Goal: Task Accomplishment & Management: Use online tool/utility

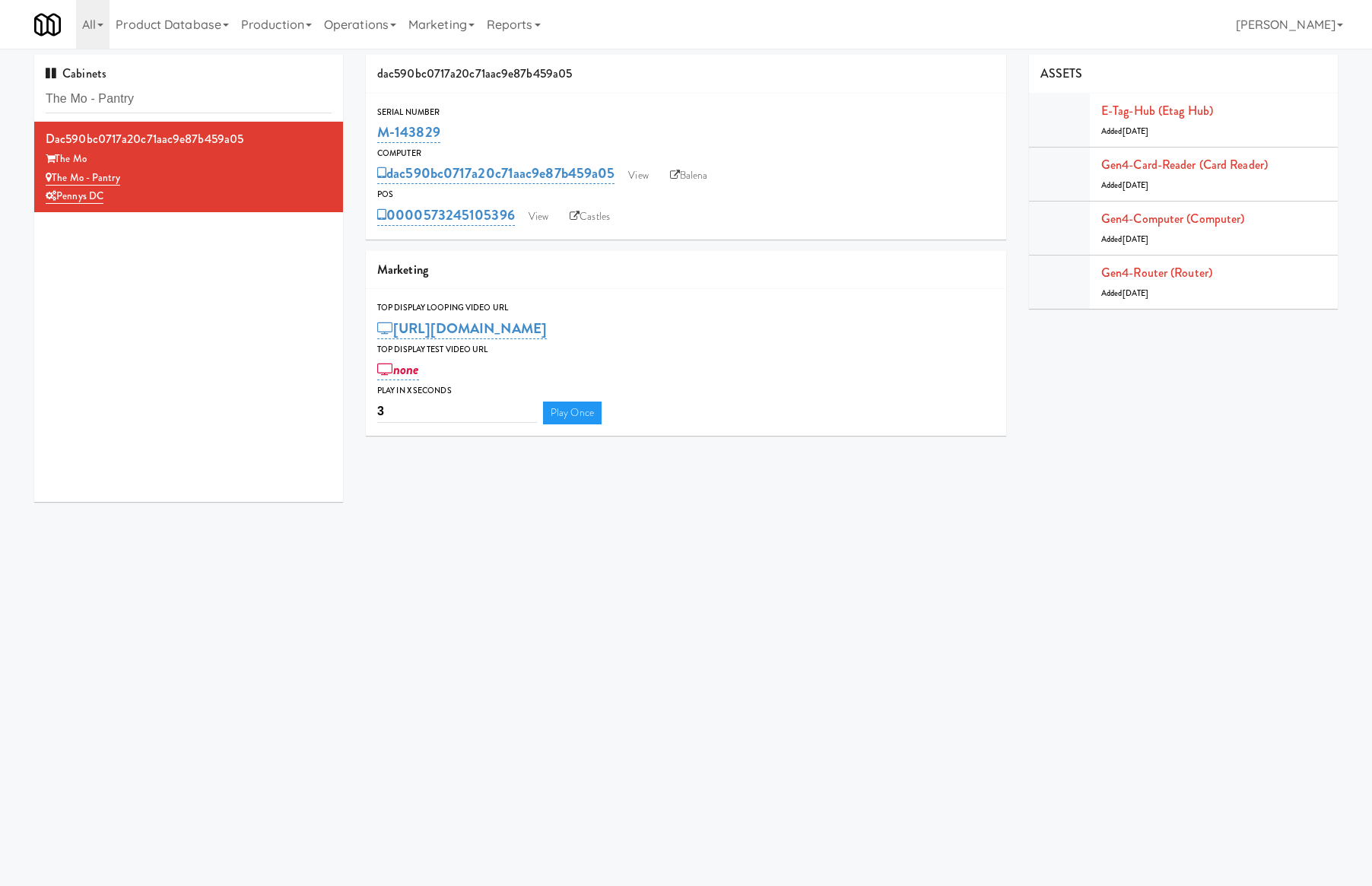
click at [538, 216] on link "View" at bounding box center [538, 217] width 35 height 23
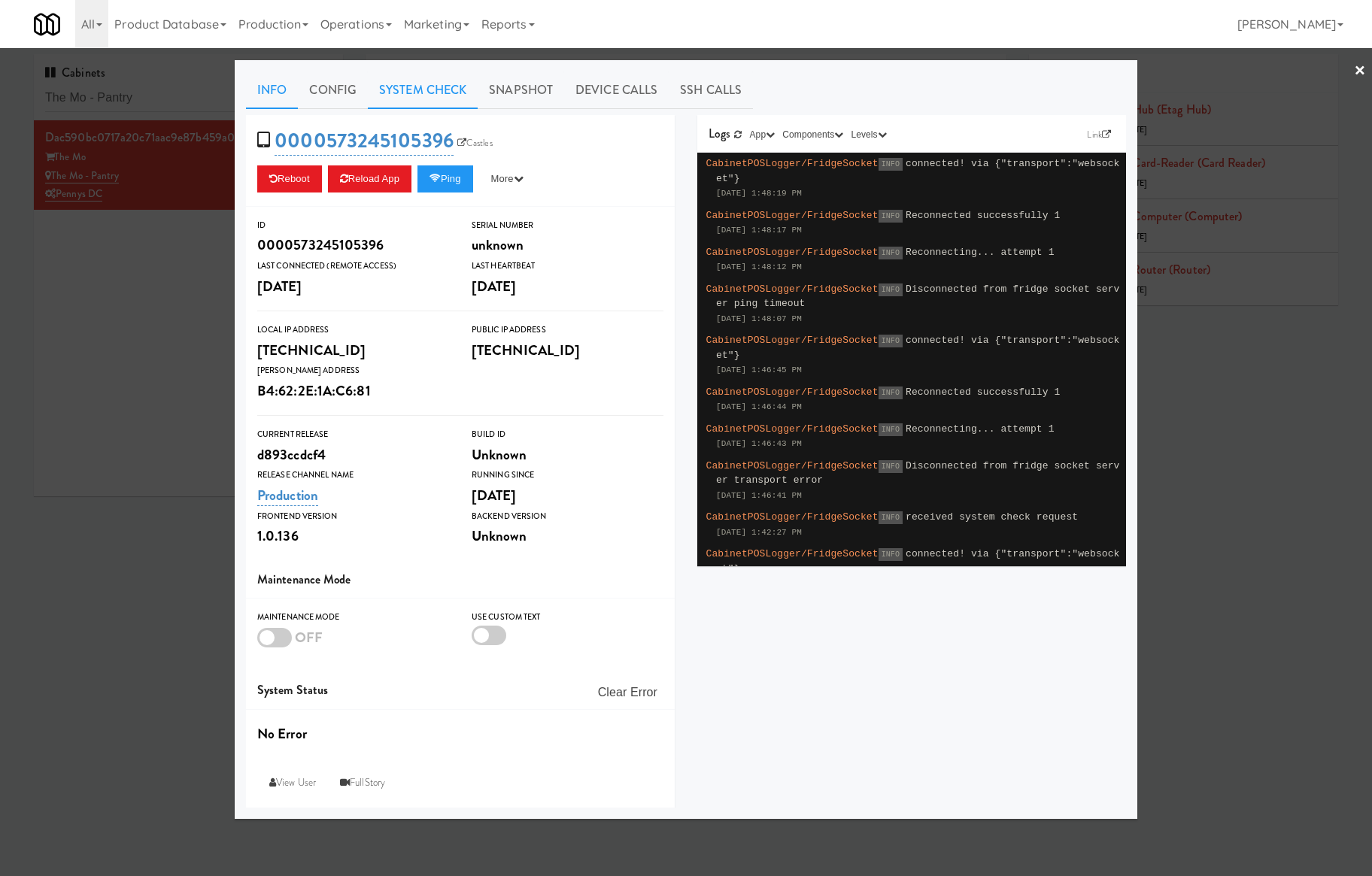
click at [436, 81] on link "System Check" at bounding box center [422, 90] width 110 height 38
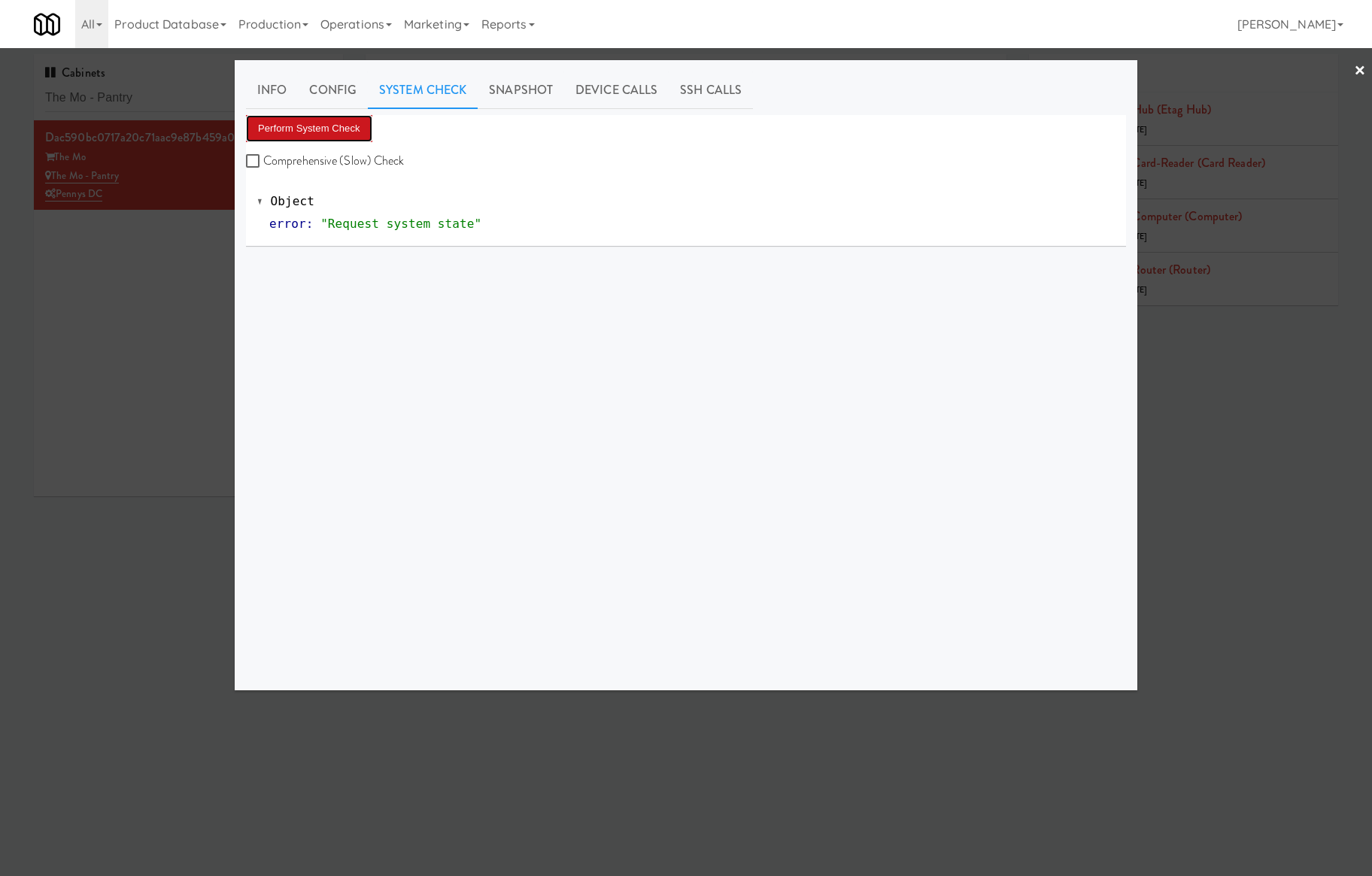
click at [351, 123] on button "Perform System Check" at bounding box center [309, 128] width 126 height 27
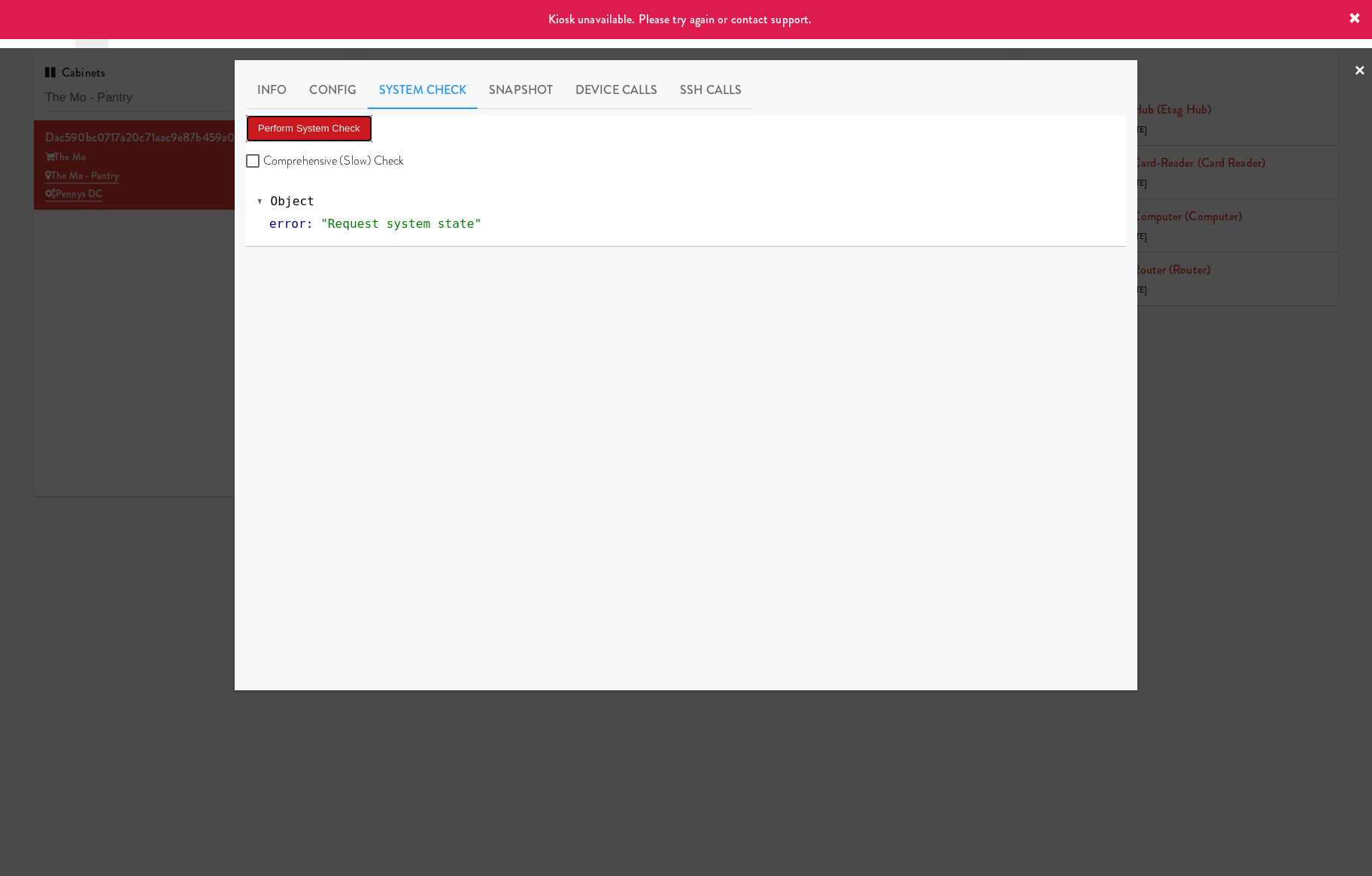
click at [352, 124] on button "Perform System Check" at bounding box center [309, 128] width 126 height 27
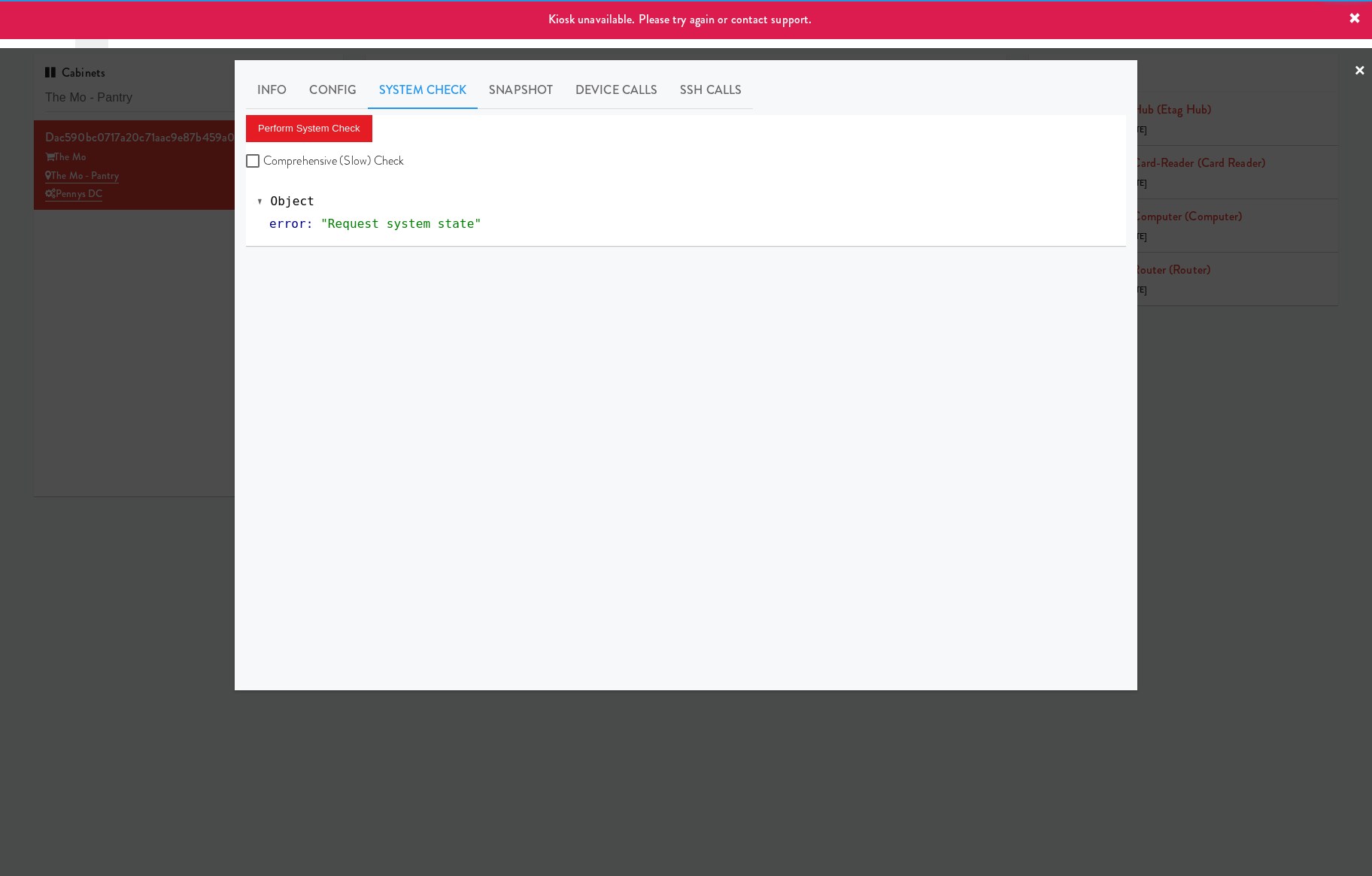
click at [149, 281] on div at bounding box center [686, 438] width 1372 height 876
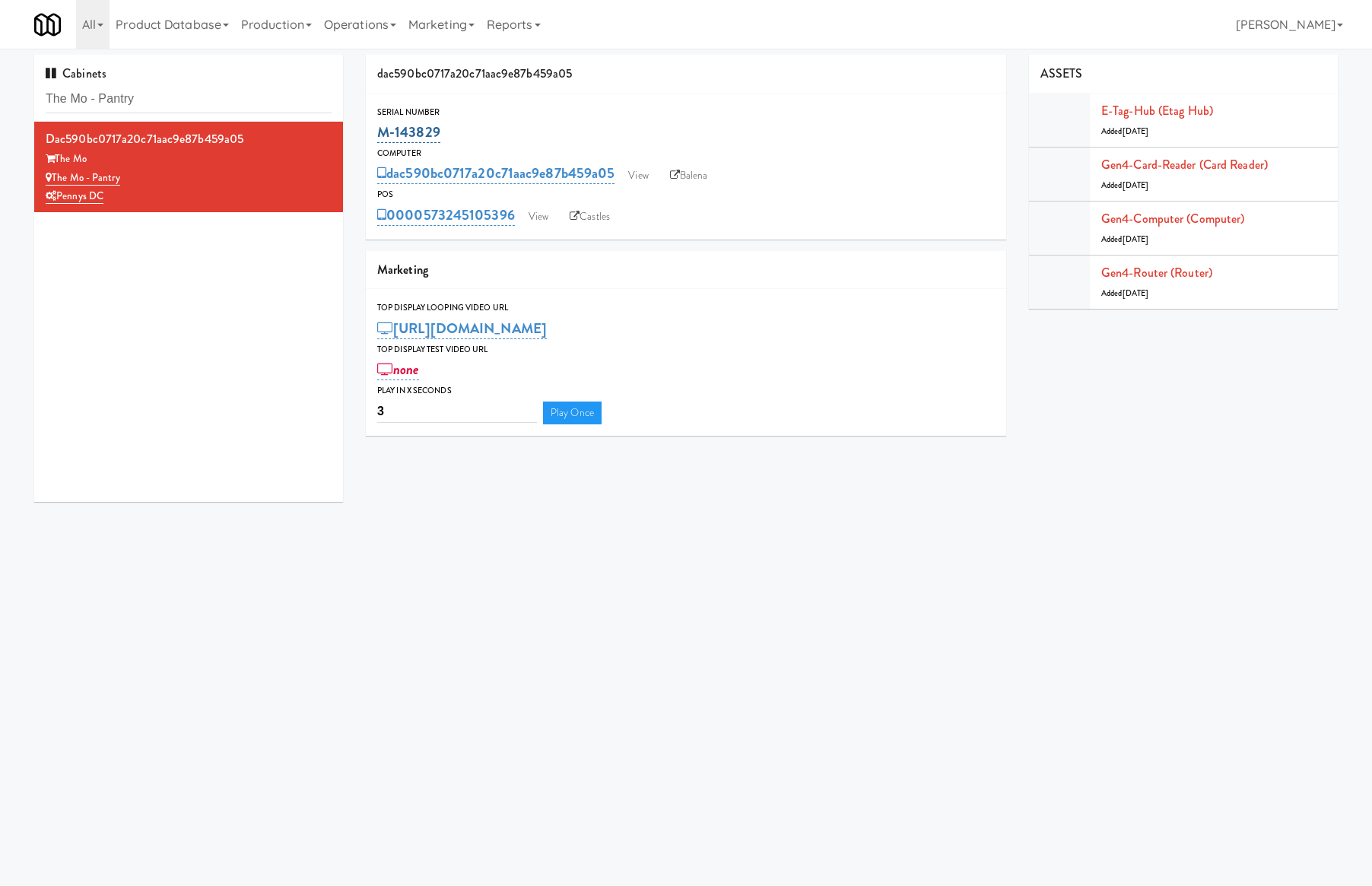
drag, startPoint x: 443, startPoint y: 133, endPoint x: 377, endPoint y: 133, distance: 66.0
click at [377, 133] on div "M-143829" at bounding box center [686, 131] width 617 height 26
copy link "M-143829"
click at [585, 216] on link "Castles" at bounding box center [590, 217] width 55 height 23
click at [168, 95] on input "The Mo - Pantry" at bounding box center [189, 99] width 286 height 29
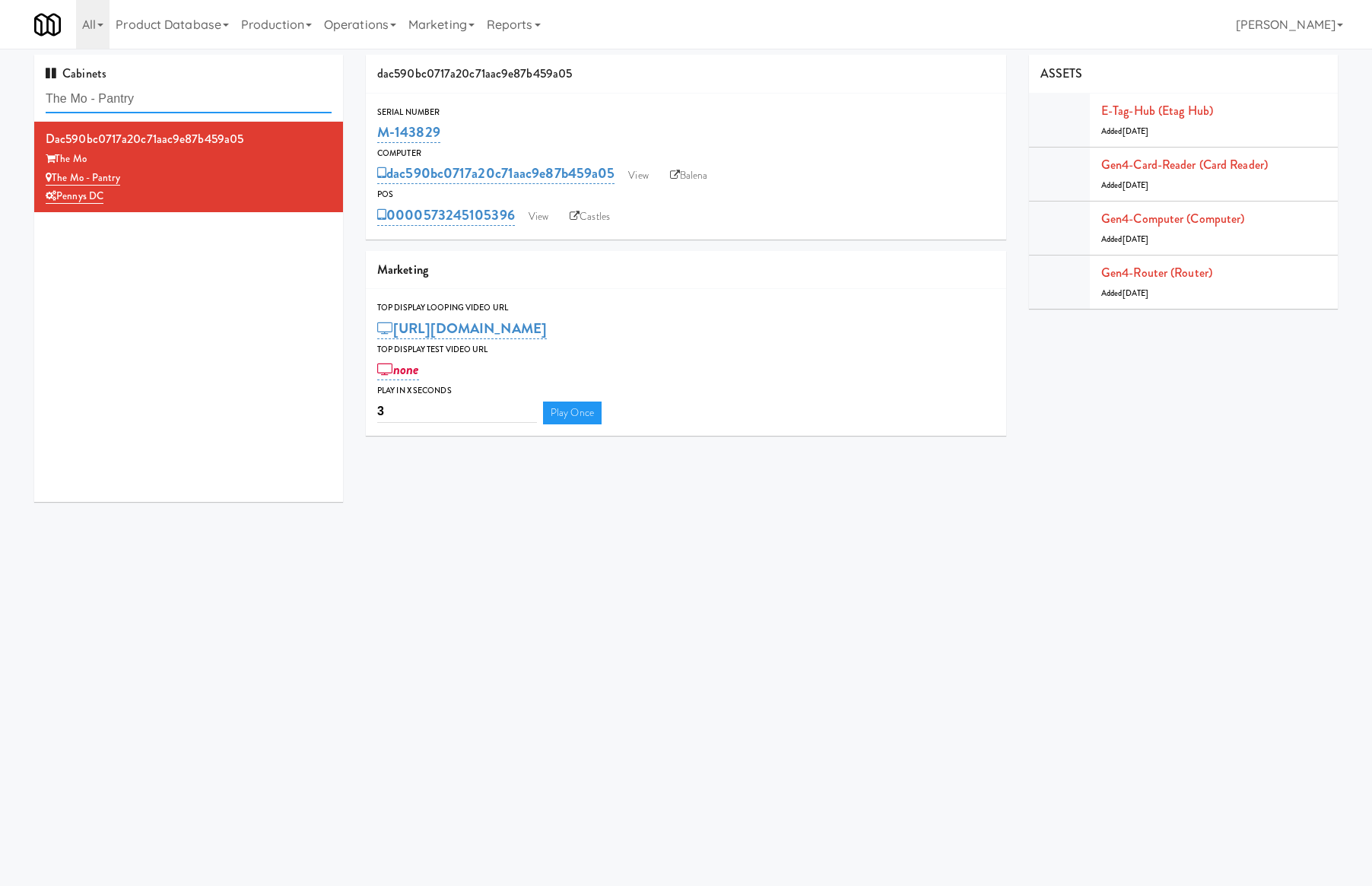
click at [168, 95] on input "The Mo - Pantry" at bounding box center [189, 99] width 286 height 29
click at [169, 96] on input "The Mo - Pantry" at bounding box center [189, 99] width 286 height 29
paste input "Route #5"
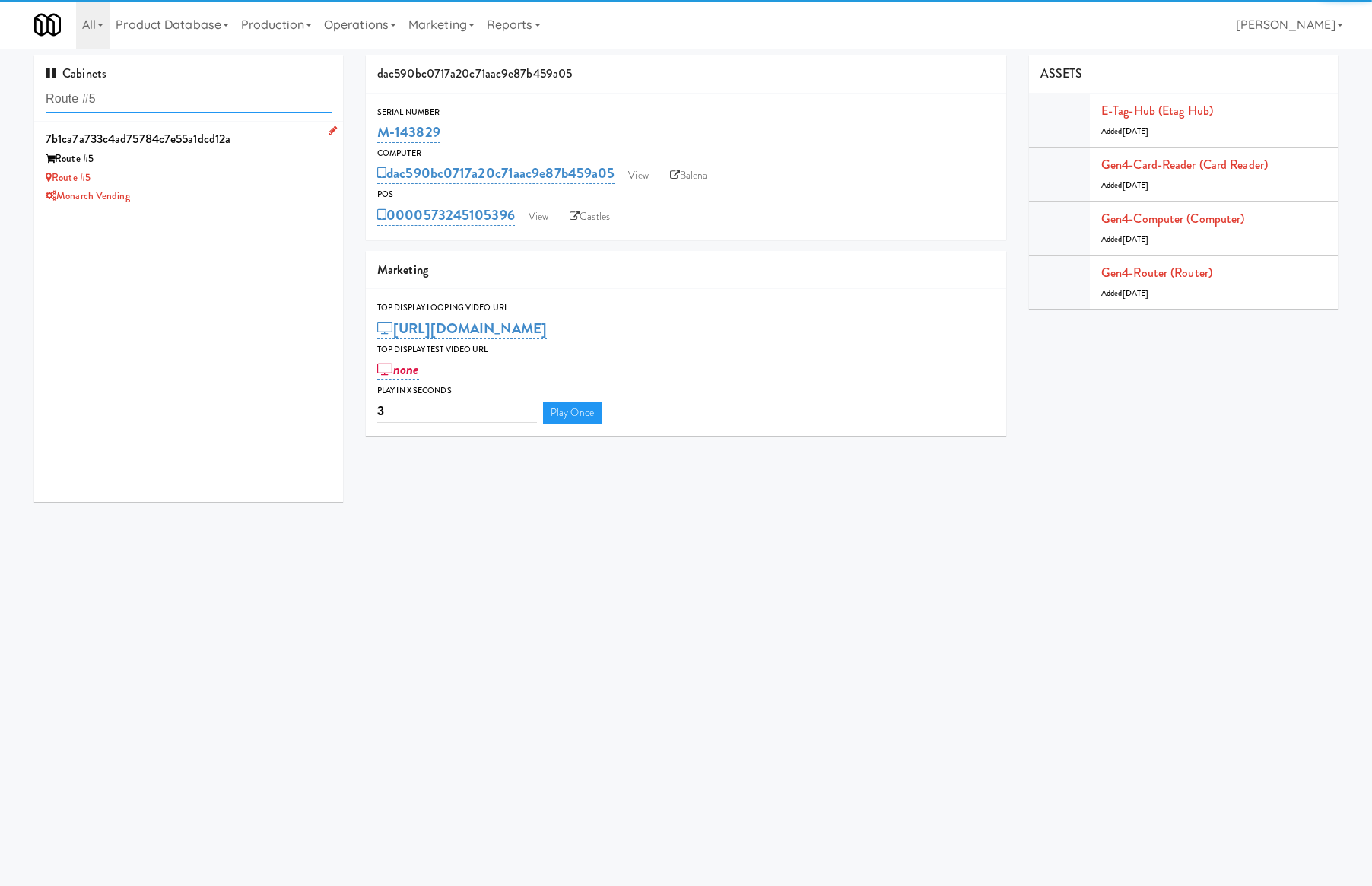
type input "Route #5"
click at [235, 190] on div "Monarch Vending" at bounding box center [189, 196] width 286 height 19
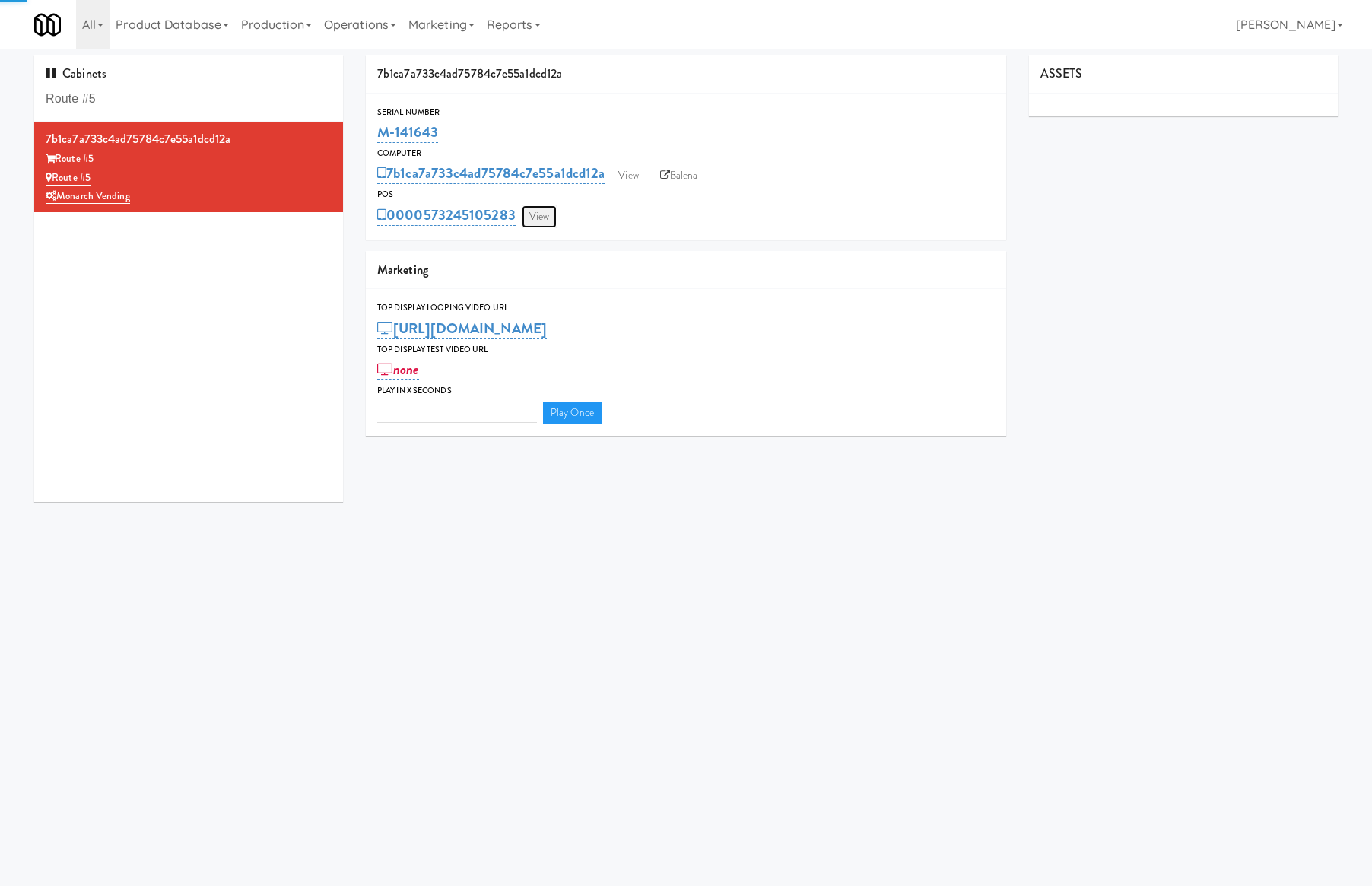
type input "3"
click at [541, 210] on link "View" at bounding box center [539, 217] width 35 height 23
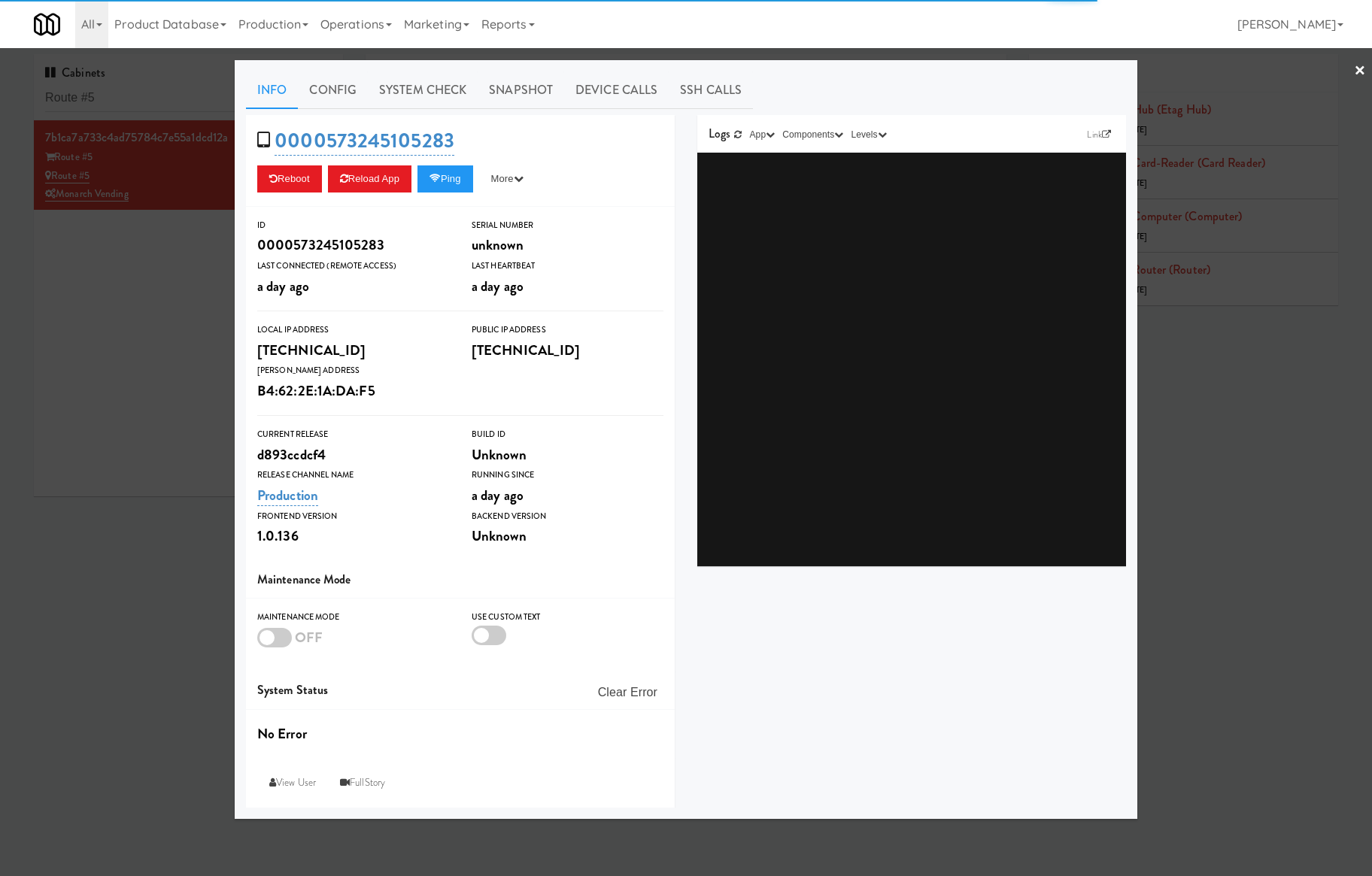
click at [395, 73] on link "System Check" at bounding box center [422, 90] width 110 height 38
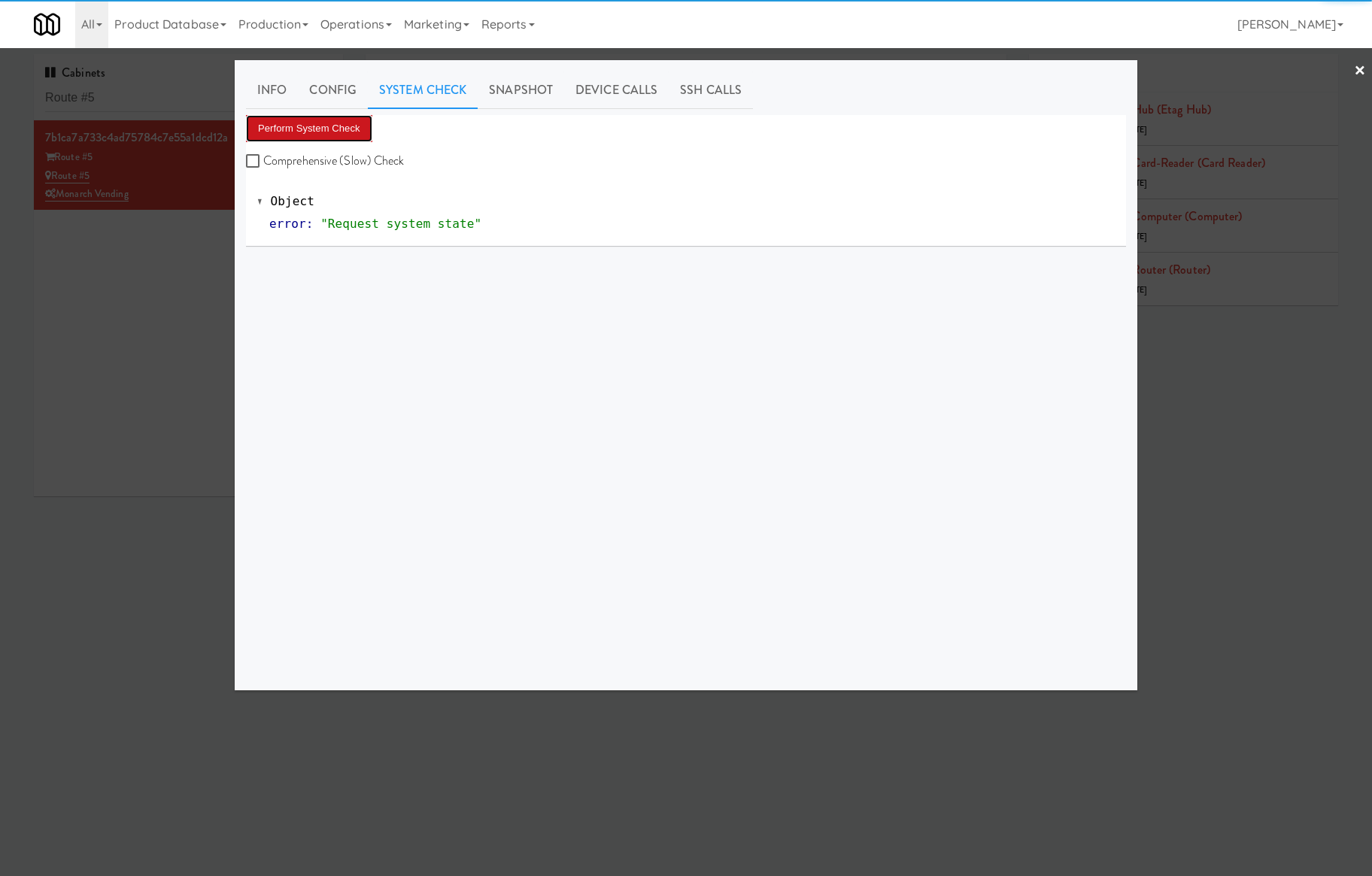
click at [337, 129] on button "Perform System Check" at bounding box center [309, 128] width 126 height 27
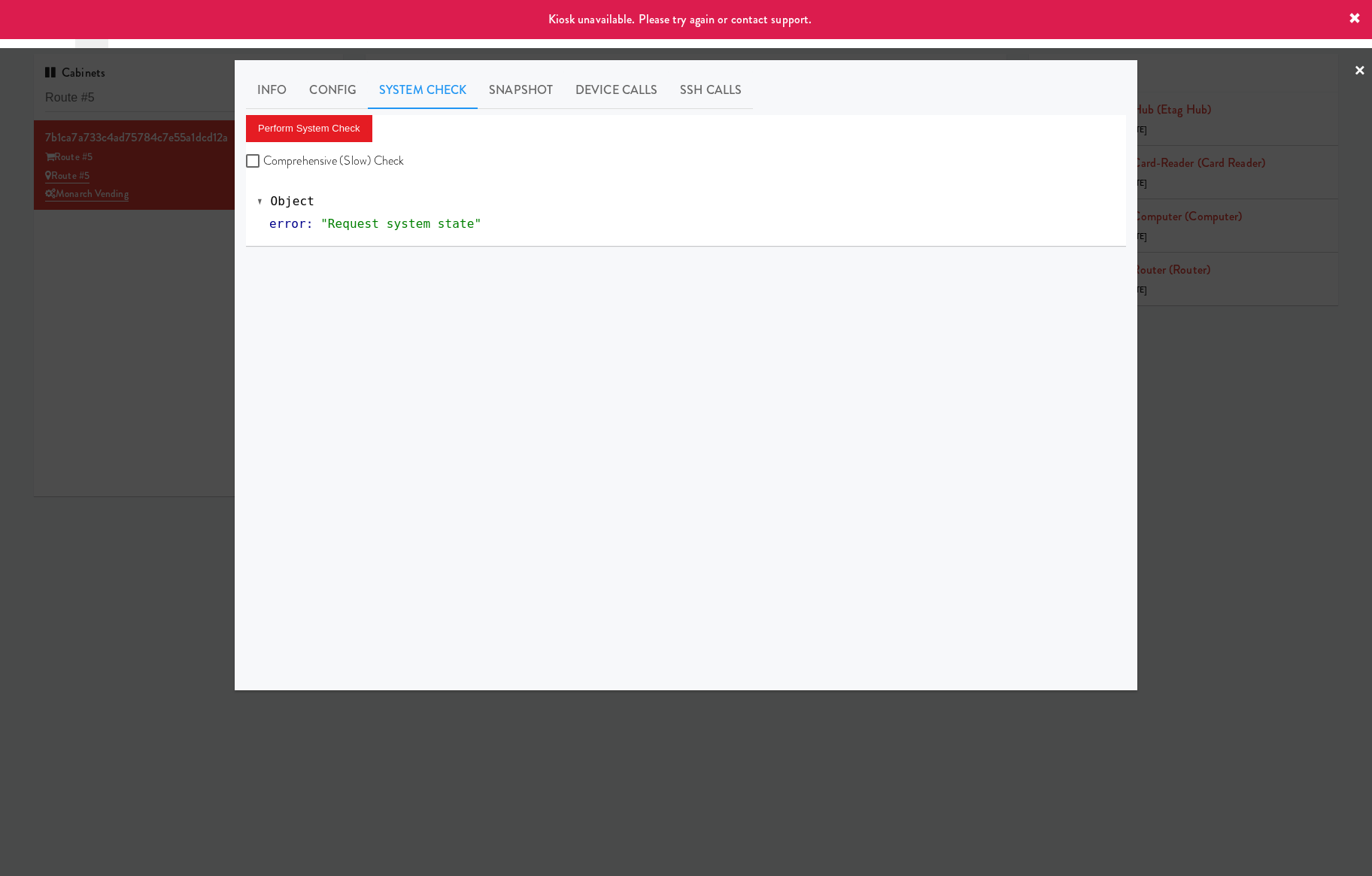
drag, startPoint x: 176, startPoint y: 263, endPoint x: 248, endPoint y: 250, distance: 73.2
click at [177, 266] on div at bounding box center [686, 438] width 1372 height 876
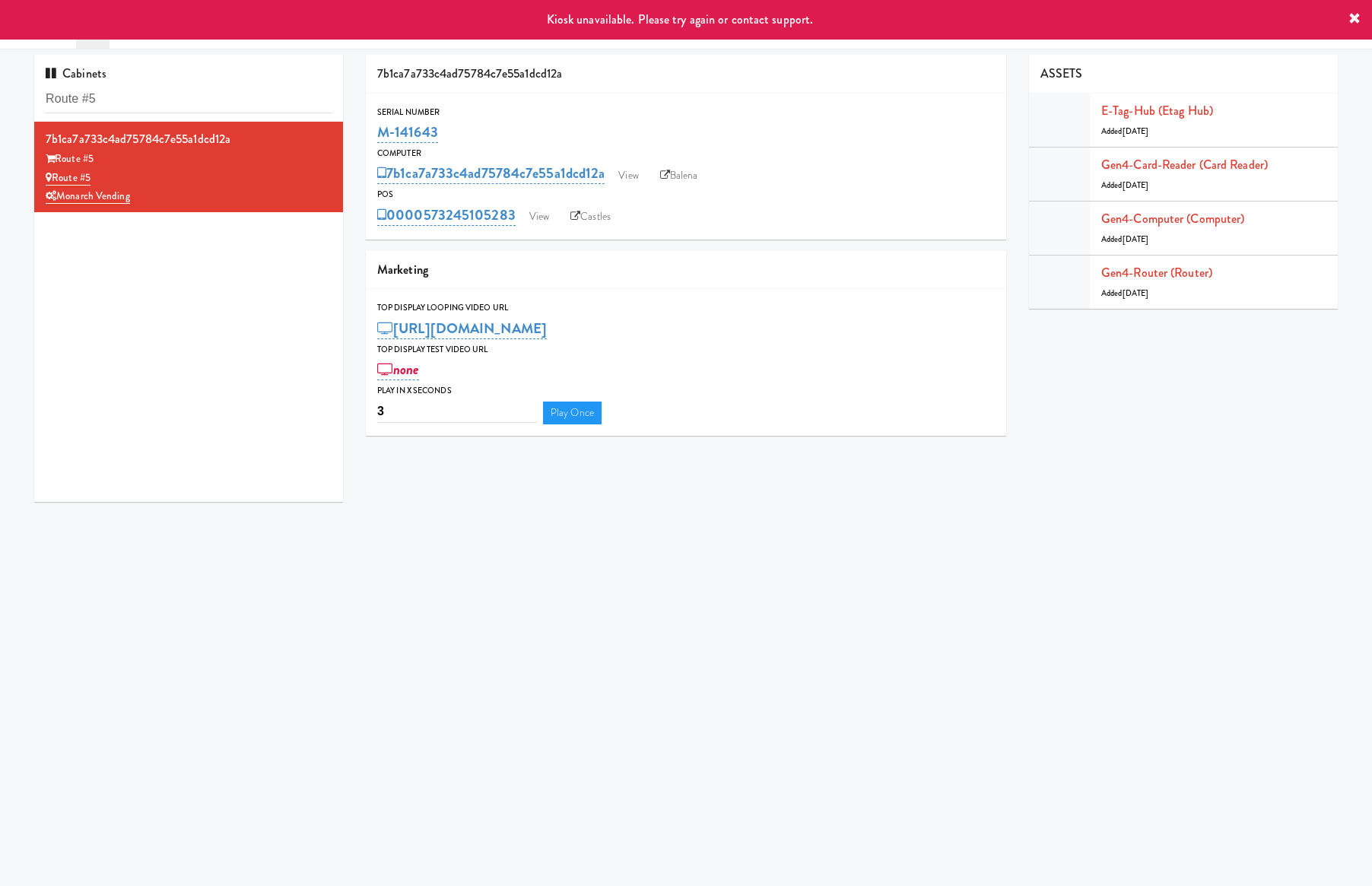
drag, startPoint x: 588, startPoint y: 217, endPoint x: 713, endPoint y: 62, distance: 199.1
click at [589, 217] on link "Castles" at bounding box center [591, 217] width 55 height 23
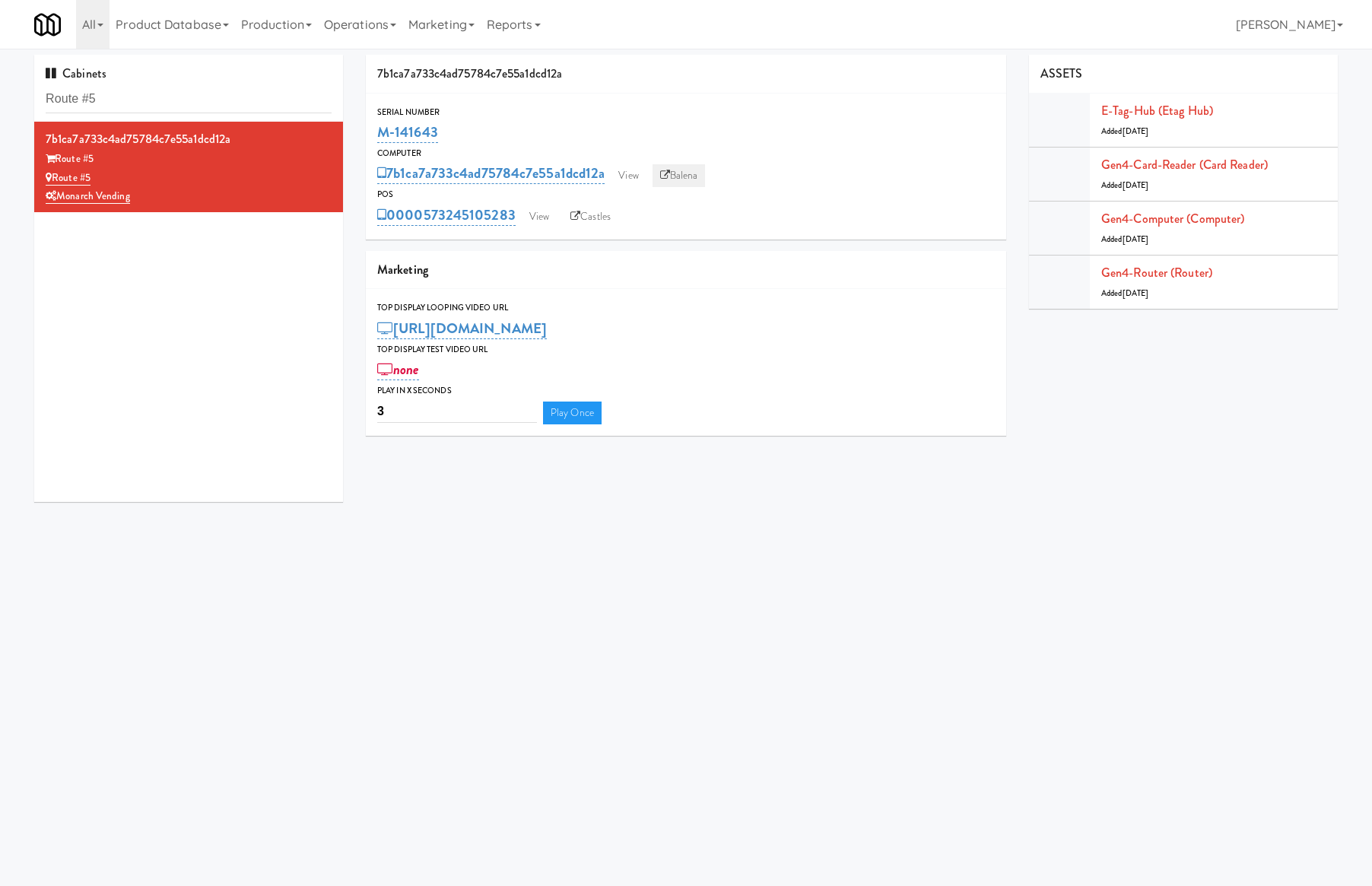
click at [667, 171] on icon at bounding box center [665, 175] width 10 height 10
drag, startPoint x: 456, startPoint y: 134, endPoint x: 373, endPoint y: 132, distance: 83.0
click at [373, 132] on div "Serial Number M-141643" at bounding box center [686, 125] width 640 height 41
copy link "M-141643"
click at [129, 107] on input "Route #5" at bounding box center [189, 99] width 286 height 29
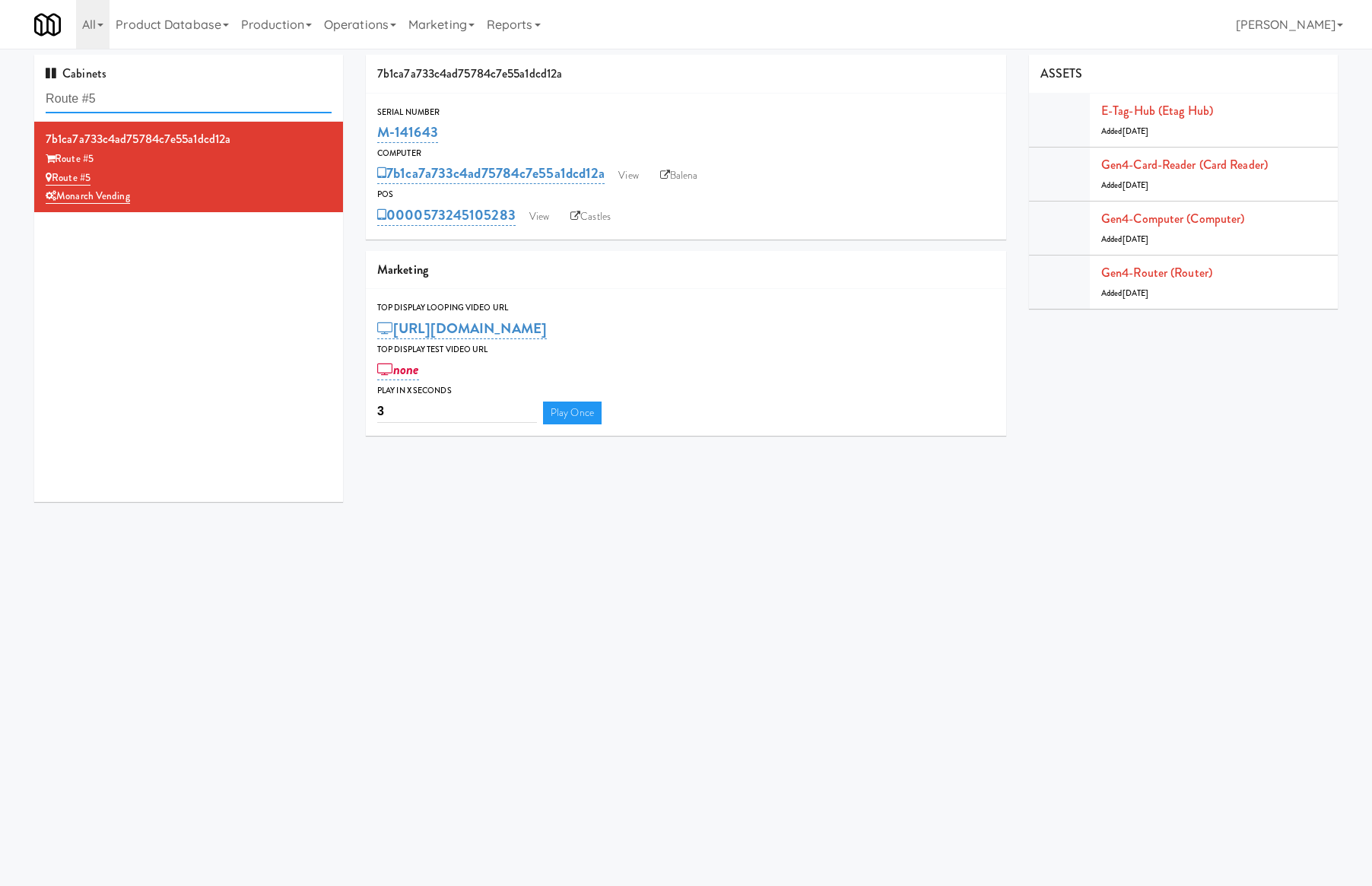
click at [129, 107] on input "Route #5" at bounding box center [189, 99] width 286 height 29
click at [130, 107] on input "Route #5" at bounding box center [189, 99] width 286 height 29
click at [211, 85] on input "Route #5" at bounding box center [189, 99] width 286 height 29
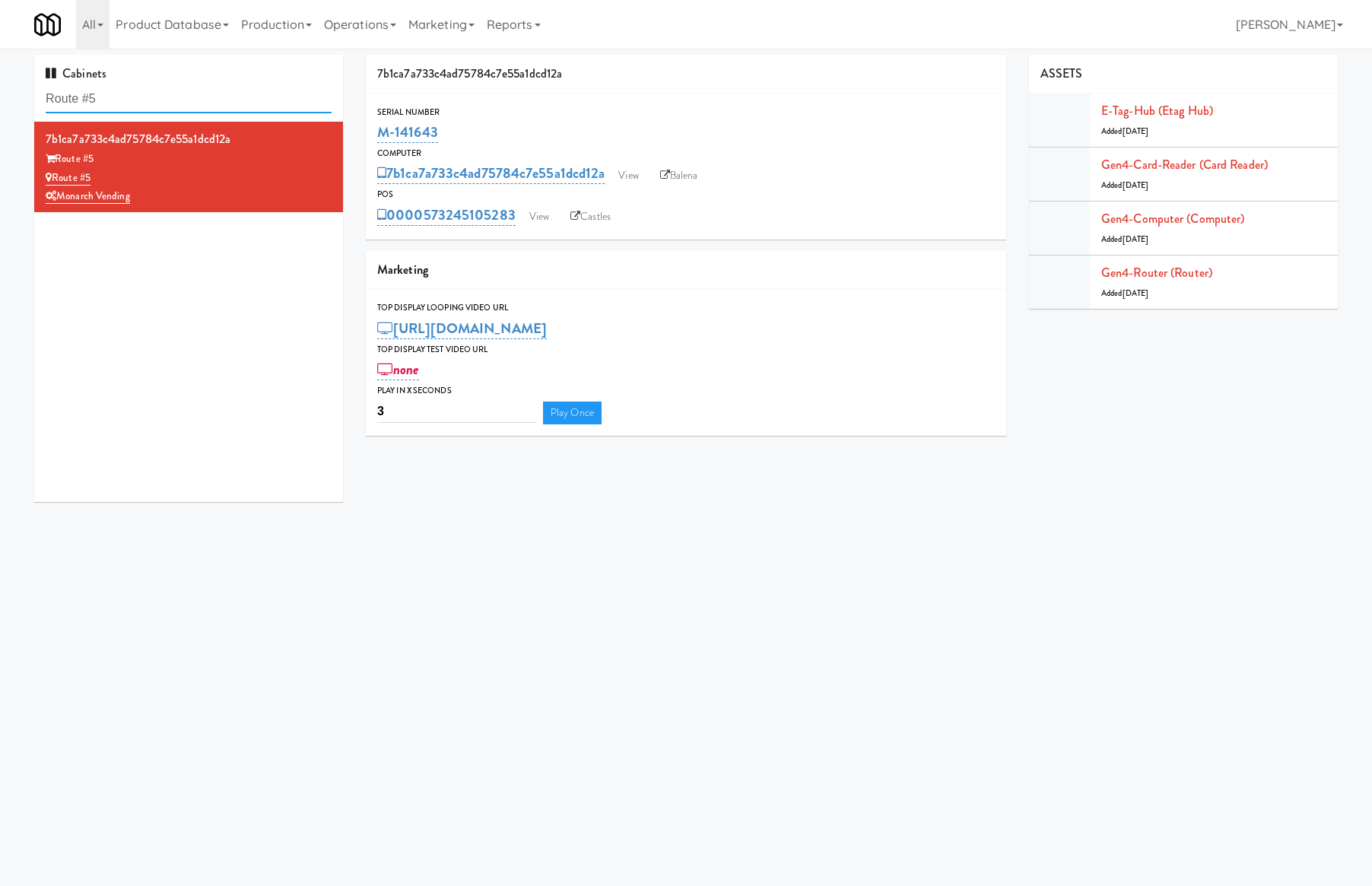
paste input "Phase I - Drink Coole"
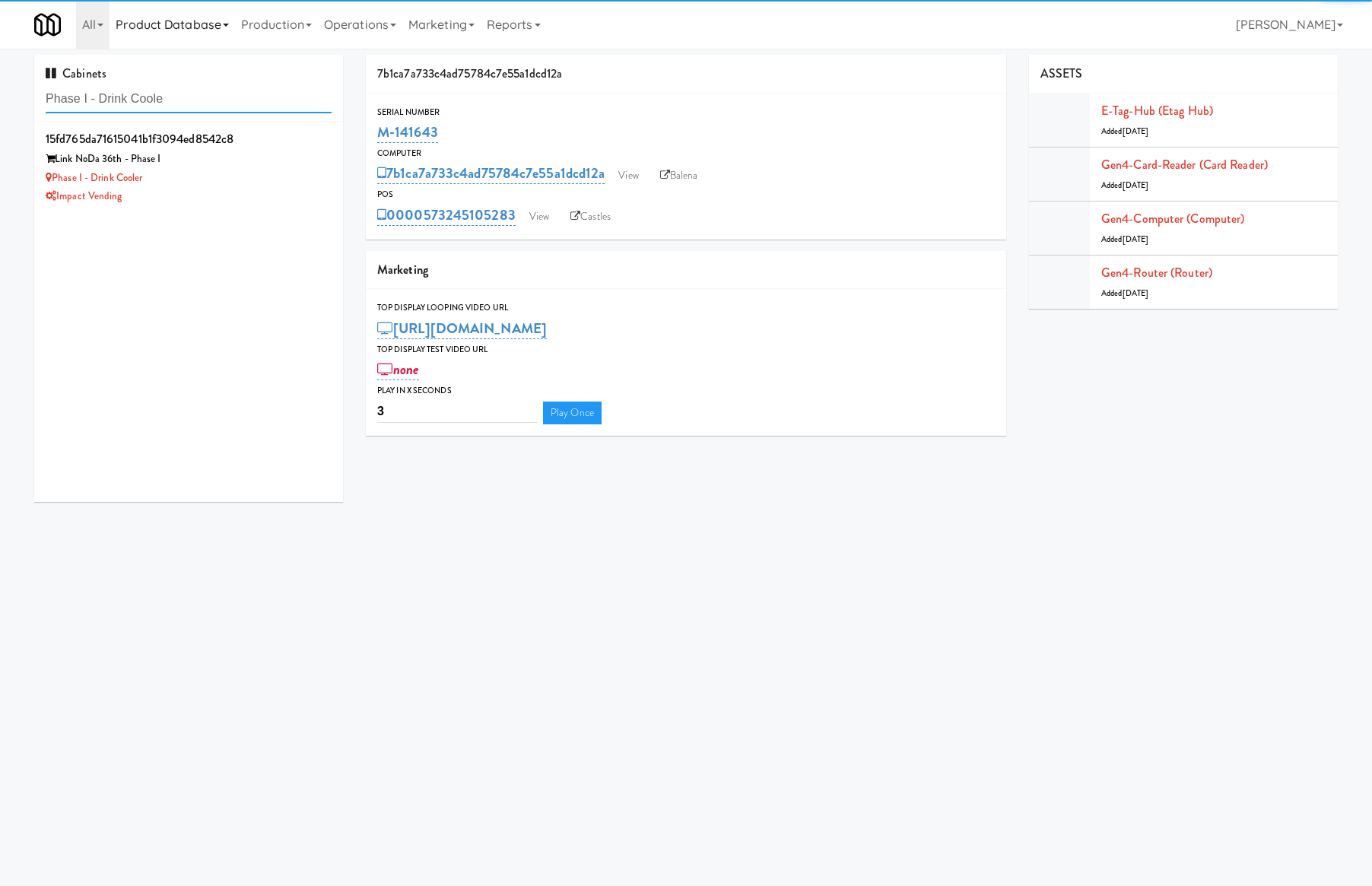
type input "Phase I - Drink Coole"
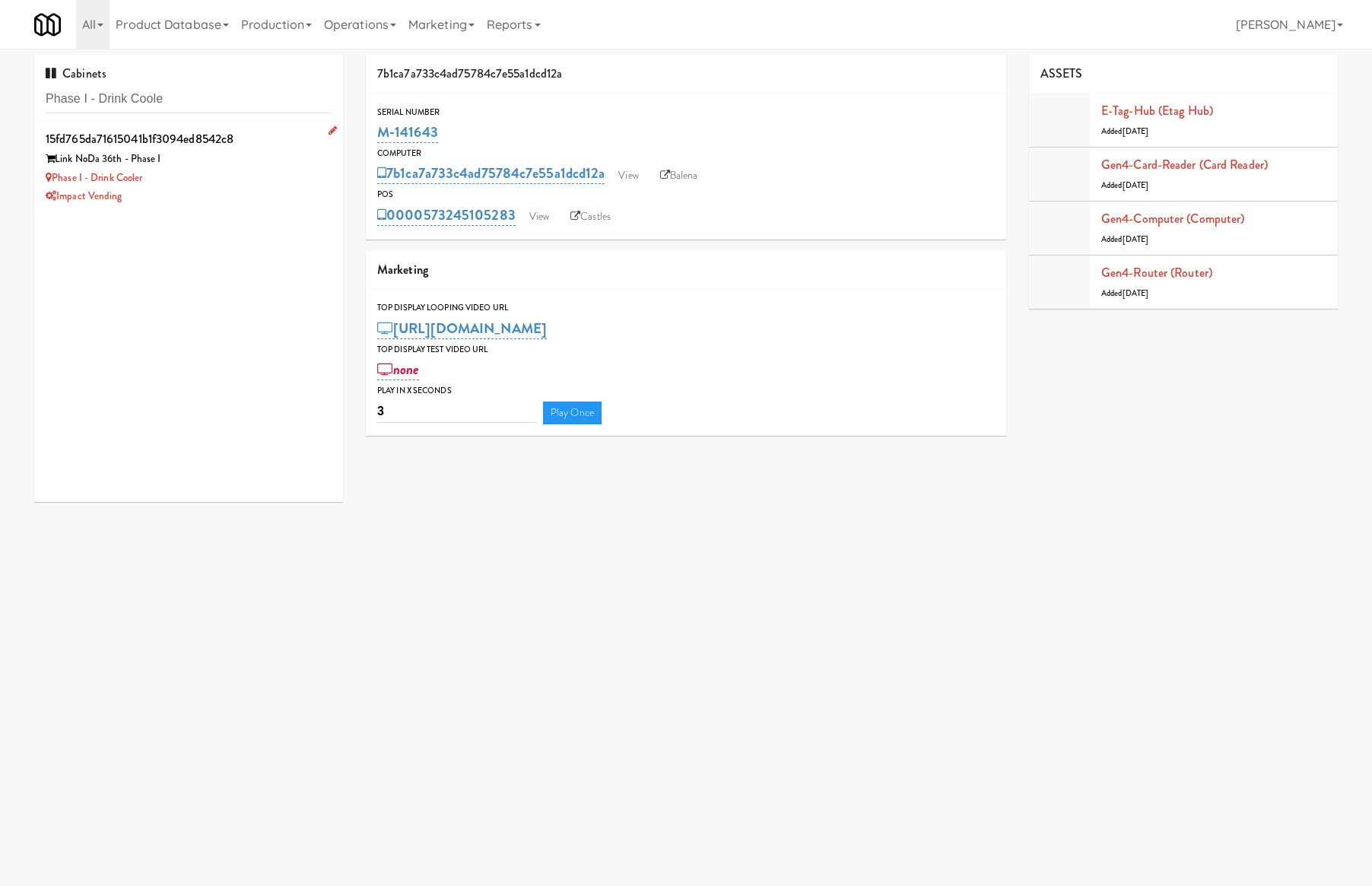
click at [241, 208] on li "15fd765da71615041b1f3094ed8542c8 Link NoDa 36th - Phase I Phase I - Drink Coole…" at bounding box center [189, 167] width 309 height 91
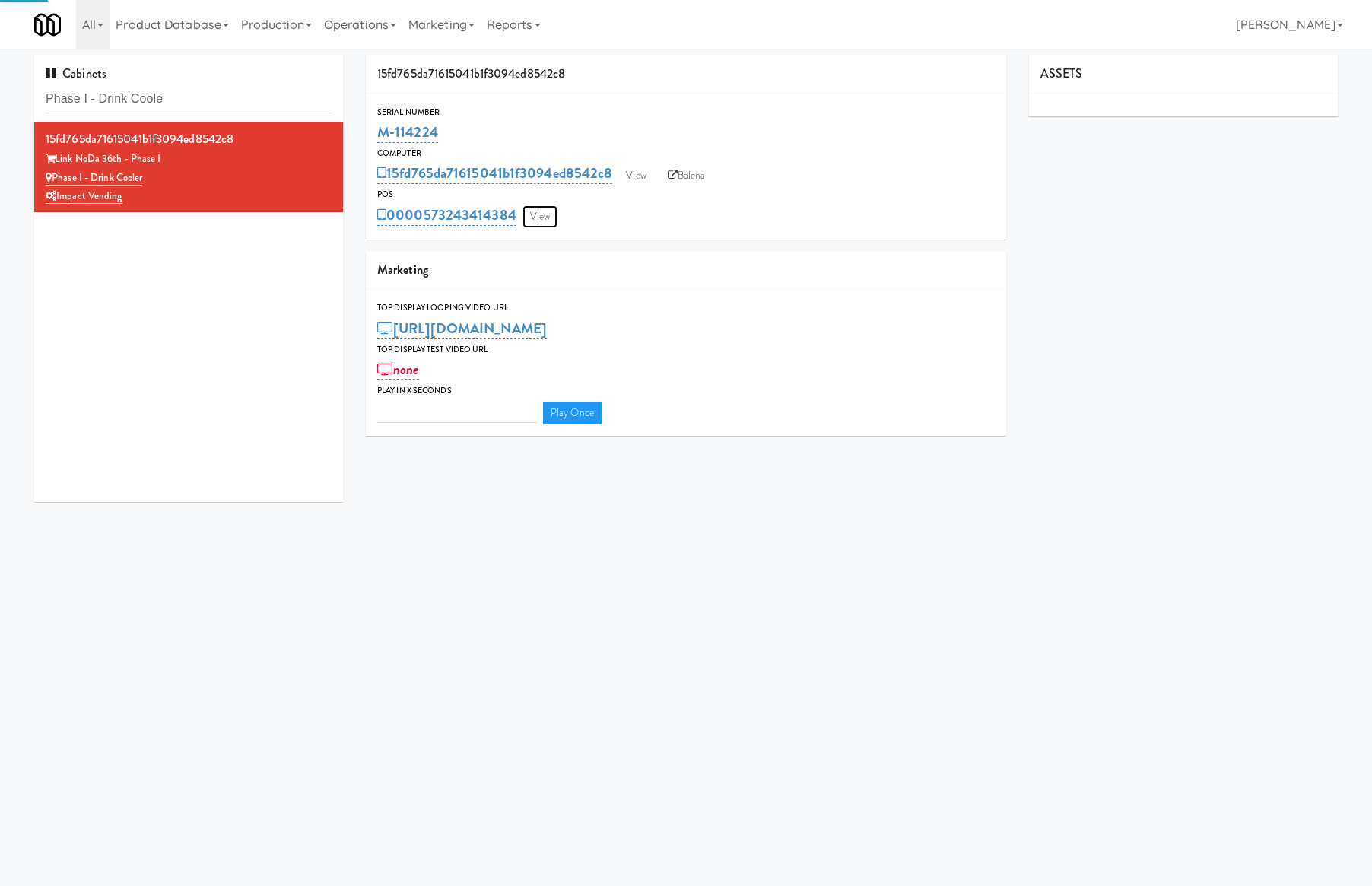
click at [536, 211] on link "View" at bounding box center [539, 217] width 35 height 23
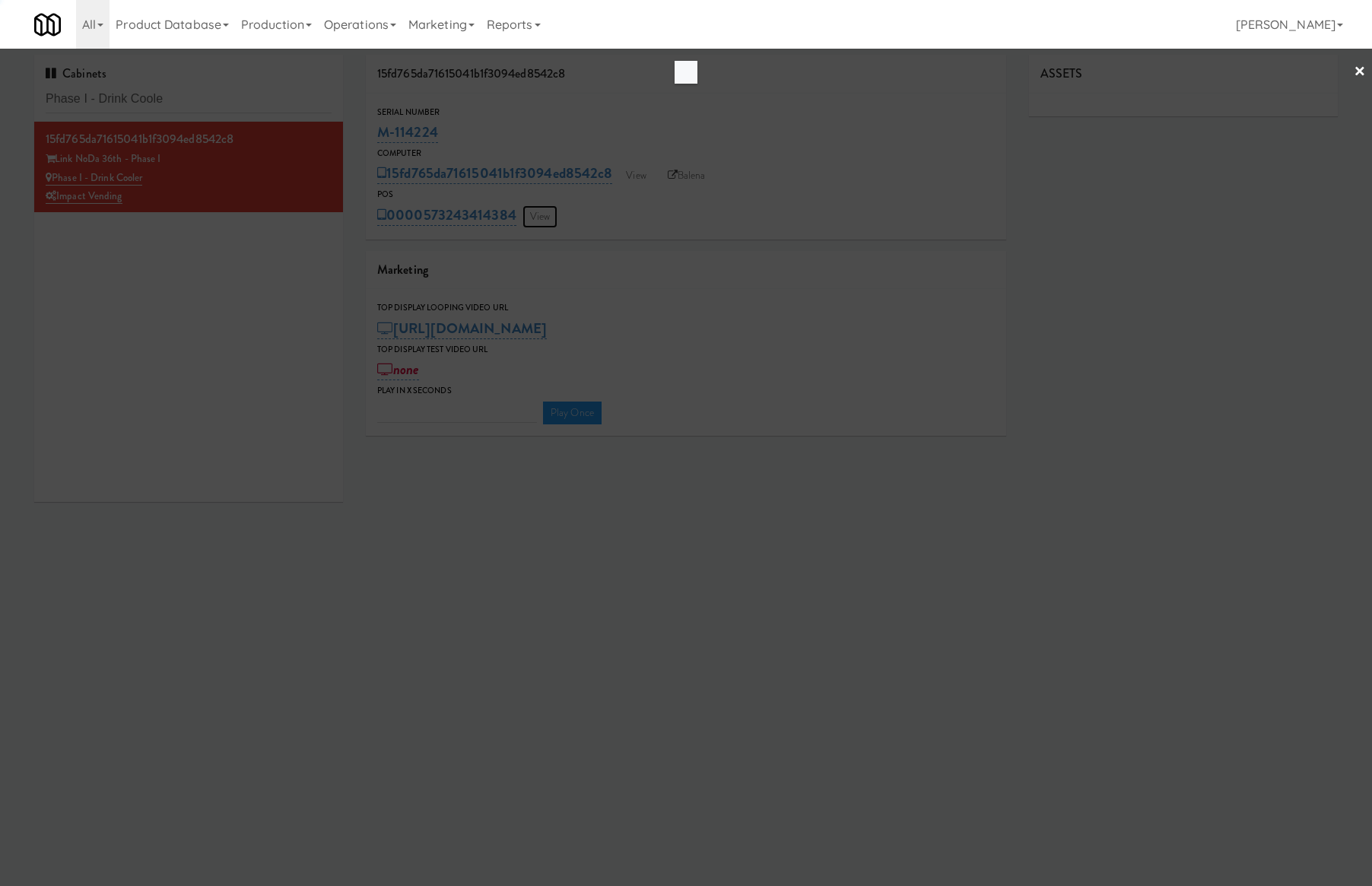
type input "3"
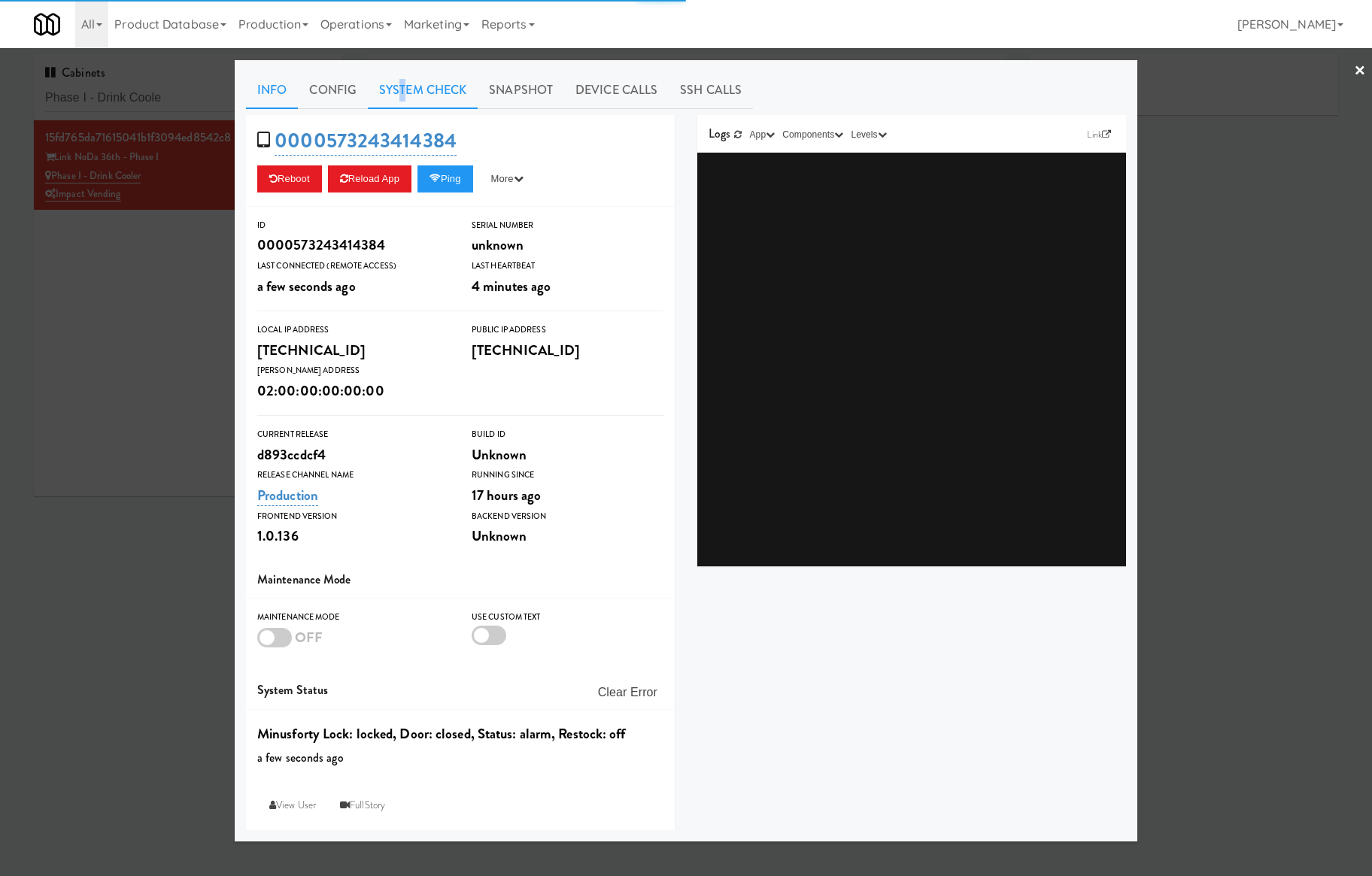
click at [403, 85] on link "System Check" at bounding box center [422, 90] width 110 height 38
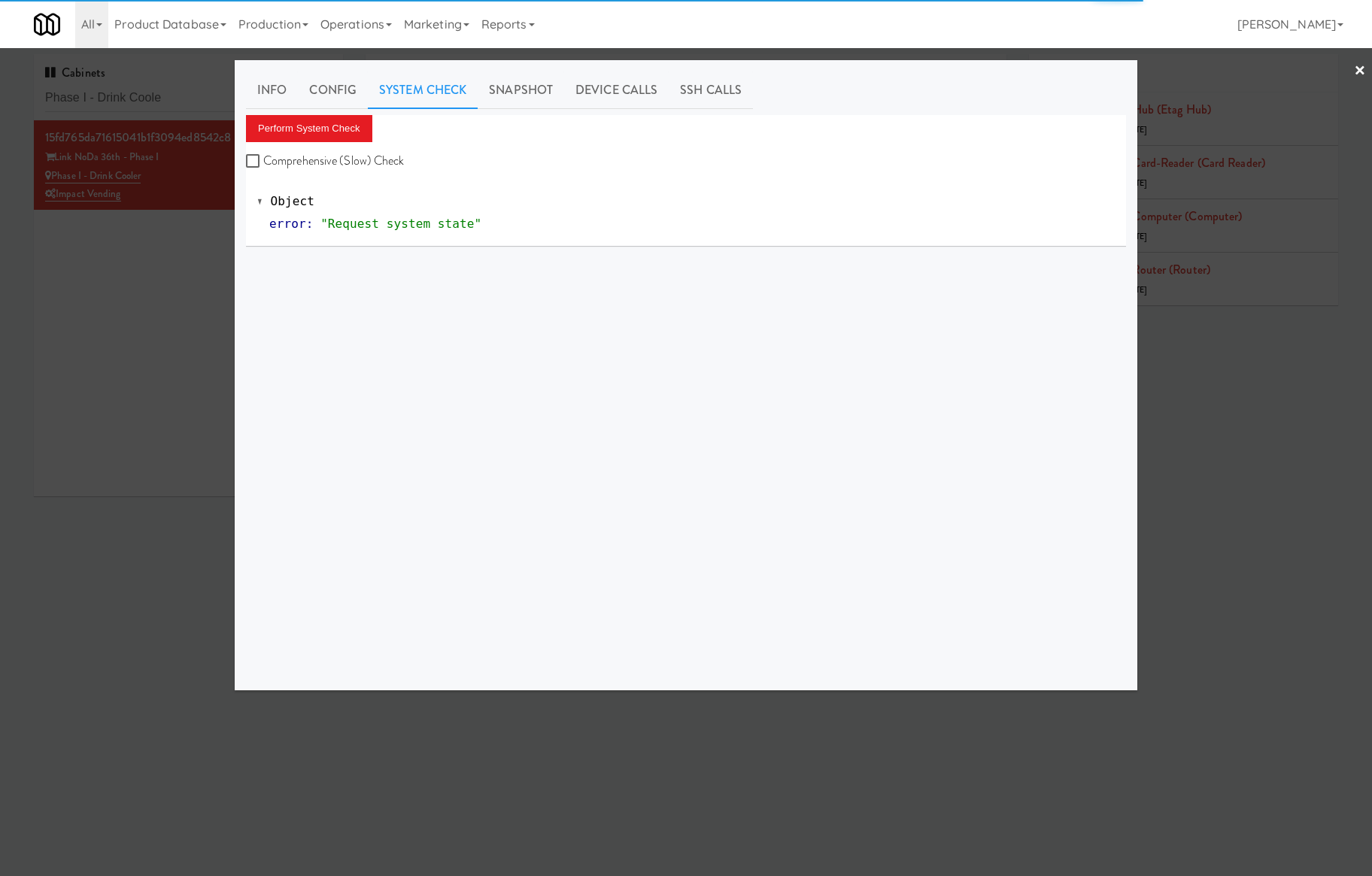
click at [334, 142] on div "Perform System Check Comprehensive (Slow) Check" at bounding box center [686, 143] width 880 height 57
click at [335, 123] on button "Perform System Check" at bounding box center [309, 128] width 126 height 27
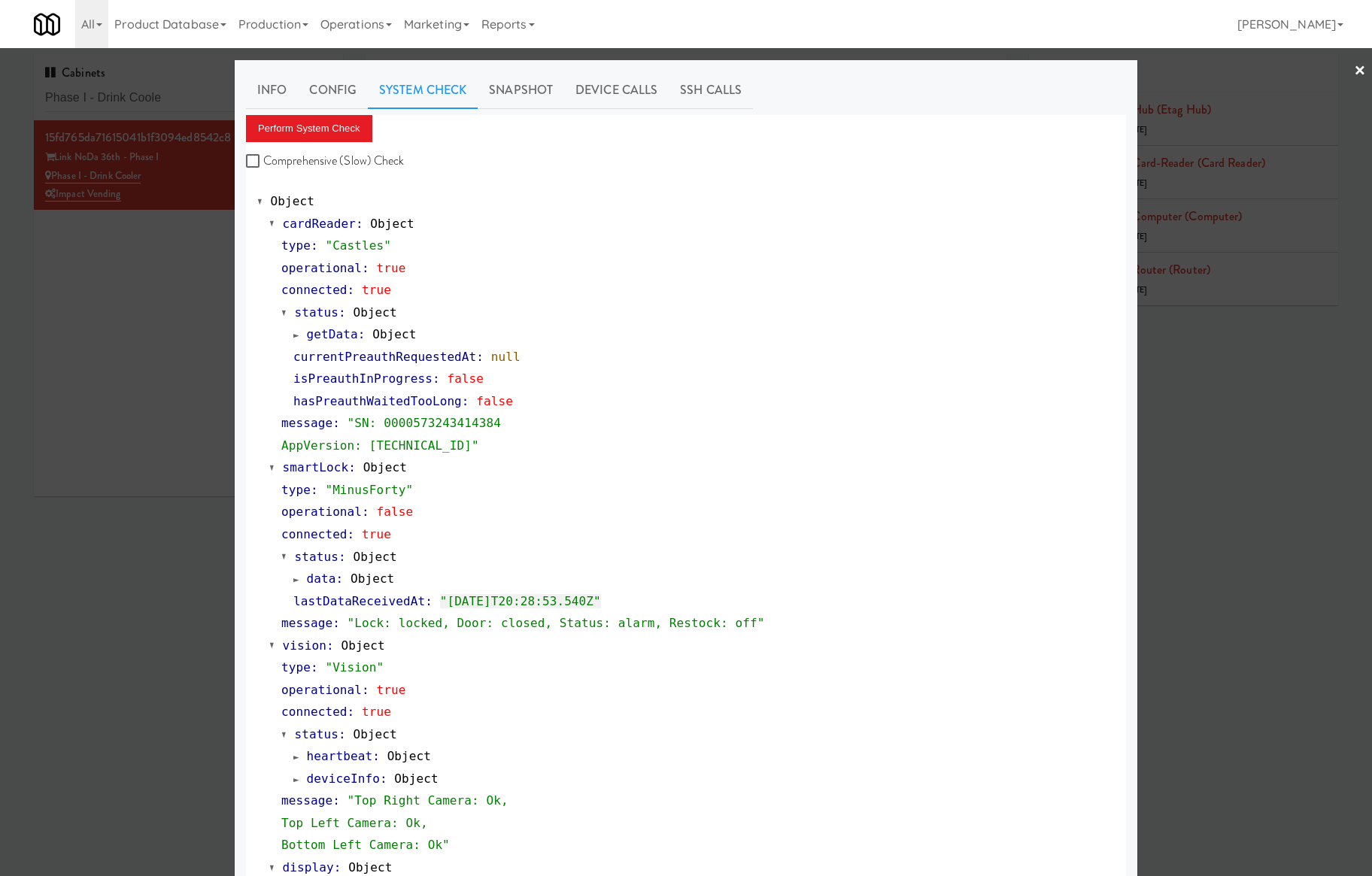
click at [122, 281] on div at bounding box center [686, 438] width 1372 height 876
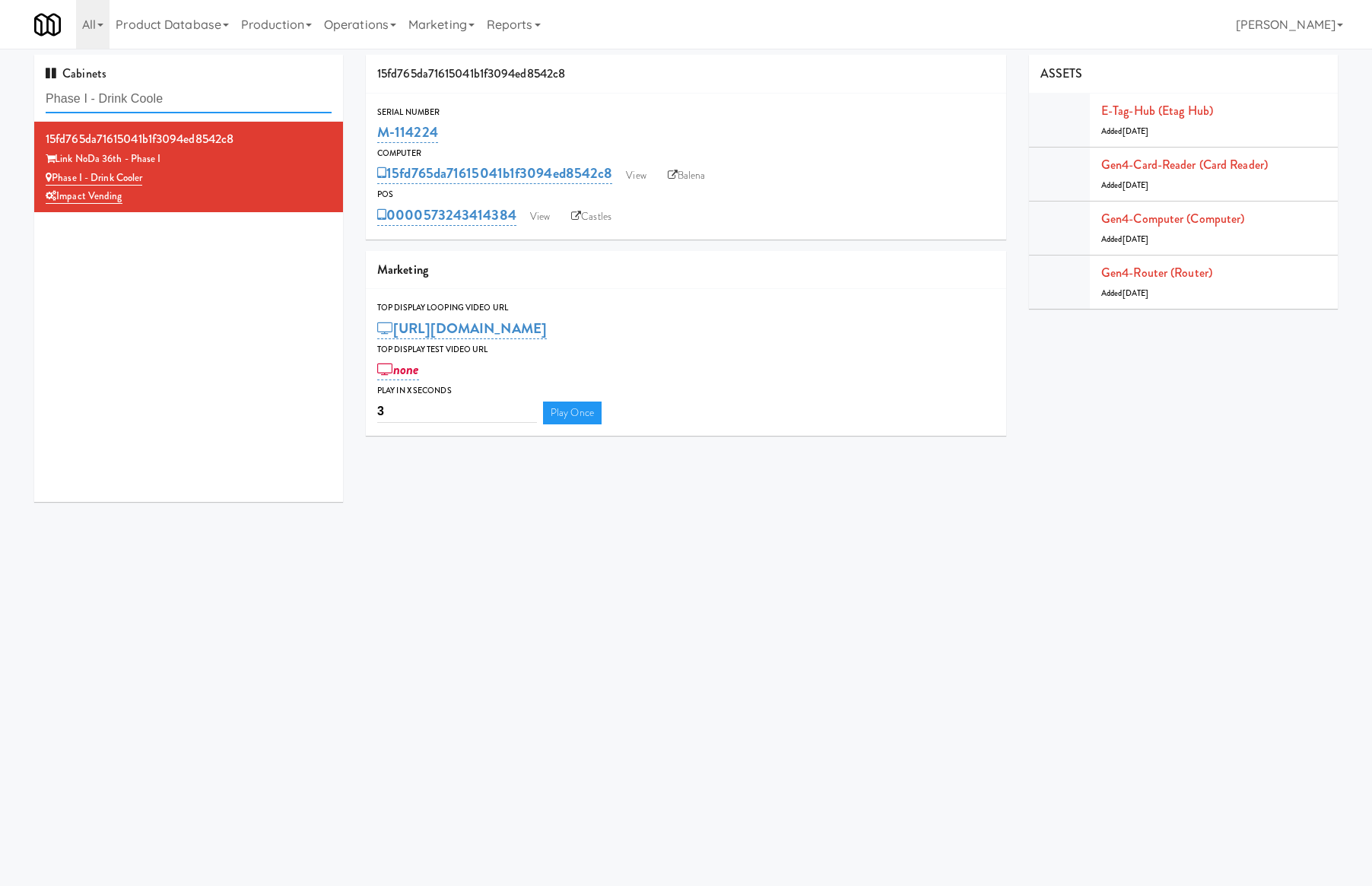
click at [187, 92] on input "Phase I - Drink Coole" at bounding box center [189, 99] width 286 height 29
click at [190, 92] on input "Phase I - Drink Coole" at bounding box center [189, 99] width 286 height 29
click at [546, 209] on link "View" at bounding box center [539, 217] width 35 height 23
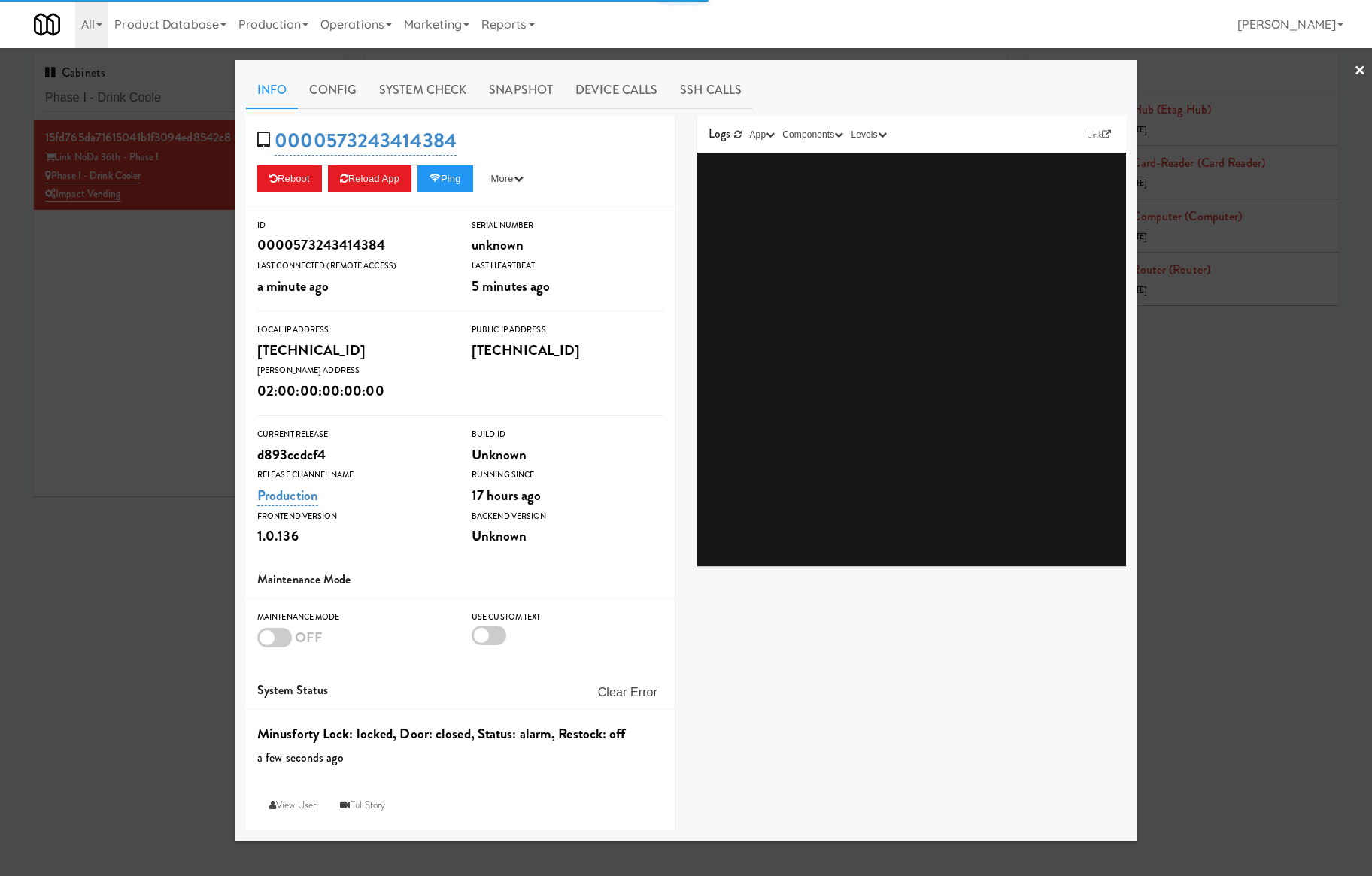
click at [433, 97] on link "System Check" at bounding box center [422, 90] width 110 height 38
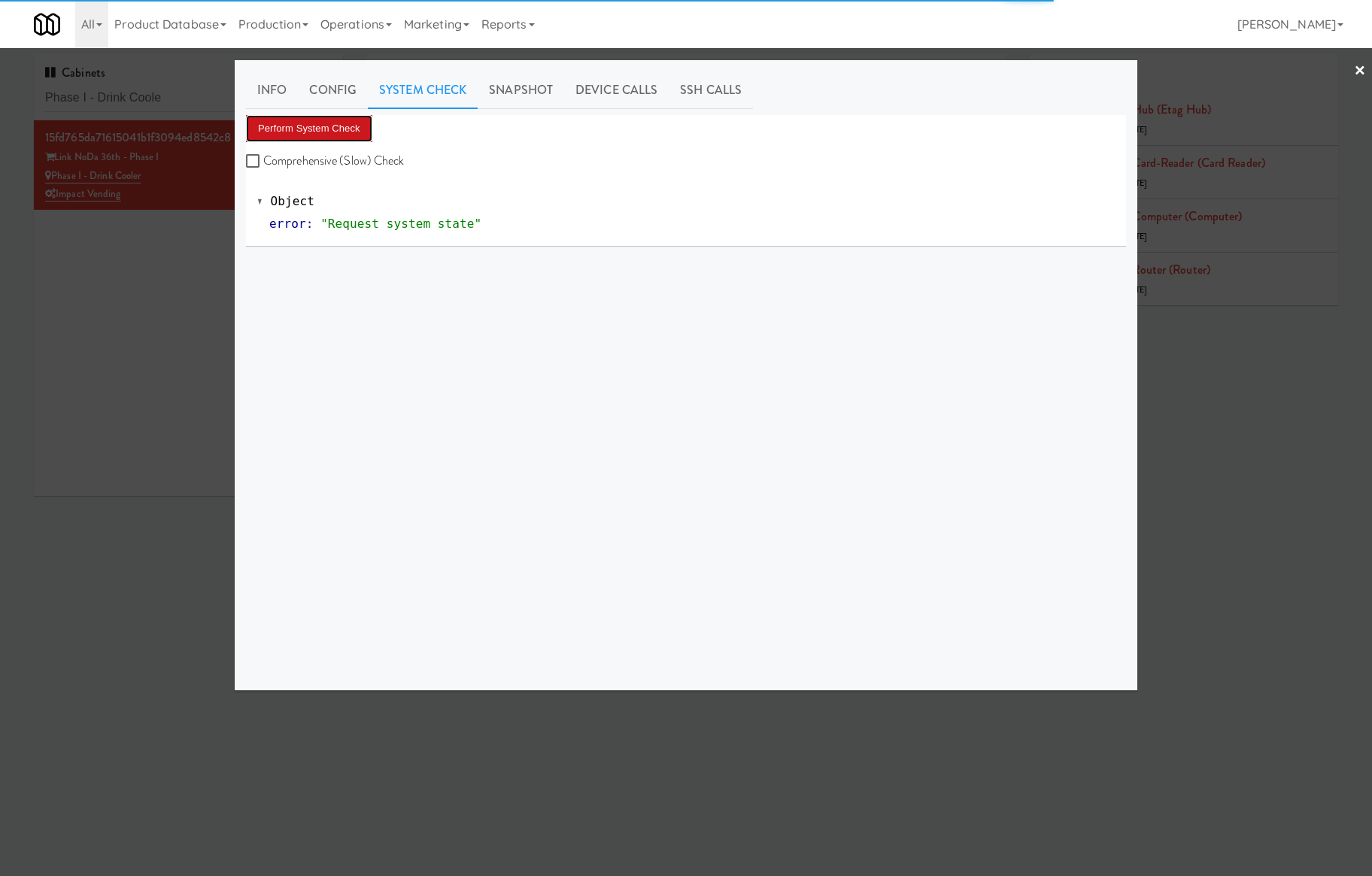
click at [343, 124] on button "Perform System Check" at bounding box center [309, 128] width 126 height 27
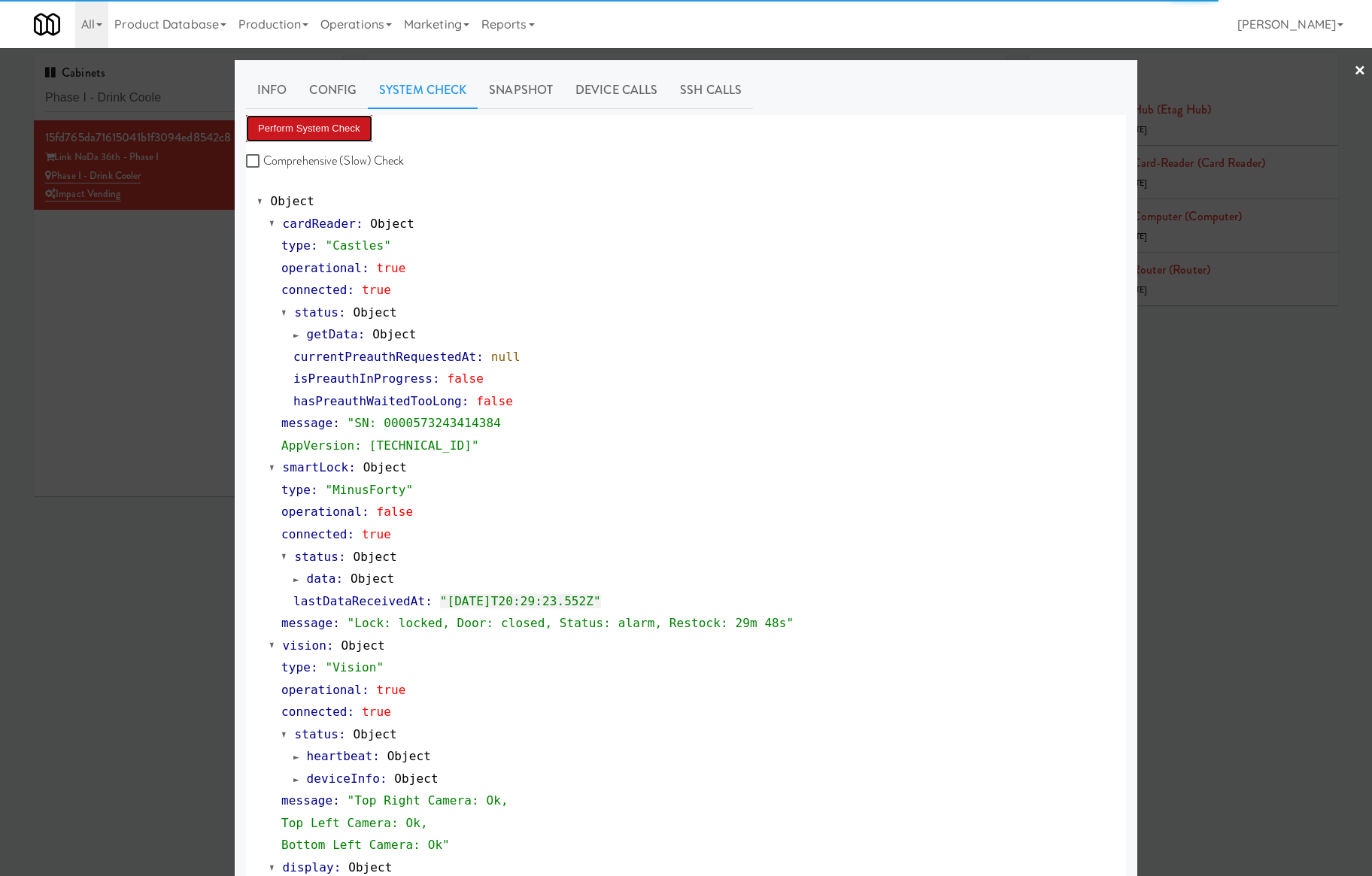
click at [283, 131] on button "Perform System Check" at bounding box center [309, 128] width 126 height 27
click at [311, 125] on button "Perform System Check" at bounding box center [309, 128] width 126 height 27
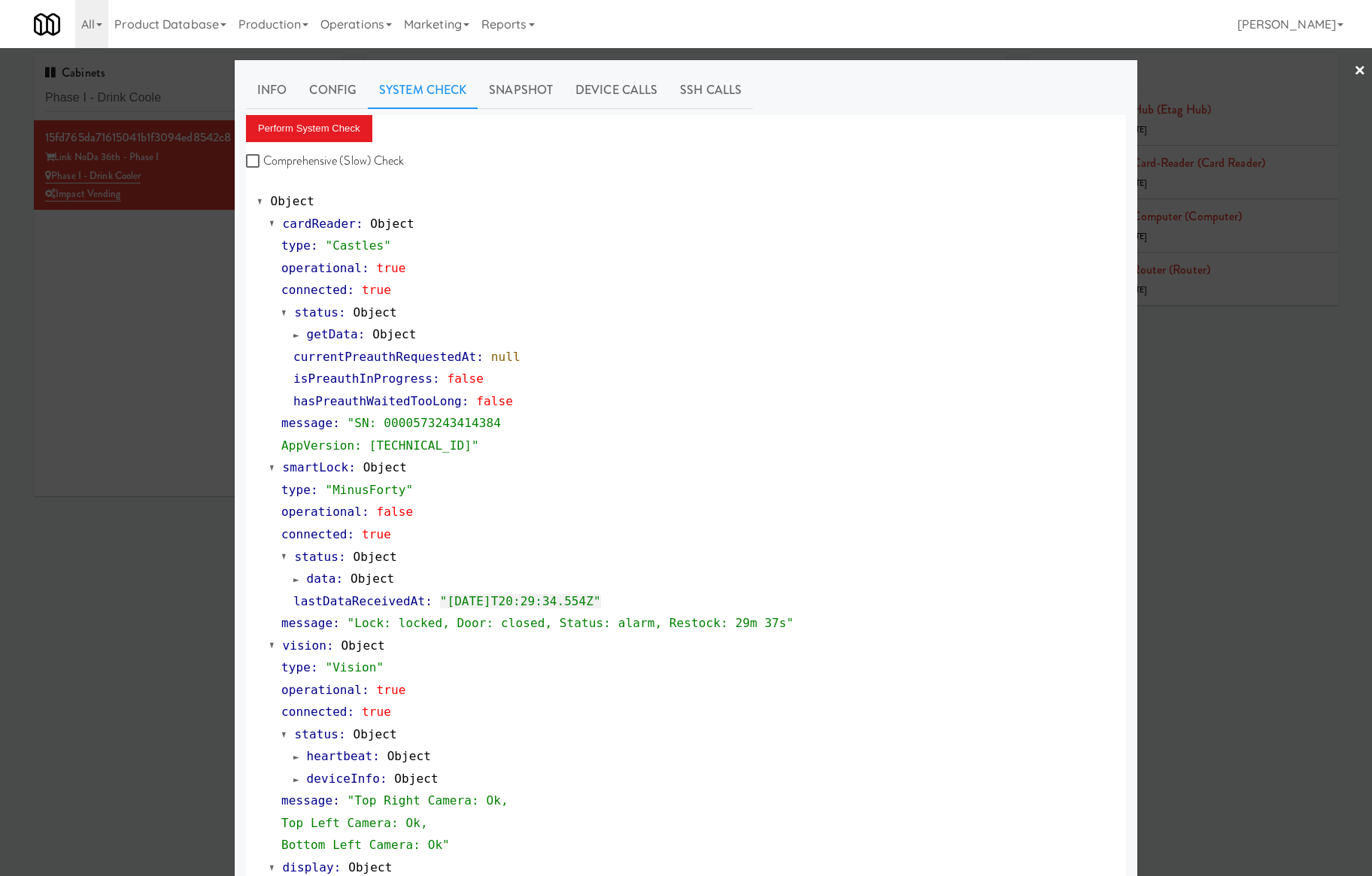
click at [142, 101] on div at bounding box center [686, 438] width 1372 height 876
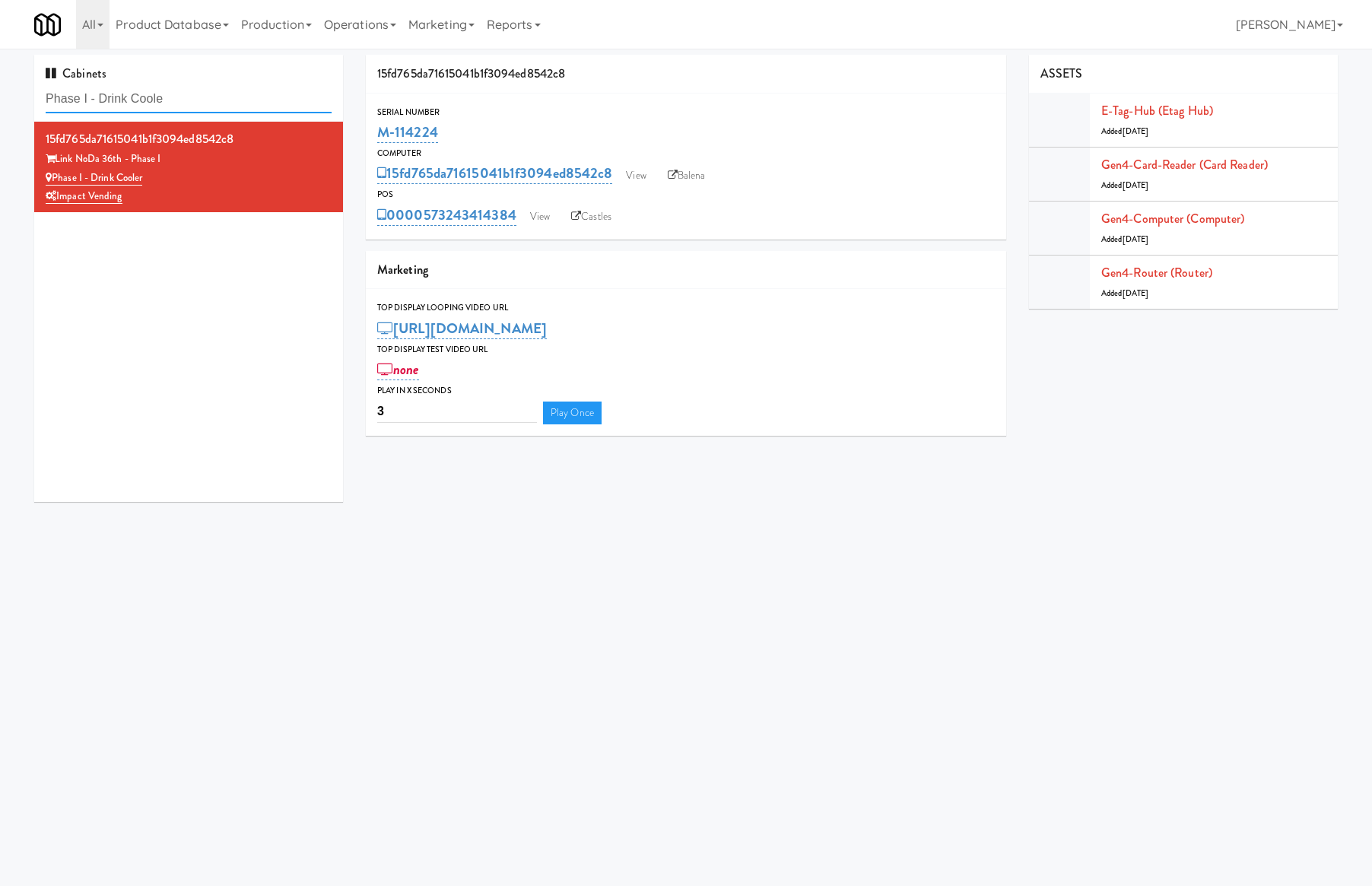
click at [140, 99] on input "Phase I - Drink Coole" at bounding box center [189, 99] width 286 height 29
click at [235, 96] on input "Phase I - Drink Coole" at bounding box center [189, 99] width 286 height 29
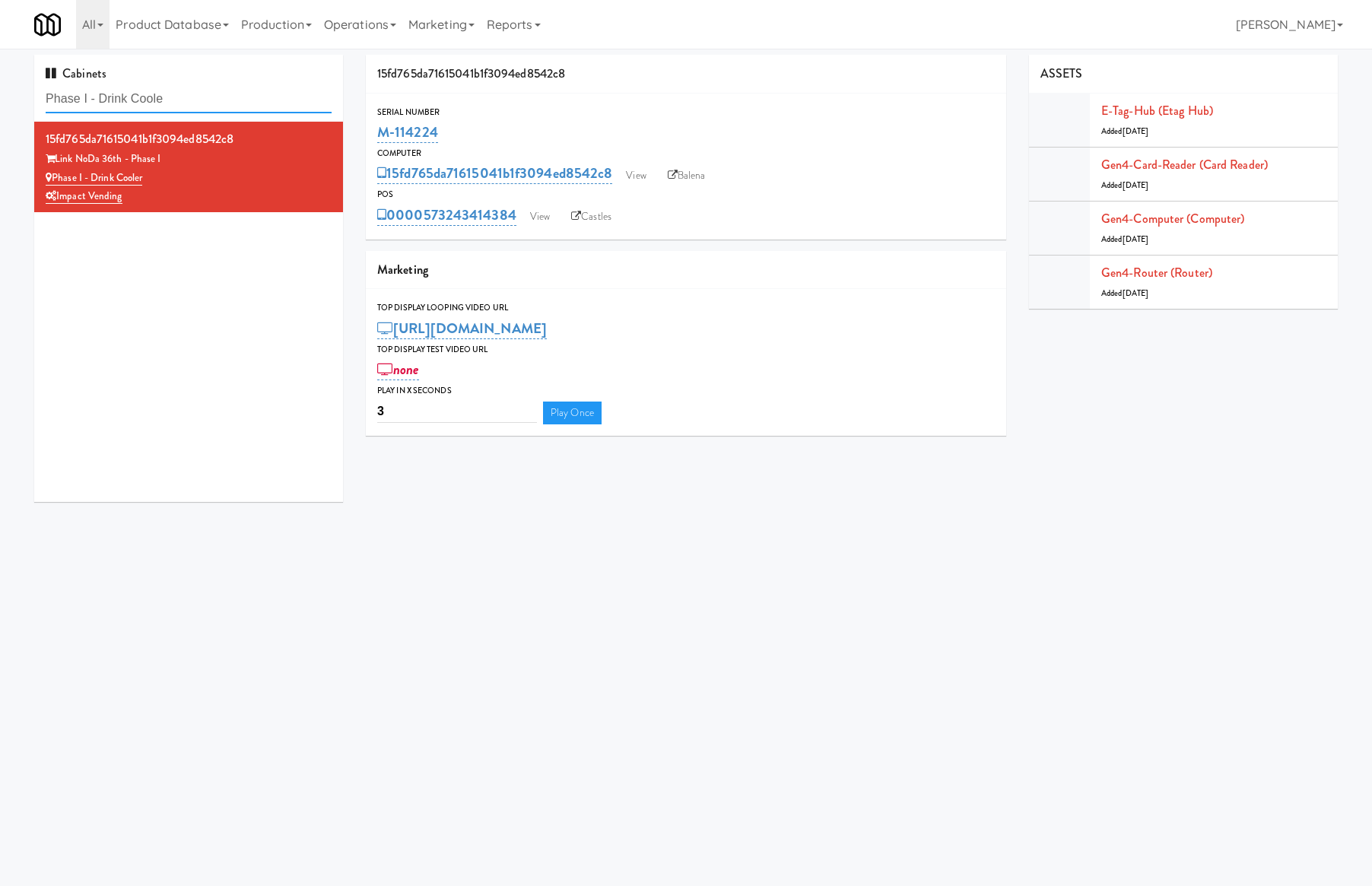
click at [235, 96] on input "Phase I - Drink Coole" at bounding box center [189, 99] width 286 height 29
drag, startPoint x: 473, startPoint y: 128, endPoint x: 370, endPoint y: 128, distance: 103.0
click at [370, 128] on div "Serial Number M-114224" at bounding box center [686, 125] width 640 height 41
copy link "M-114224"
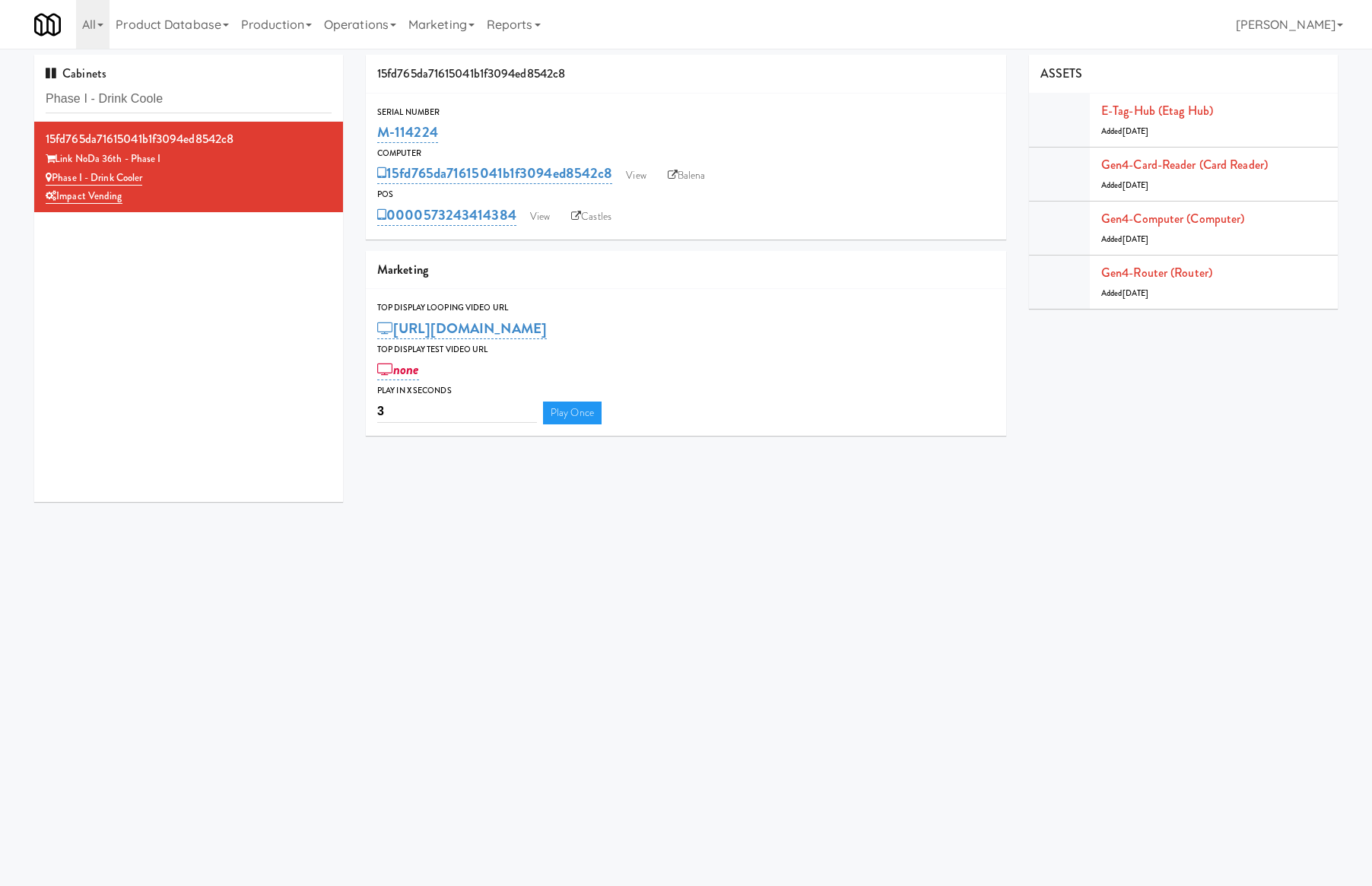
click at [674, 187] on div "POS" at bounding box center [686, 194] width 617 height 15
click at [676, 173] on icon at bounding box center [673, 175] width 10 height 10
drag, startPoint x: 442, startPoint y: 132, endPoint x: 372, endPoint y: 133, distance: 70.0
click at [372, 133] on div "Serial Number M-114224" at bounding box center [686, 125] width 640 height 41
copy link "M-114224"
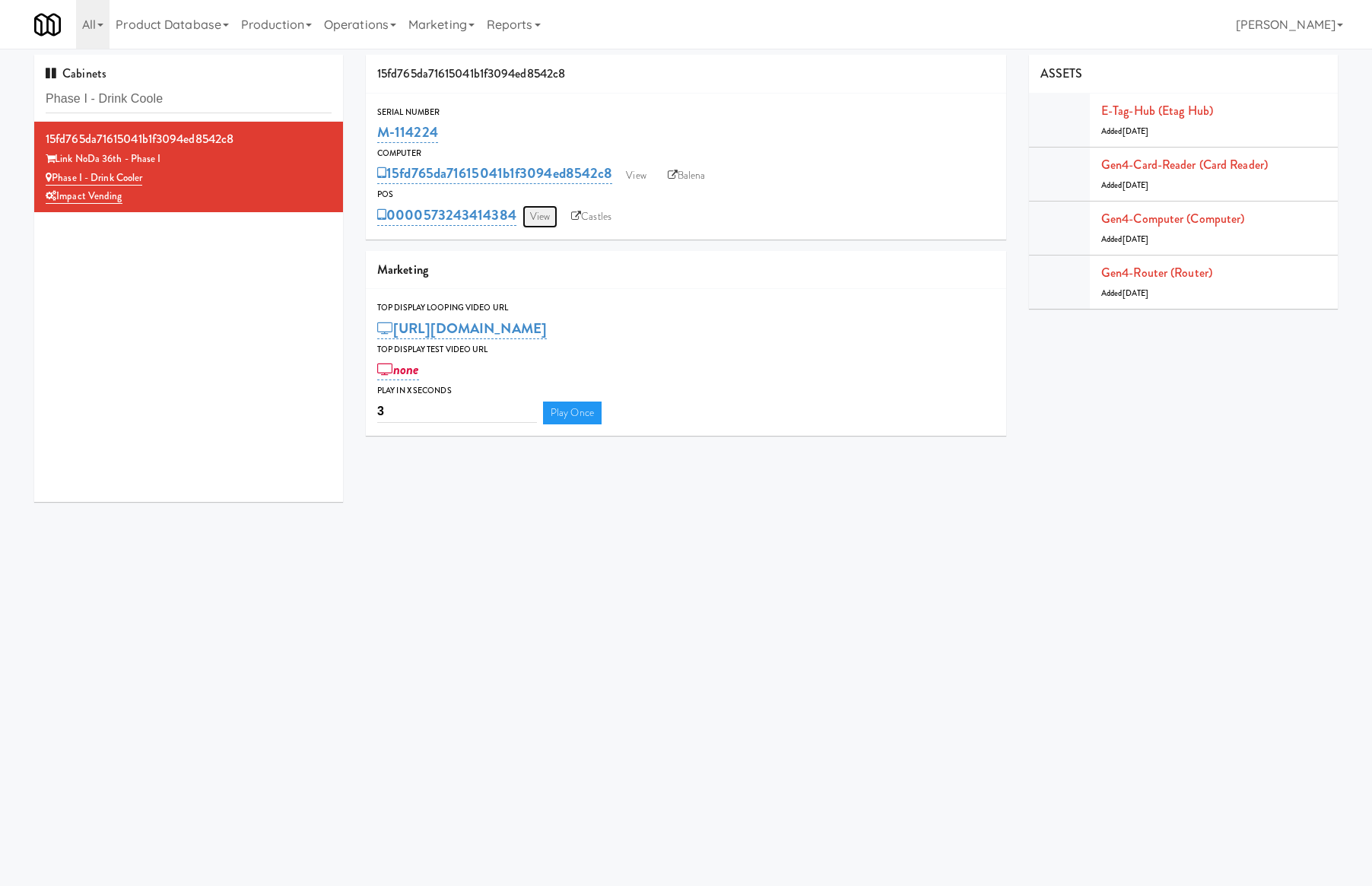
click at [541, 219] on link "View" at bounding box center [539, 217] width 35 height 23
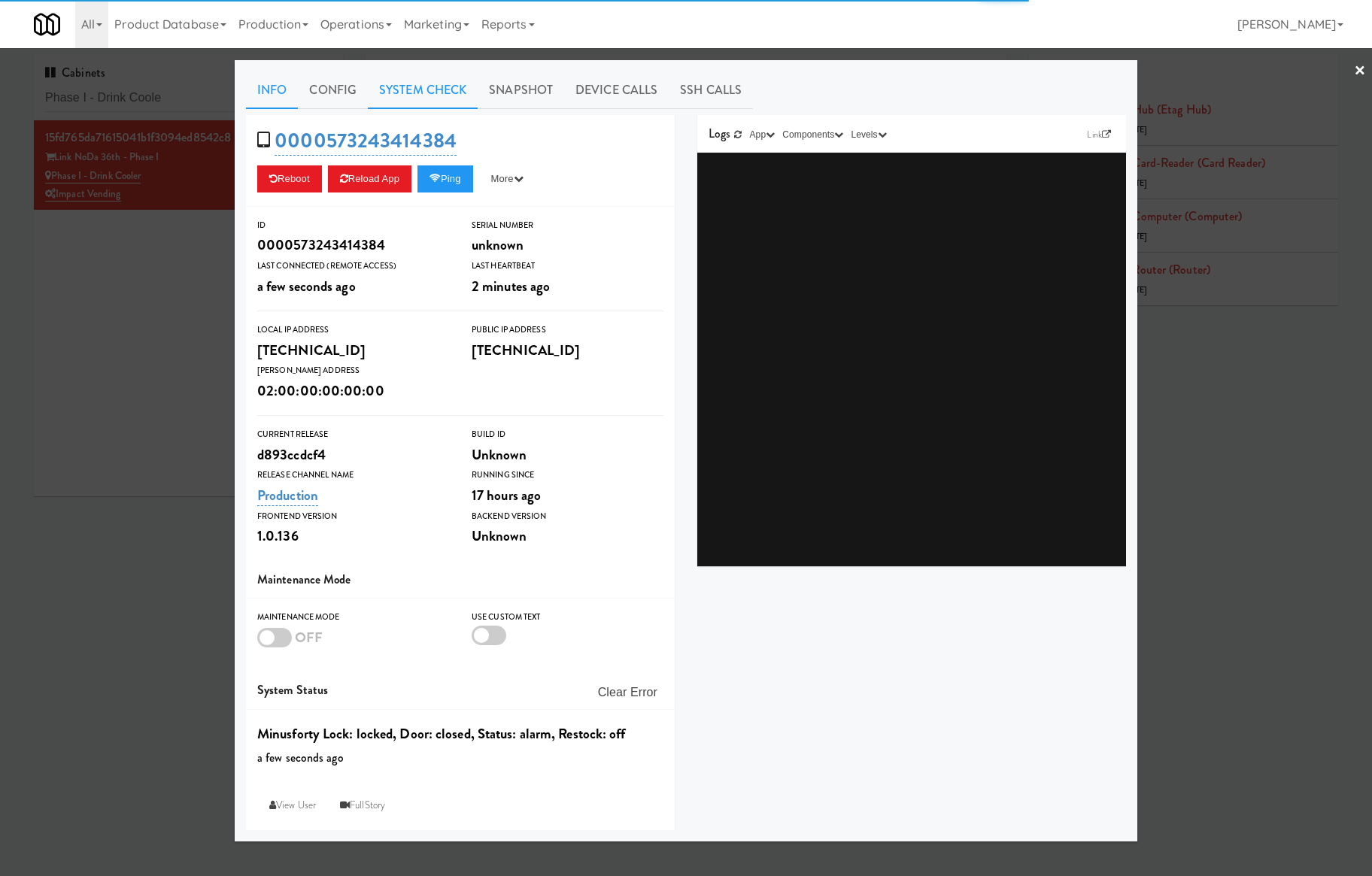
click at [429, 90] on link "System Check" at bounding box center [422, 90] width 110 height 38
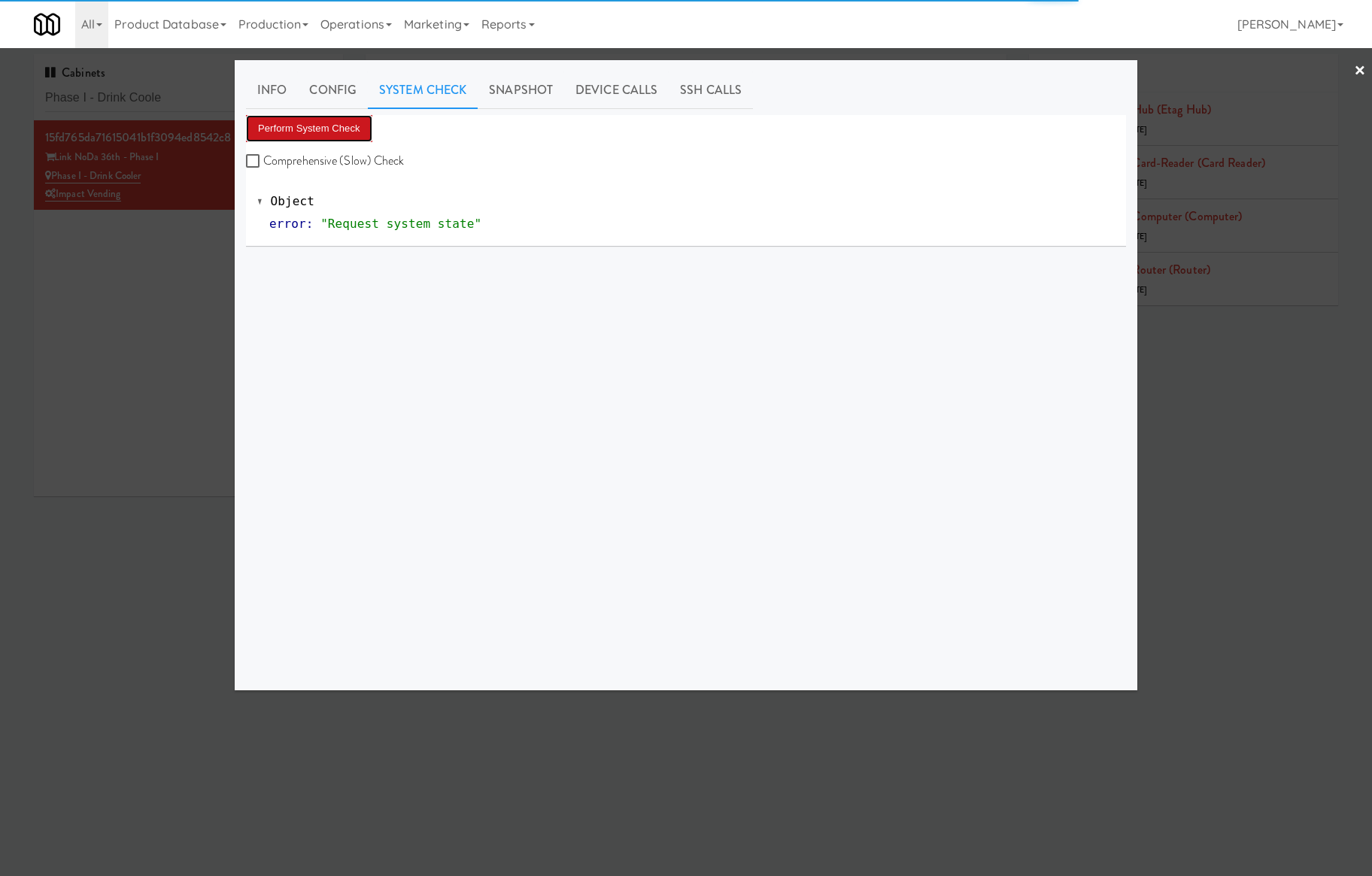
click at [335, 128] on button "Perform System Check" at bounding box center [309, 128] width 126 height 27
click at [1286, 494] on div at bounding box center [686, 438] width 1372 height 876
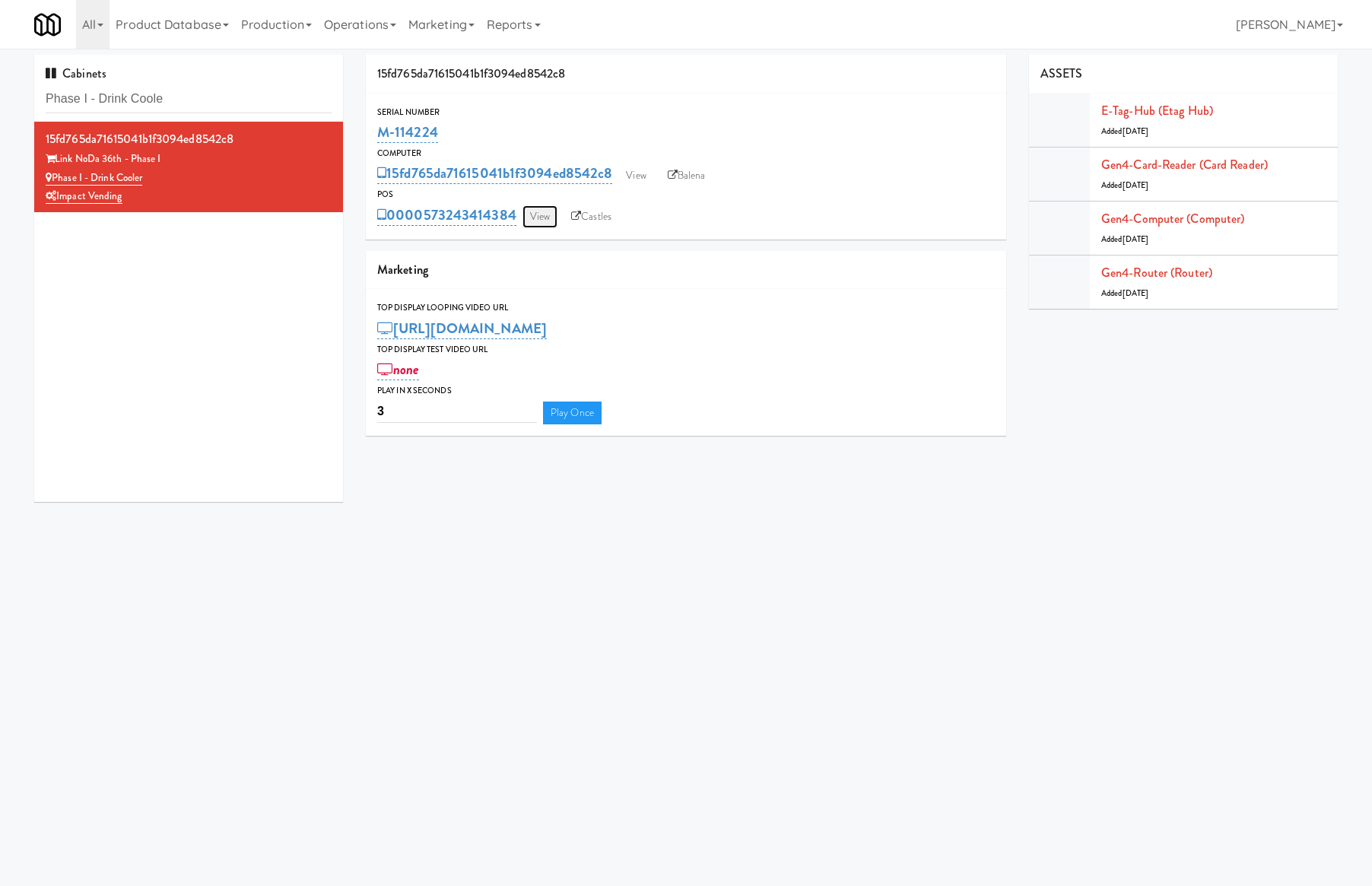
click at [536, 211] on link "View" at bounding box center [539, 217] width 35 height 23
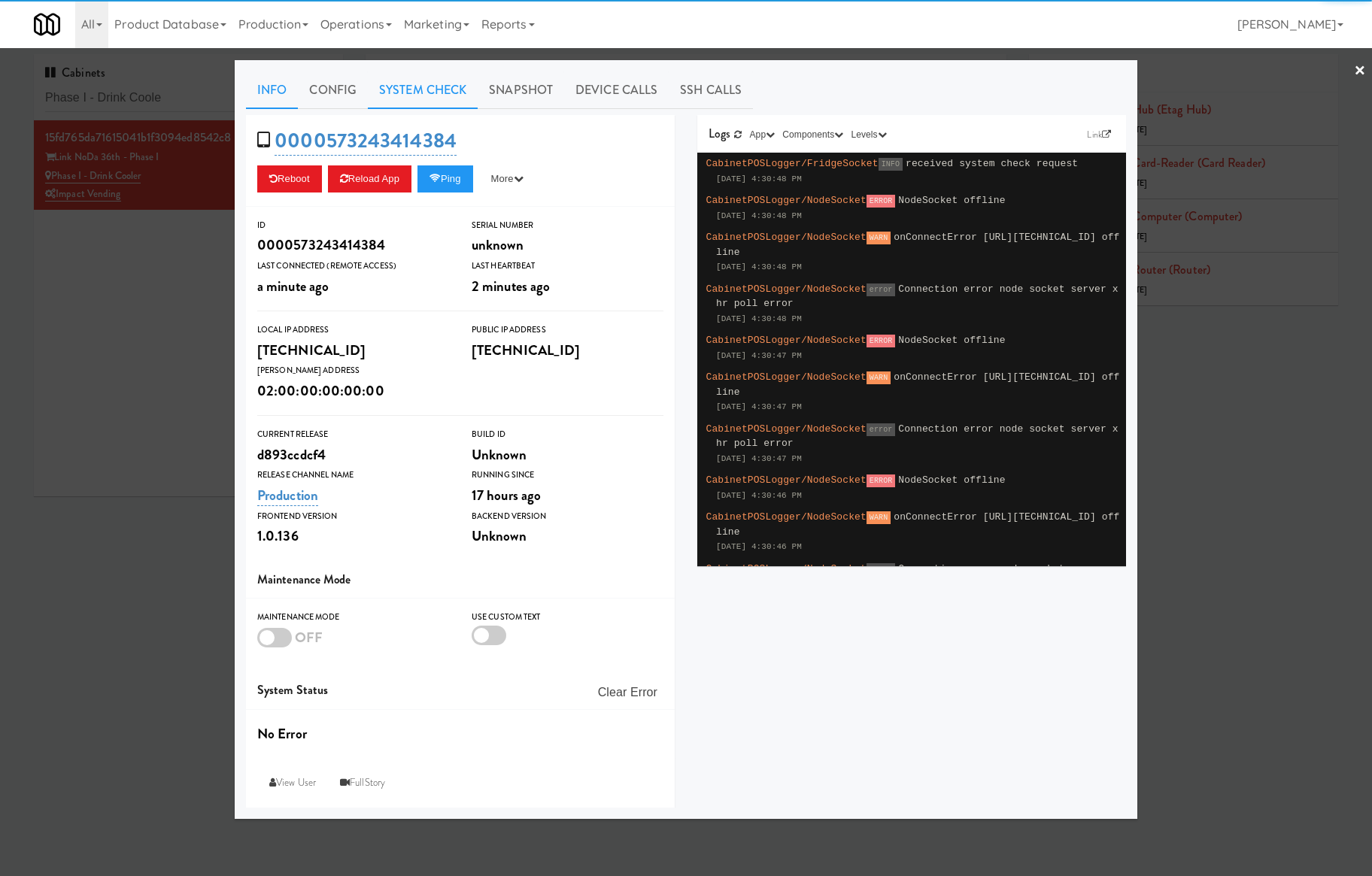
click at [427, 85] on link "System Check" at bounding box center [422, 90] width 110 height 38
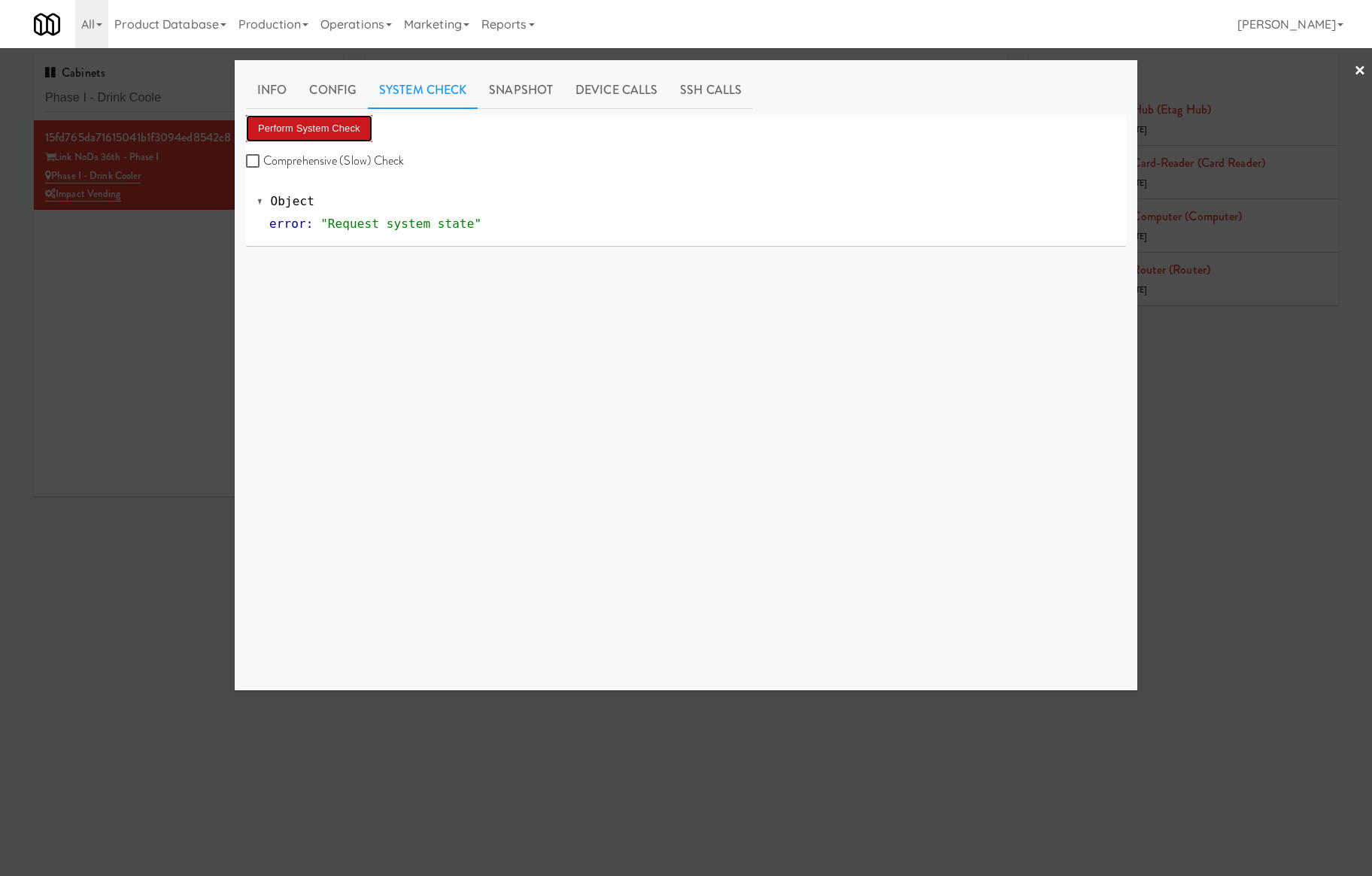
click at [355, 116] on button "Perform System Check" at bounding box center [309, 128] width 126 height 27
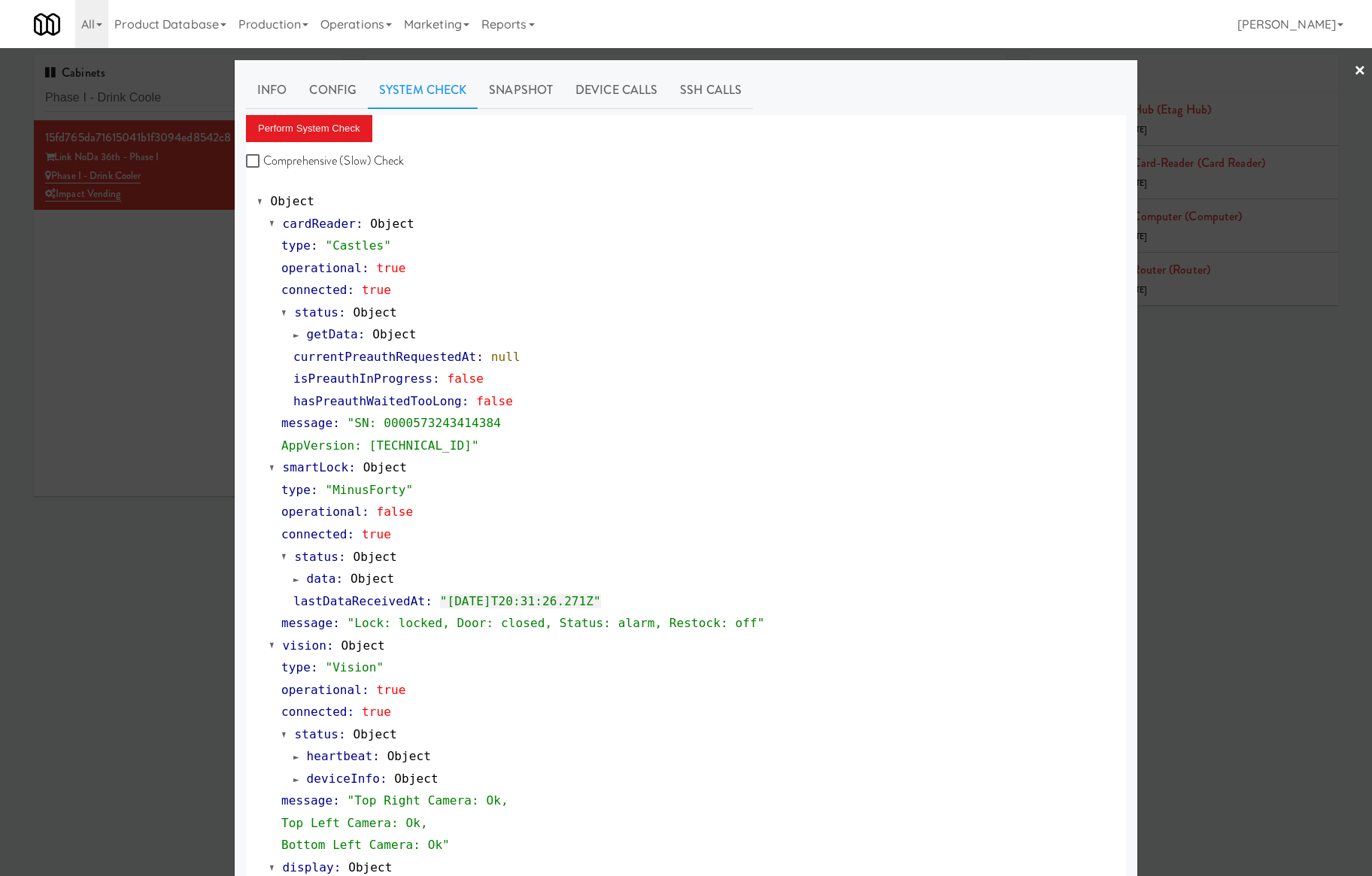
click at [155, 270] on div at bounding box center [686, 438] width 1372 height 876
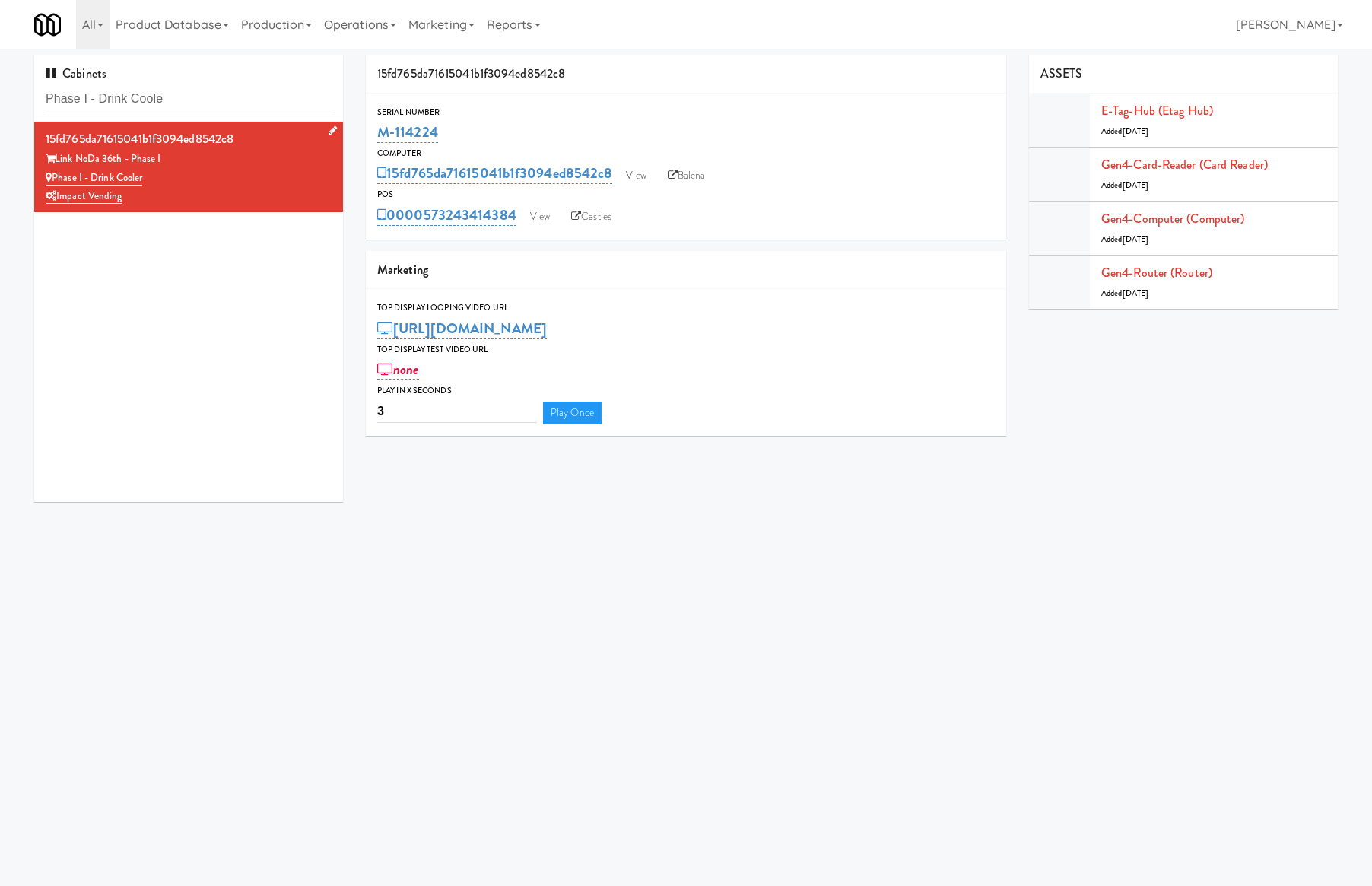
drag, startPoint x: 172, startPoint y: 184, endPoint x: 50, endPoint y: 181, distance: 122.0
click at [50, 181] on div "Phase I - Drink Cooler" at bounding box center [189, 178] width 286 height 19
copy link "Phase I - Drink Cooler"
drag, startPoint x: 260, startPoint y: 811, endPoint x: 273, endPoint y: 813, distance: 13.2
click at [272, 813] on body "Okay Okay Select date: previous 2025-Aug next Su Mo Tu We Th Fr Sa 27 28 29 30 …" at bounding box center [686, 492] width 1372 height 886
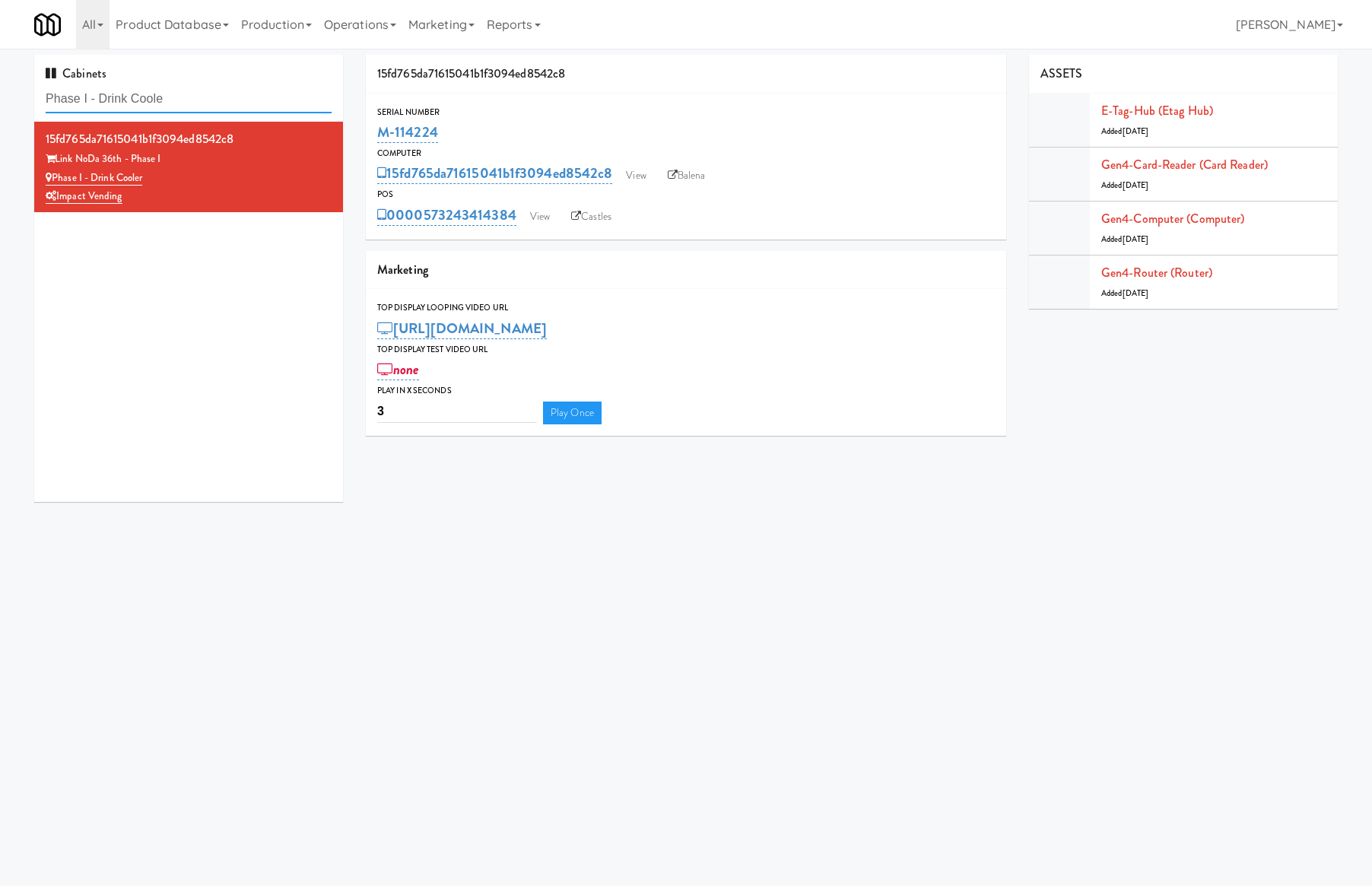
click at [198, 99] on input "Phase I - Drink Coole" at bounding box center [189, 99] width 286 height 29
click at [199, 99] on input "Phase I - Drink Coole" at bounding box center [189, 99] width 286 height 29
paste input "Optima - Right - Ambient"
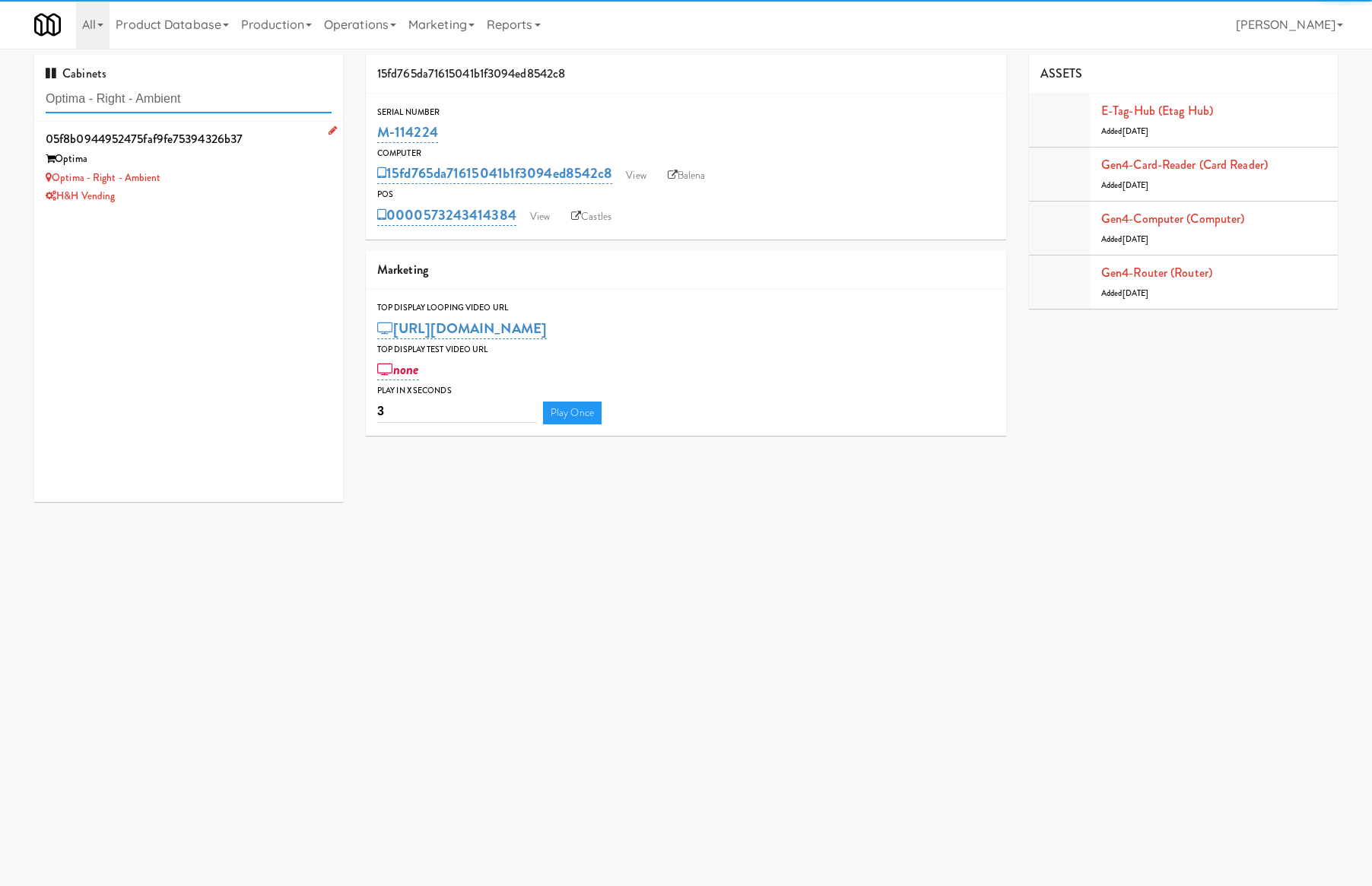
type input "Optima - Right - Ambient"
click at [247, 198] on div "H&H Vending" at bounding box center [189, 196] width 286 height 19
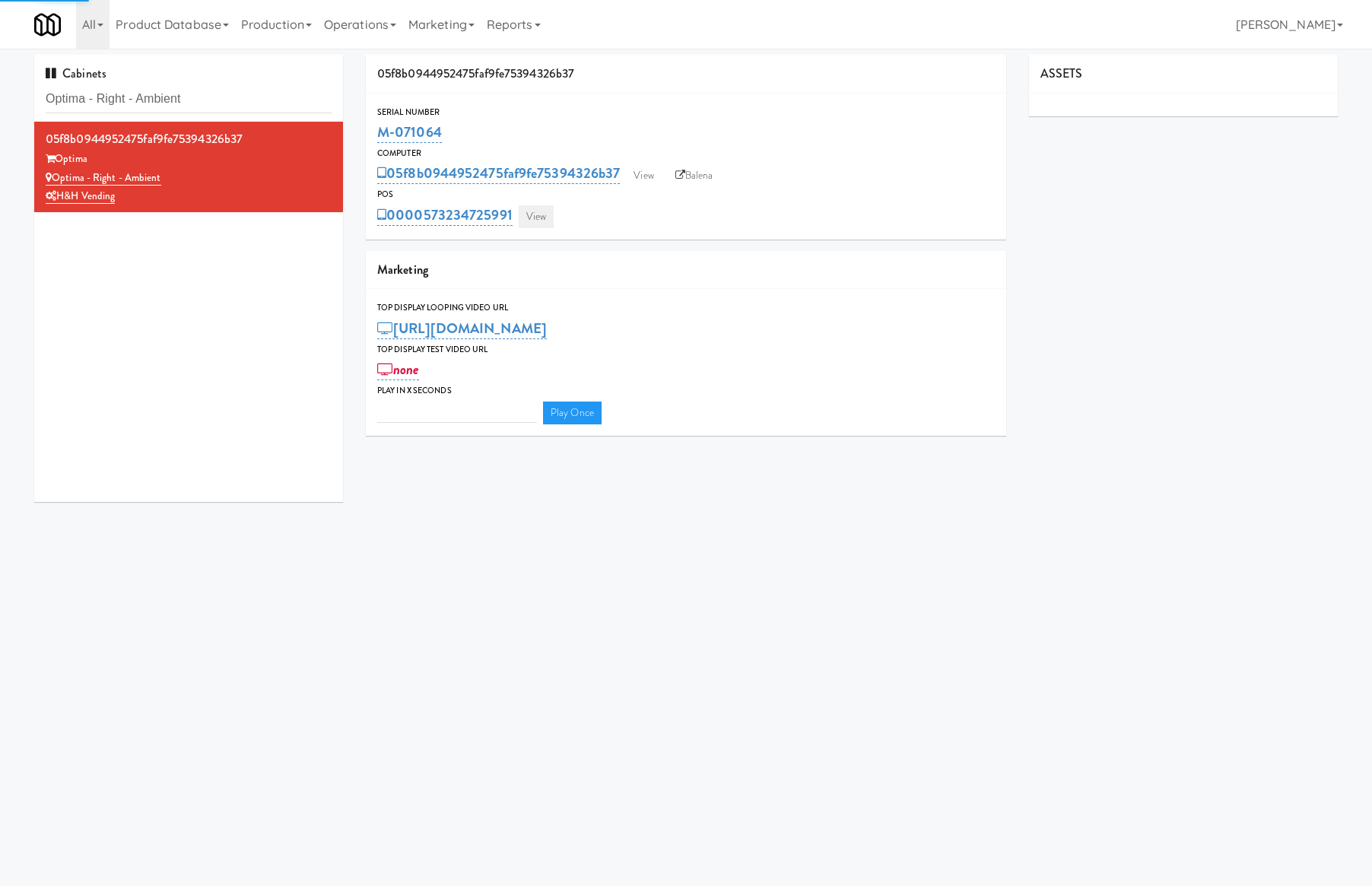
type input "3"
click at [543, 217] on link "View" at bounding box center [535, 217] width 35 height 23
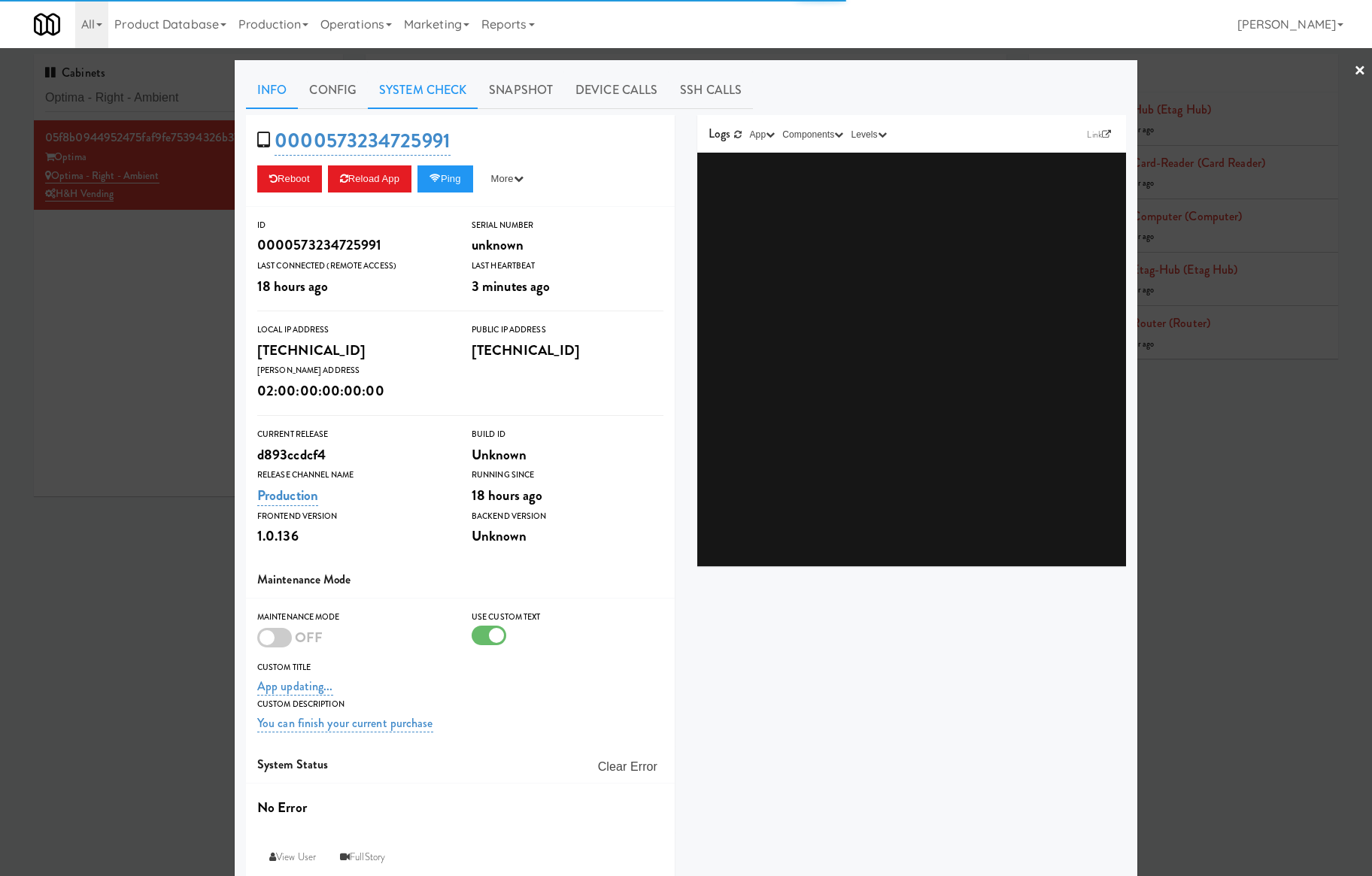
click at [408, 96] on link "System Check" at bounding box center [422, 90] width 110 height 38
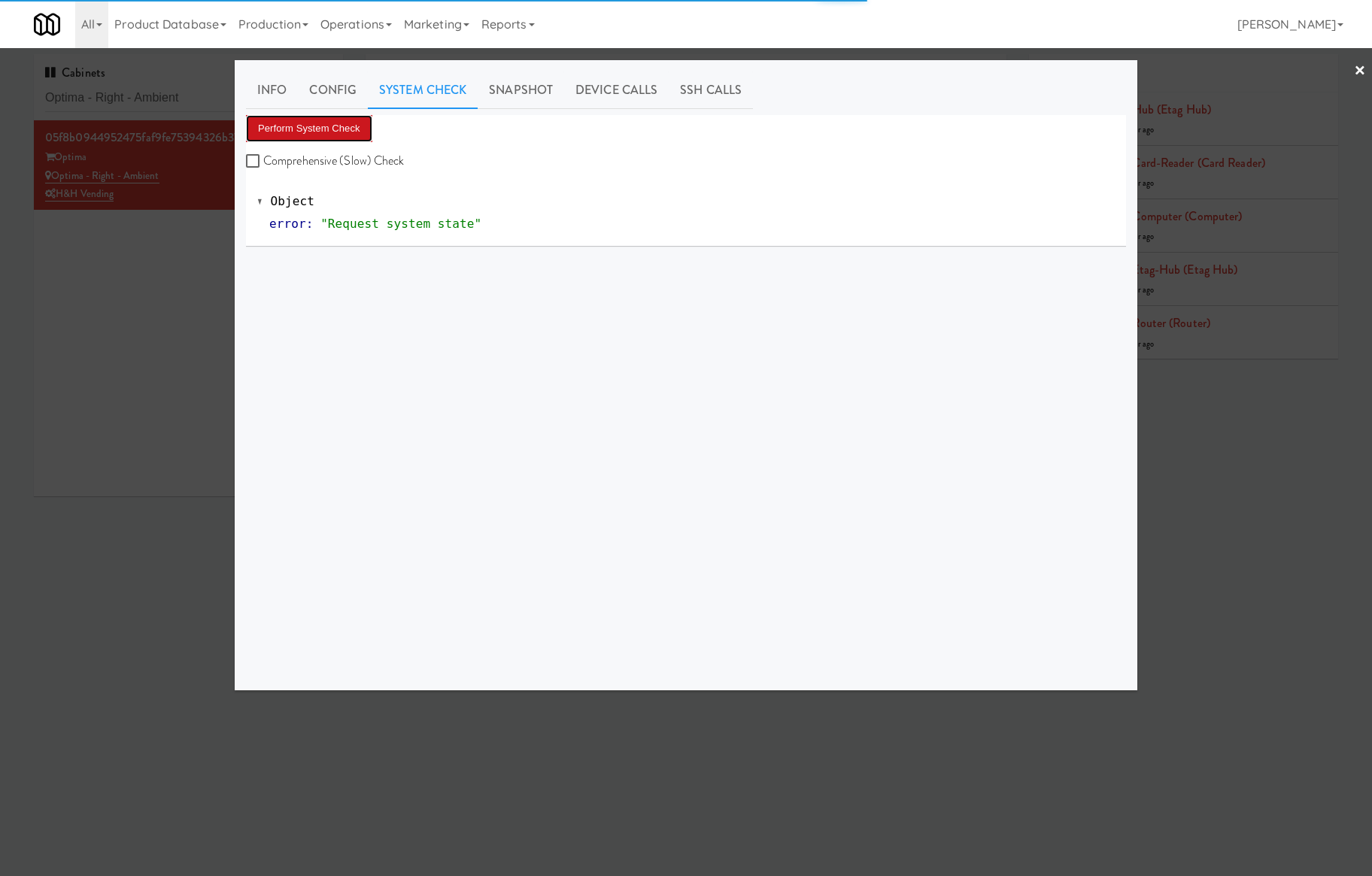
click at [310, 126] on button "Perform System Check" at bounding box center [309, 128] width 126 height 27
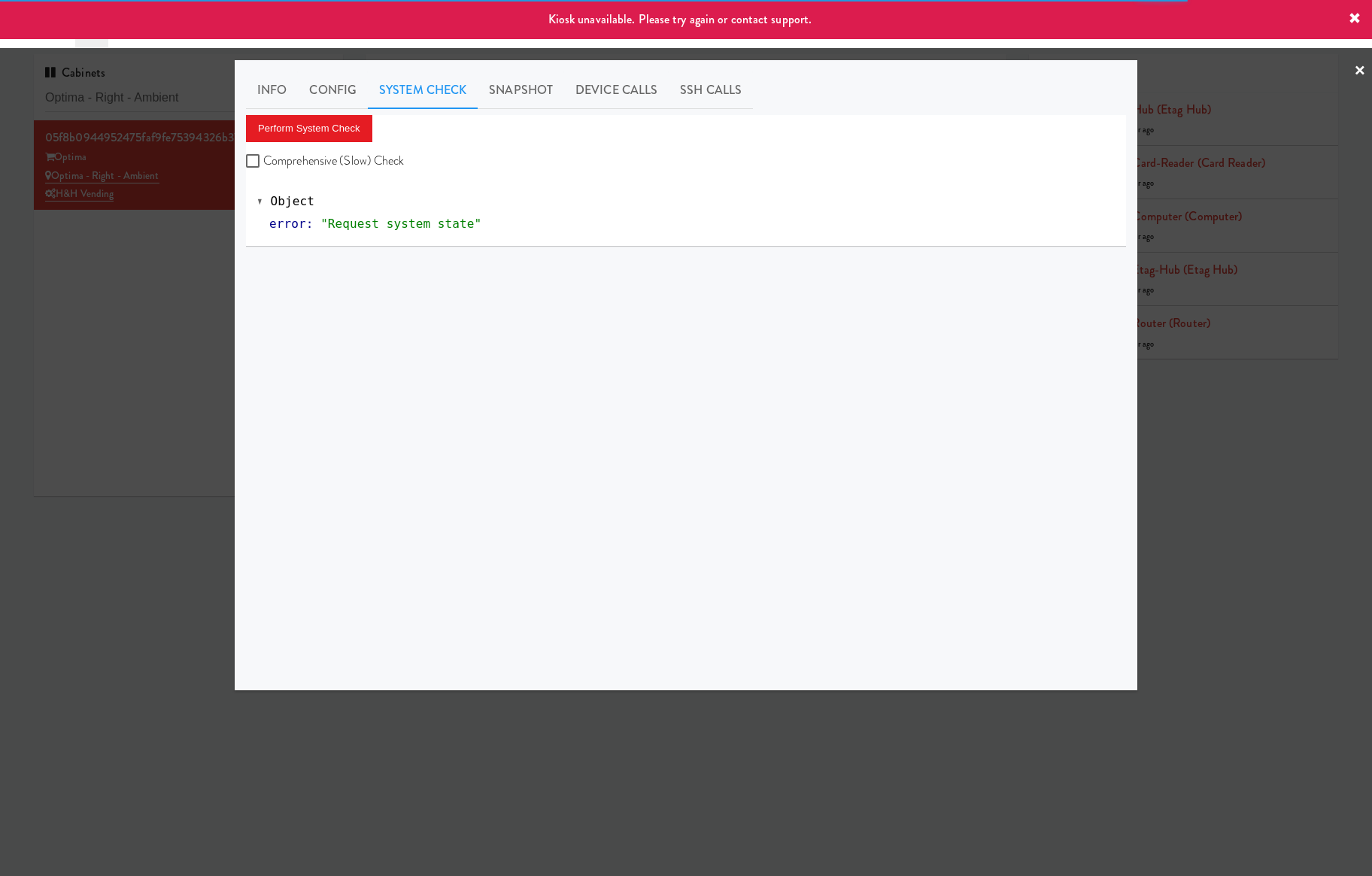
click at [169, 265] on div at bounding box center [686, 438] width 1372 height 876
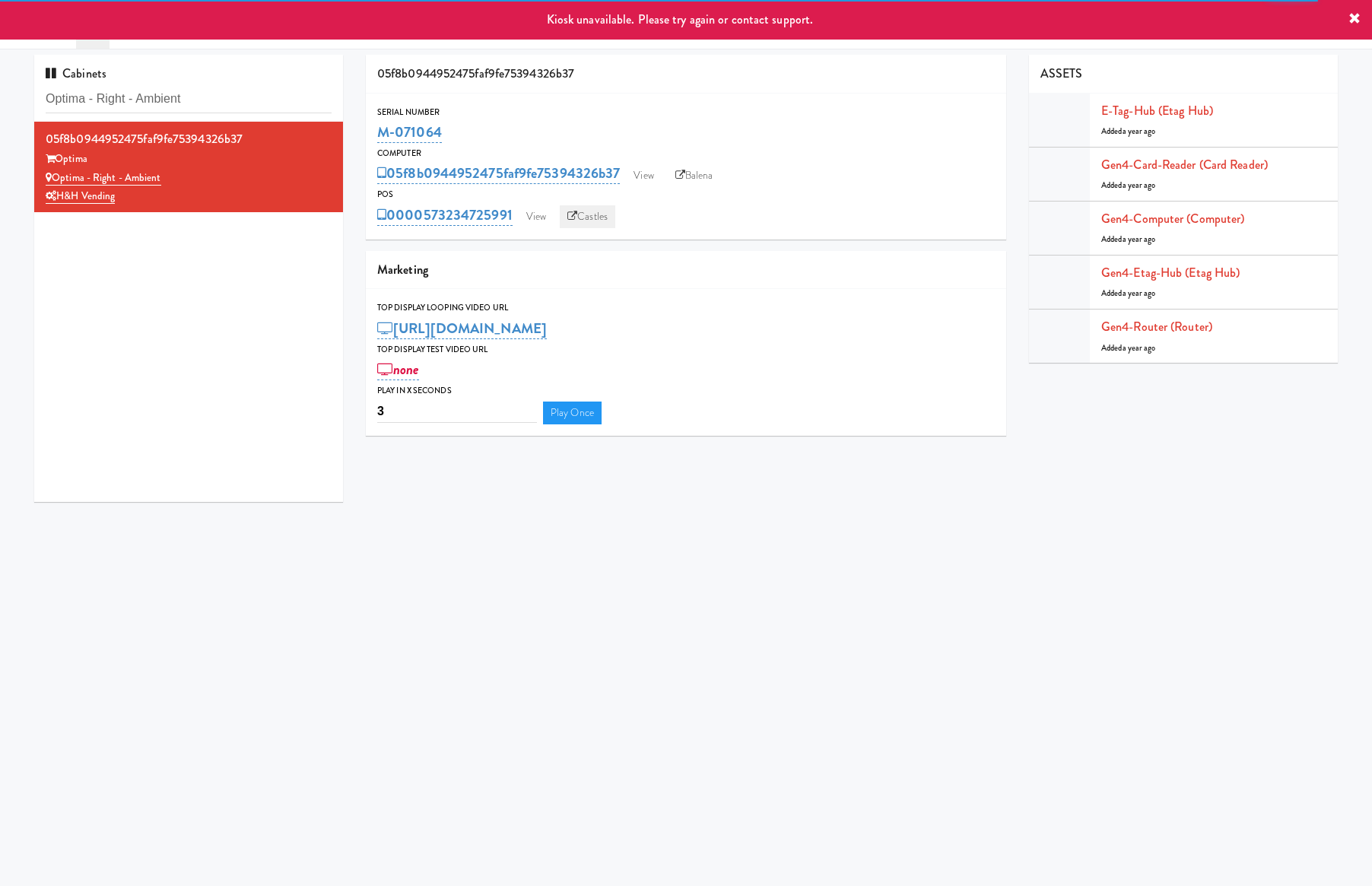
click at [586, 214] on link "Castles" at bounding box center [587, 217] width 55 height 23
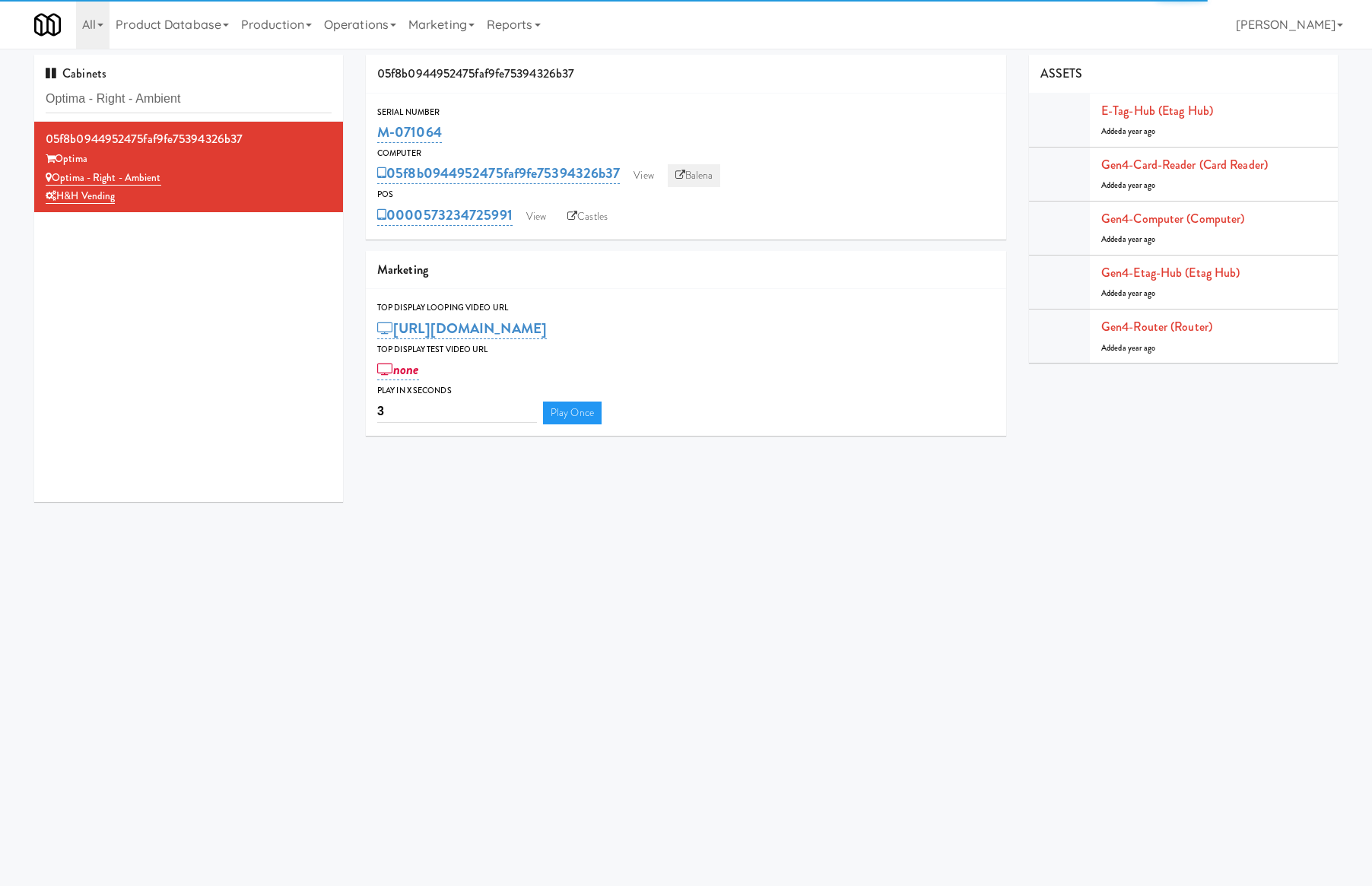
click at [700, 166] on link "Balena" at bounding box center [695, 175] width 53 height 23
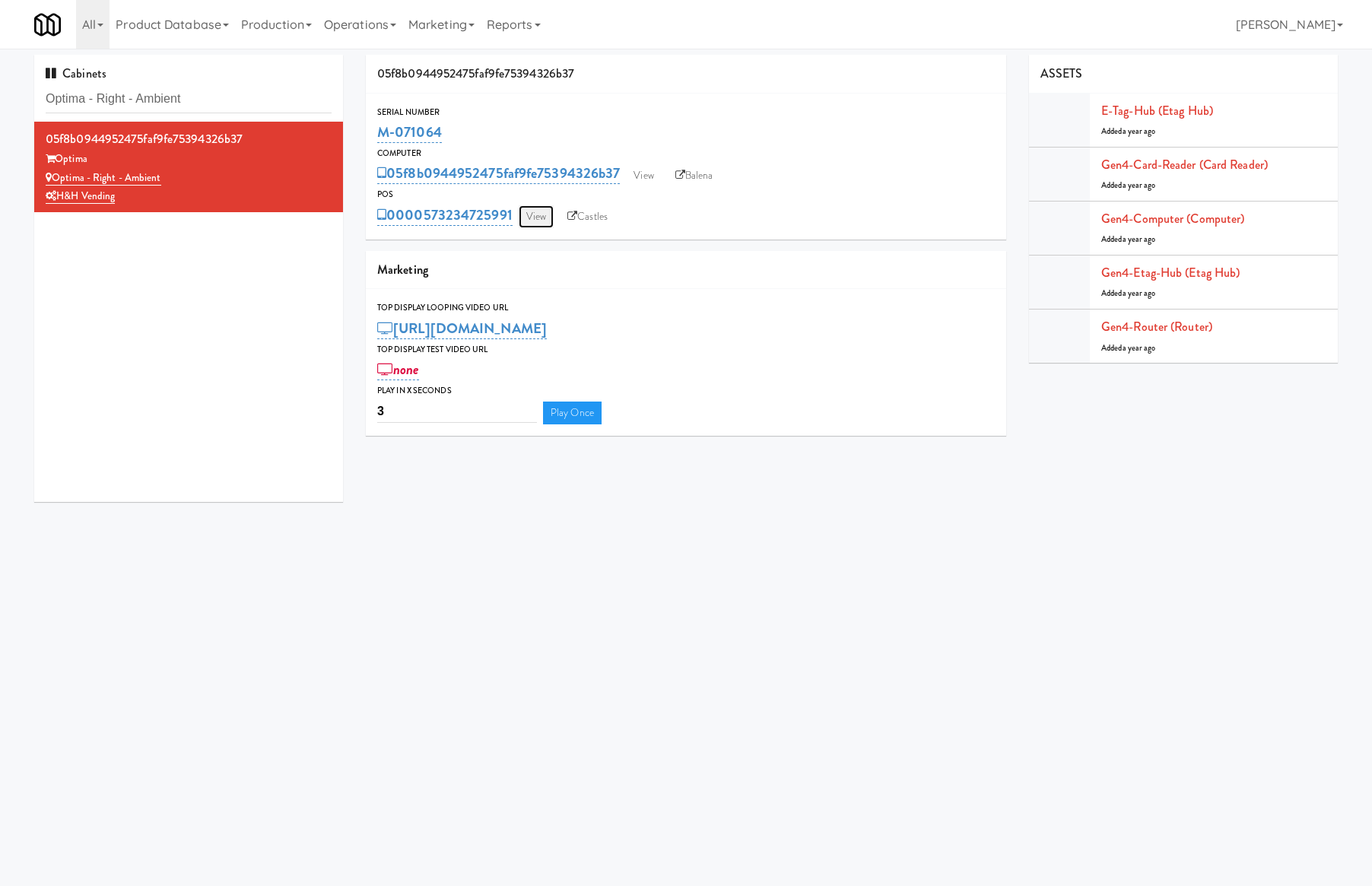
click at [542, 213] on link "View" at bounding box center [535, 217] width 35 height 23
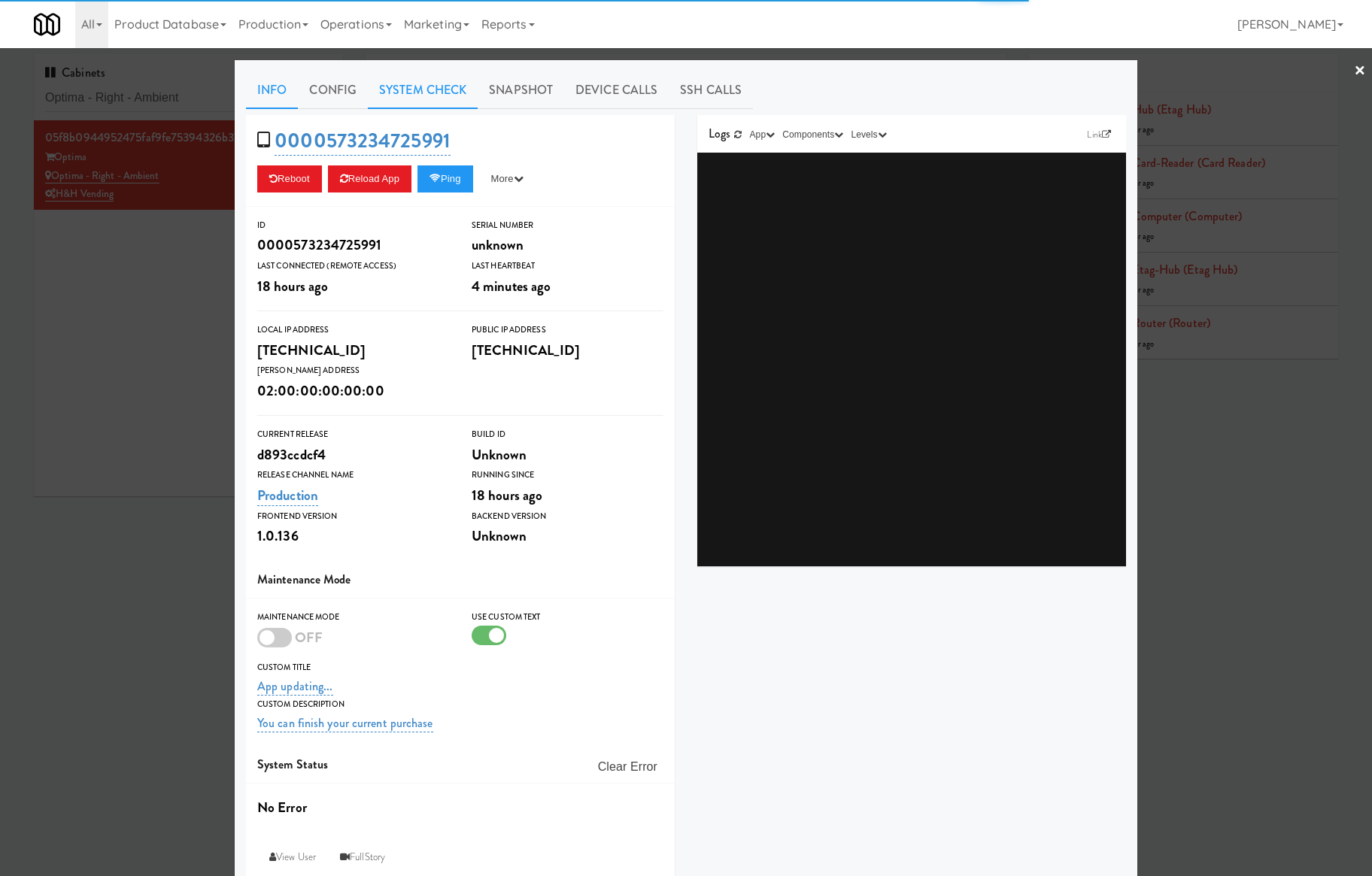
click at [434, 95] on link "System Check" at bounding box center [422, 90] width 110 height 38
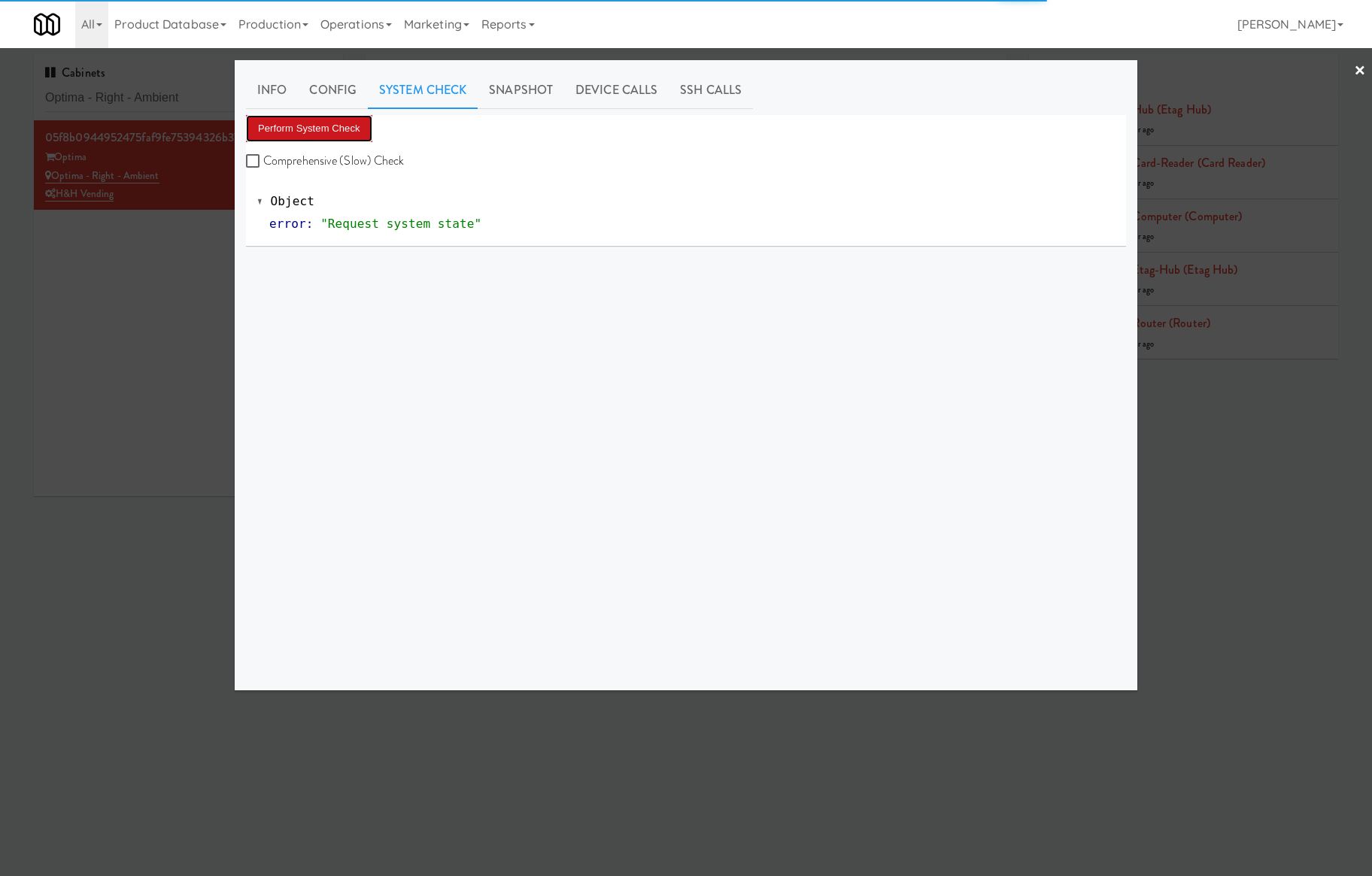
click at [331, 127] on button "Perform System Check" at bounding box center [309, 128] width 126 height 27
click at [329, 136] on button "Perform System Check" at bounding box center [309, 128] width 126 height 27
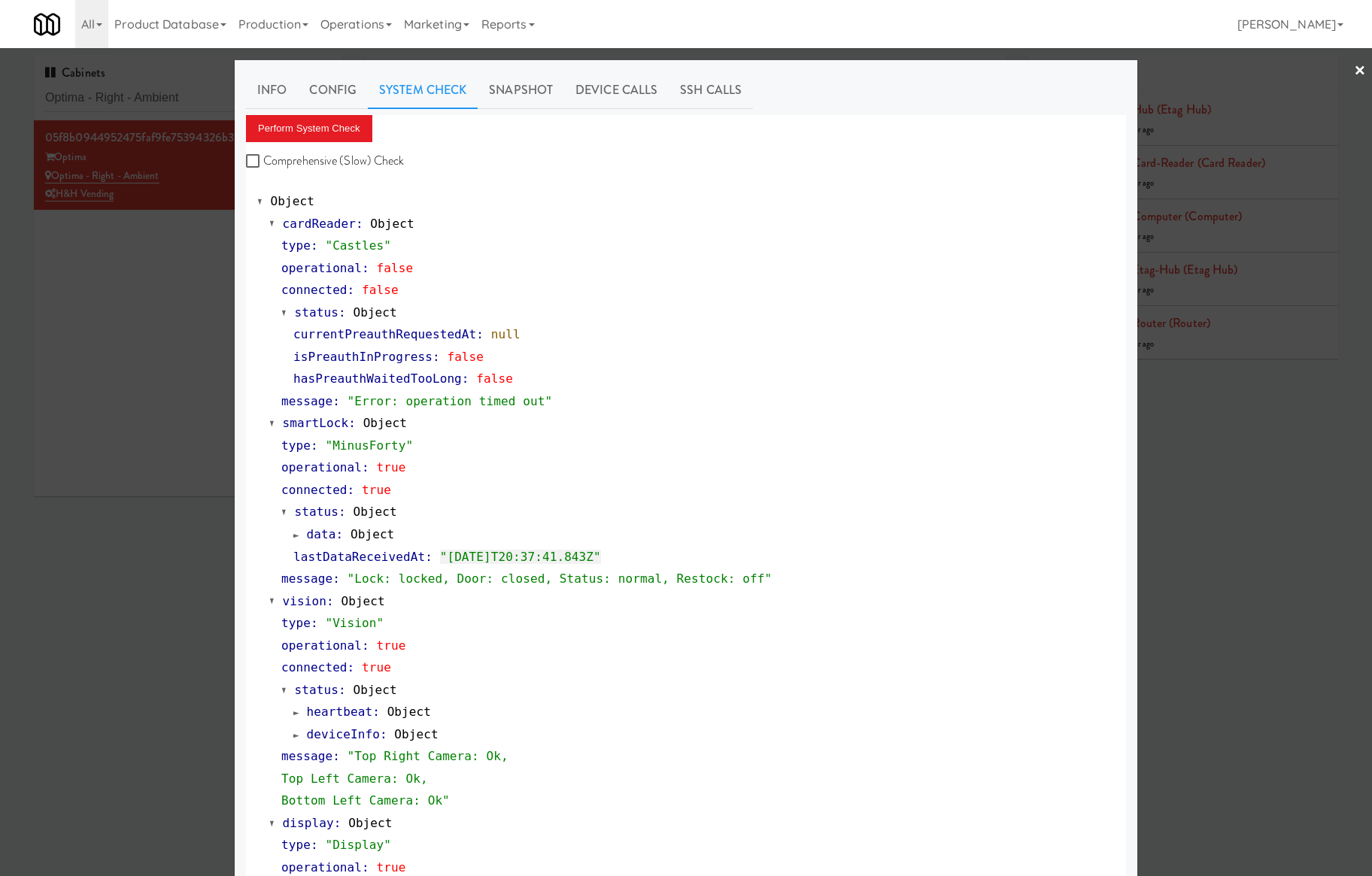
click at [119, 313] on div at bounding box center [686, 438] width 1372 height 876
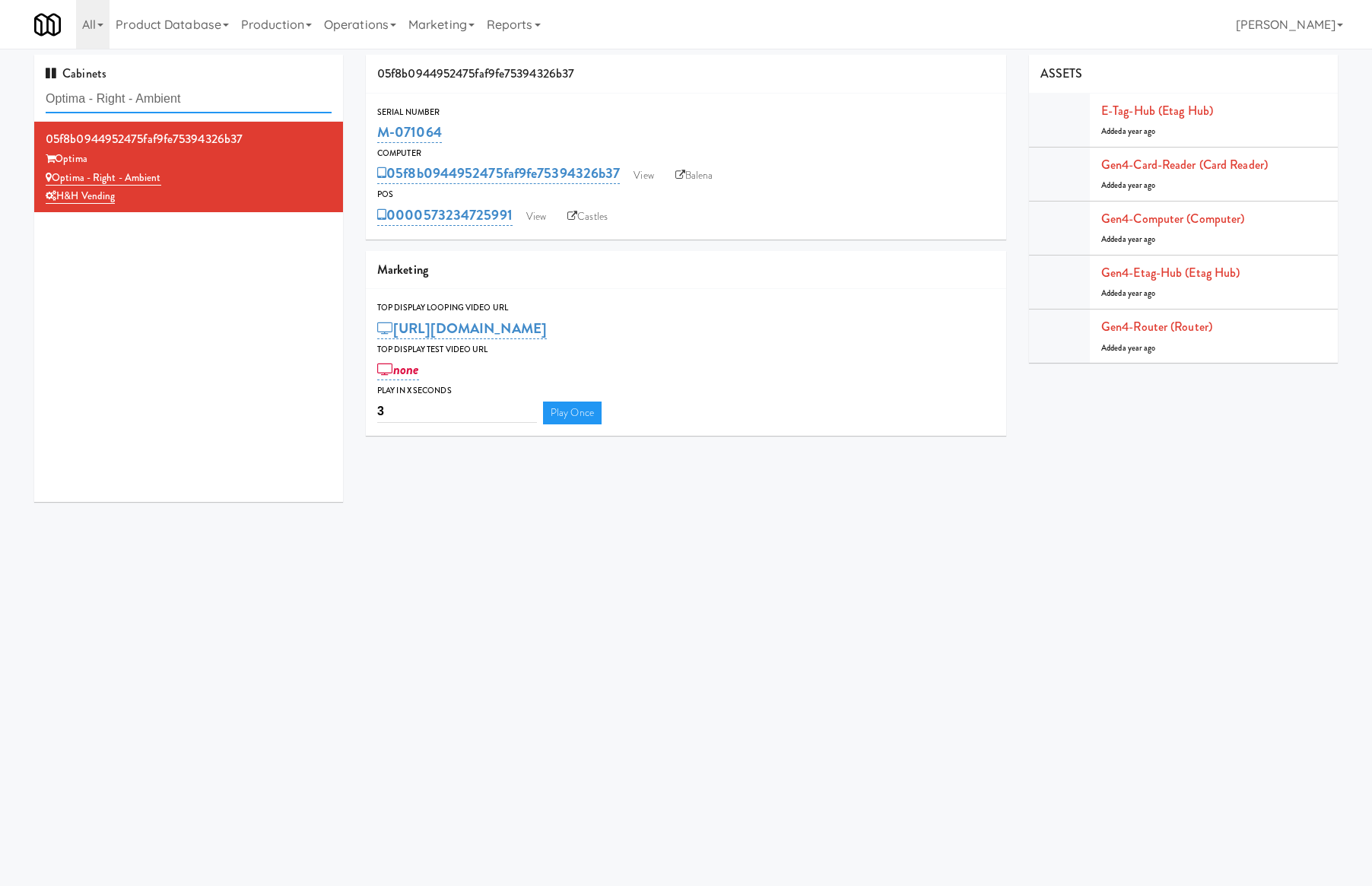
click at [171, 94] on input "Optima - Right - Ambient" at bounding box center [189, 99] width 286 height 29
click at [539, 216] on link "View" at bounding box center [535, 217] width 35 height 23
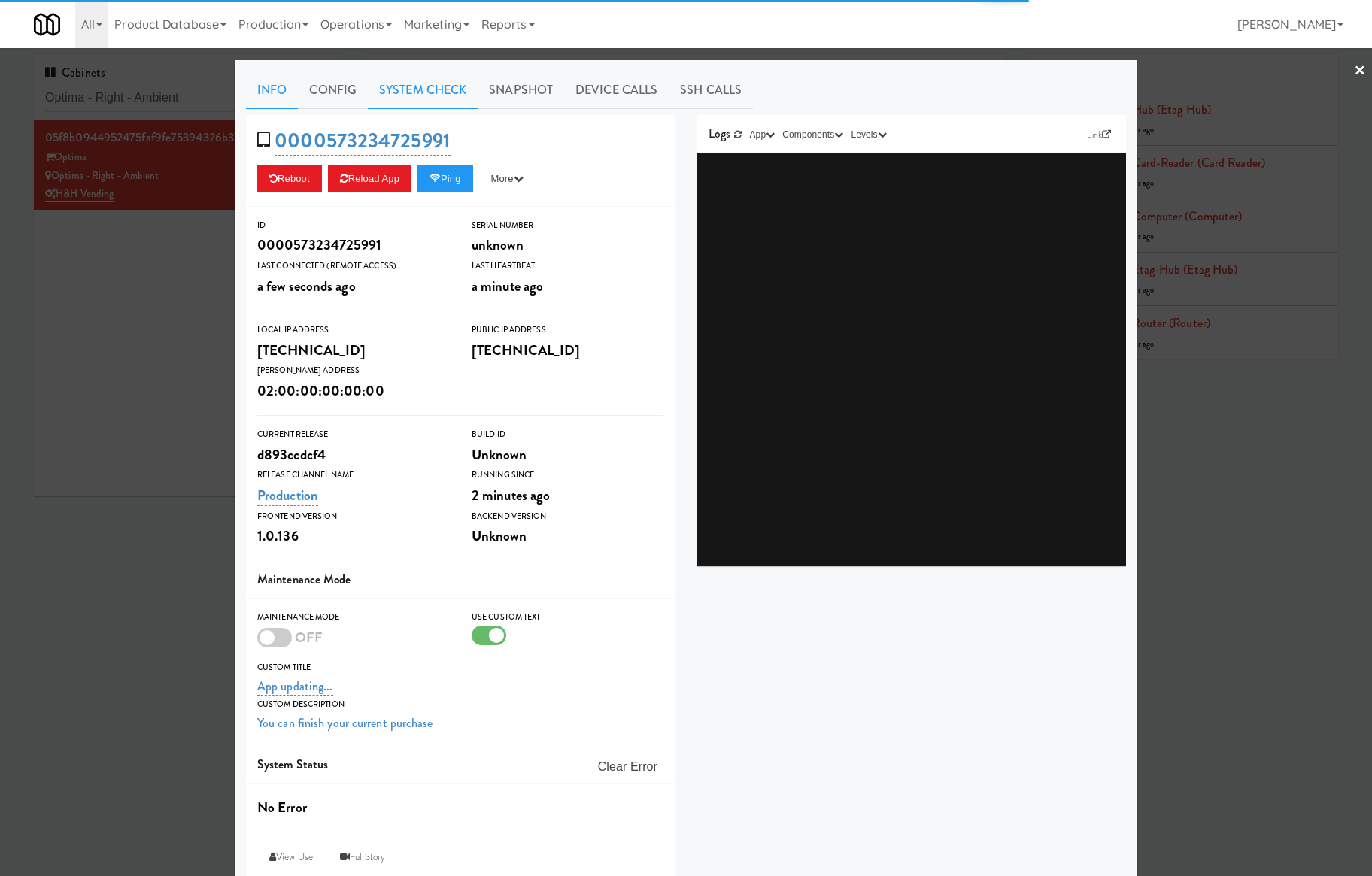
click at [427, 91] on link "System Check" at bounding box center [422, 90] width 110 height 38
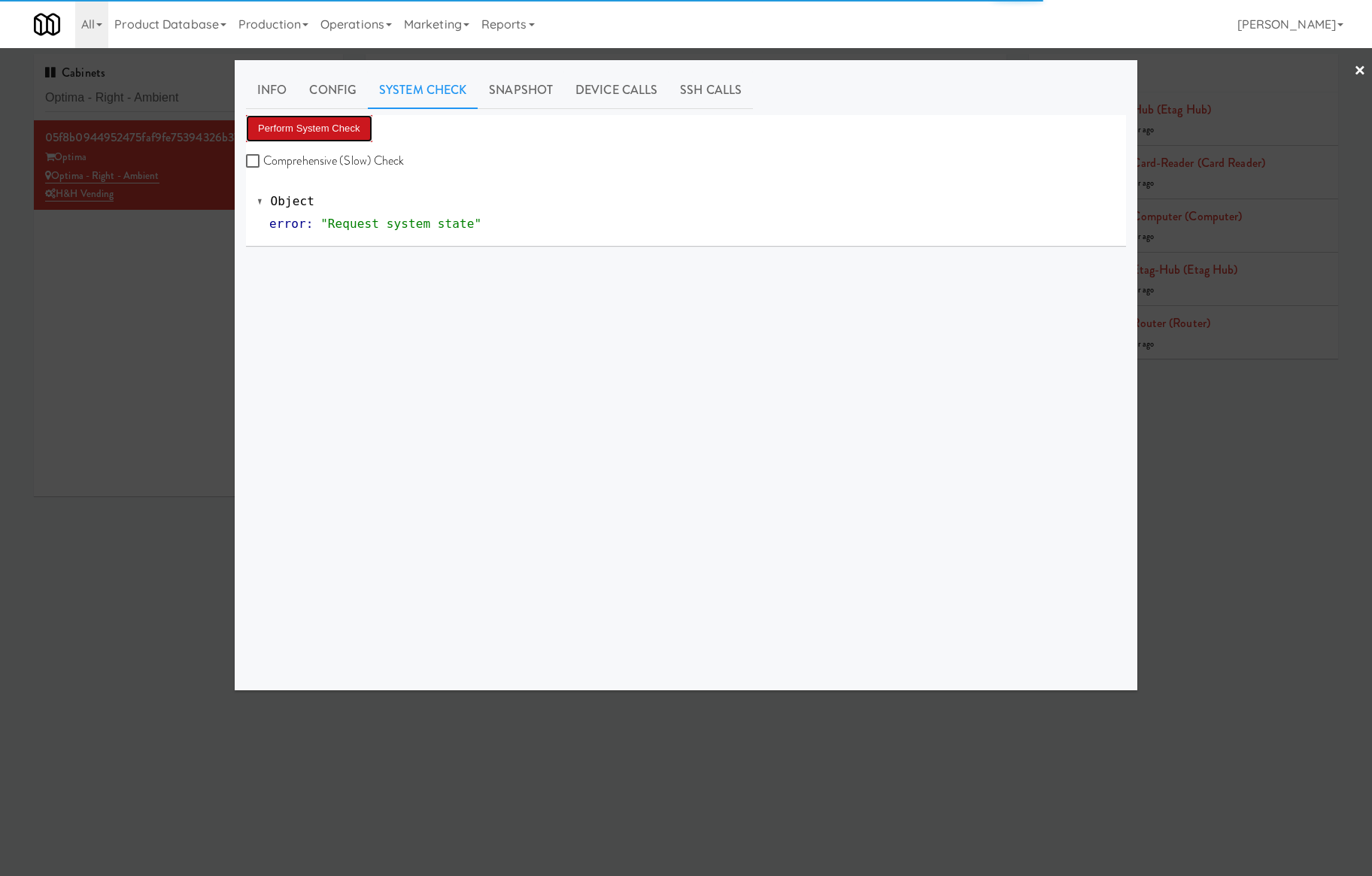
click at [356, 126] on button "Perform System Check" at bounding box center [309, 128] width 126 height 27
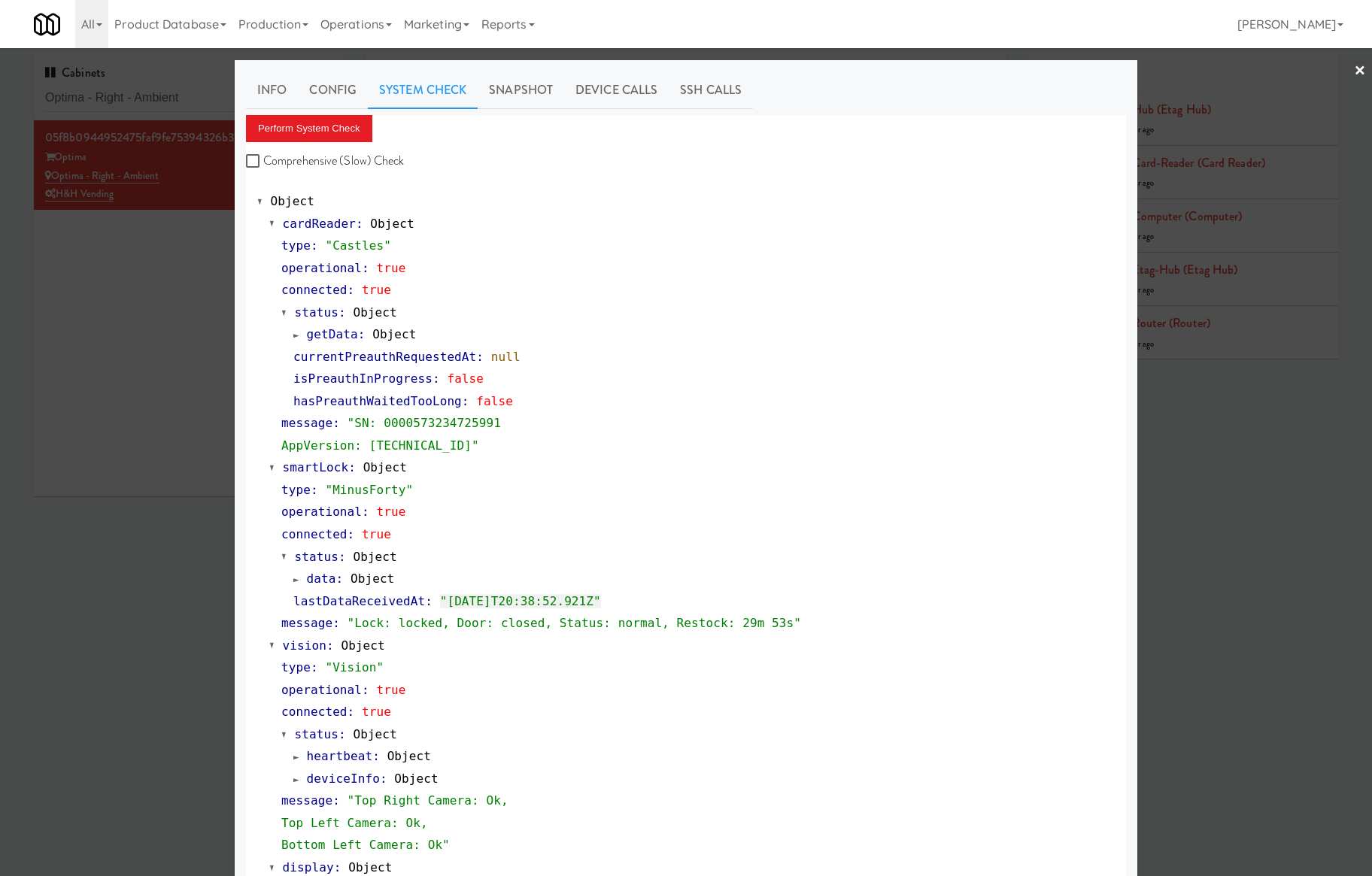
click at [206, 96] on div at bounding box center [686, 438] width 1372 height 876
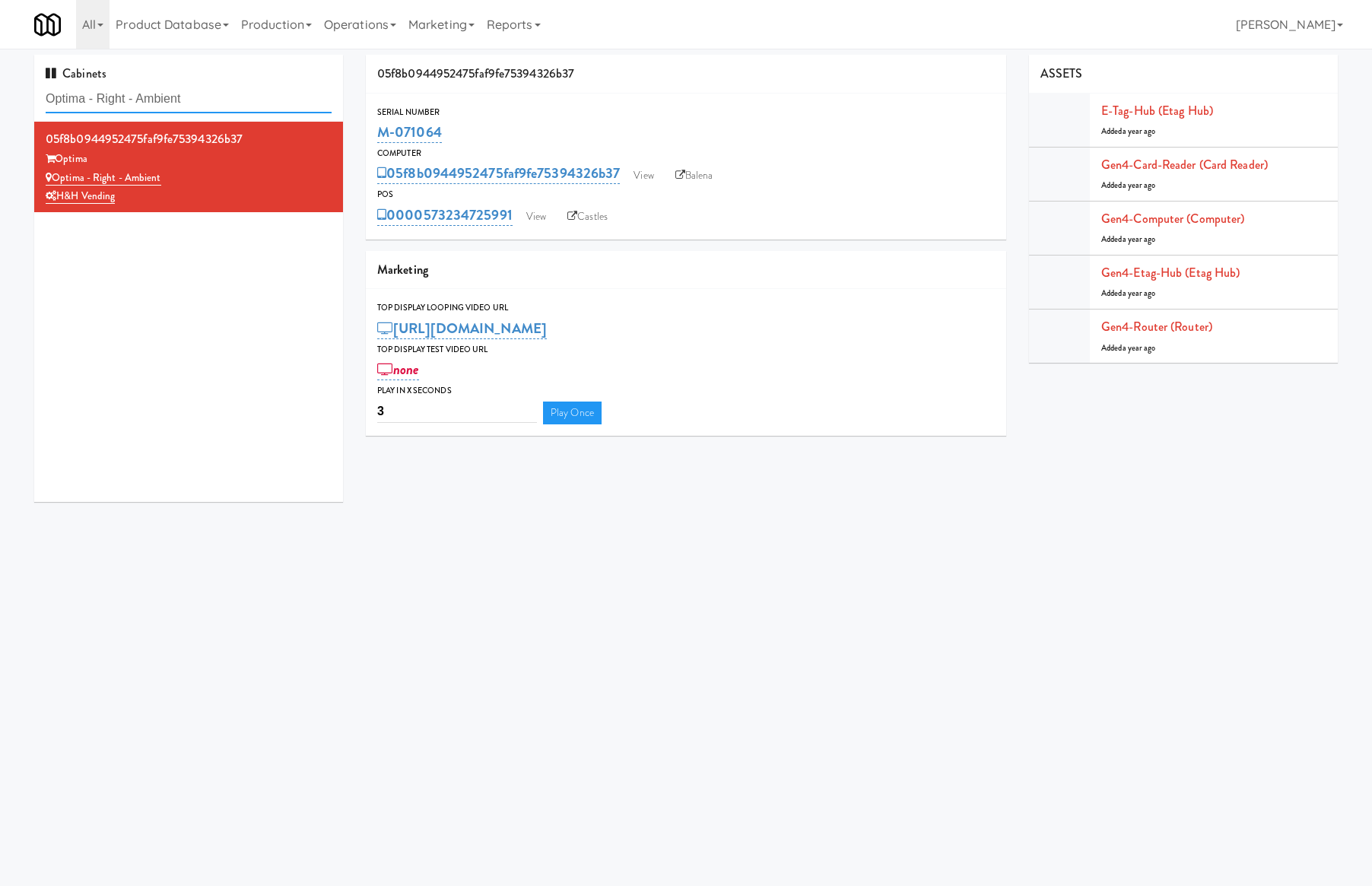
click at [208, 97] on input "Optima - Right - Ambient" at bounding box center [189, 99] width 286 height 29
paste input "Peabody - Cooler"
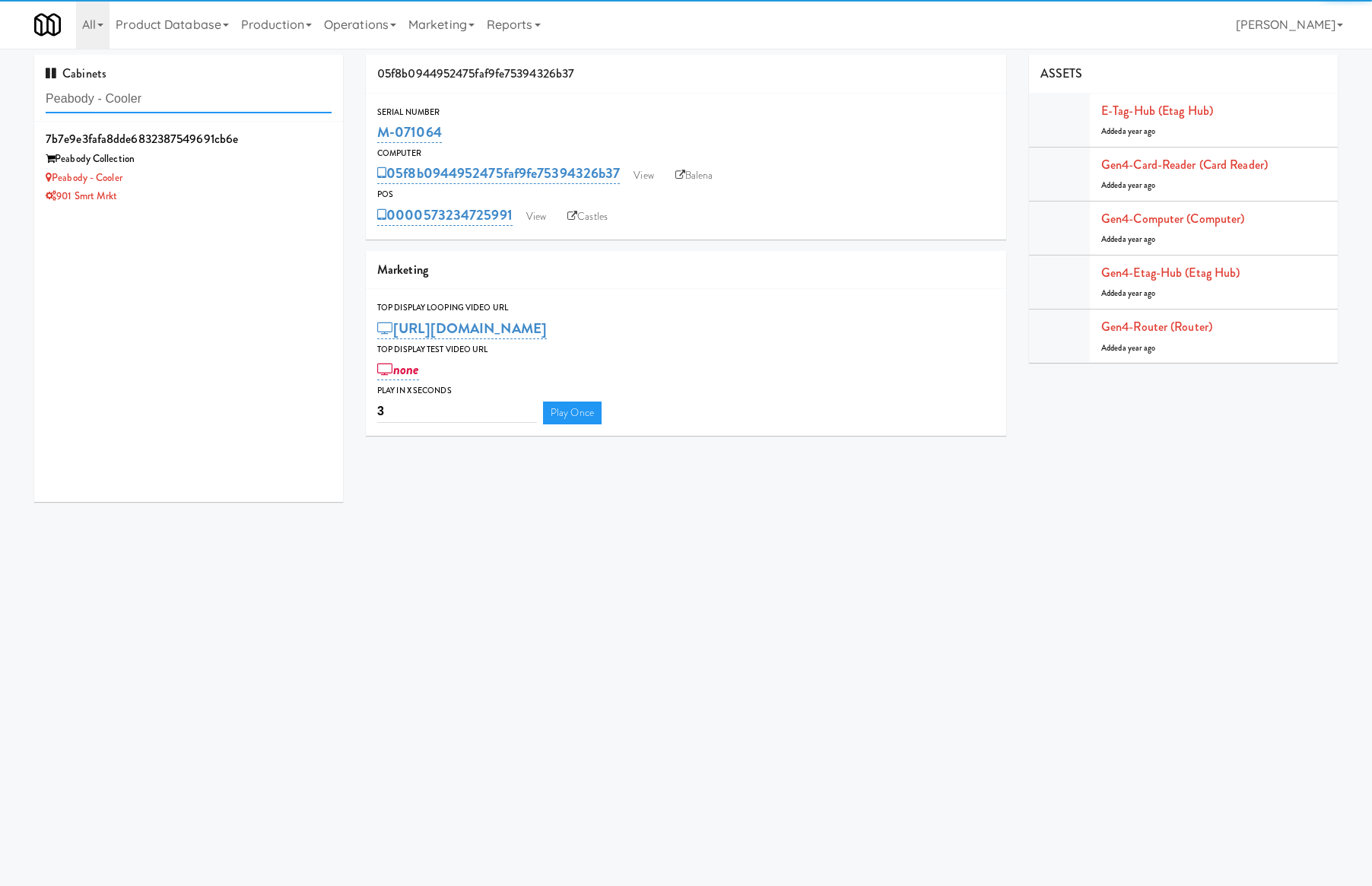
type input "Peabody - Cooler"
click at [198, 187] on div "901 Smrt Mrkt" at bounding box center [189, 196] width 286 height 19
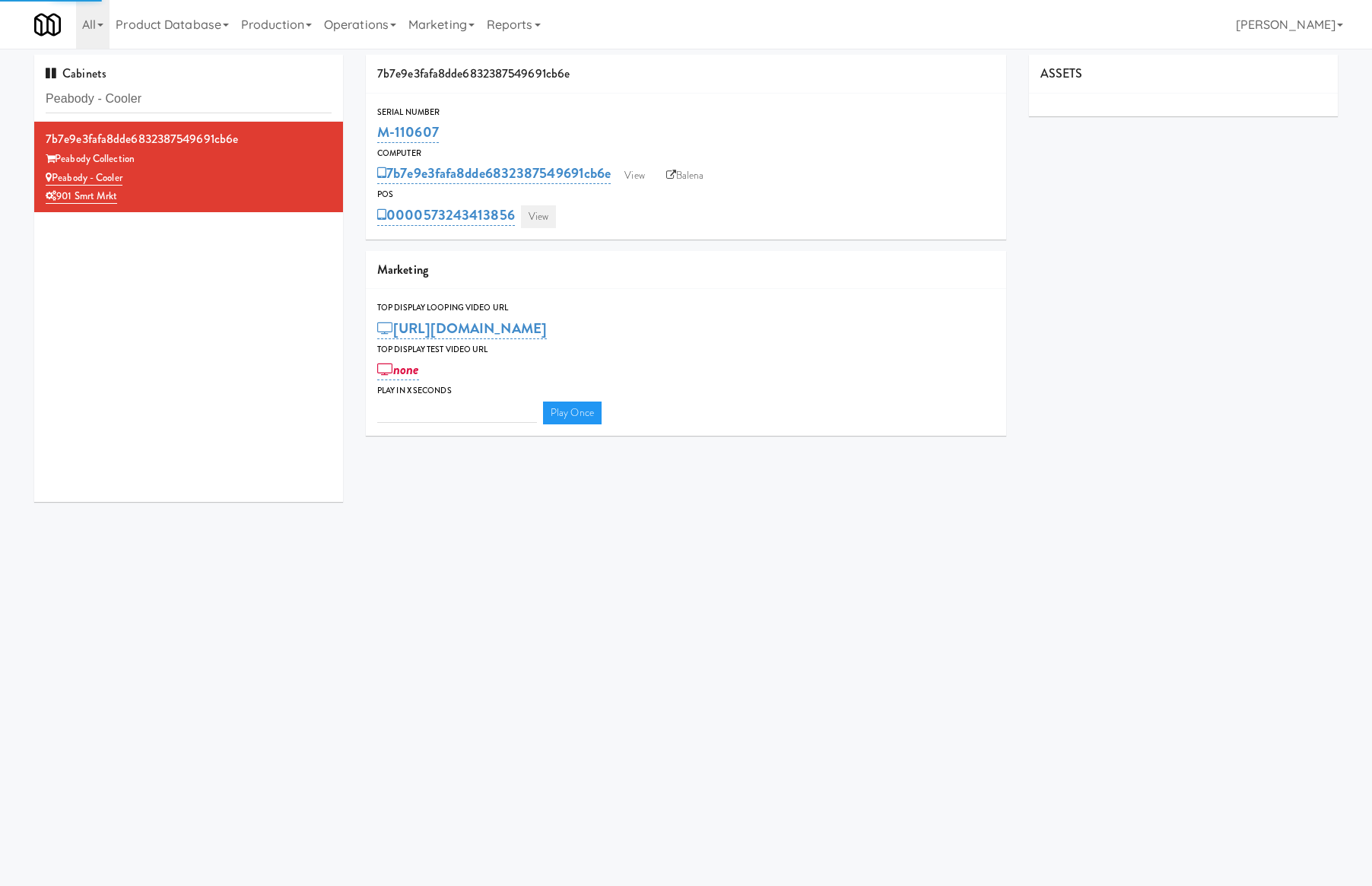
type input "3"
click at [541, 208] on link "View" at bounding box center [538, 217] width 35 height 23
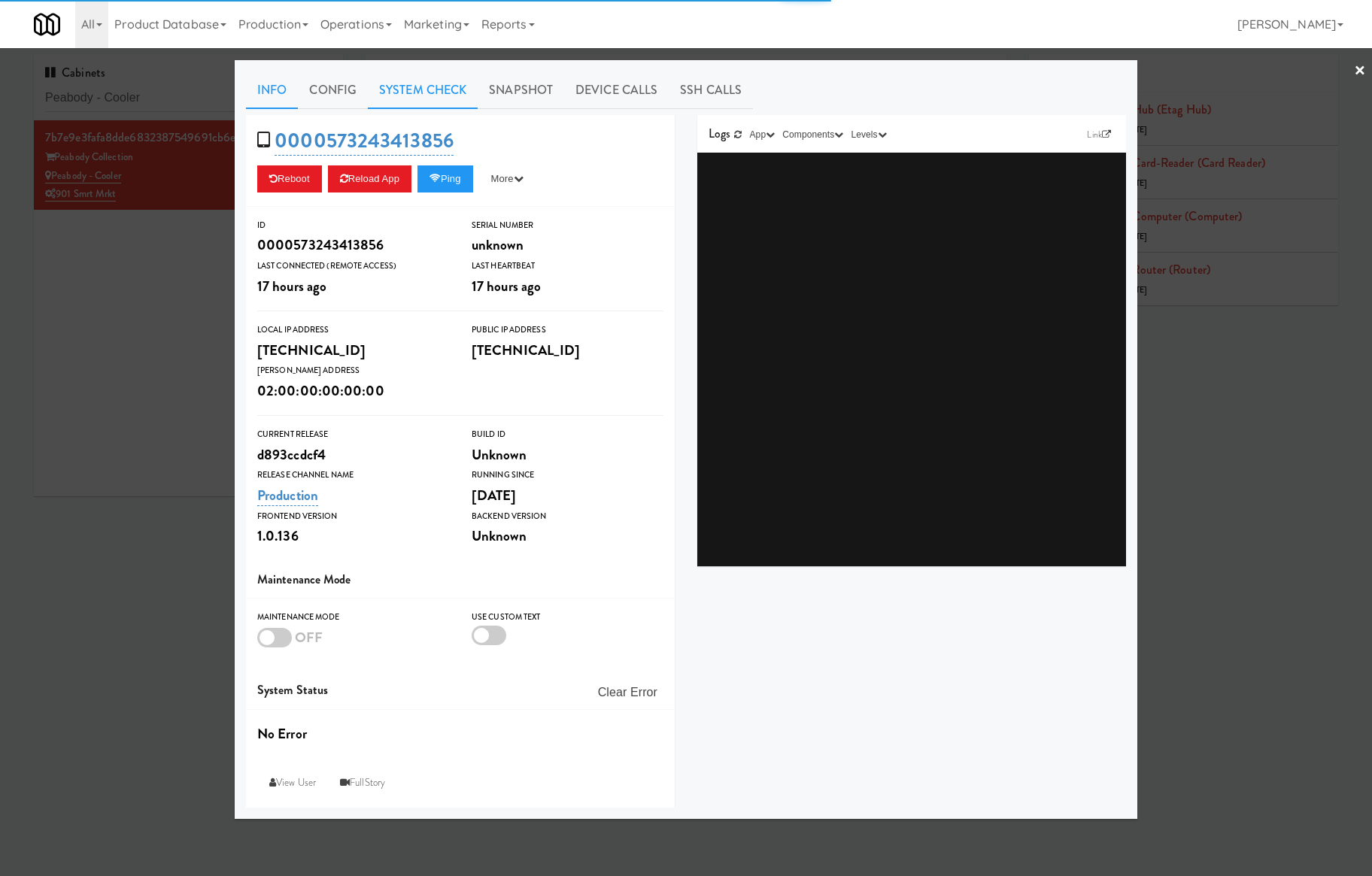
click at [403, 93] on link "System Check" at bounding box center [422, 90] width 110 height 38
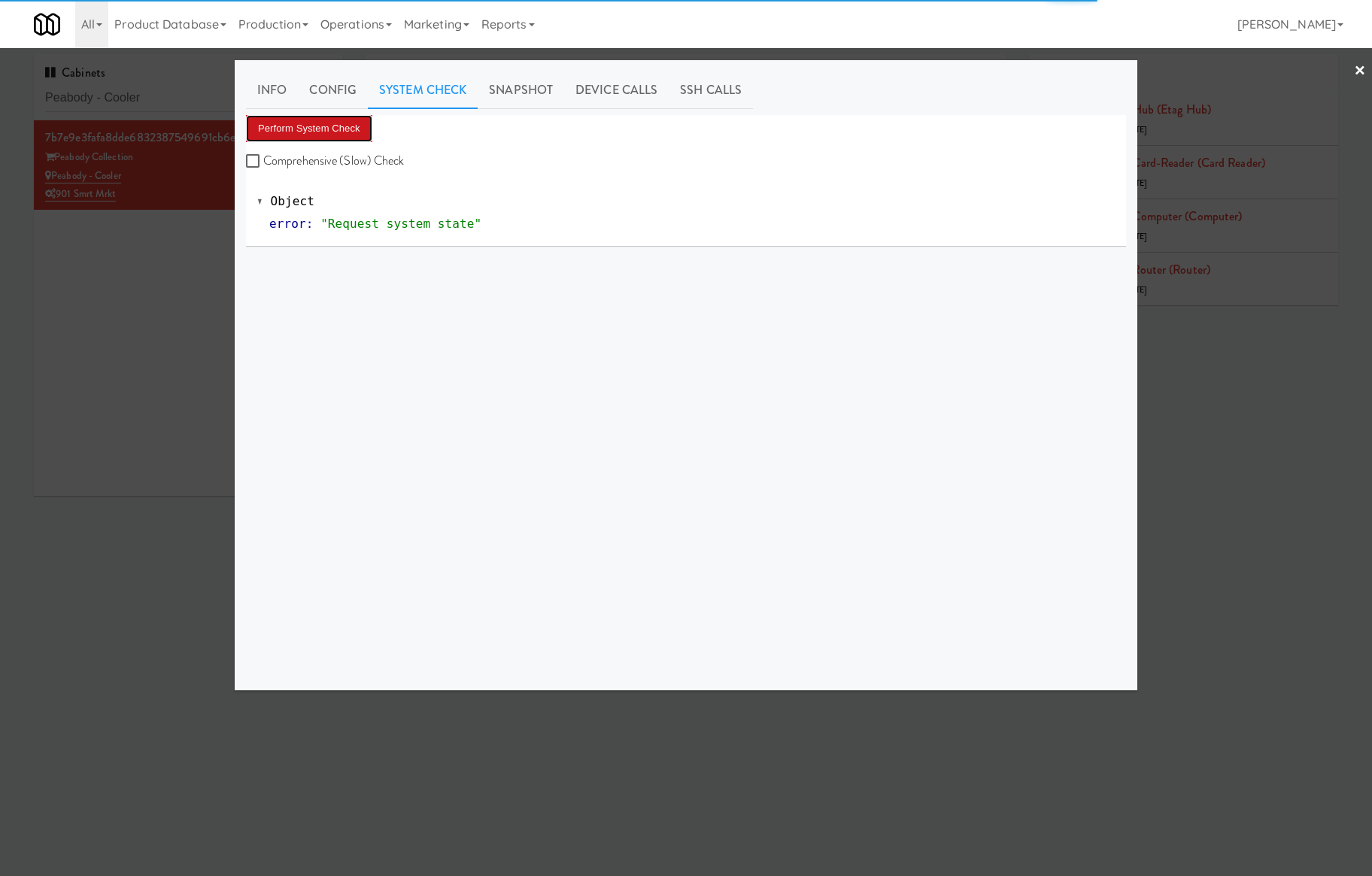
click at [320, 119] on button "Perform System Check" at bounding box center [309, 128] width 126 height 27
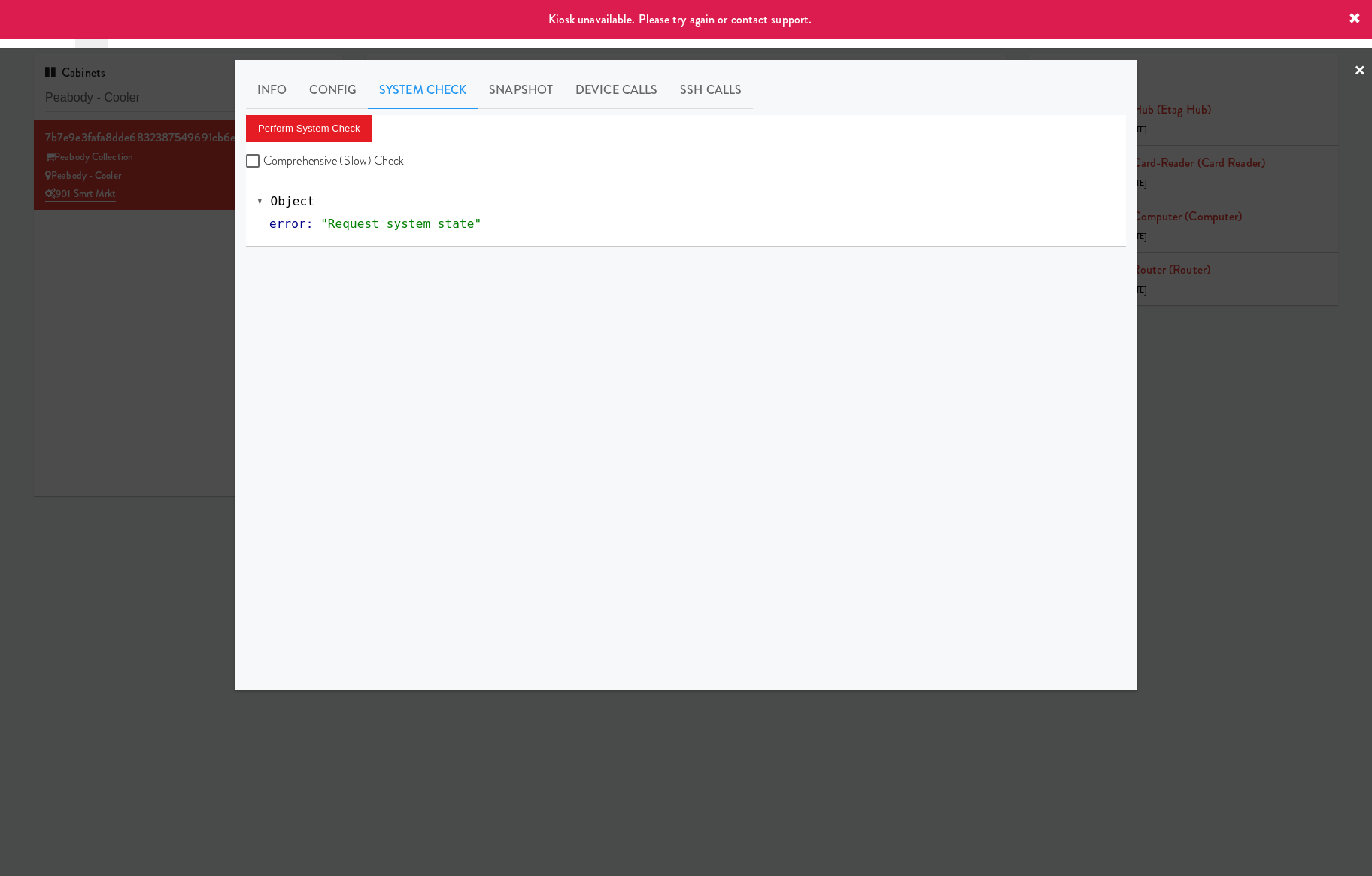
click at [85, 284] on div at bounding box center [686, 438] width 1372 height 876
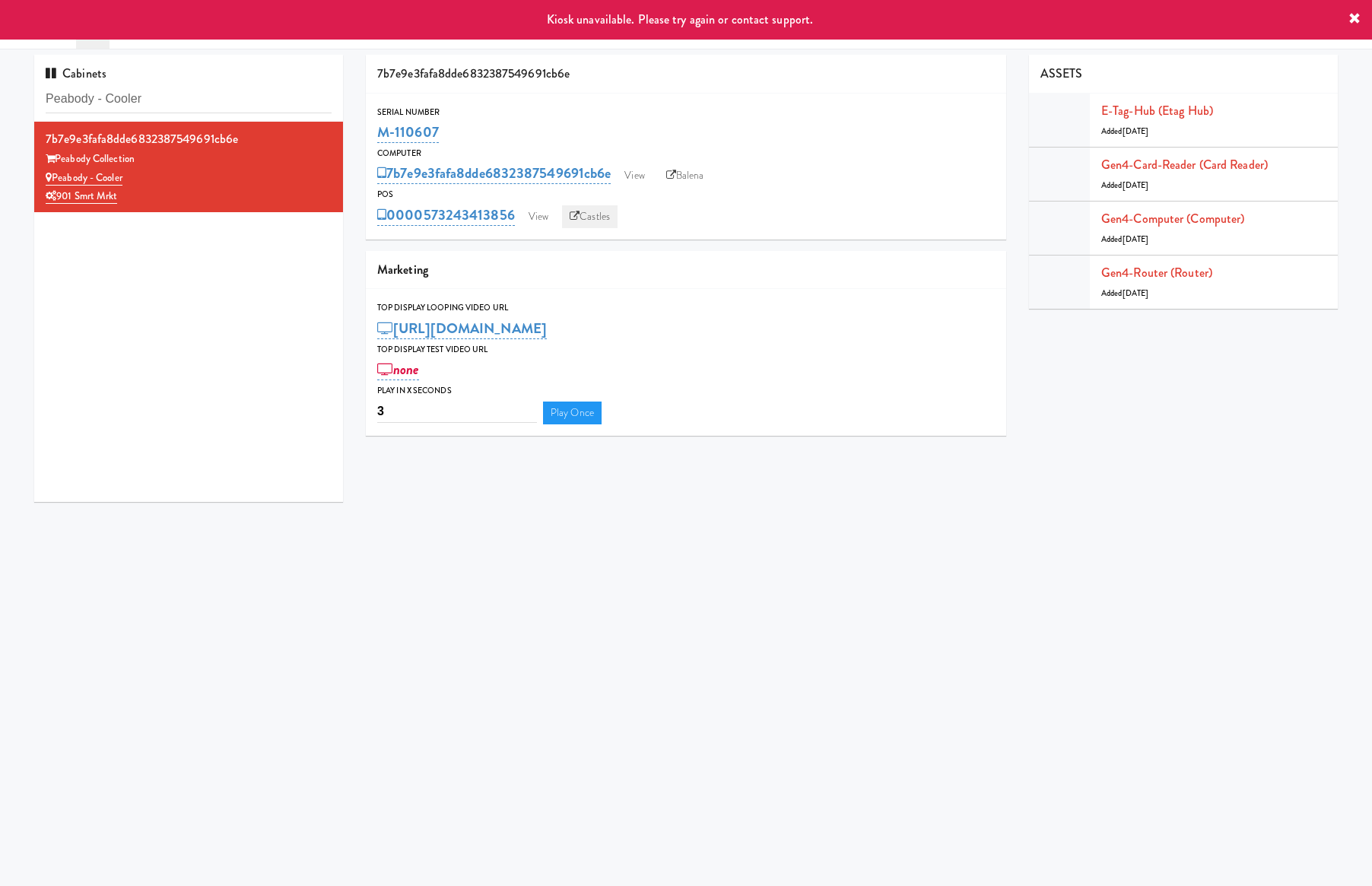
click at [575, 208] on link "Castles" at bounding box center [590, 217] width 55 height 23
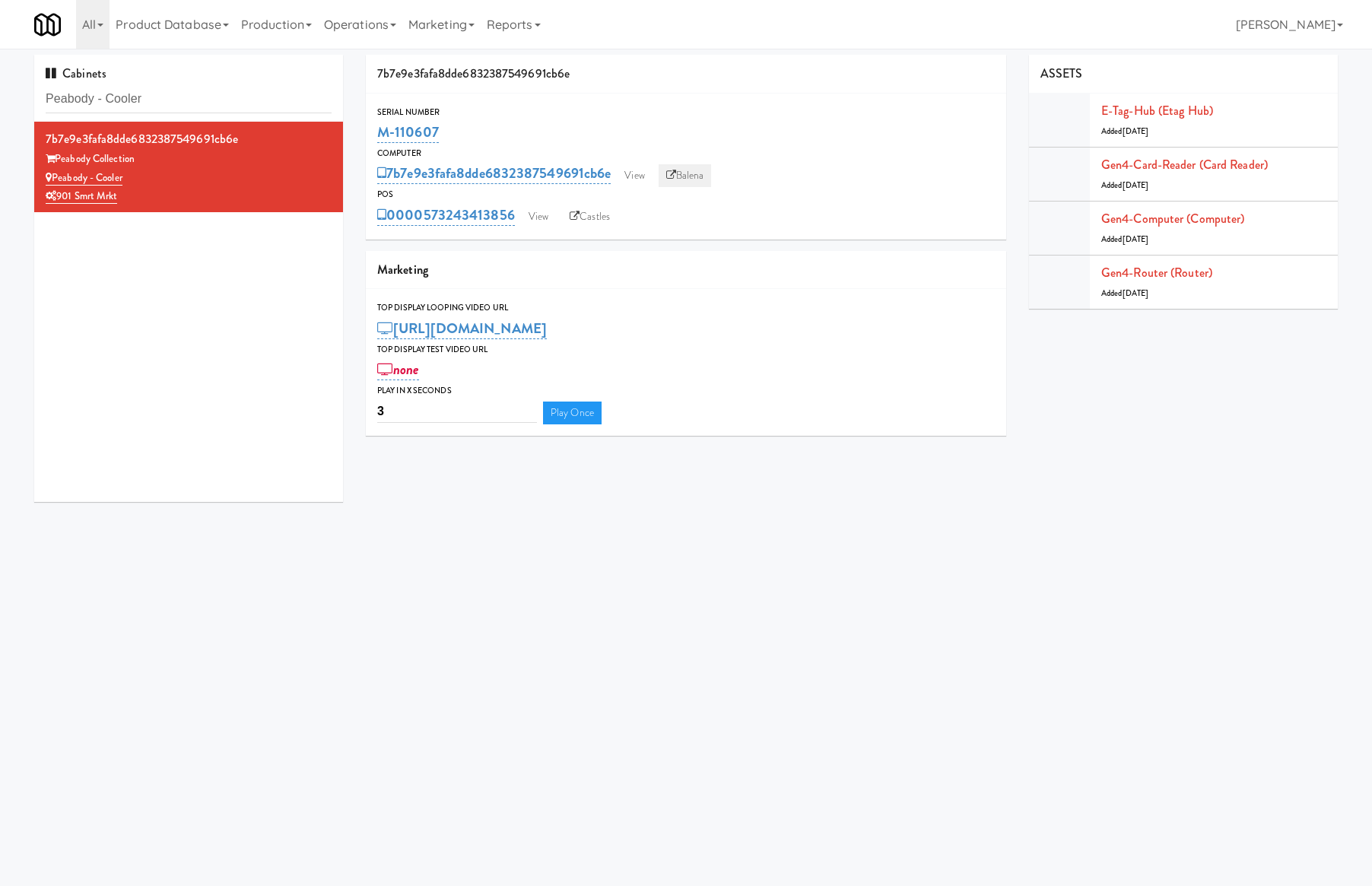
click at [704, 165] on link "Balena" at bounding box center [685, 175] width 53 height 23
click at [517, 216] on div "0000573243413856 View Castles" at bounding box center [686, 214] width 617 height 26
click at [530, 224] on link "View" at bounding box center [538, 217] width 35 height 23
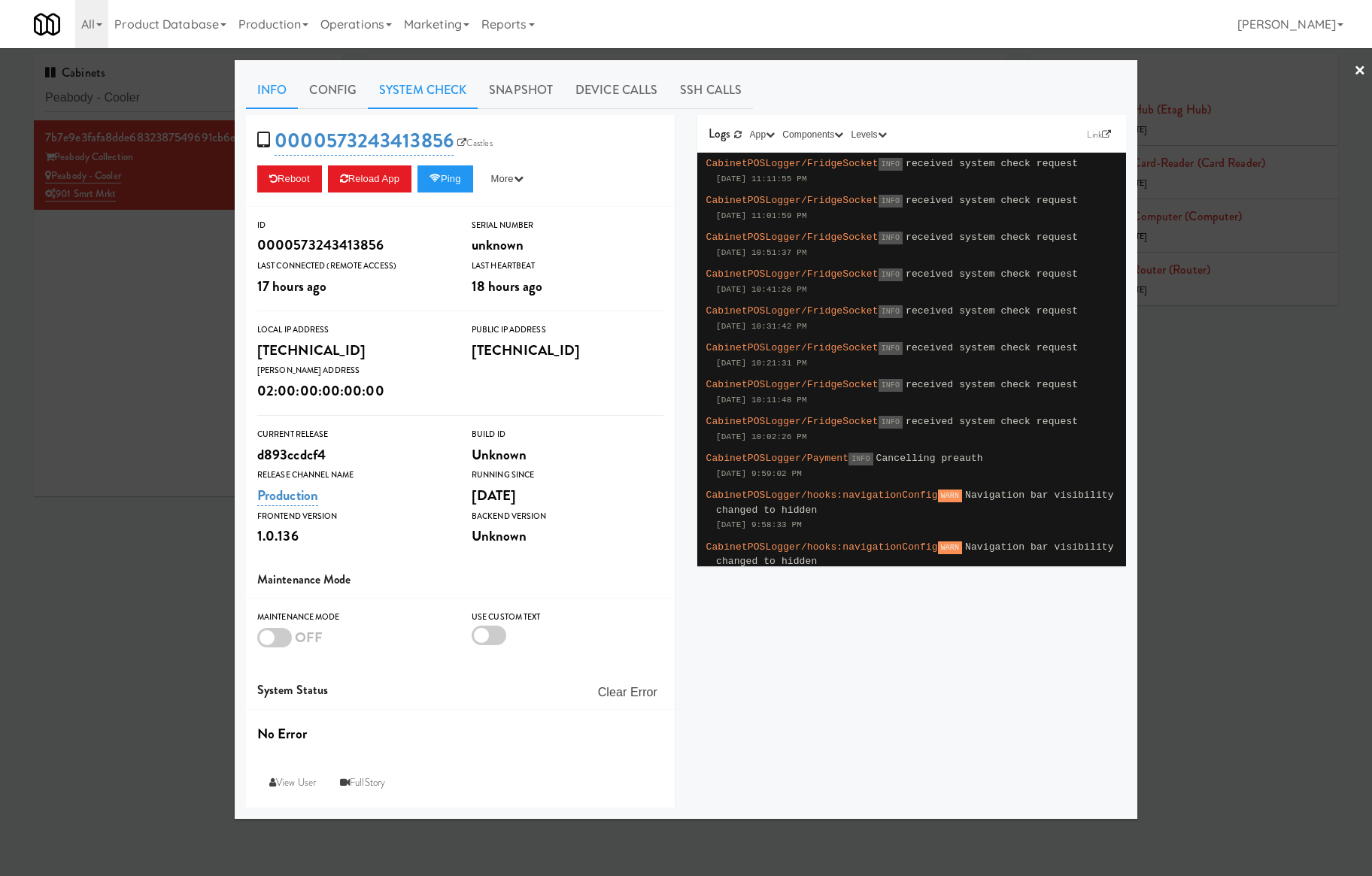
click at [393, 88] on link "System Check" at bounding box center [422, 90] width 110 height 38
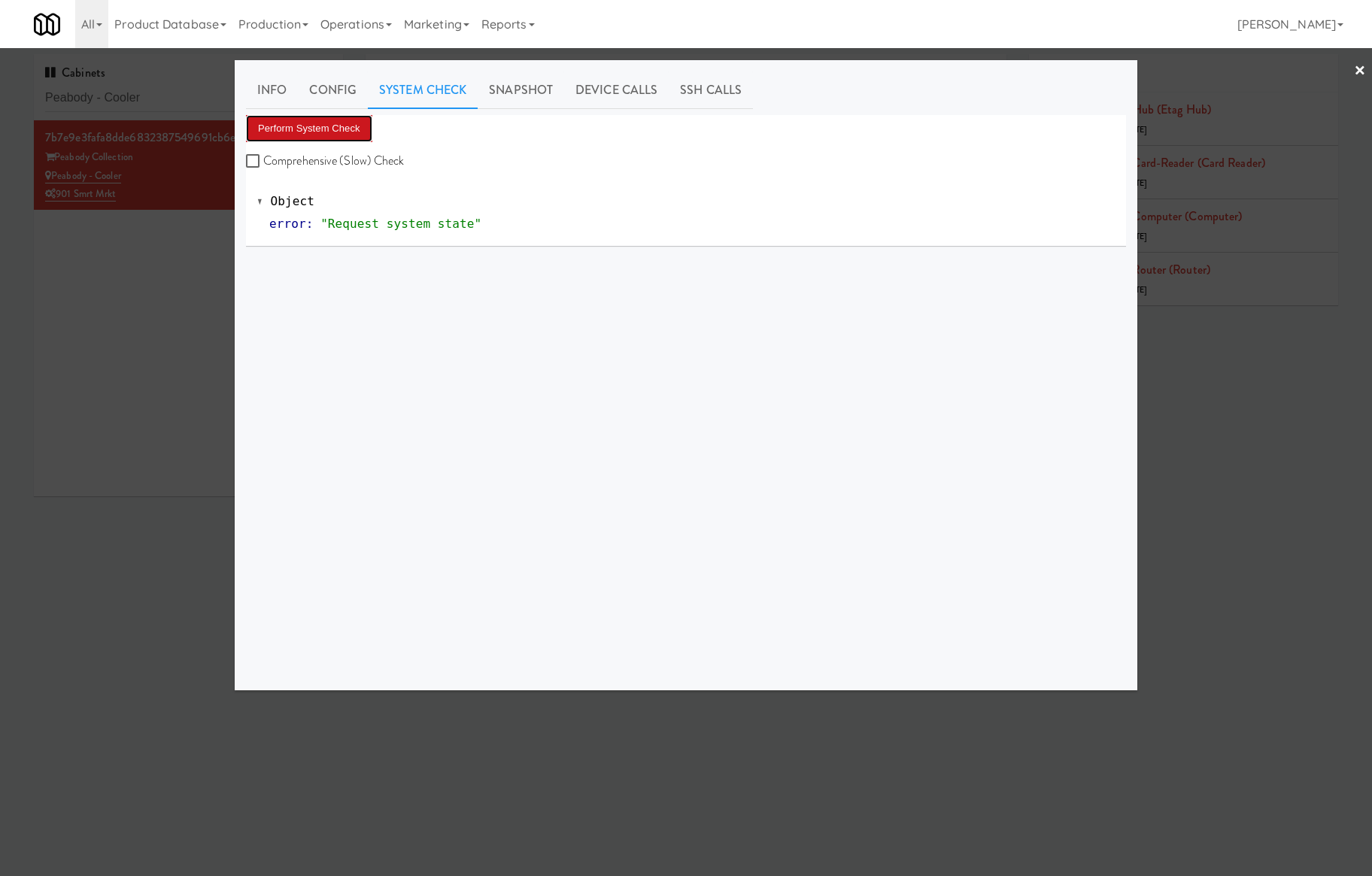
click at [340, 126] on button "Perform System Check" at bounding box center [309, 128] width 126 height 27
click at [131, 91] on div at bounding box center [686, 438] width 1372 height 876
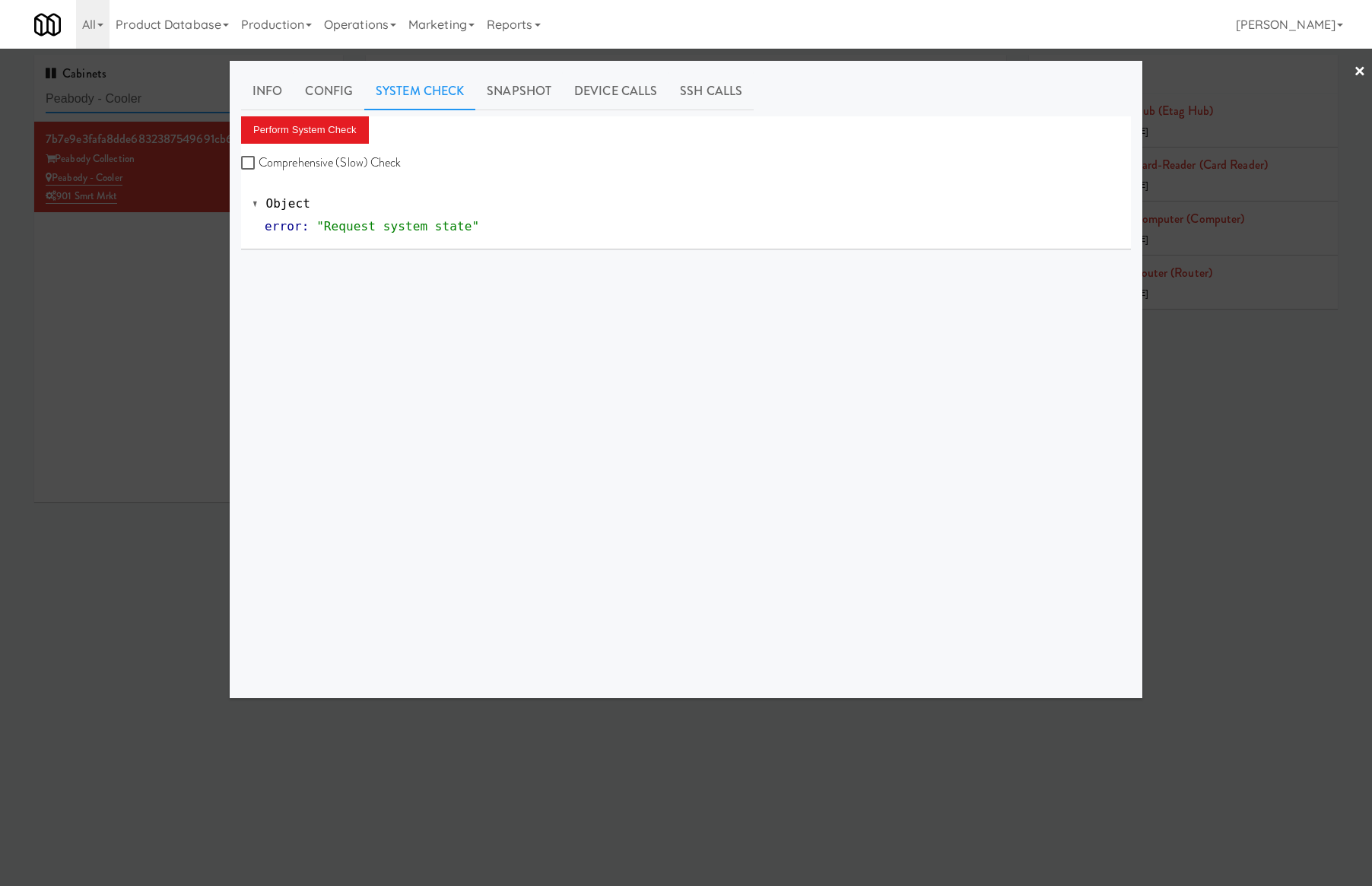
click at [132, 92] on input "Peabody - Cooler" at bounding box center [189, 99] width 286 height 29
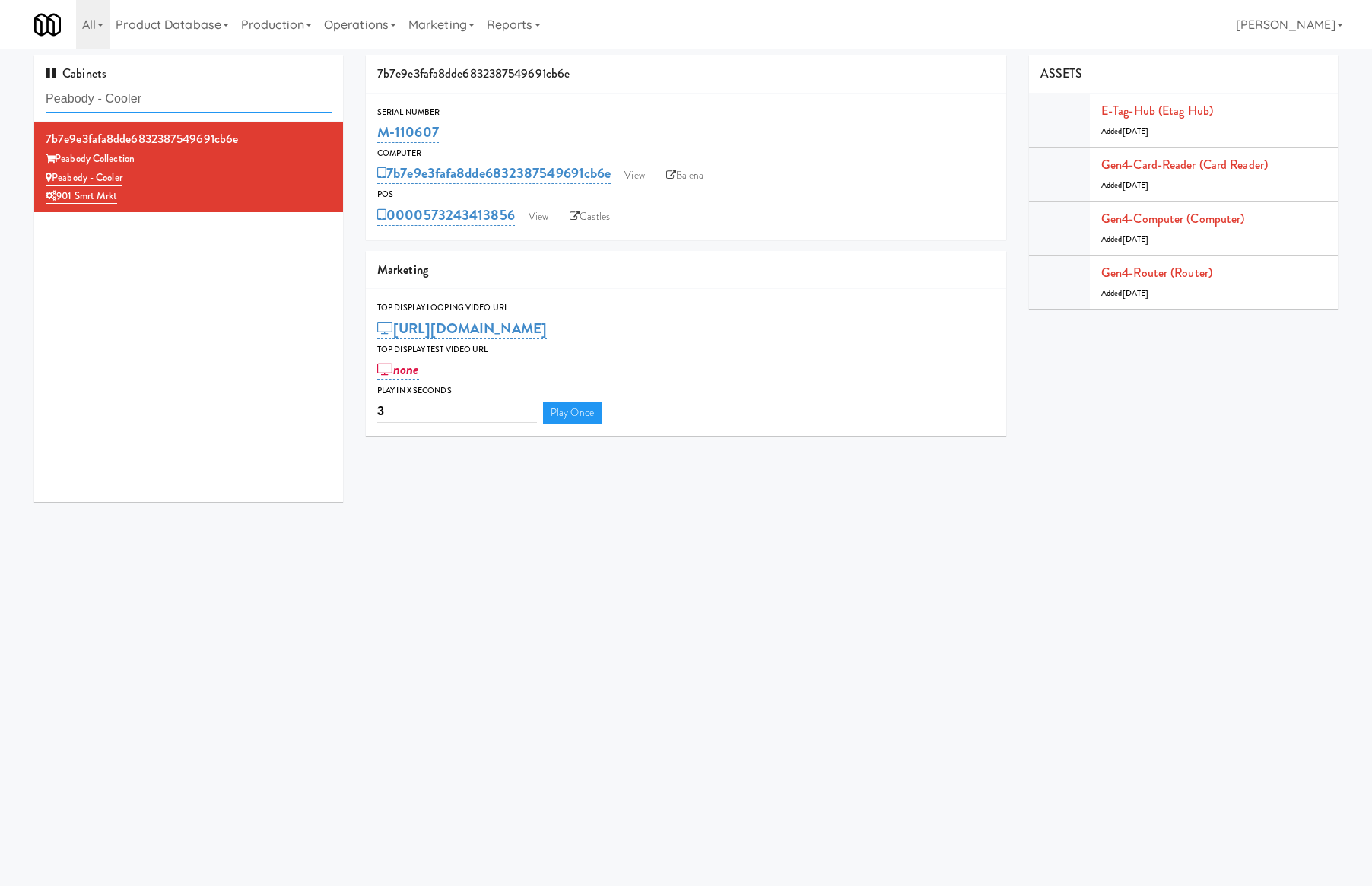
click at [132, 92] on input "Peabody - Cooler" at bounding box center [189, 99] width 286 height 29
paste input "Johnson's Truck Center"
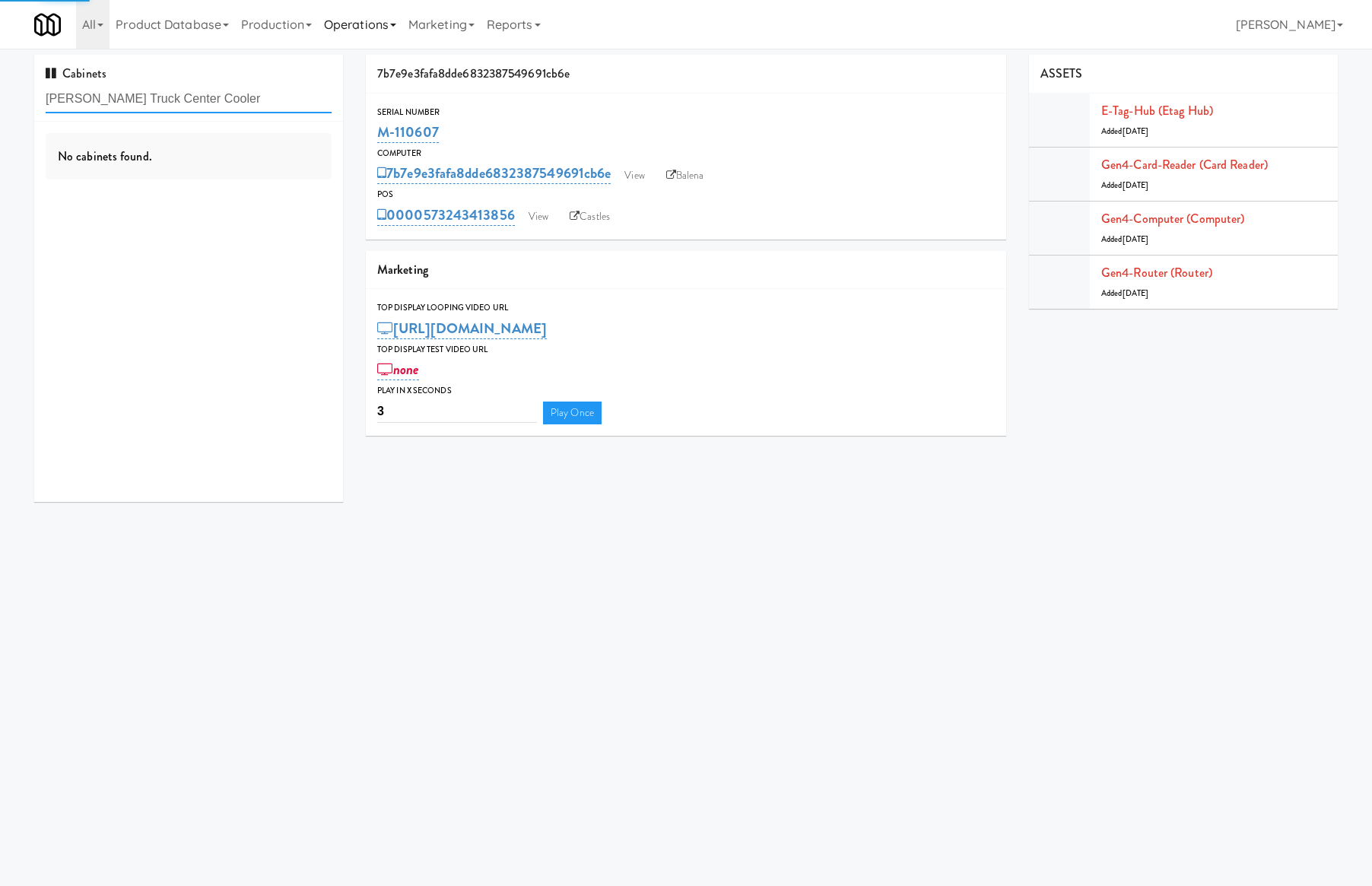
type input "Johnson's Truck Center Cooler"
click at [283, 171] on div "Johnson's Truck Center Cooler" at bounding box center [189, 178] width 286 height 19
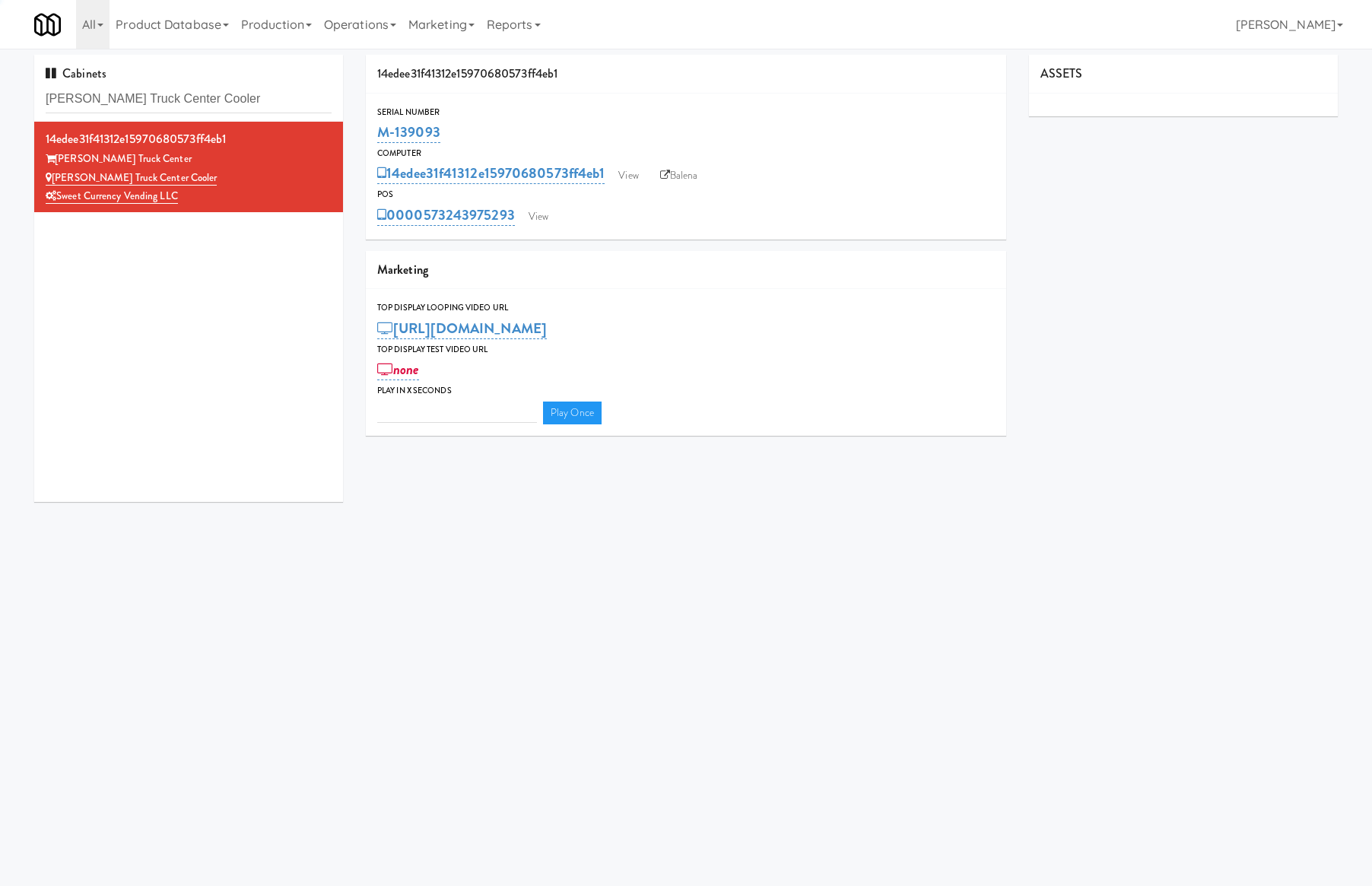
type input "3"
click at [534, 223] on link "View" at bounding box center [538, 217] width 35 height 23
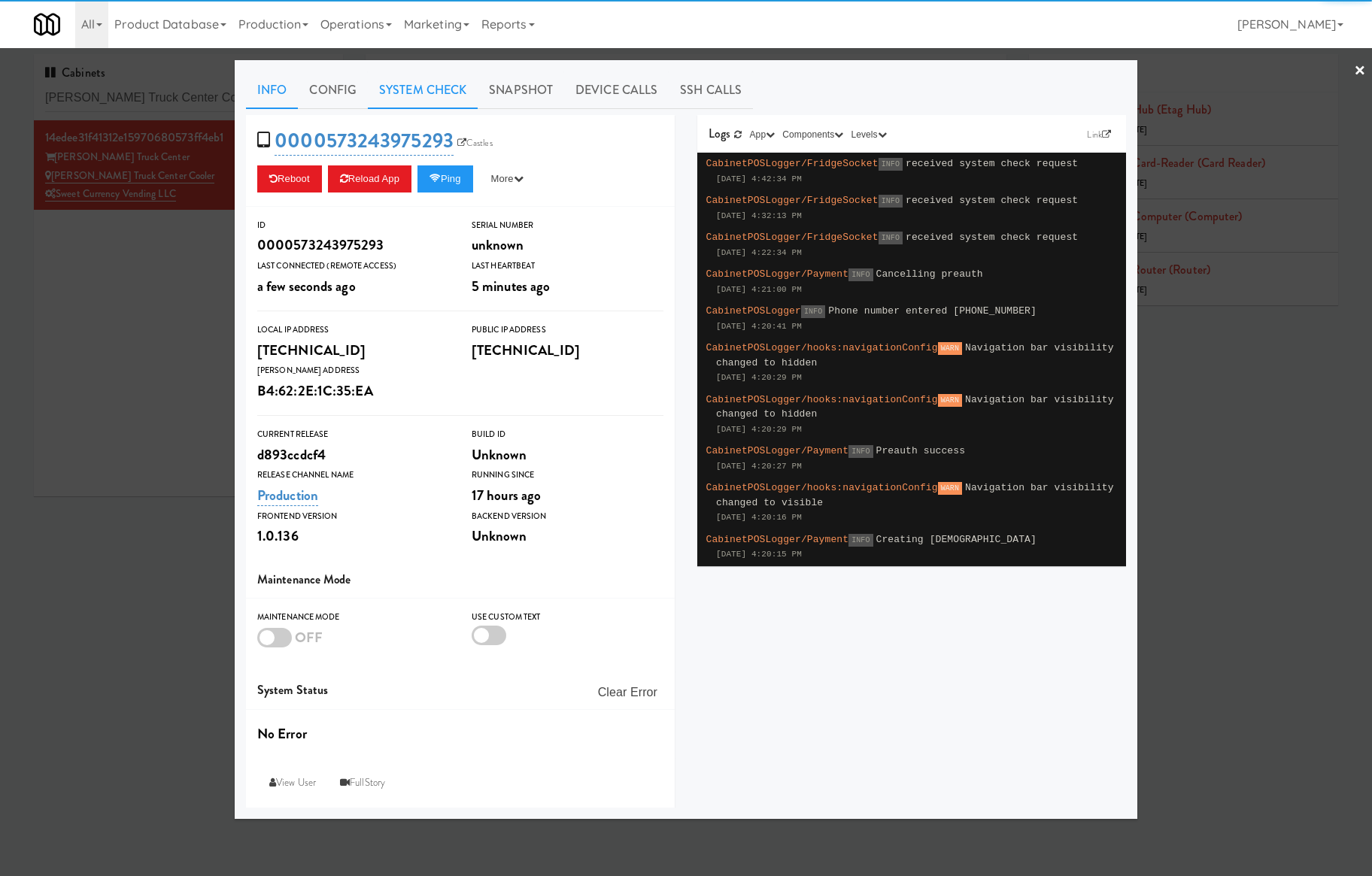
click at [437, 88] on link "System Check" at bounding box center [422, 90] width 110 height 38
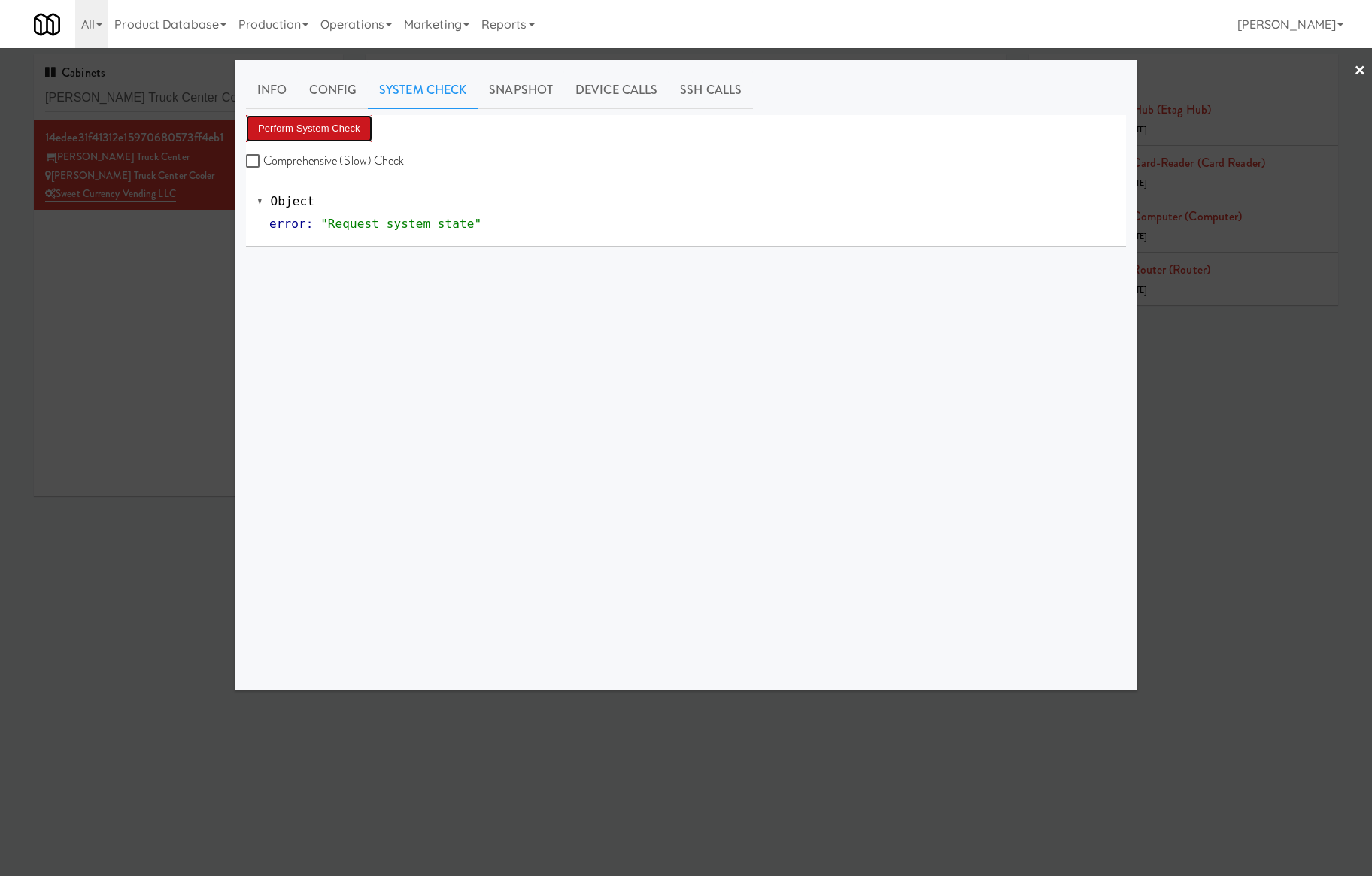
click at [350, 123] on button "Perform System Check" at bounding box center [309, 128] width 126 height 27
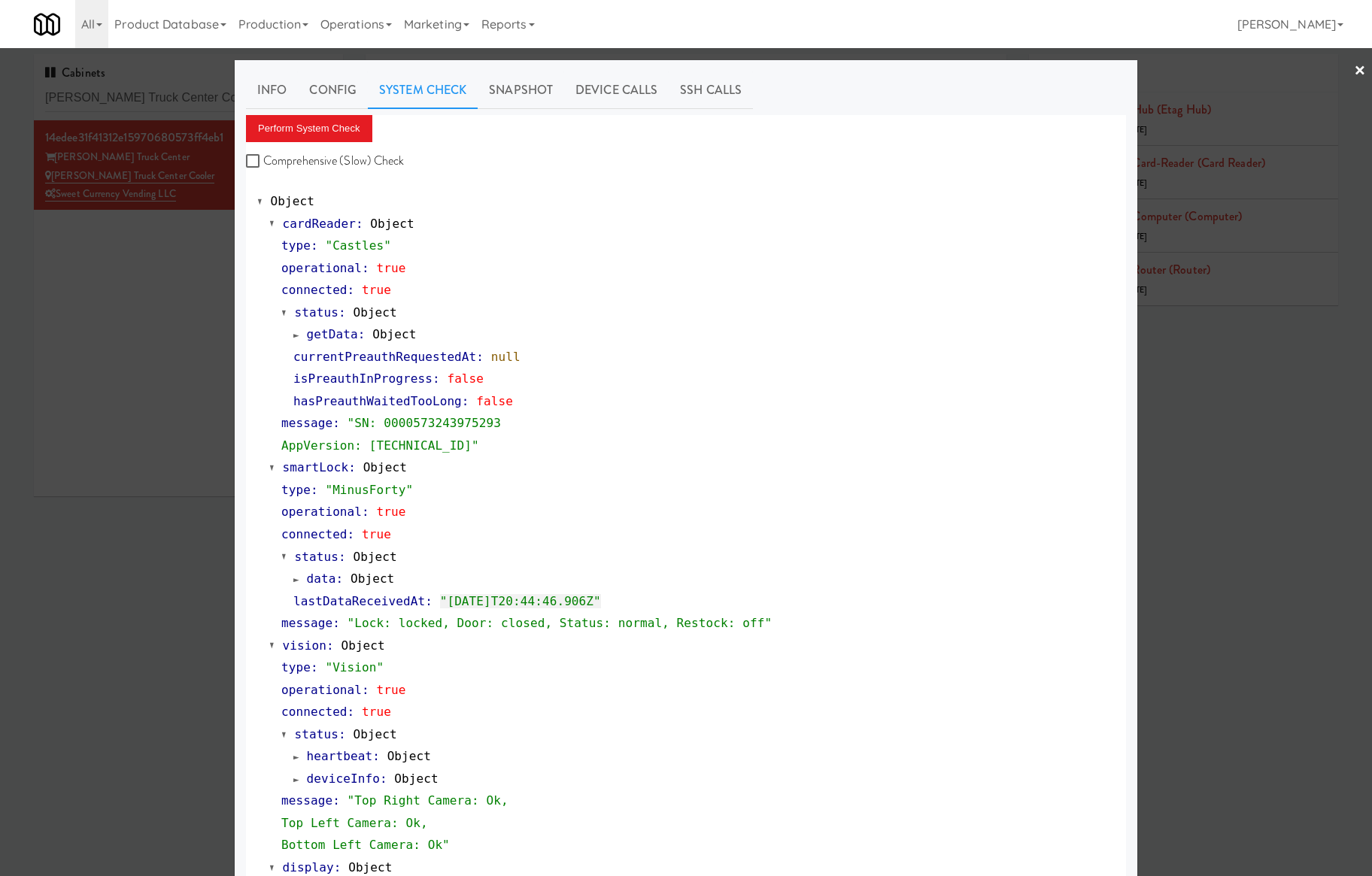
click at [185, 99] on div at bounding box center [686, 438] width 1372 height 876
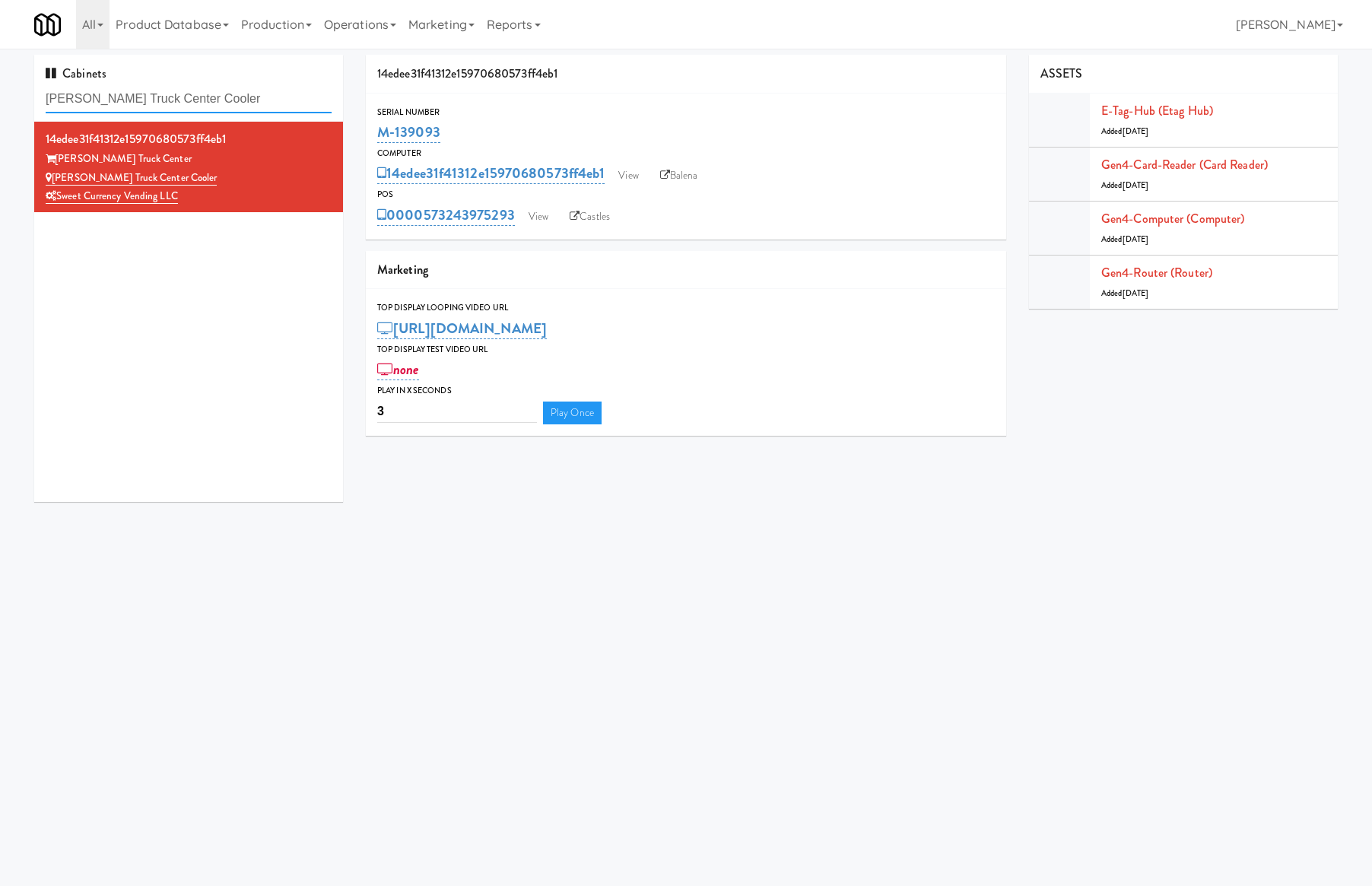
click at [187, 100] on input "Johnson's Truck Center Cooler" at bounding box center [189, 99] width 286 height 29
paste input "Optima - Right - Ambient"
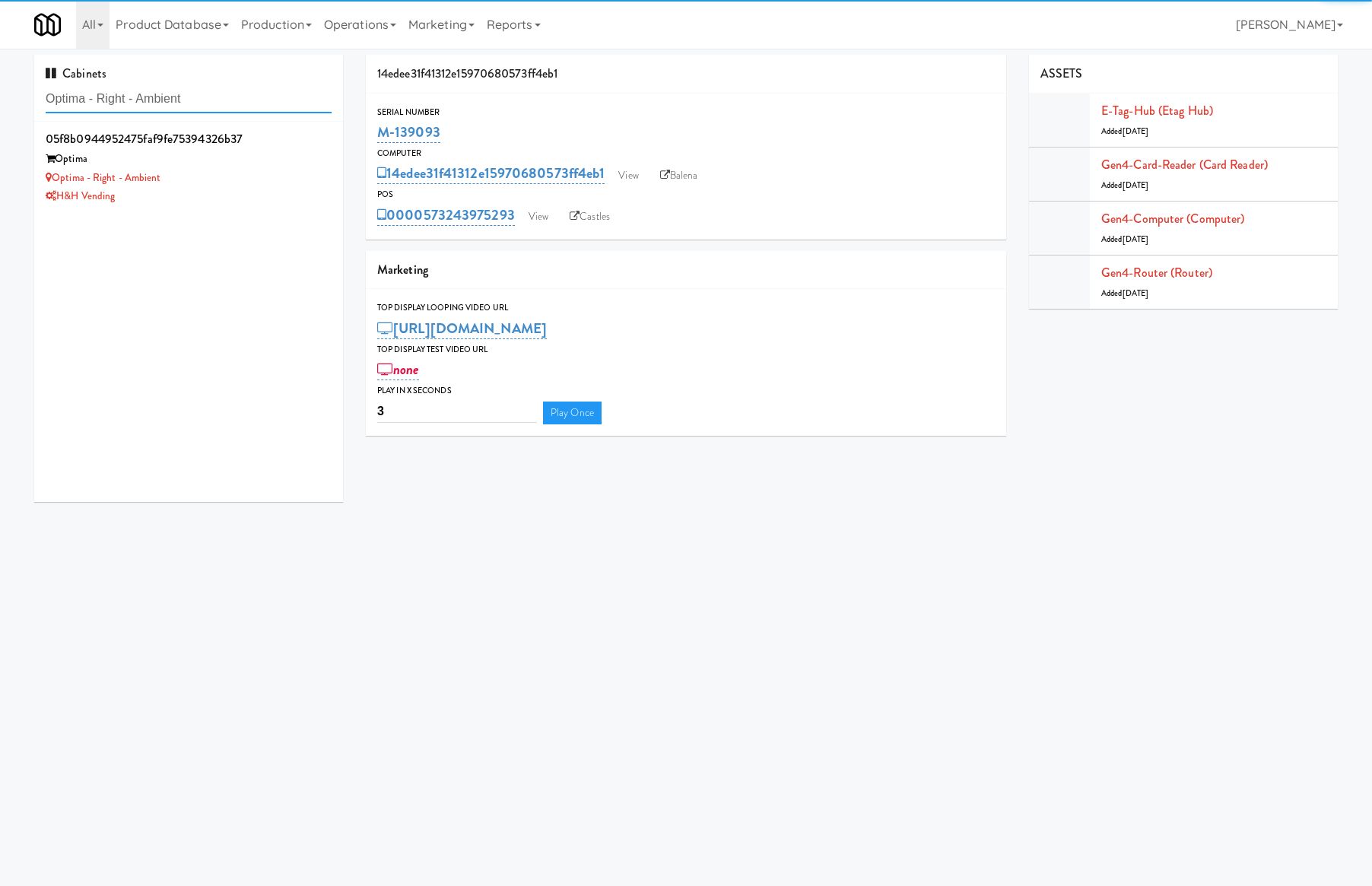
type input "Optima - Right - Ambient"
click at [235, 166] on div "Optima" at bounding box center [189, 159] width 286 height 19
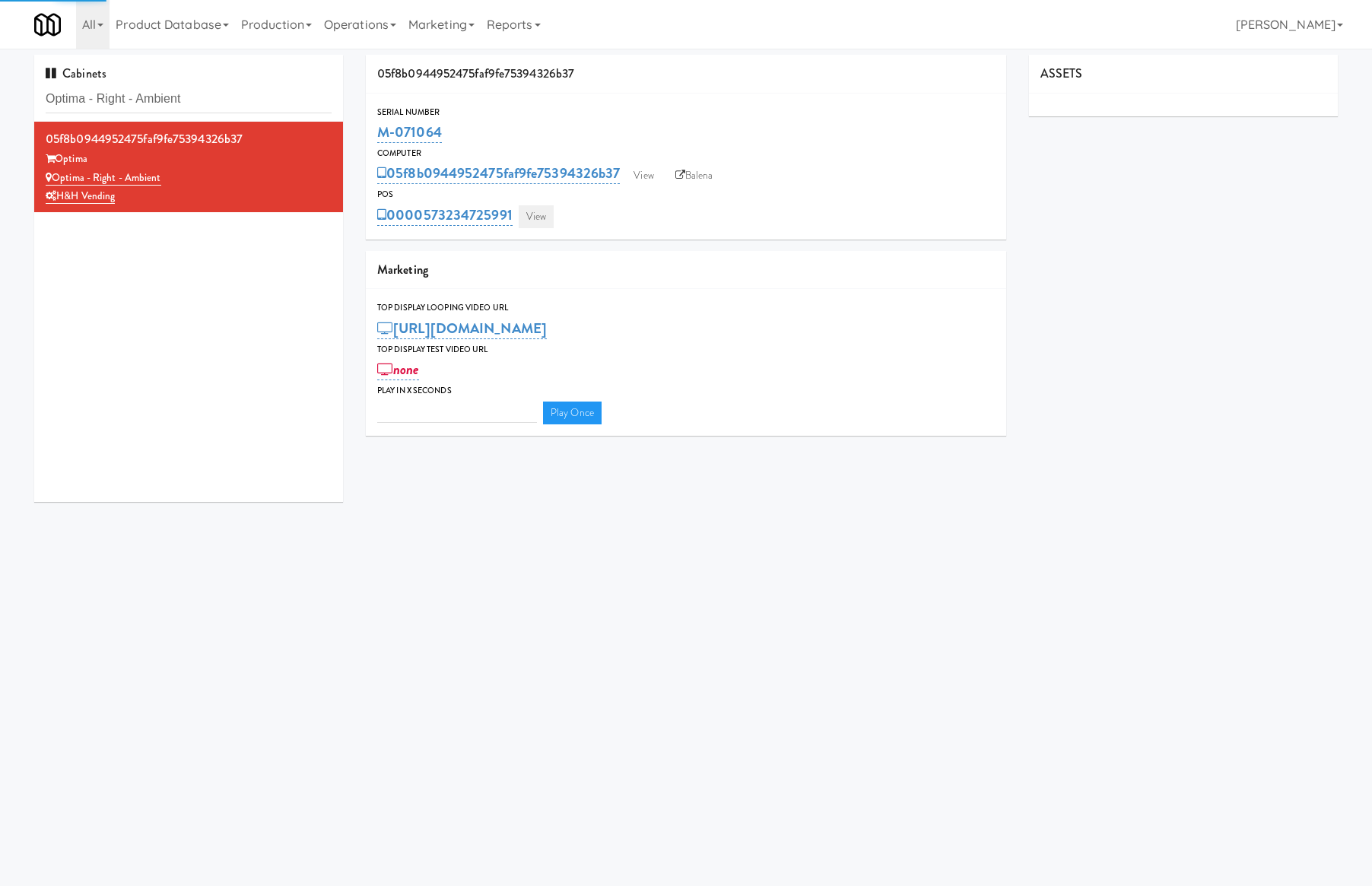
type input "3"
click at [549, 224] on link "View" at bounding box center [535, 217] width 35 height 23
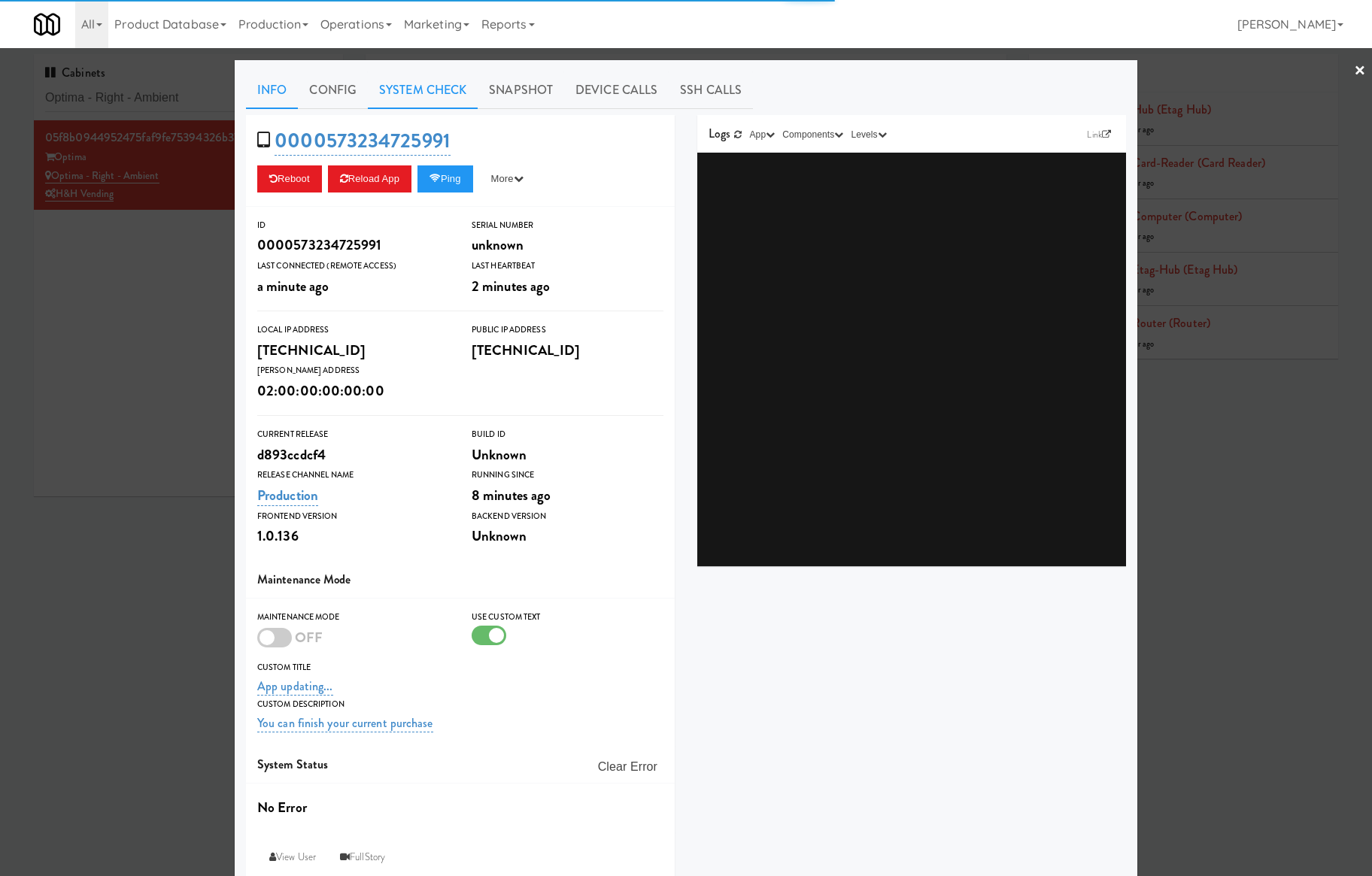
click at [425, 98] on link "System Check" at bounding box center [422, 90] width 110 height 38
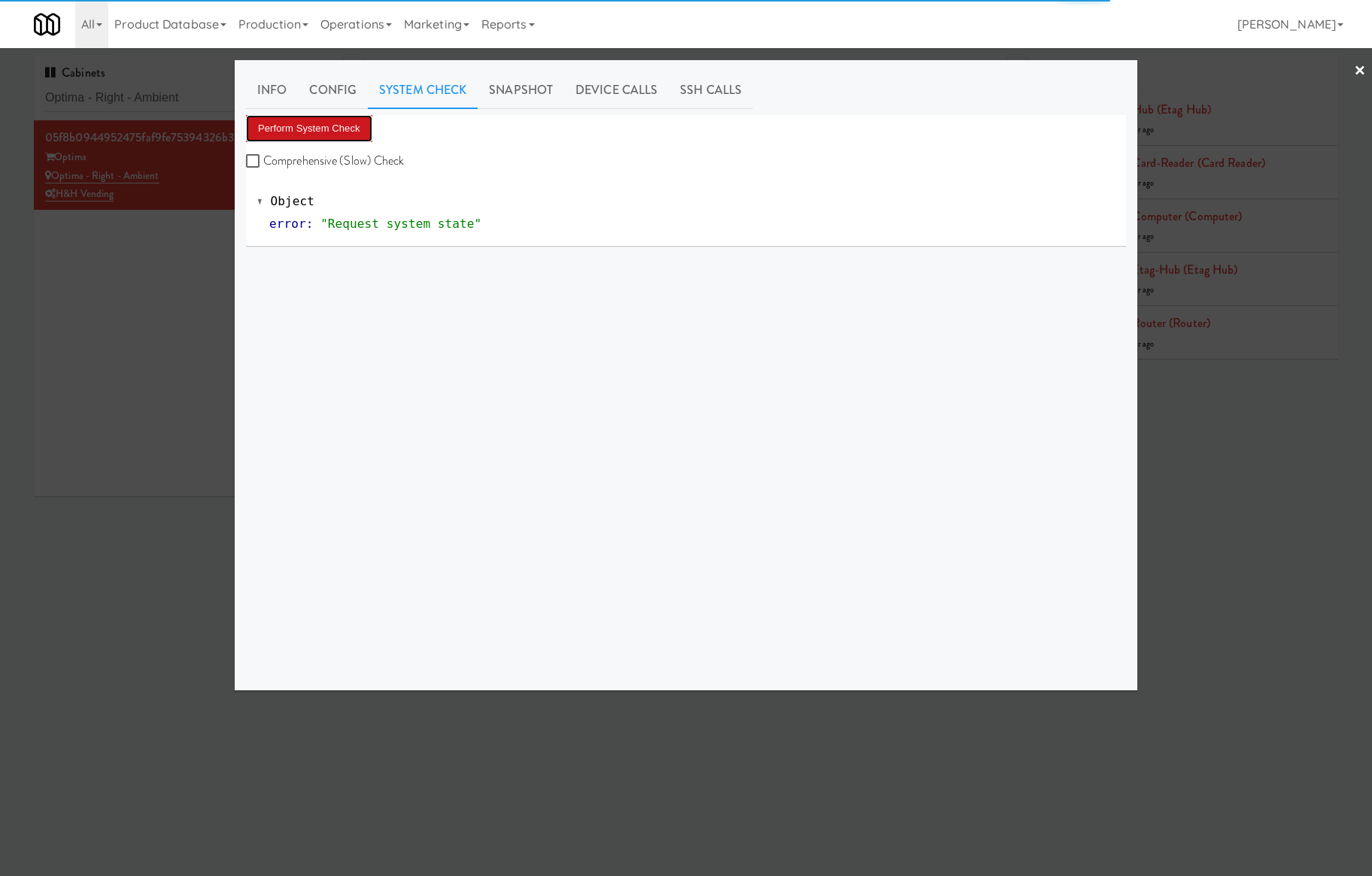
click at [332, 131] on button "Perform System Check" at bounding box center [309, 128] width 126 height 27
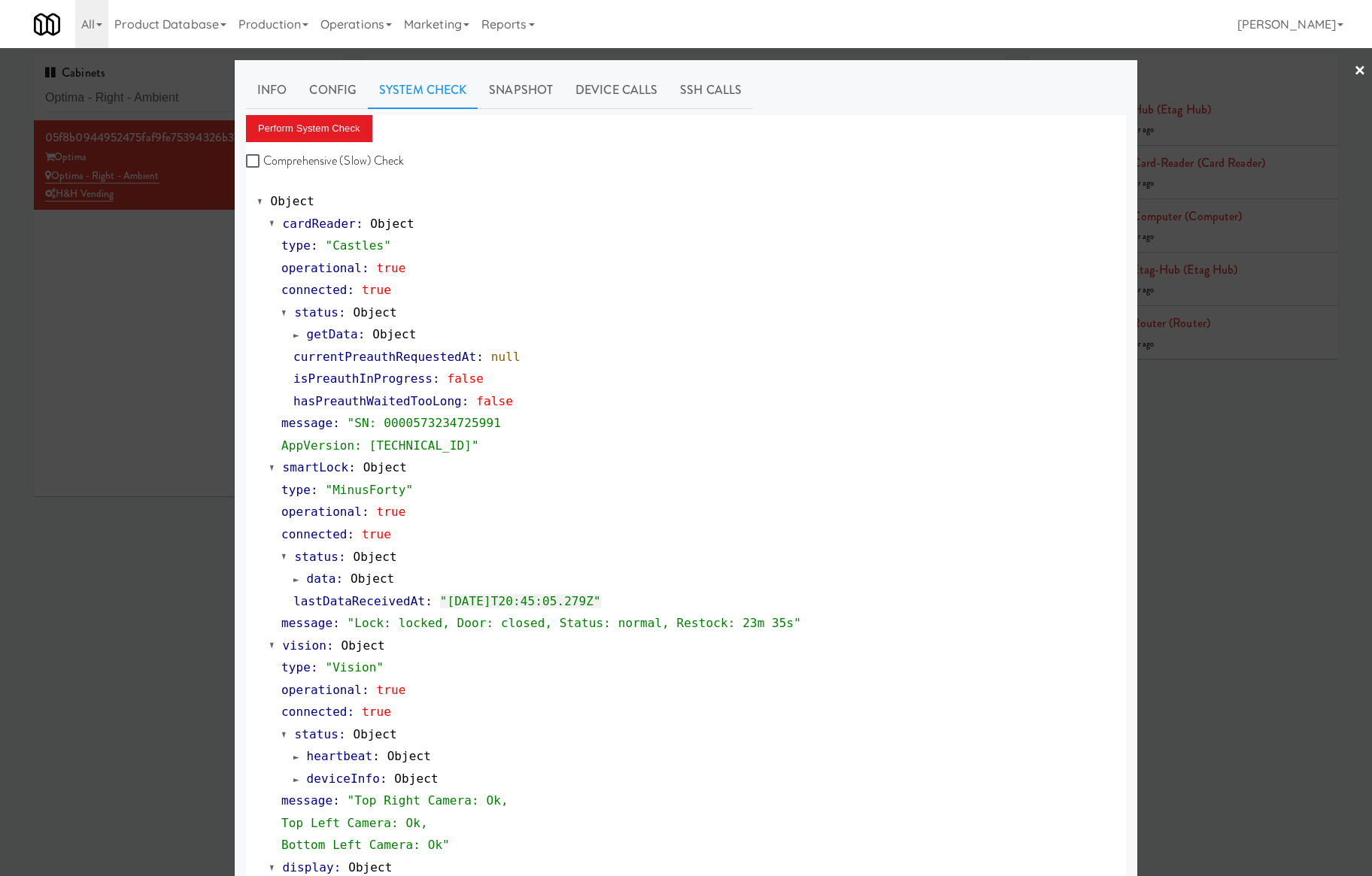
click at [160, 91] on div at bounding box center [686, 438] width 1372 height 876
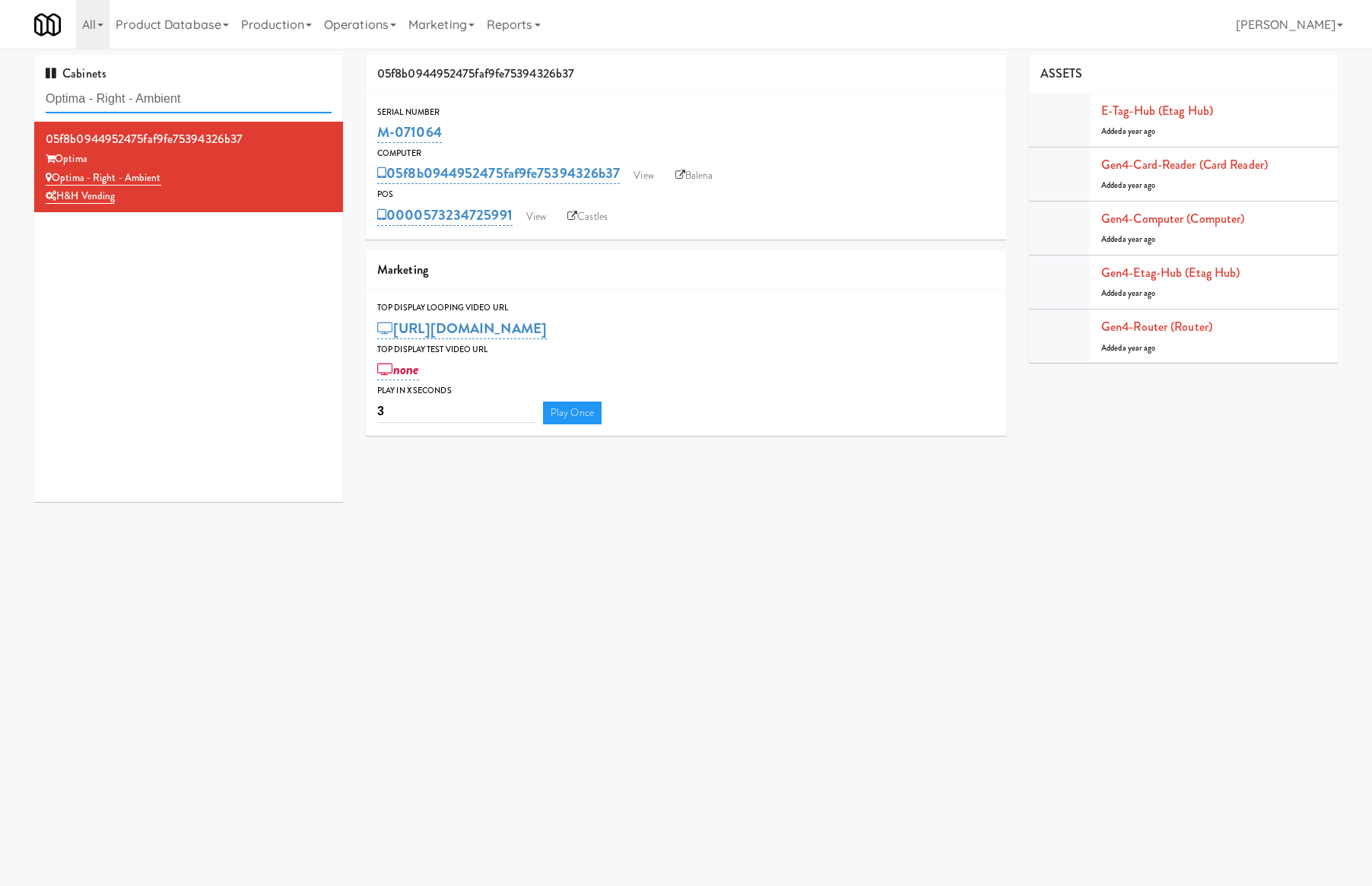
click at [162, 92] on input "Optima - Right - Ambient" at bounding box center [189, 99] width 286 height 29
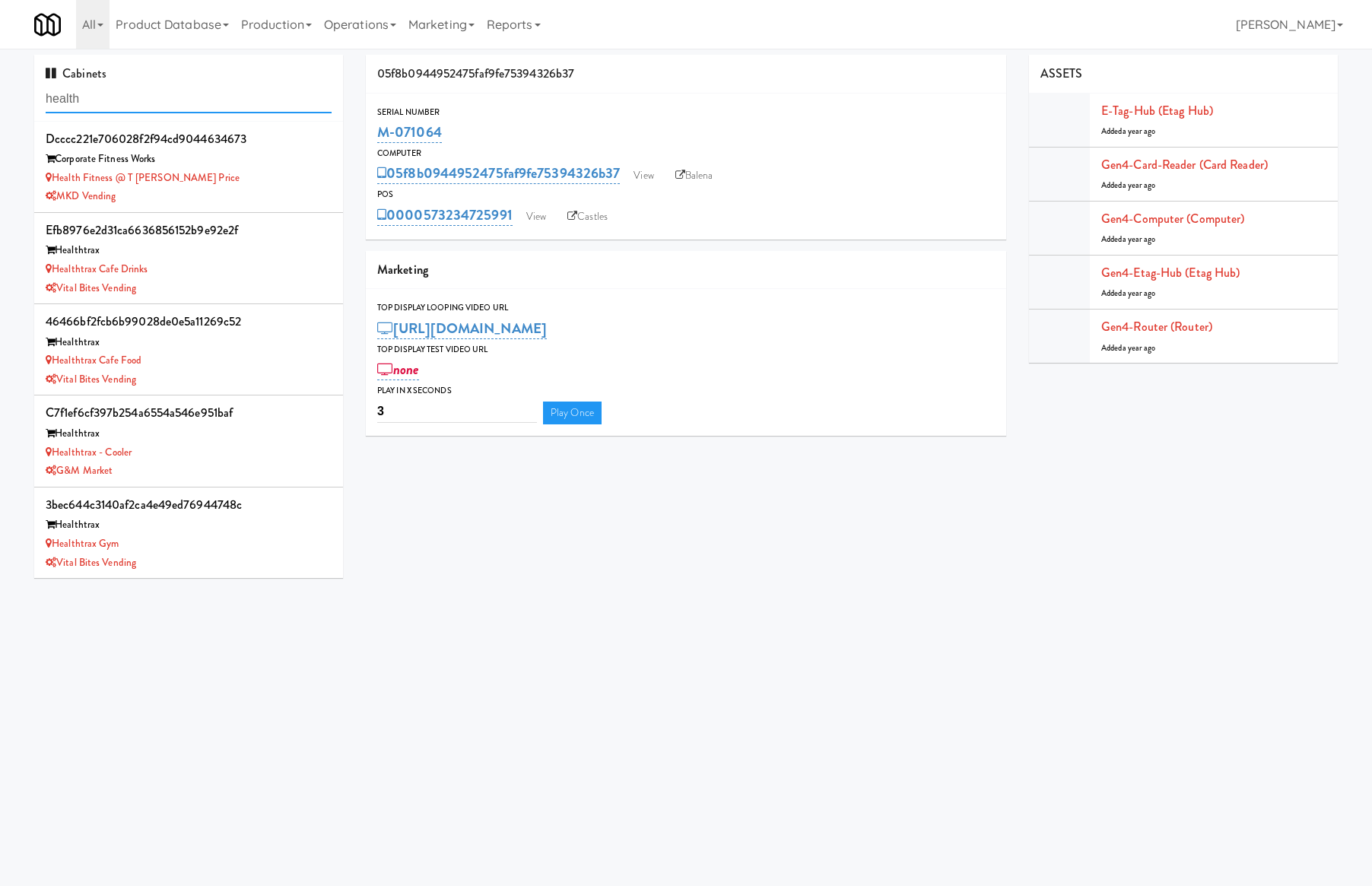
type input "health"
click at [266, 643] on body "Okay Okay Select date: previous 2025-Aug next Su Mo Tu We Th Fr Sa 27 28 29 30 …" at bounding box center [686, 492] width 1372 height 886
click at [239, 277] on div "Healthtrax Cafe Drinks" at bounding box center [189, 270] width 286 height 19
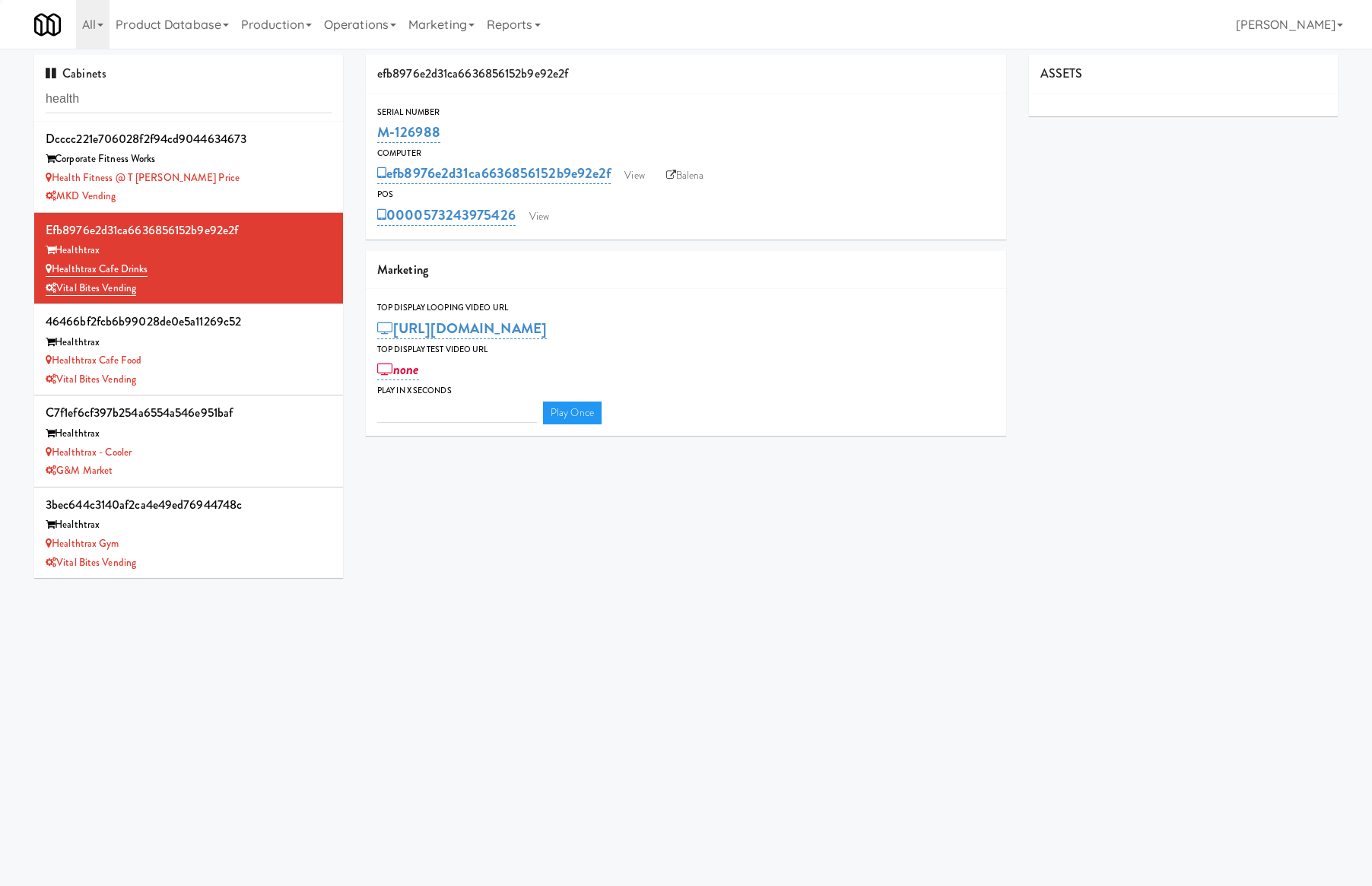
type input "3"
click at [545, 220] on link "View" at bounding box center [539, 217] width 35 height 23
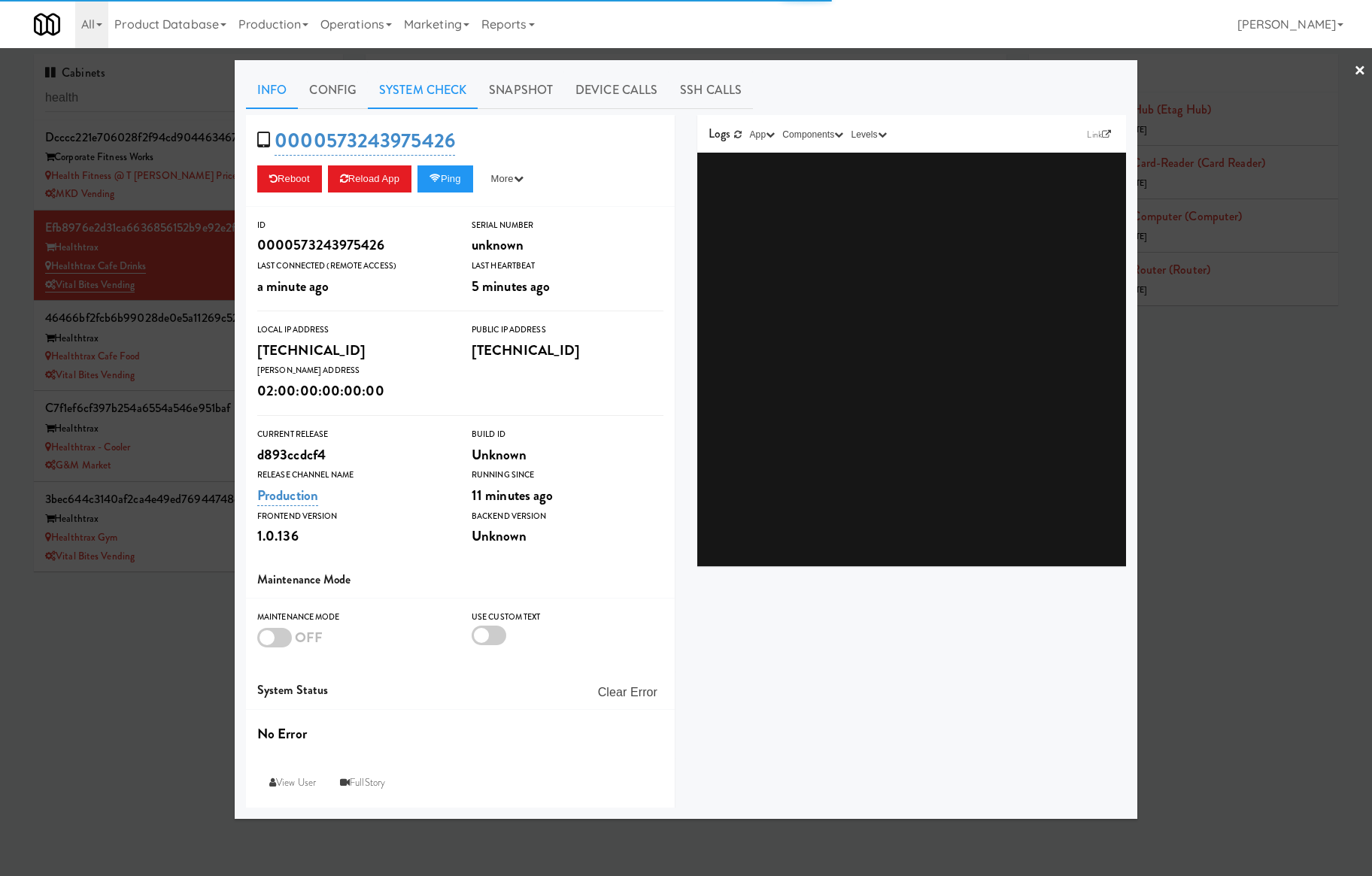
click at [434, 78] on link "System Check" at bounding box center [422, 90] width 110 height 38
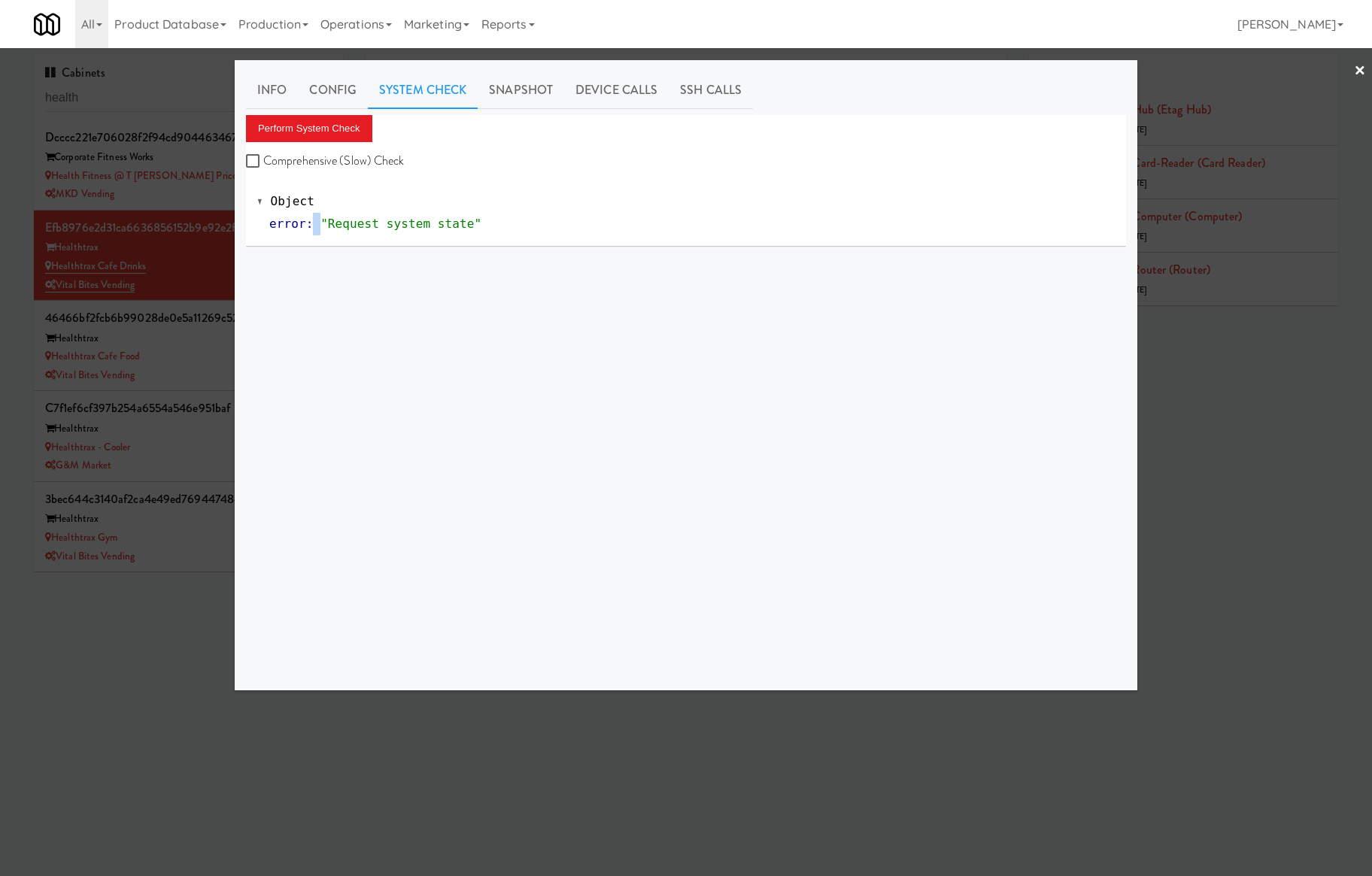
click at [314, 367] on div "Perform System Check Comprehensive (Slow) Check Object error : "Request system …" at bounding box center [686, 397] width 880 height 564
click at [207, 347] on div at bounding box center [686, 438] width 1372 height 876
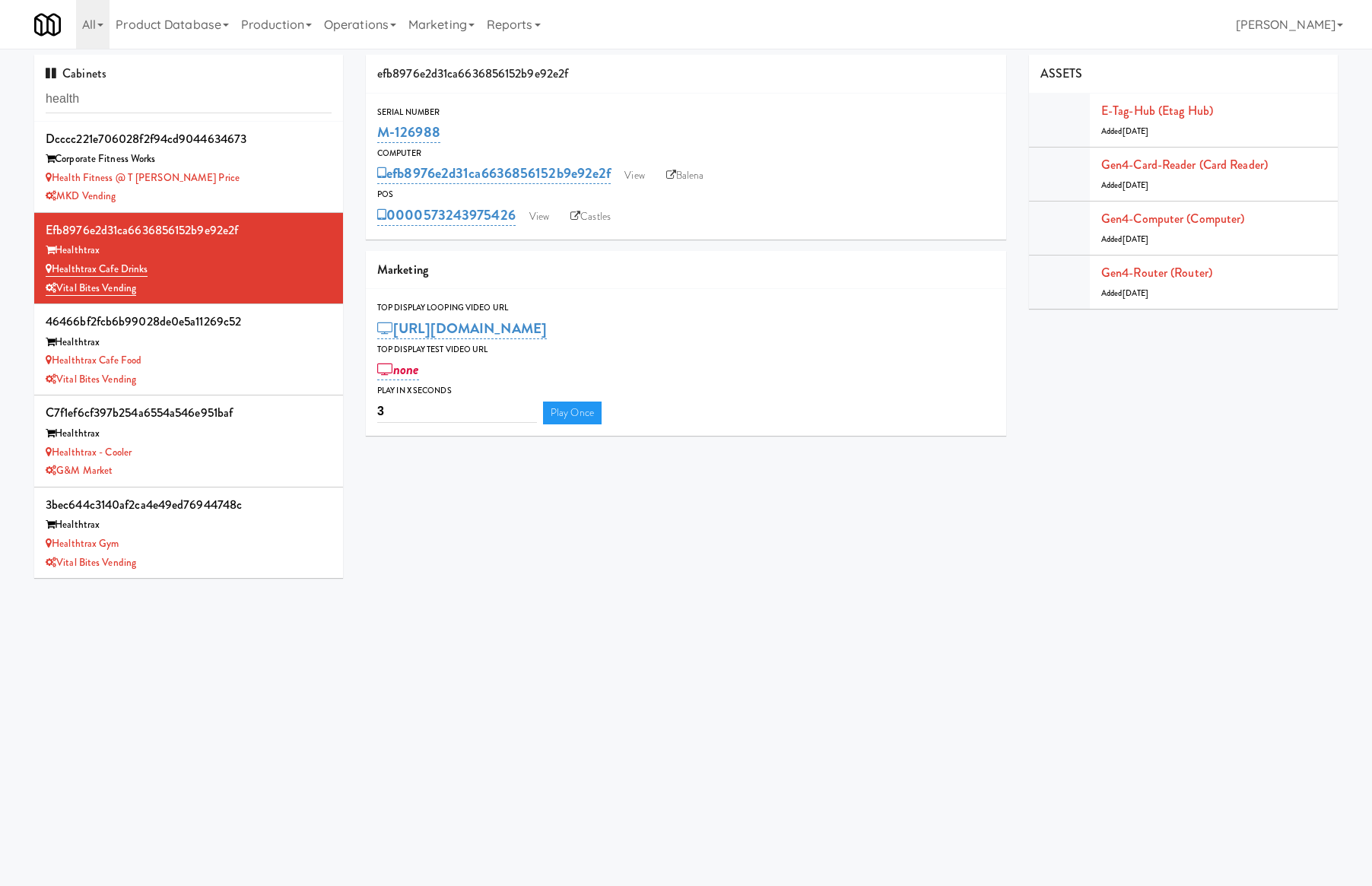
click at [210, 351] on div "Healthtrax" at bounding box center [189, 343] width 286 height 19
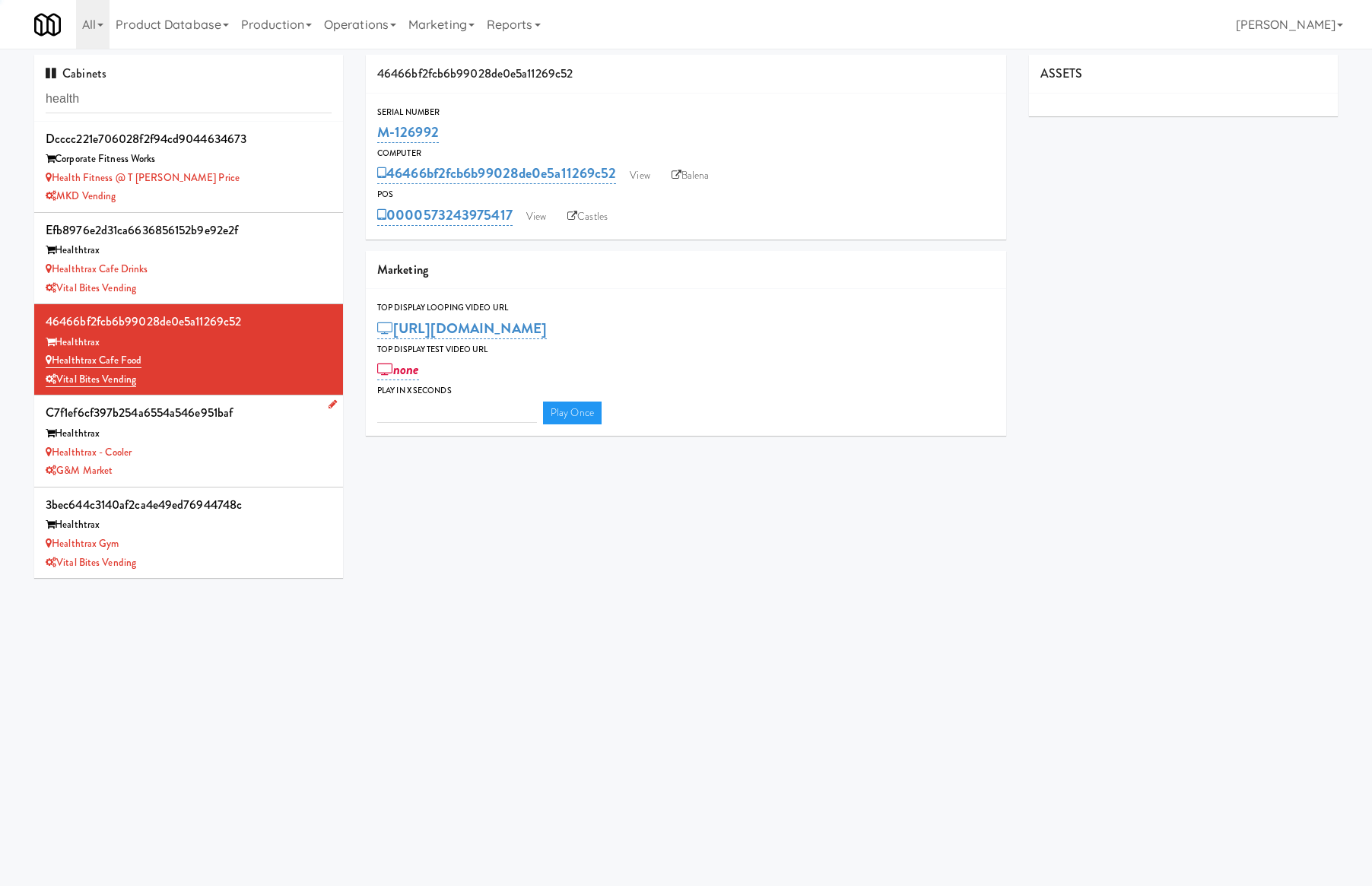
type input "3"
click at [198, 460] on div "Healthtrax - Cooler" at bounding box center [189, 453] width 286 height 19
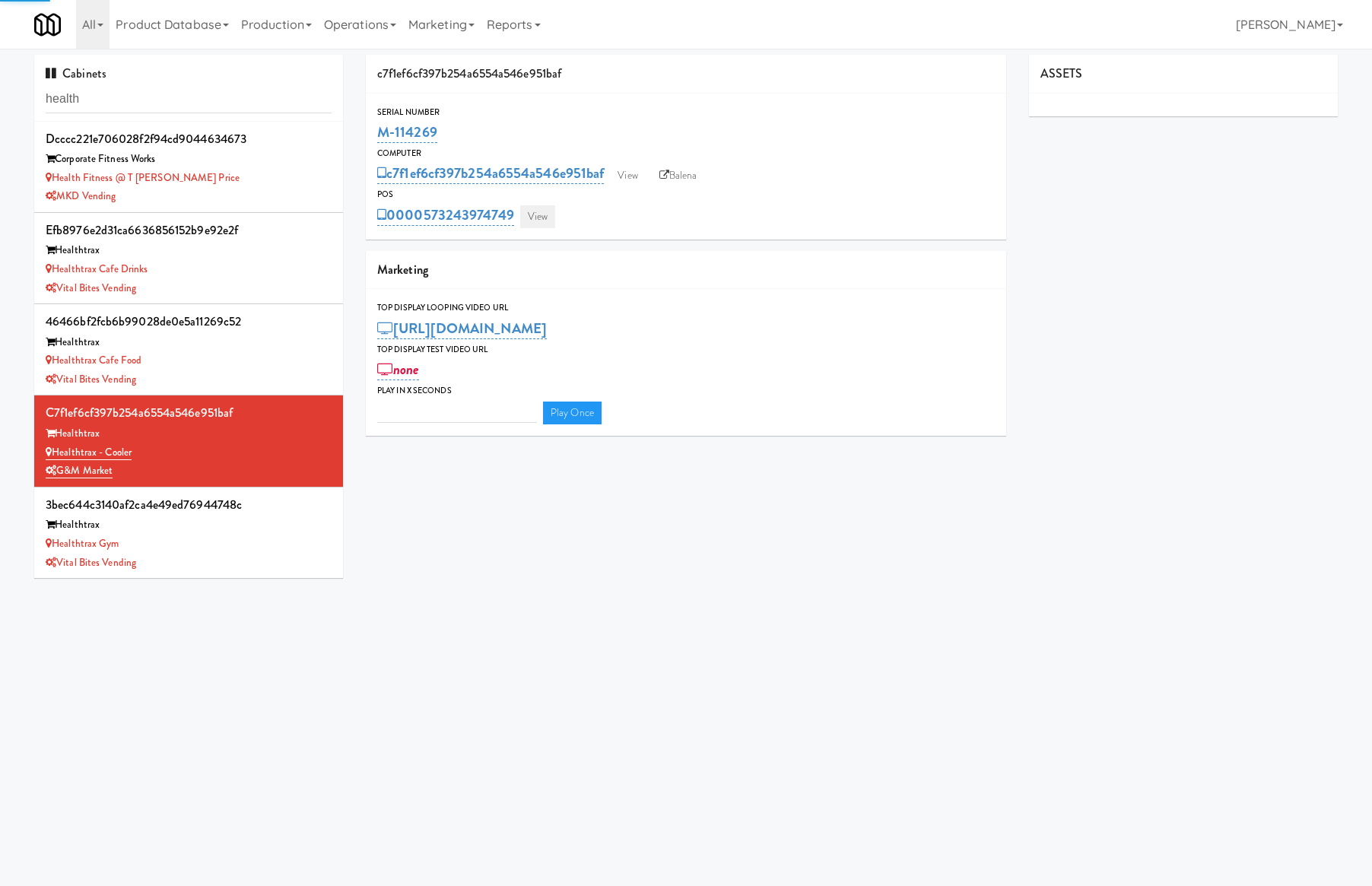
type input "3"
click at [545, 223] on link "View" at bounding box center [537, 217] width 35 height 23
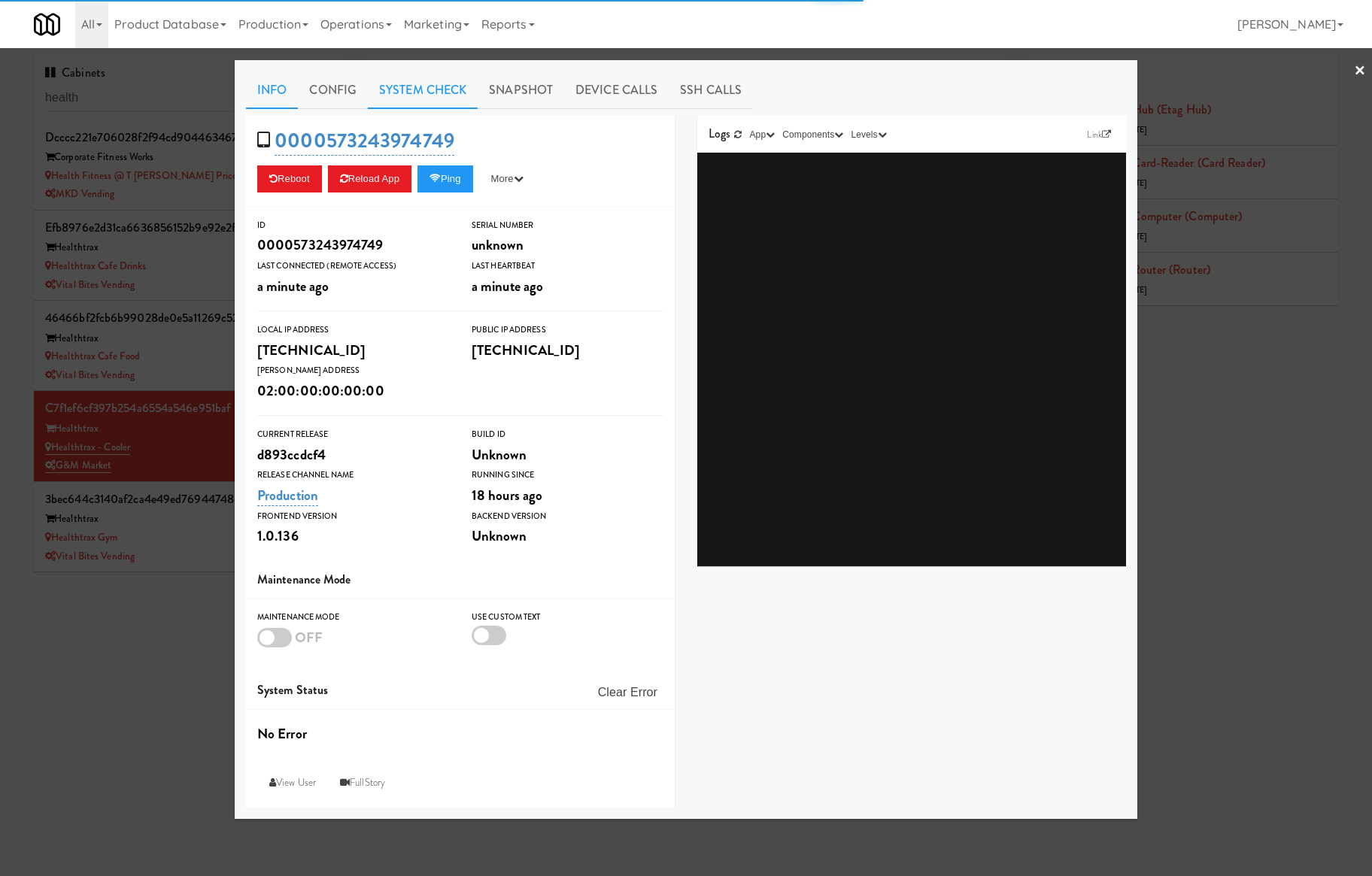
click at [407, 86] on link "System Check" at bounding box center [422, 90] width 110 height 38
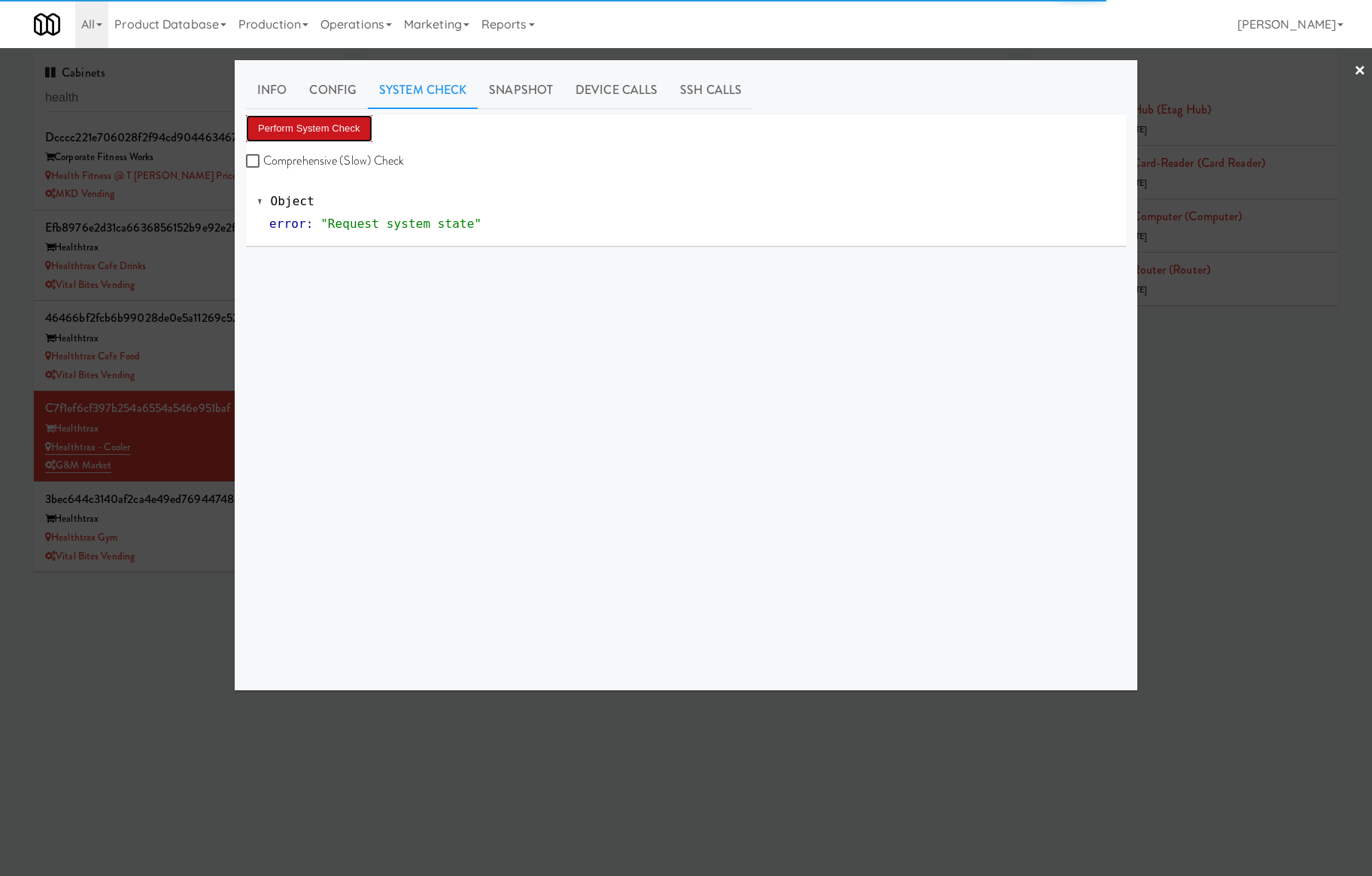
click at [346, 122] on button "Perform System Check" at bounding box center [309, 128] width 126 height 27
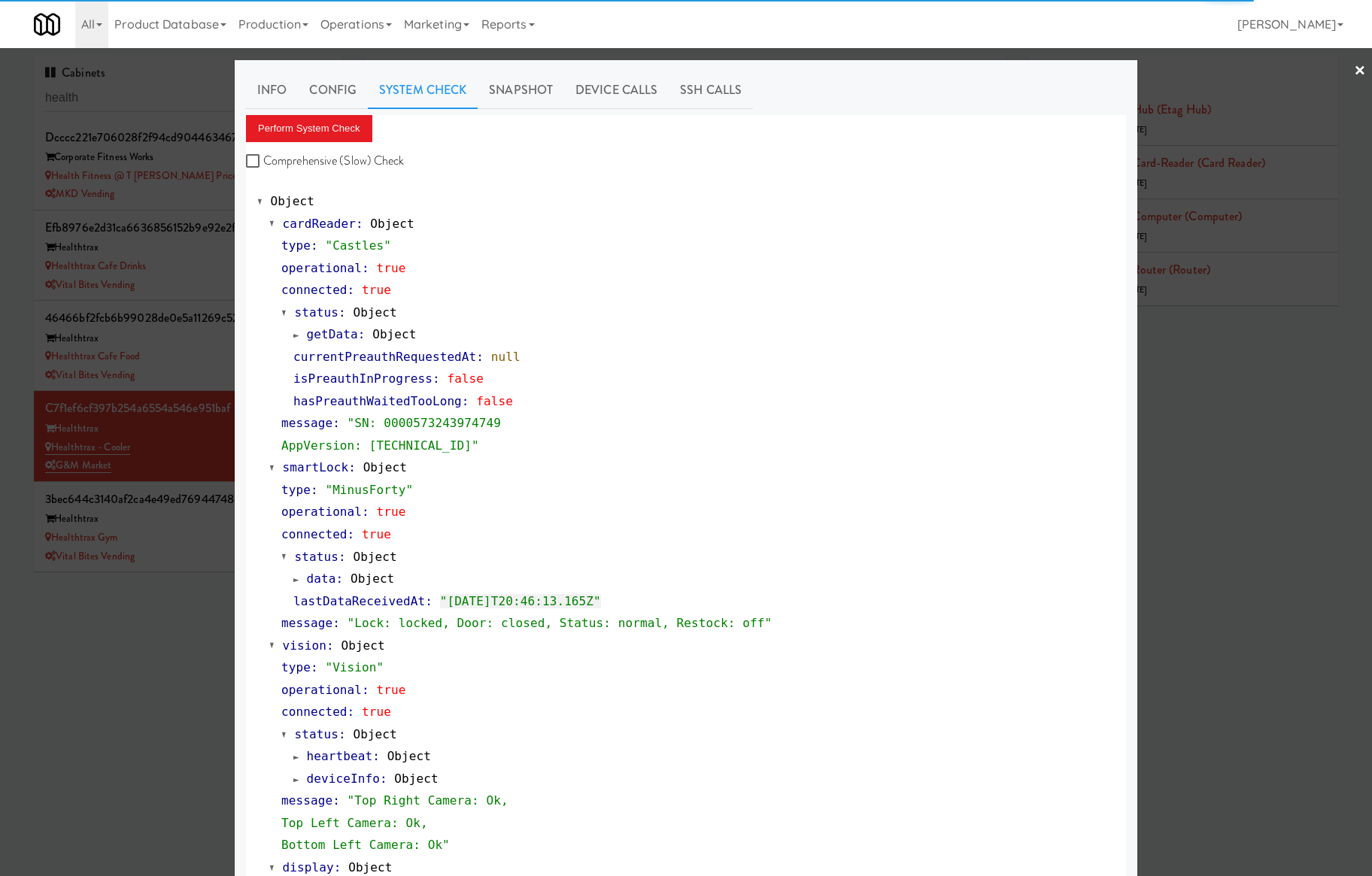
click at [152, 669] on div at bounding box center [686, 438] width 1372 height 876
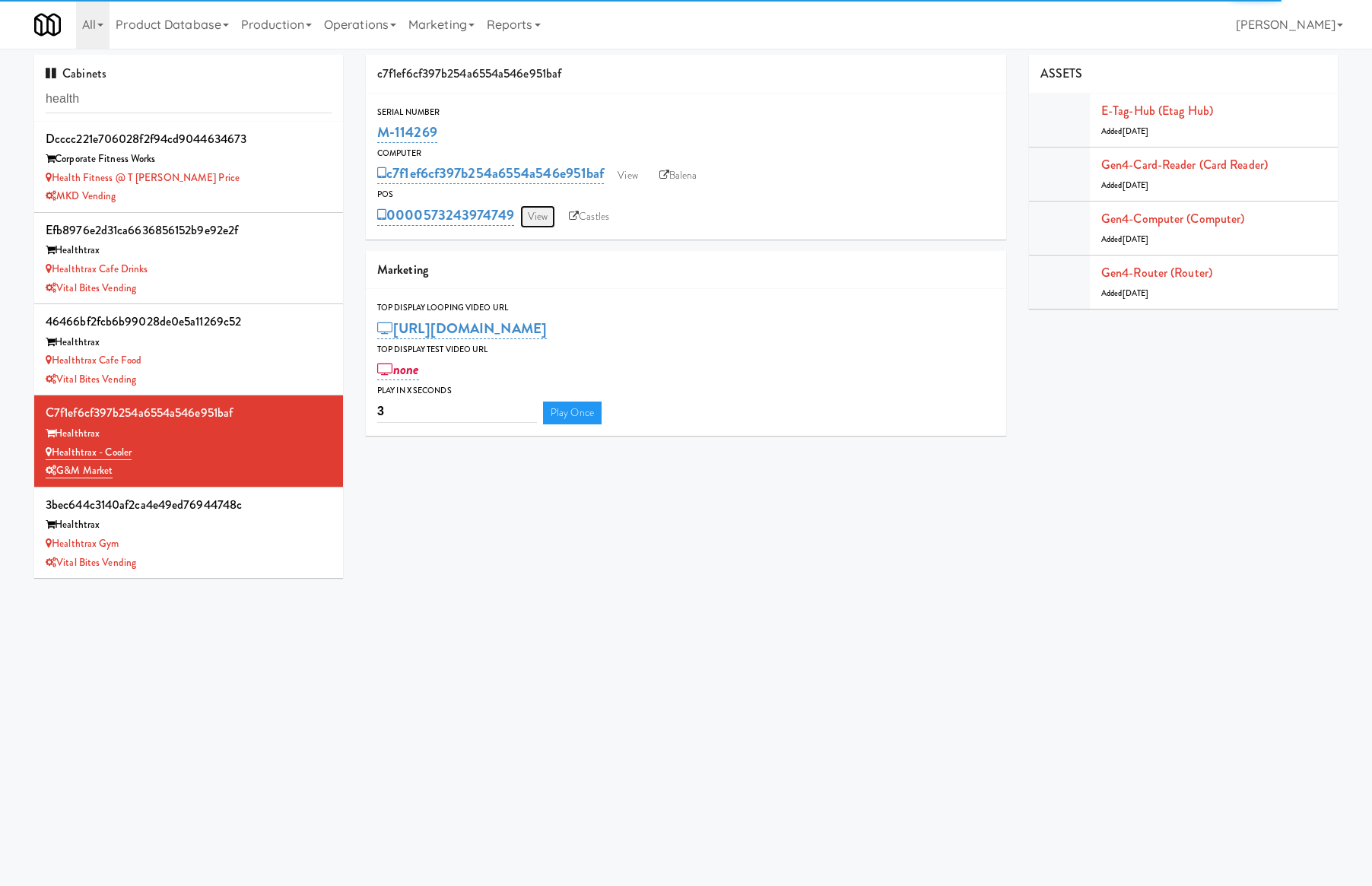
click at [554, 213] on link "View" at bounding box center [537, 217] width 35 height 23
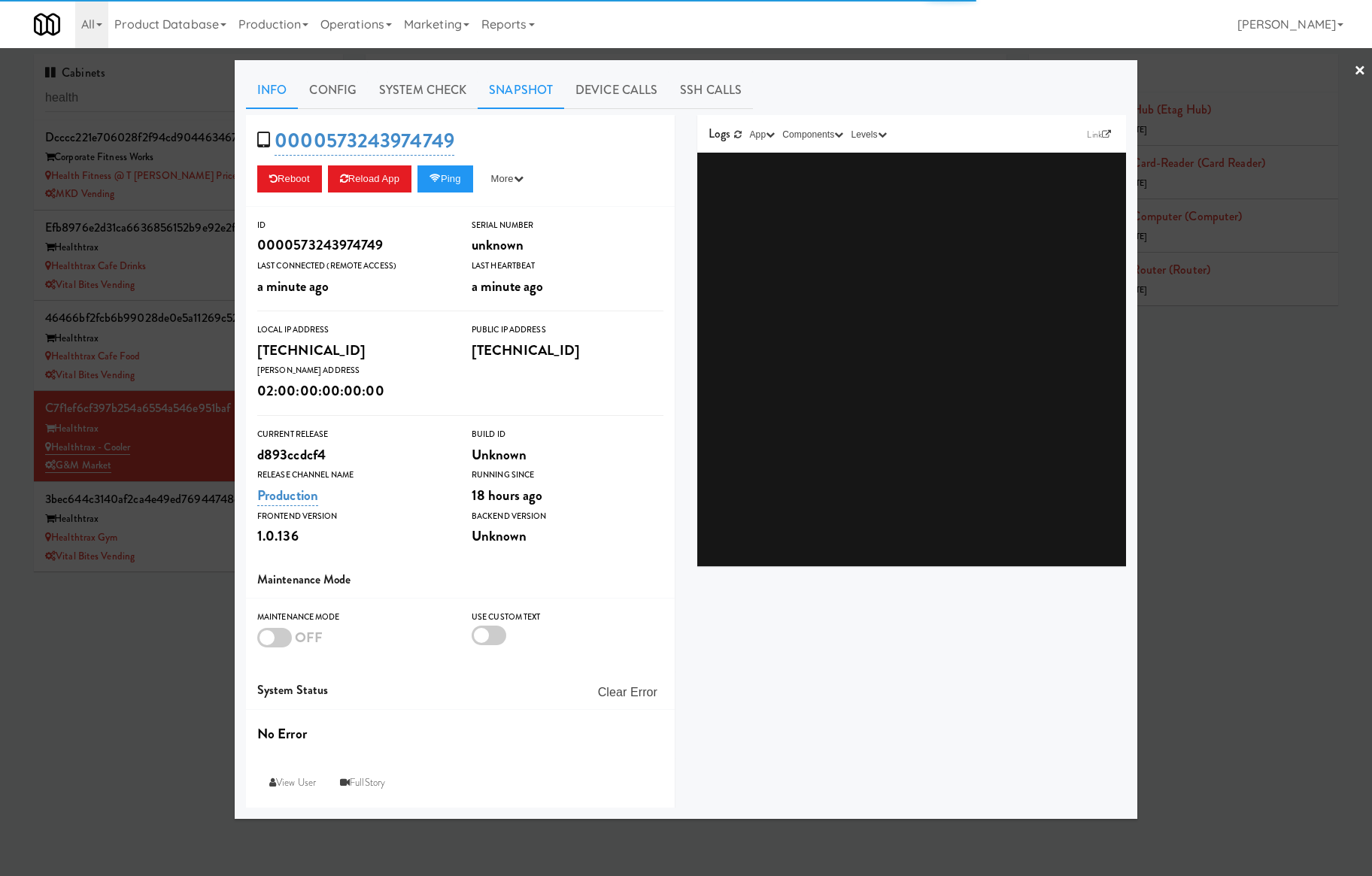
click at [542, 90] on link "Snapshot" at bounding box center [521, 90] width 87 height 38
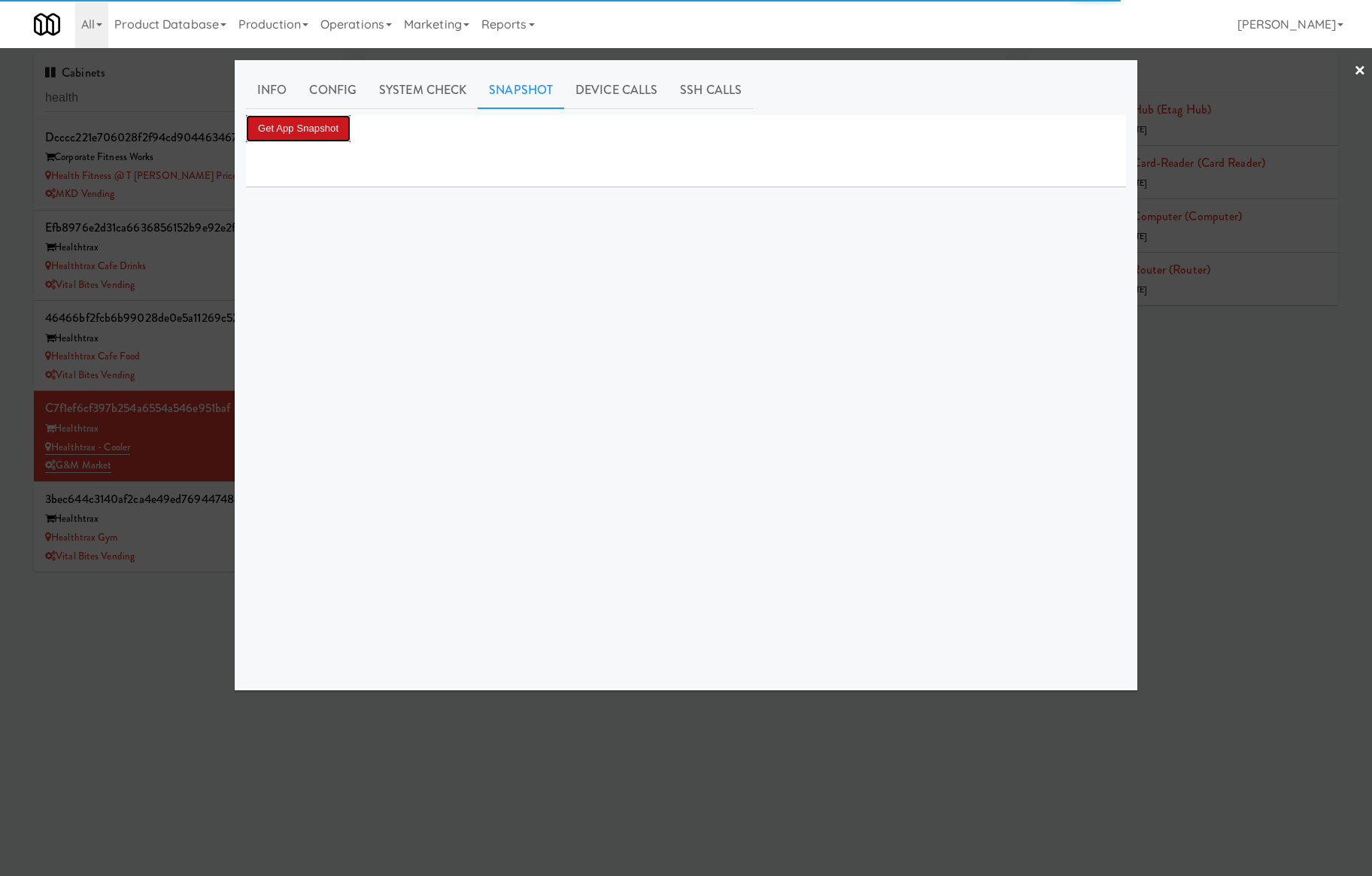
click at [335, 123] on button "Get App Snapshot" at bounding box center [298, 128] width 105 height 27
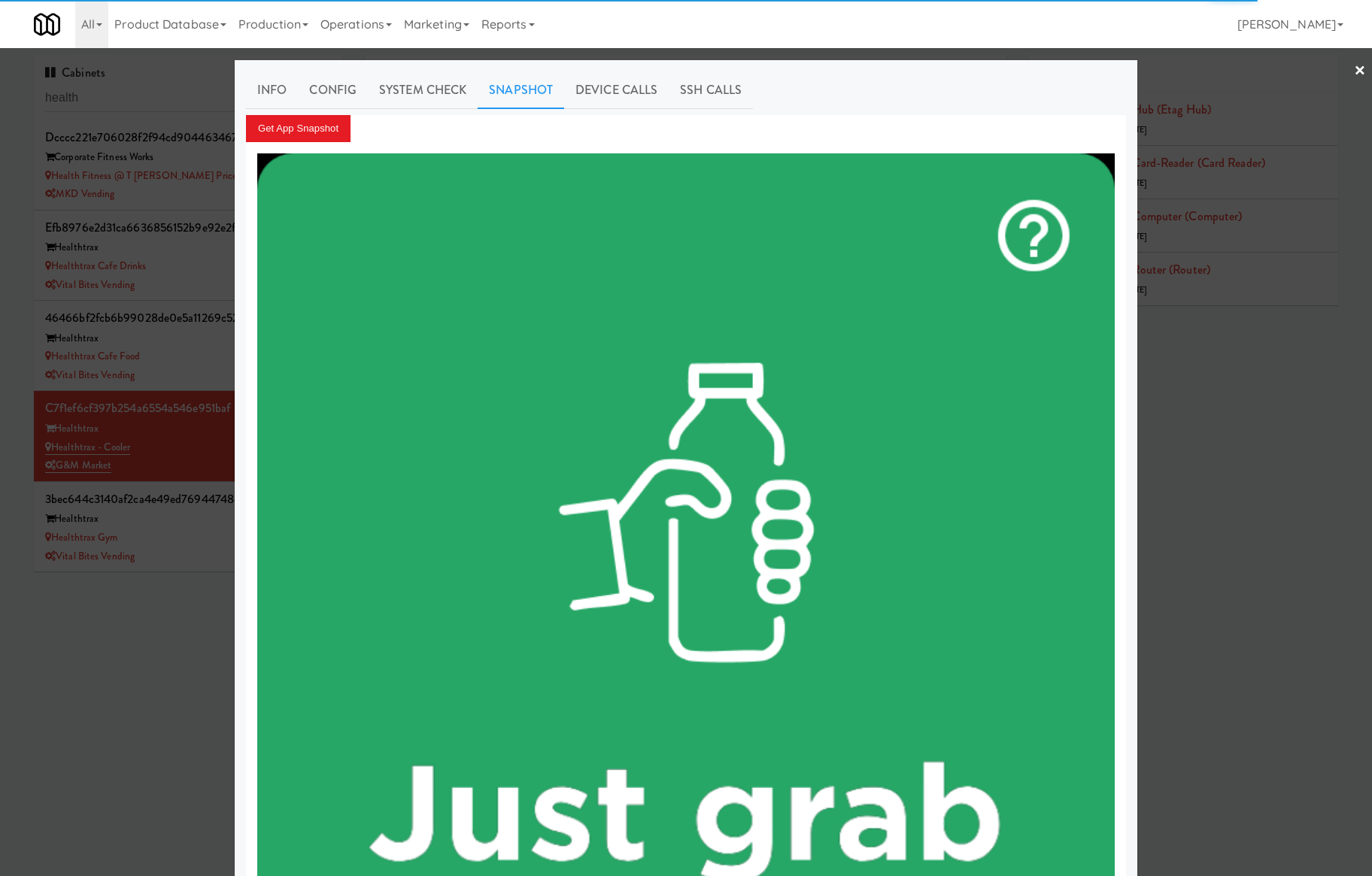
click at [179, 657] on div at bounding box center [686, 438] width 1372 height 876
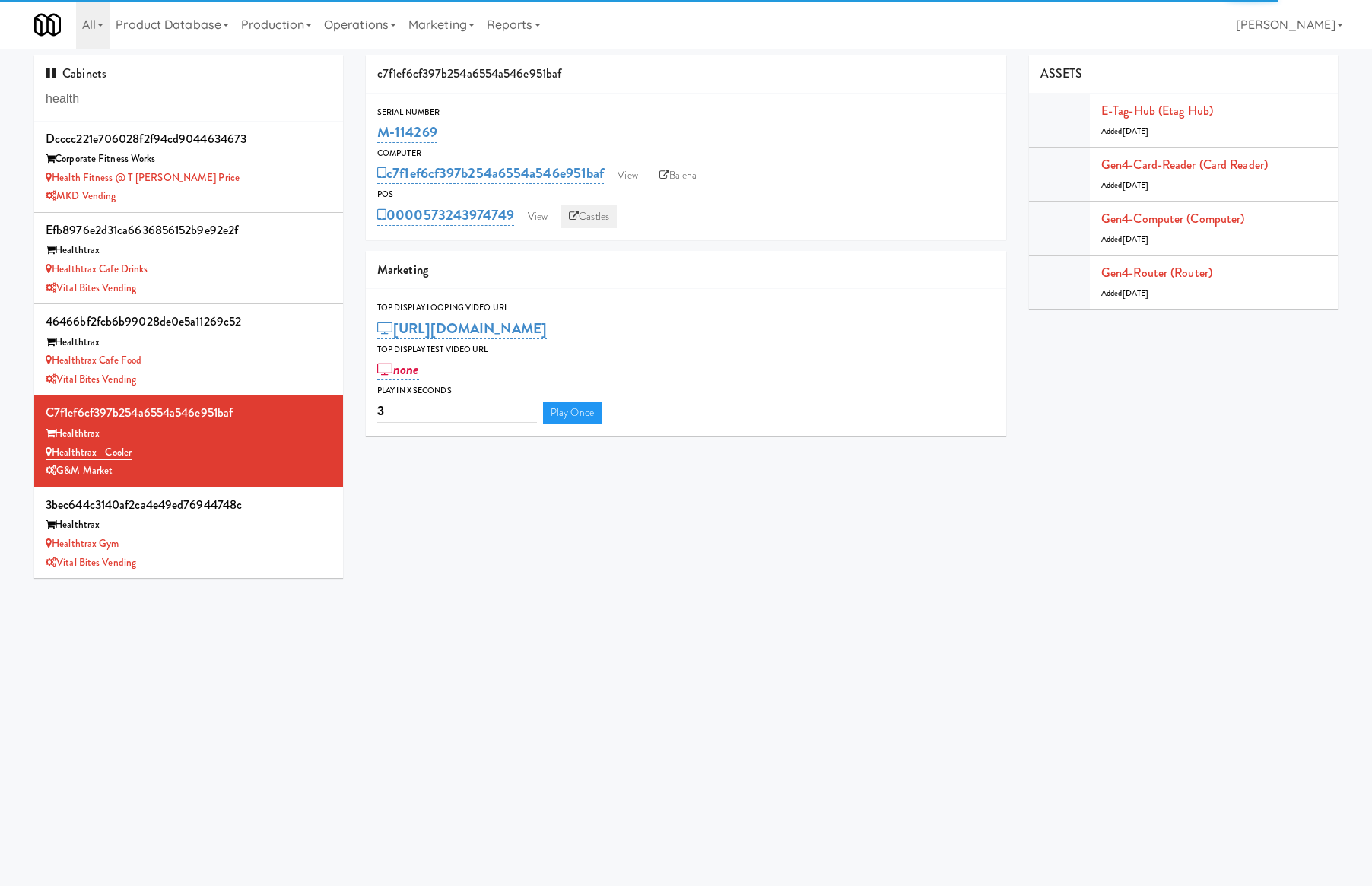
click at [594, 216] on link "Castles" at bounding box center [589, 217] width 55 height 23
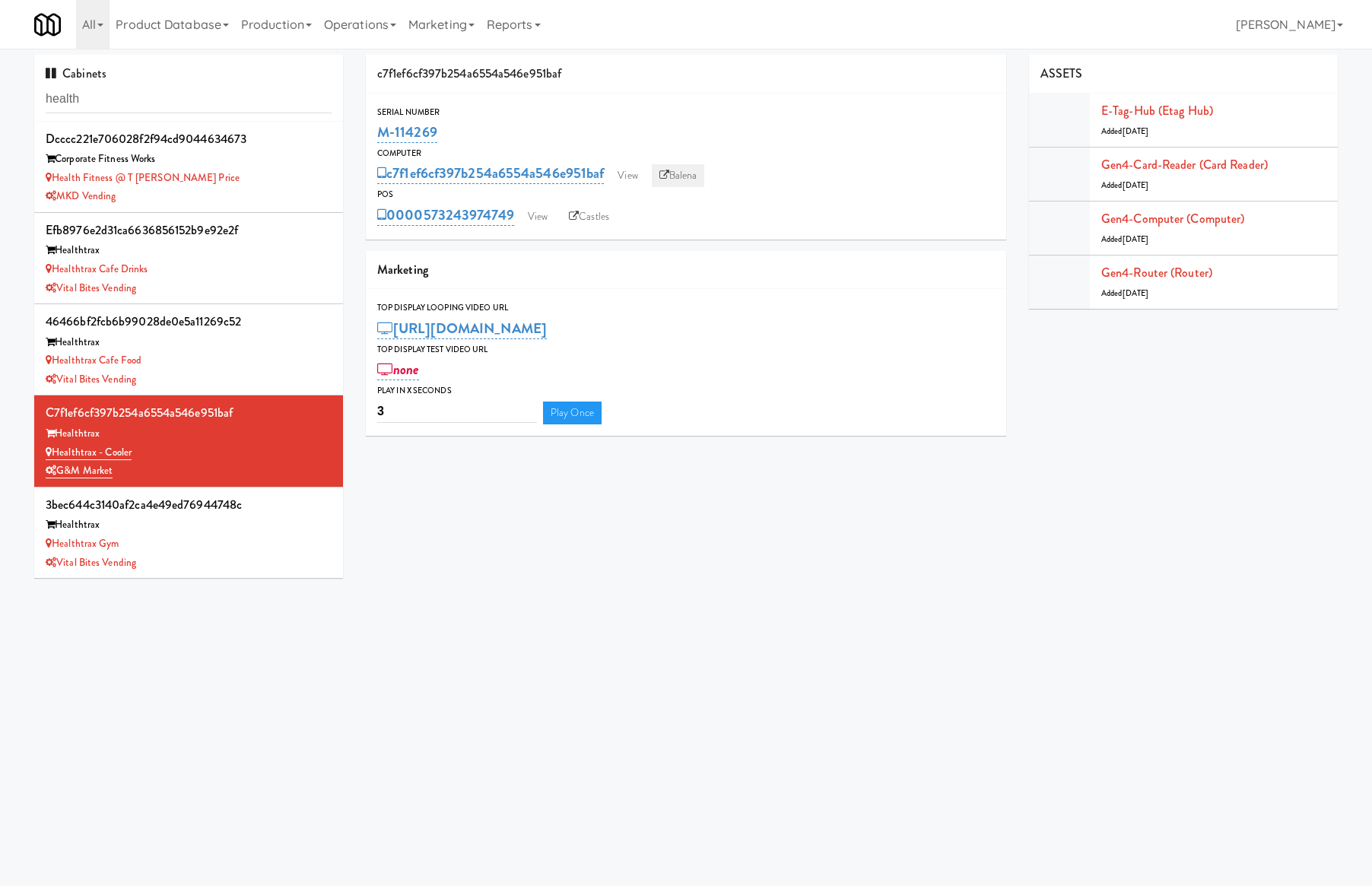
click at [683, 171] on link "Balena" at bounding box center [678, 175] width 53 height 23
click at [247, 347] on div "Healthtrax" at bounding box center [189, 343] width 286 height 19
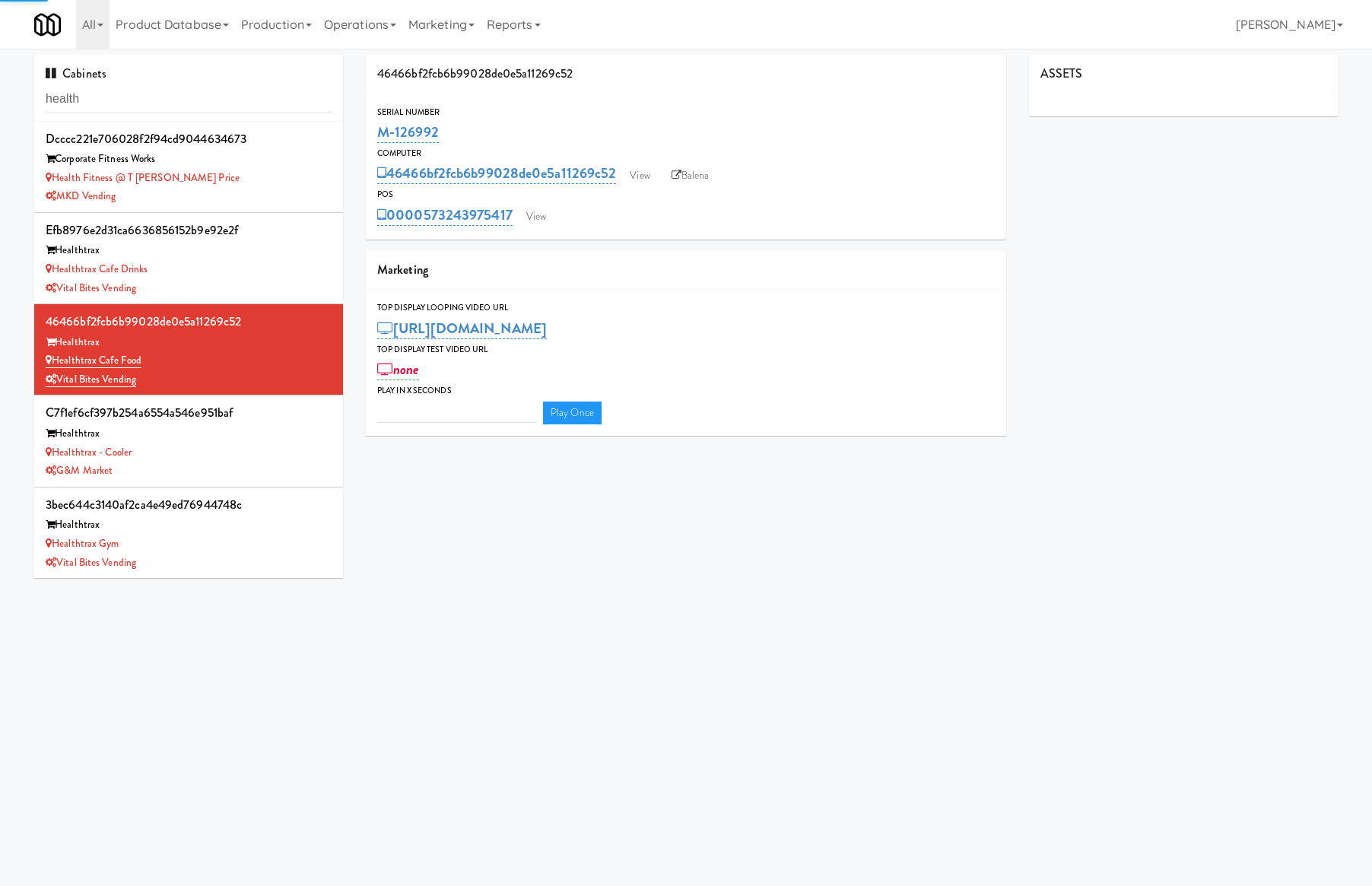
type input "3"
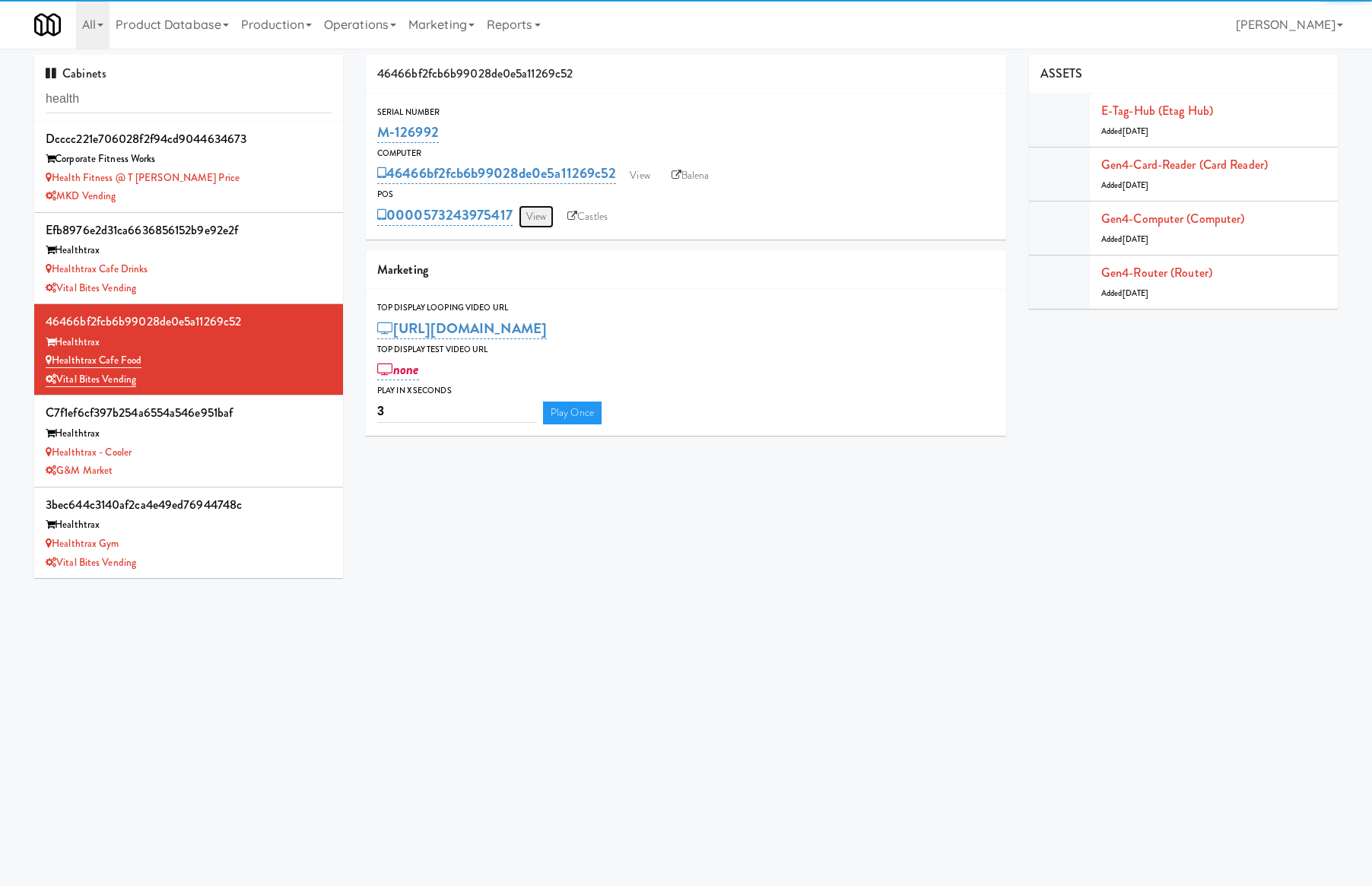
click at [534, 216] on link "View" at bounding box center [535, 217] width 35 height 23
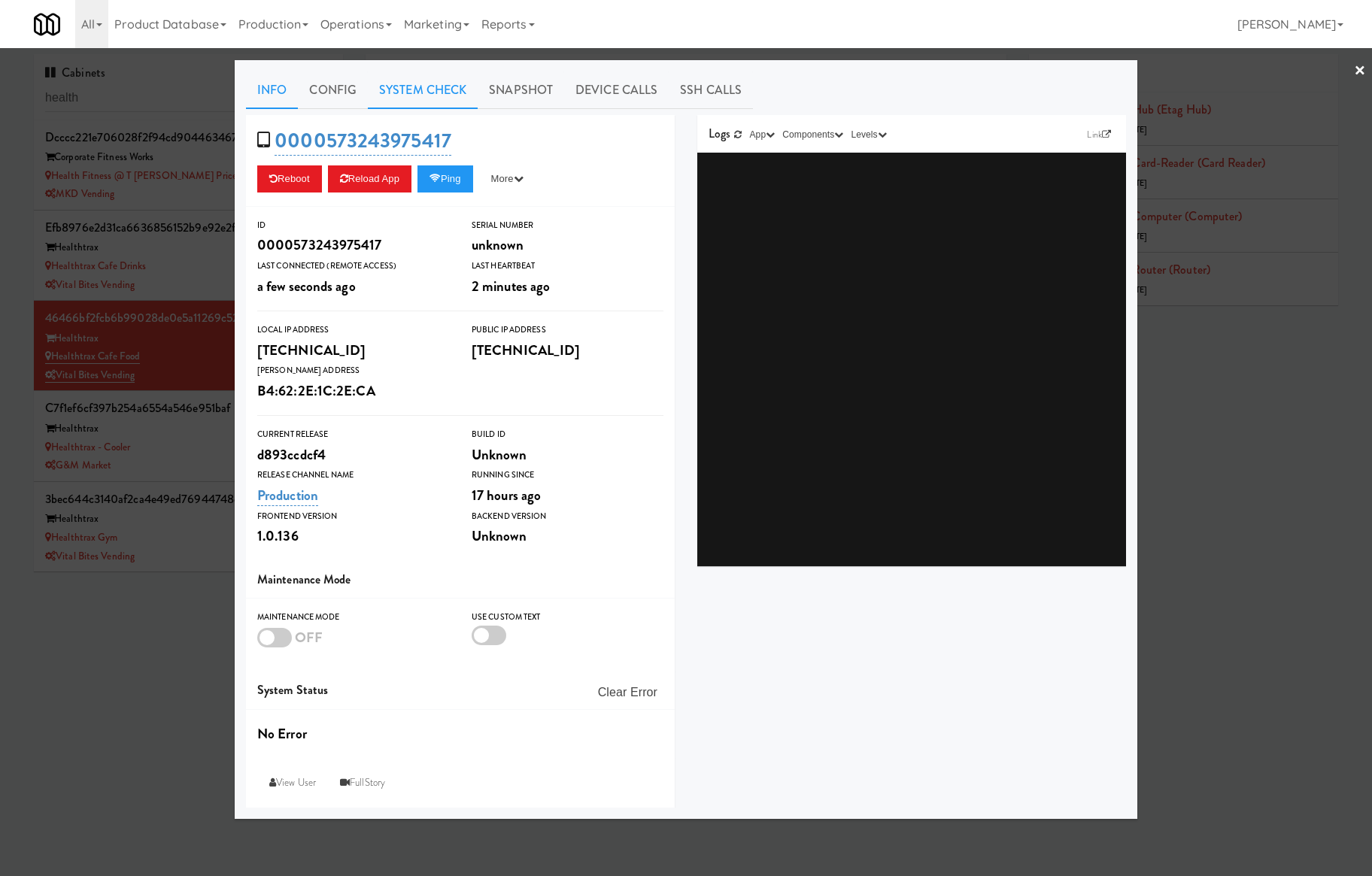
click at [452, 91] on link "System Check" at bounding box center [422, 90] width 110 height 38
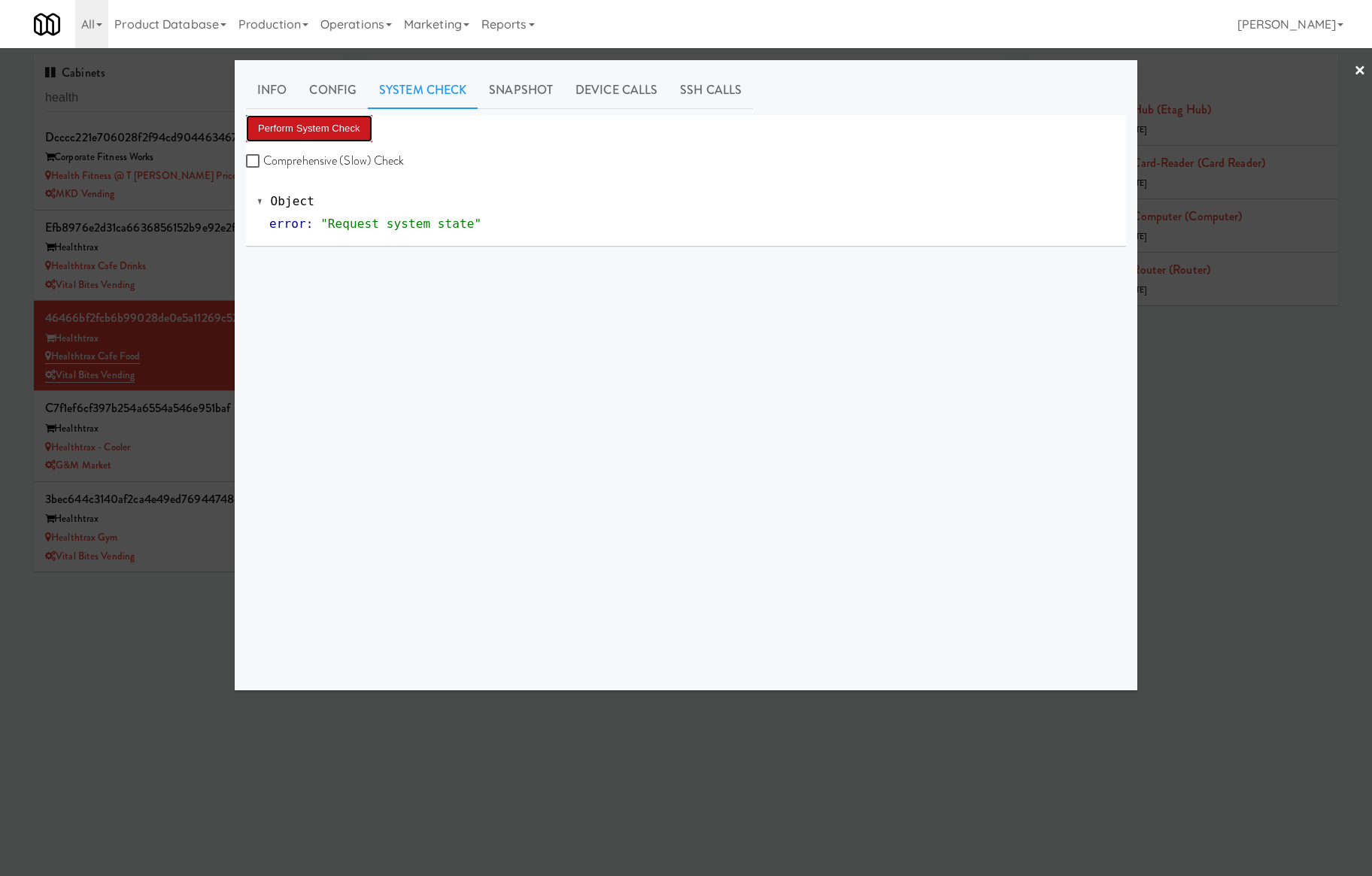
click at [341, 129] on button "Perform System Check" at bounding box center [309, 128] width 126 height 27
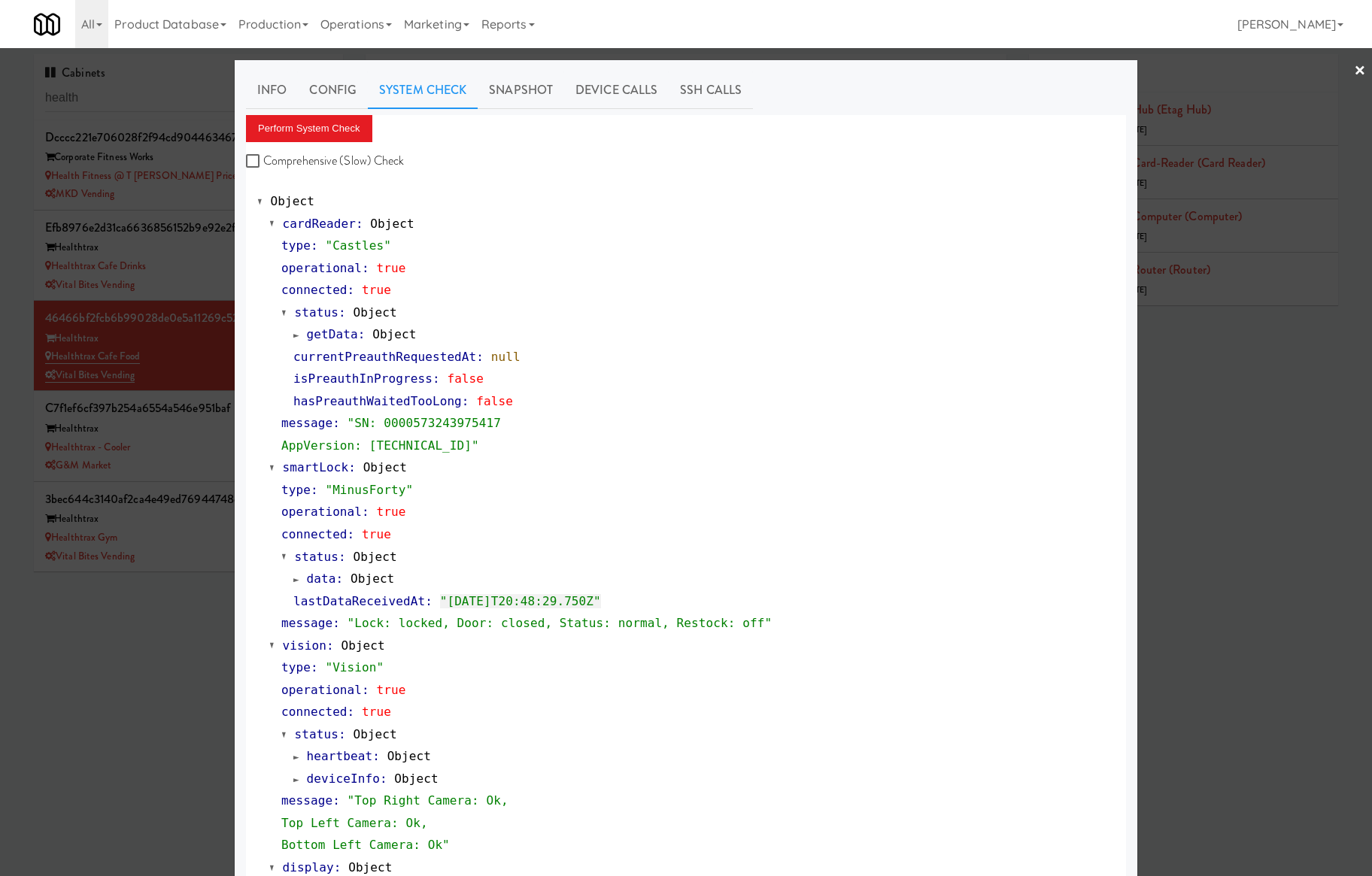
click at [217, 267] on div at bounding box center [686, 438] width 1372 height 876
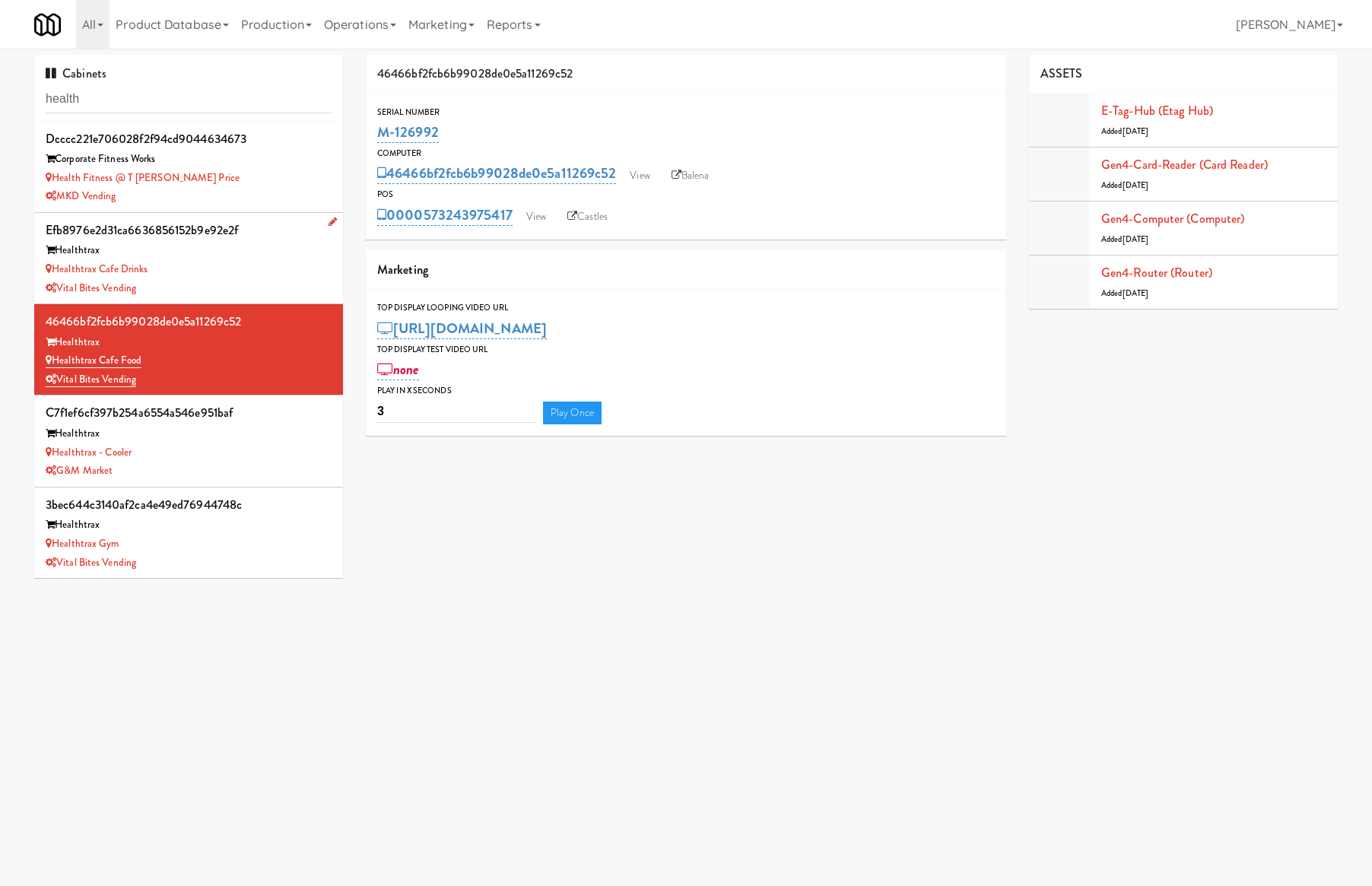
click at [220, 271] on div "Healthtrax Cafe Drinks" at bounding box center [189, 270] width 286 height 19
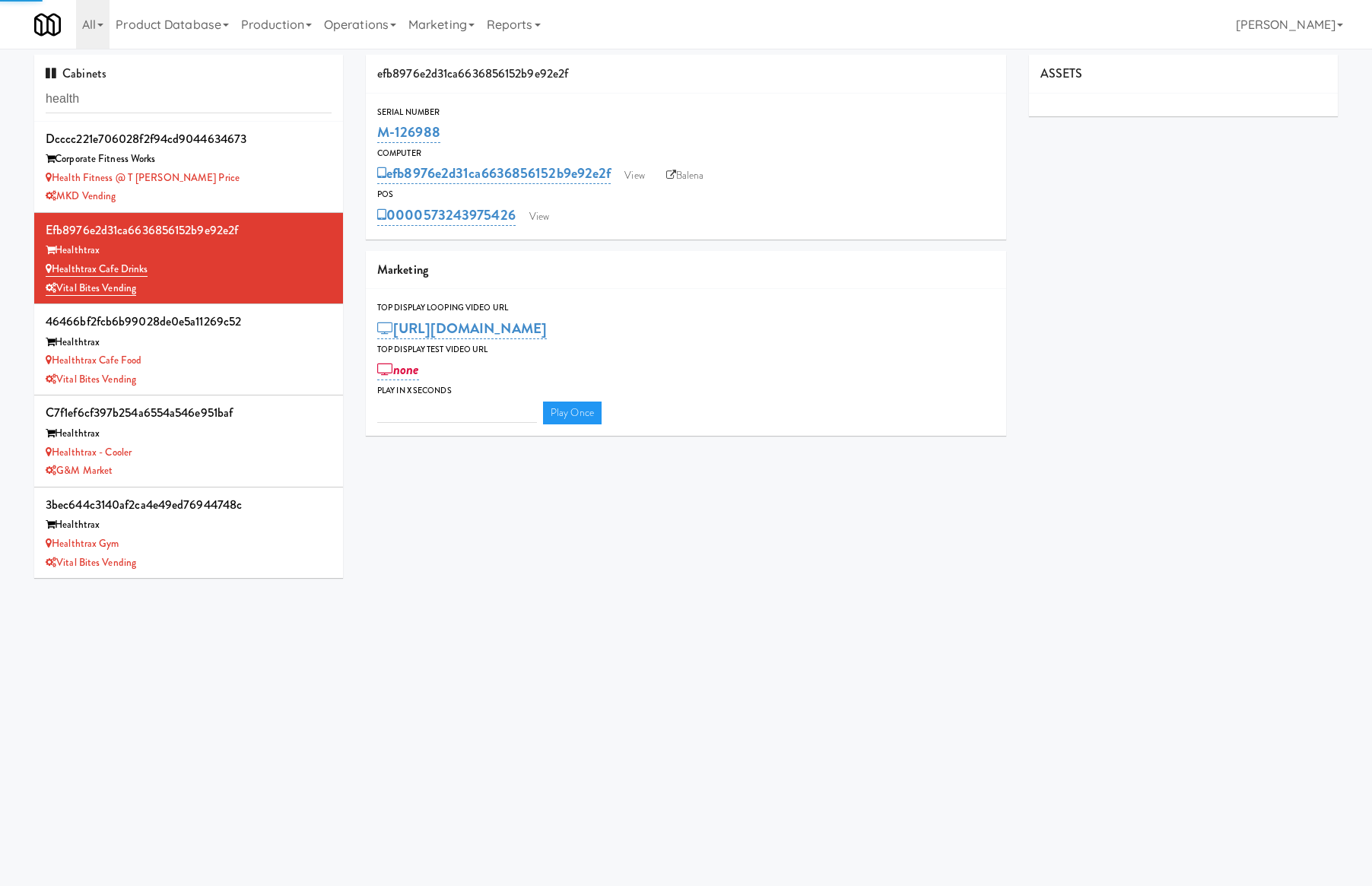
type input "3"
click at [553, 210] on link "View" at bounding box center [539, 217] width 35 height 23
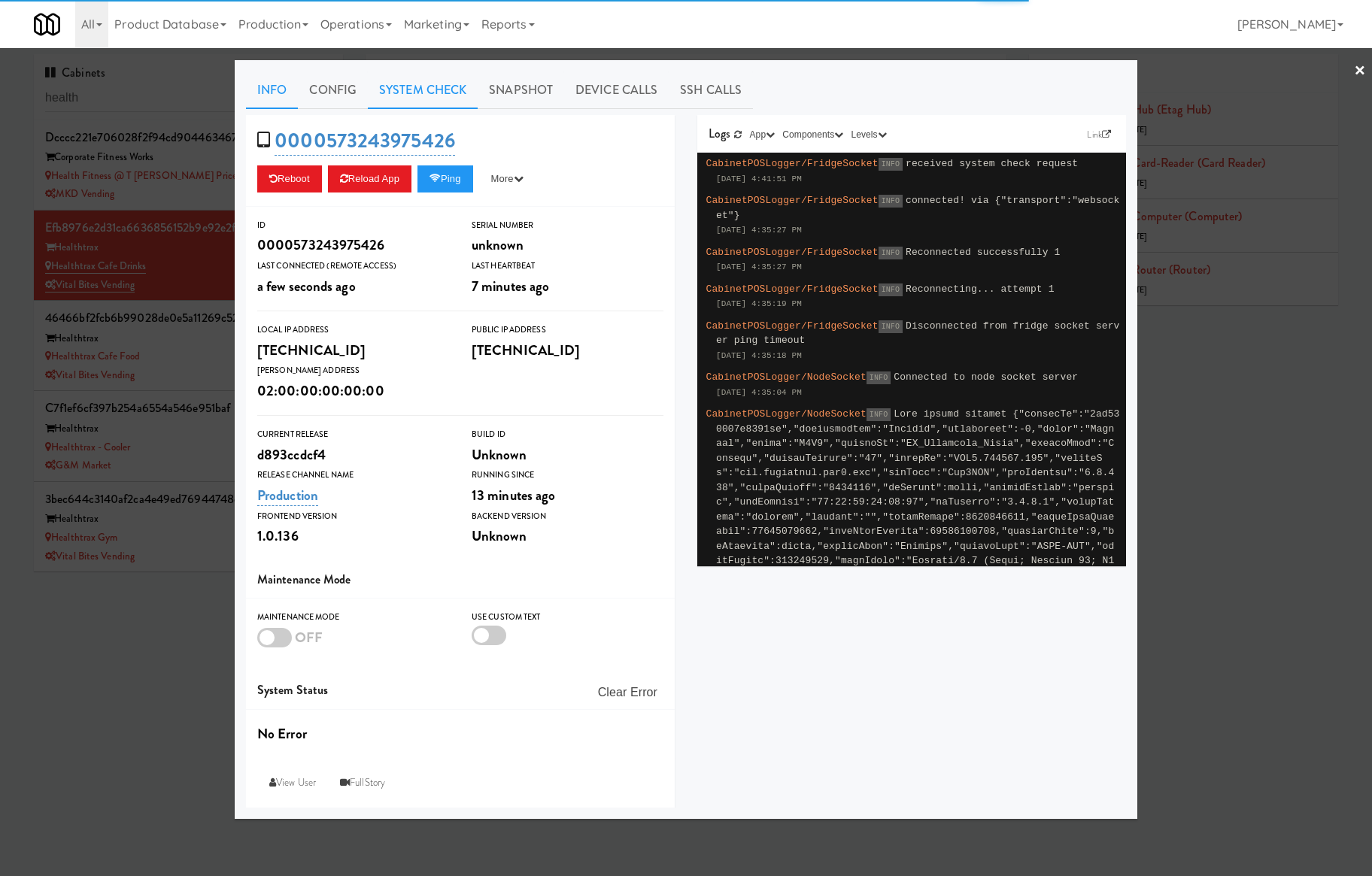
click at [455, 98] on link "System Check" at bounding box center [422, 90] width 110 height 38
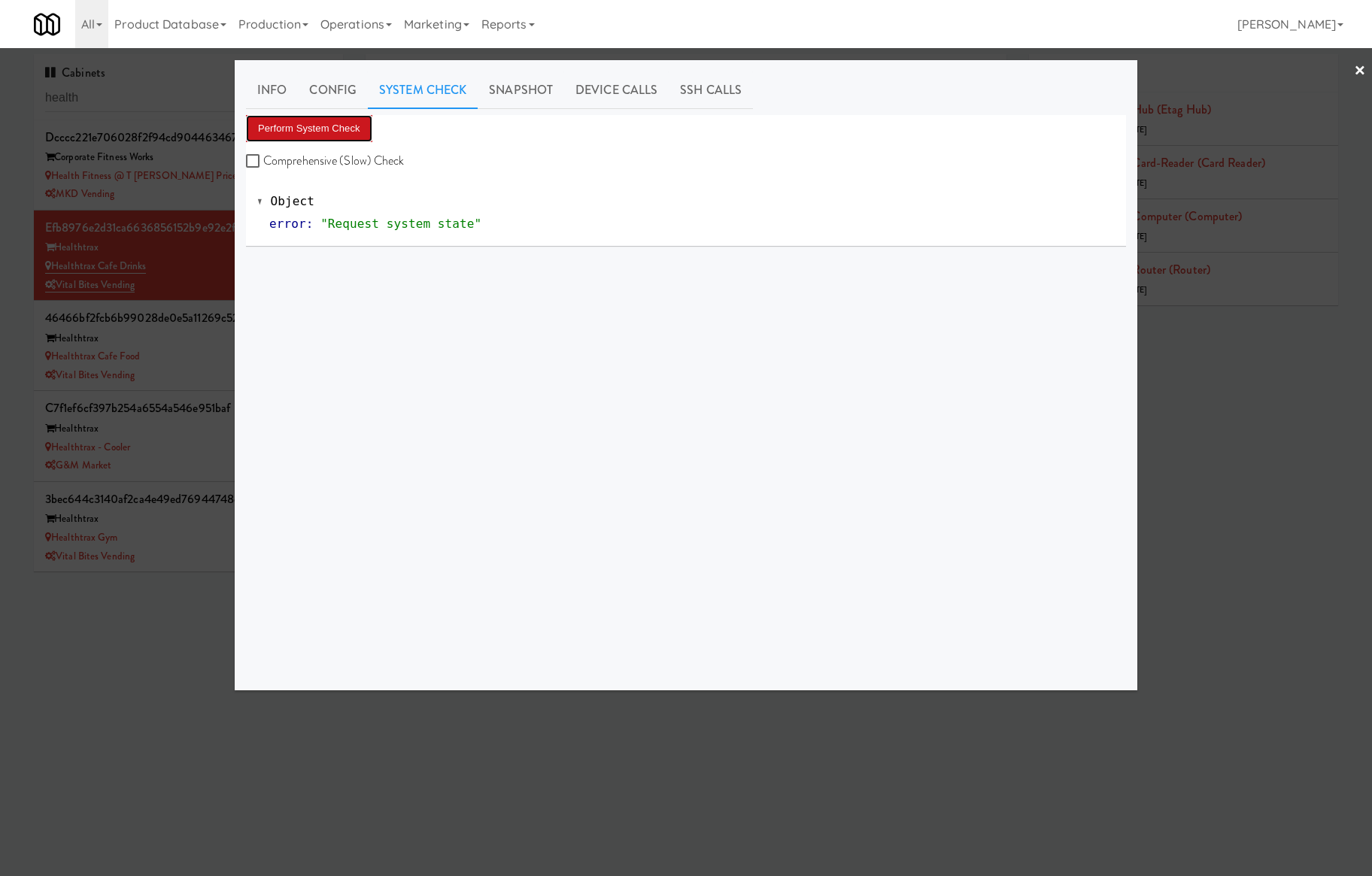
click at [333, 129] on button "Perform System Check" at bounding box center [309, 128] width 126 height 27
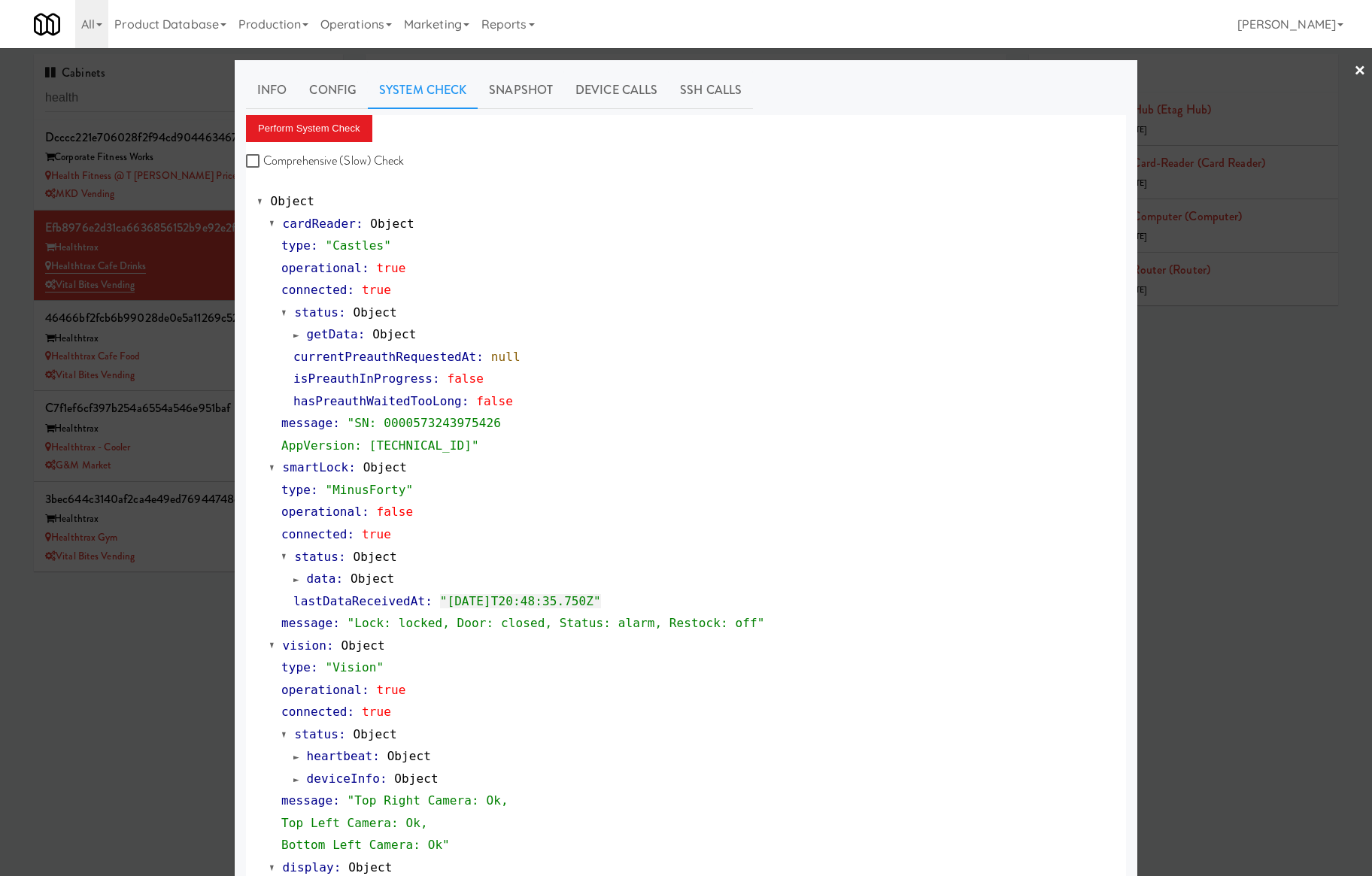
click at [172, 272] on div at bounding box center [686, 438] width 1372 height 876
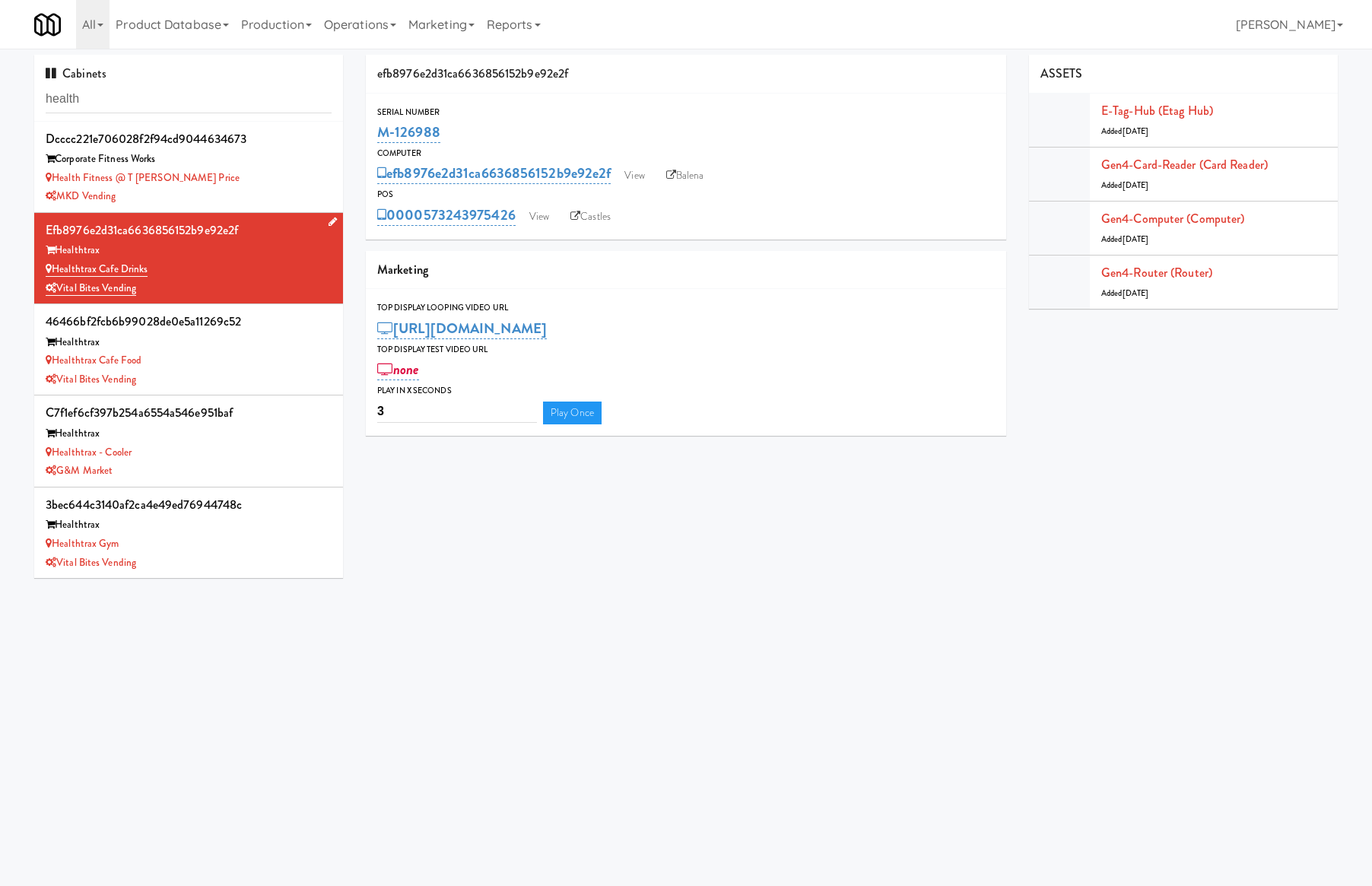
drag, startPoint x: 187, startPoint y: 269, endPoint x: 54, endPoint y: 265, distance: 133.1
click at [54, 265] on div "Healthtrax Cafe Drinks" at bounding box center [189, 270] width 286 height 19
copy link "Healthtrax Cafe Drinks"
click at [531, 220] on link "View" at bounding box center [539, 217] width 35 height 23
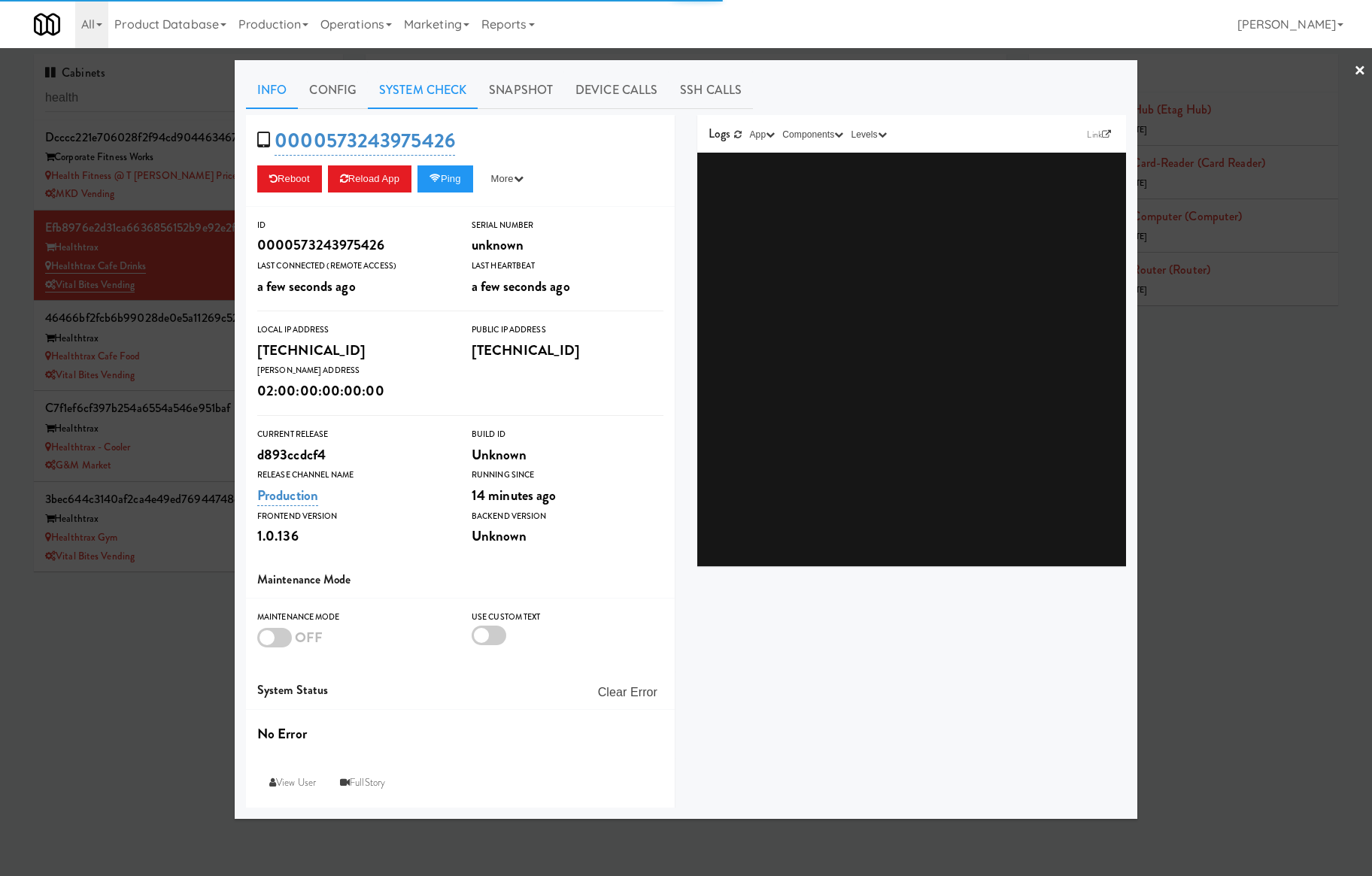
click at [438, 100] on link "System Check" at bounding box center [422, 90] width 110 height 38
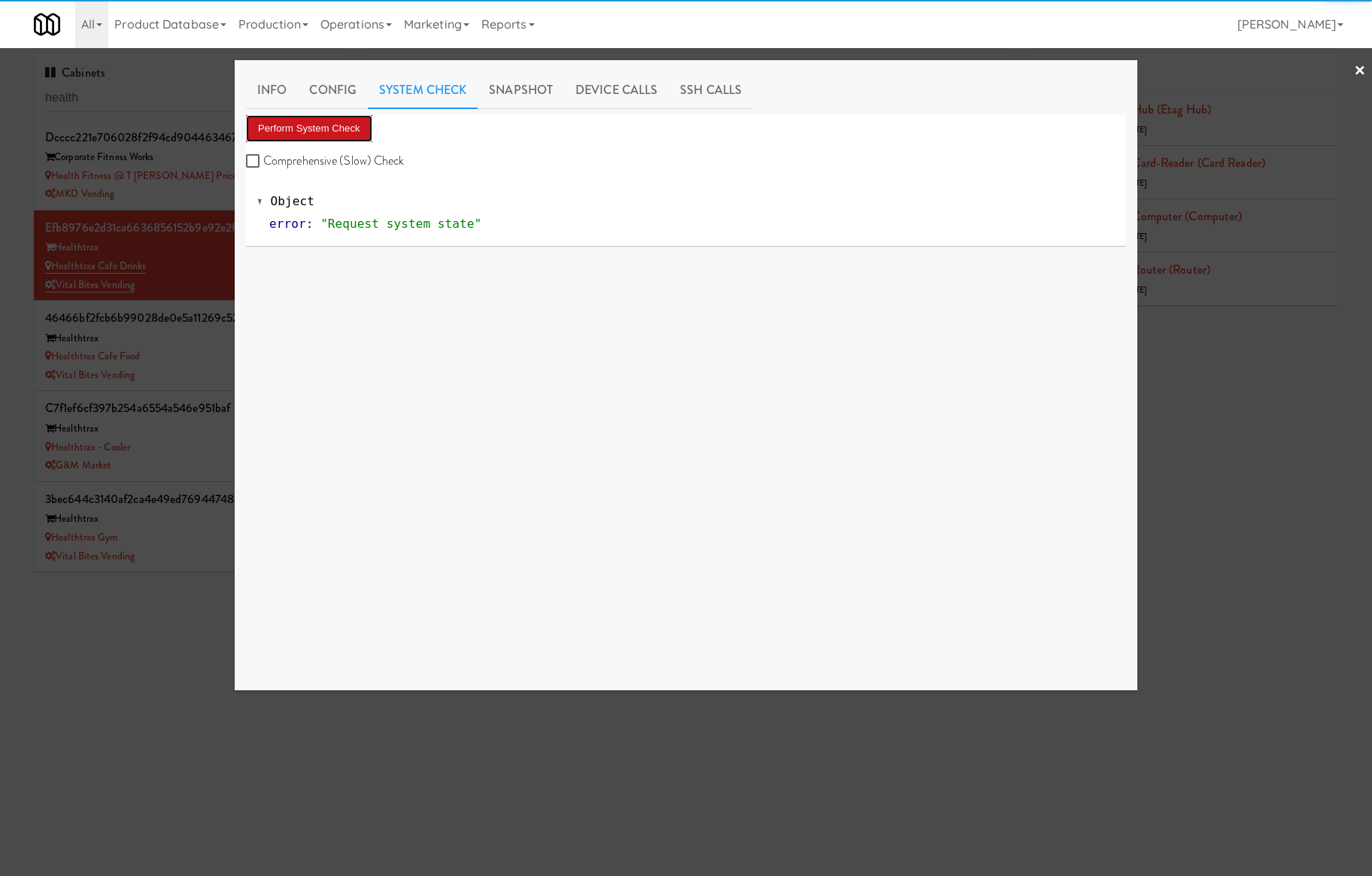
click at [362, 134] on button "Perform System Check" at bounding box center [309, 128] width 126 height 27
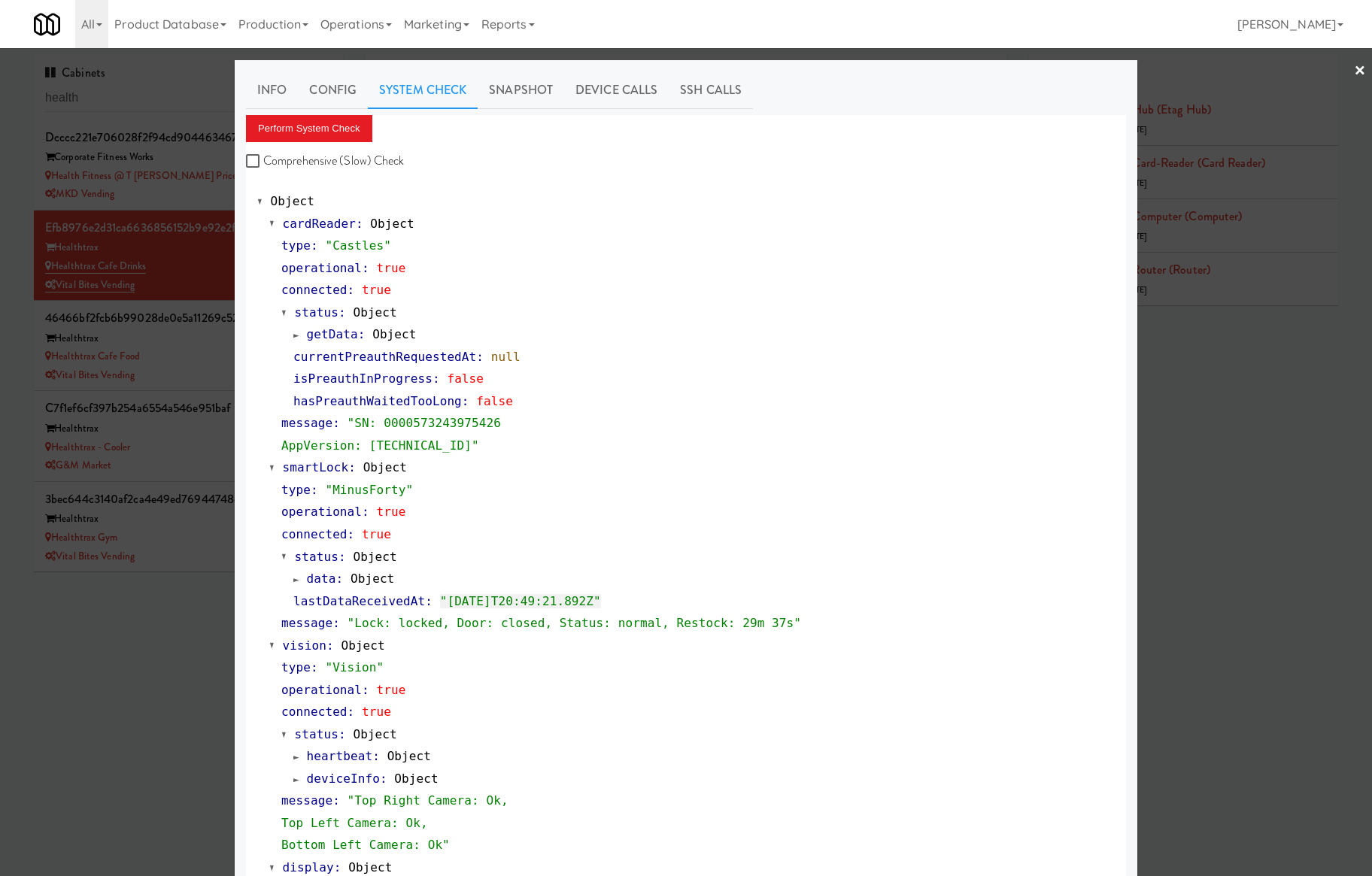
click at [177, 537] on div at bounding box center [686, 438] width 1372 height 876
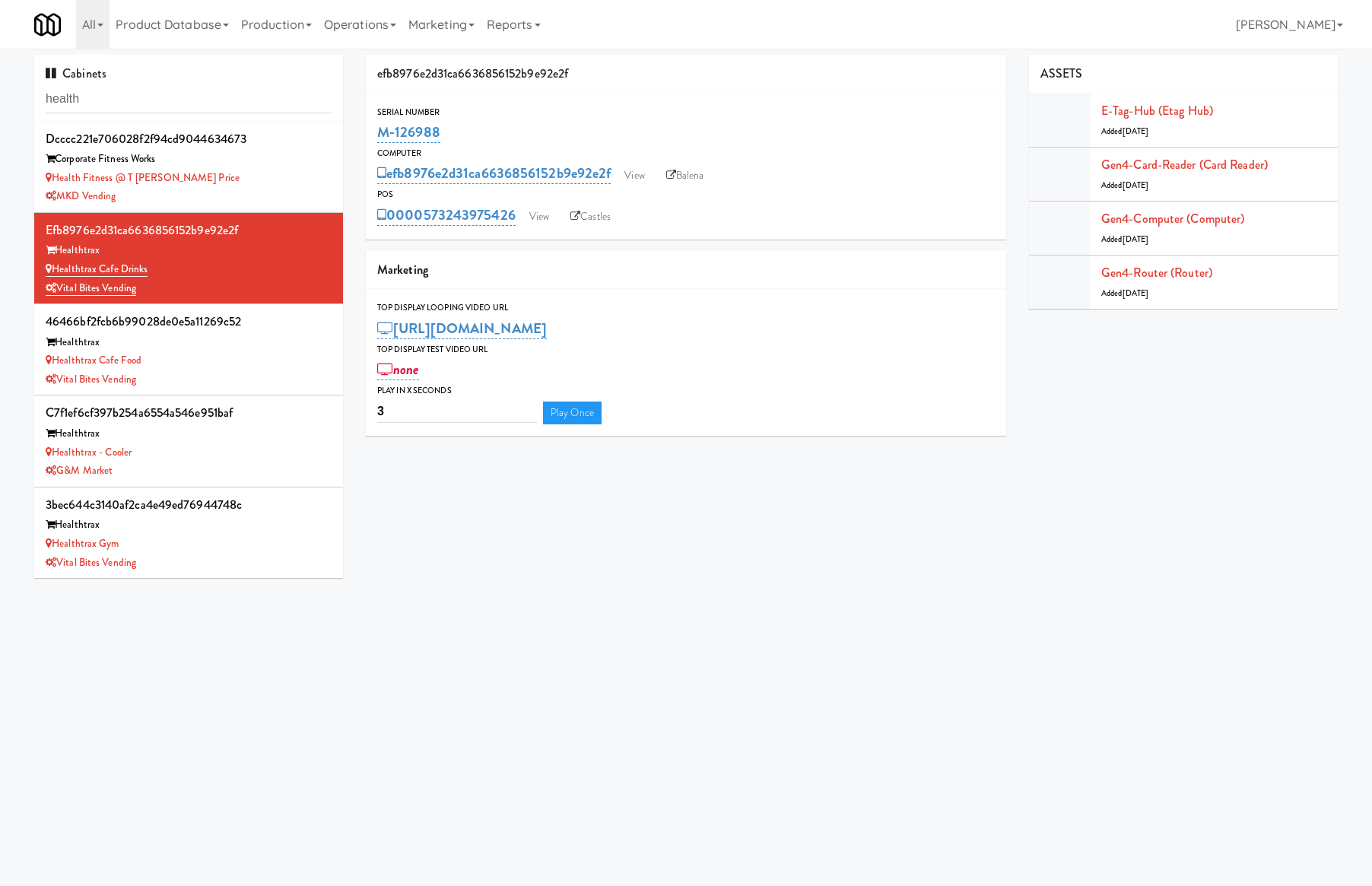
click at [179, 543] on div "Healthtrax Gym" at bounding box center [189, 544] width 286 height 19
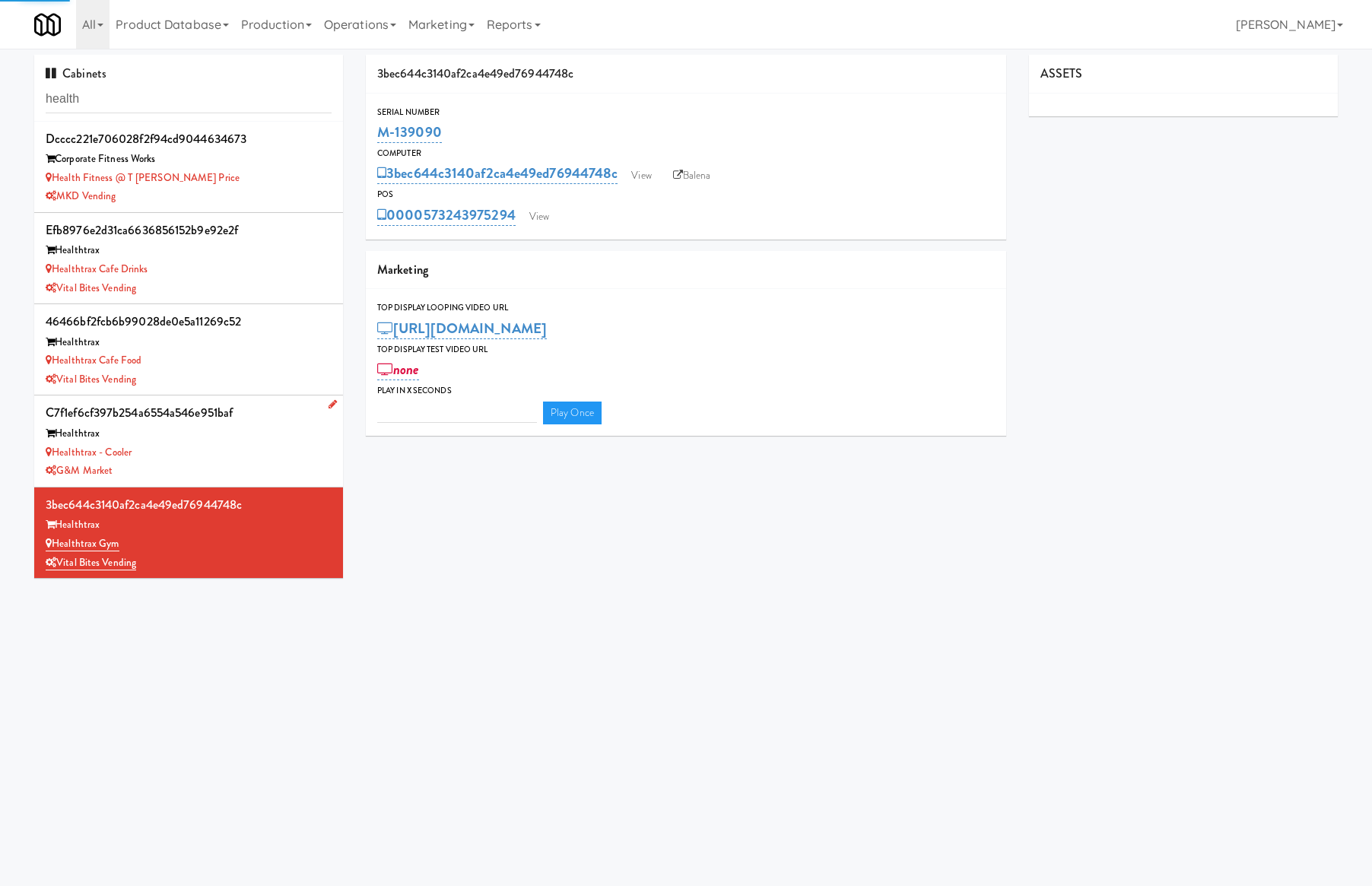
type input "3"
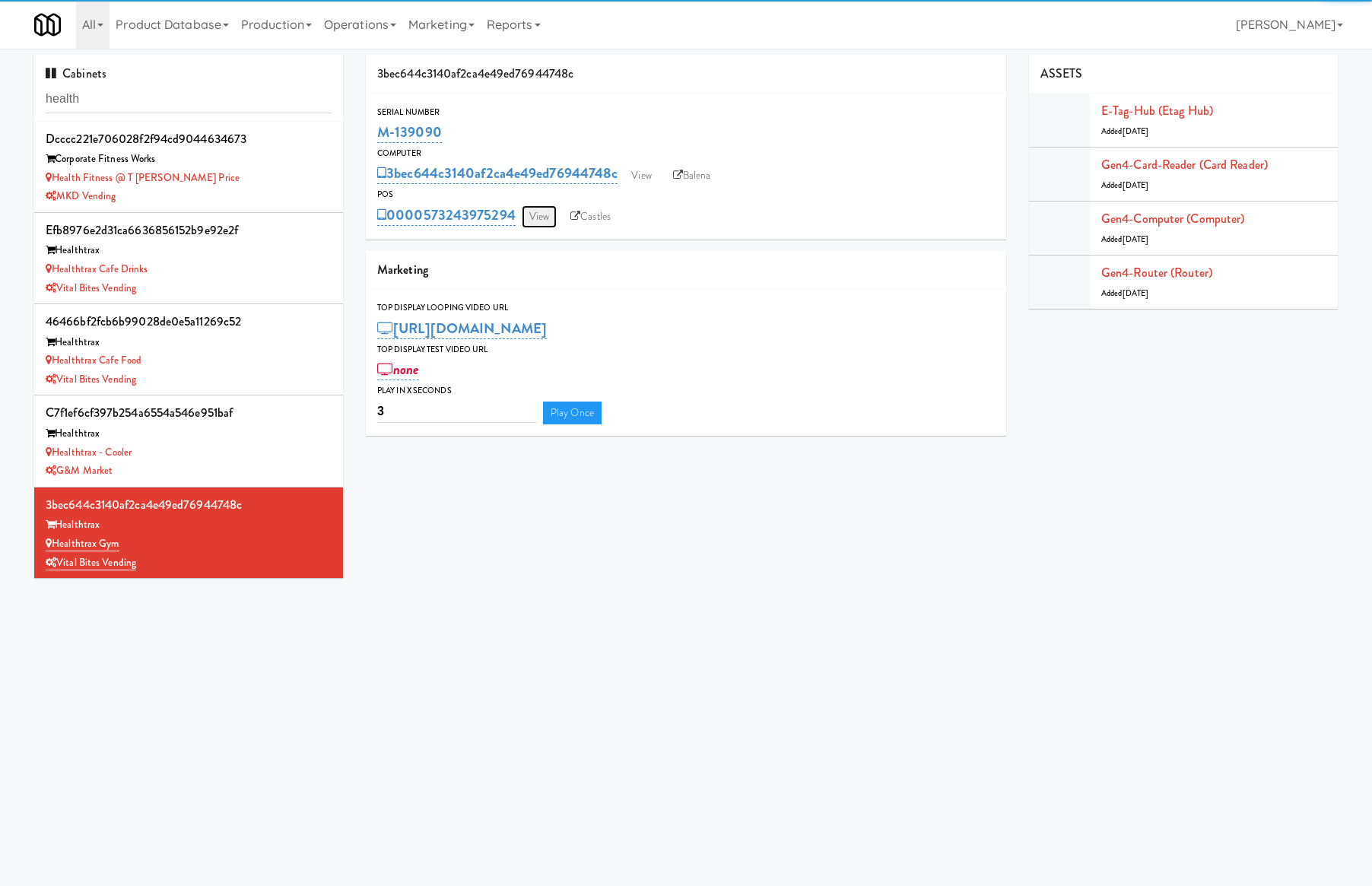
click at [535, 213] on link "View" at bounding box center [539, 217] width 35 height 23
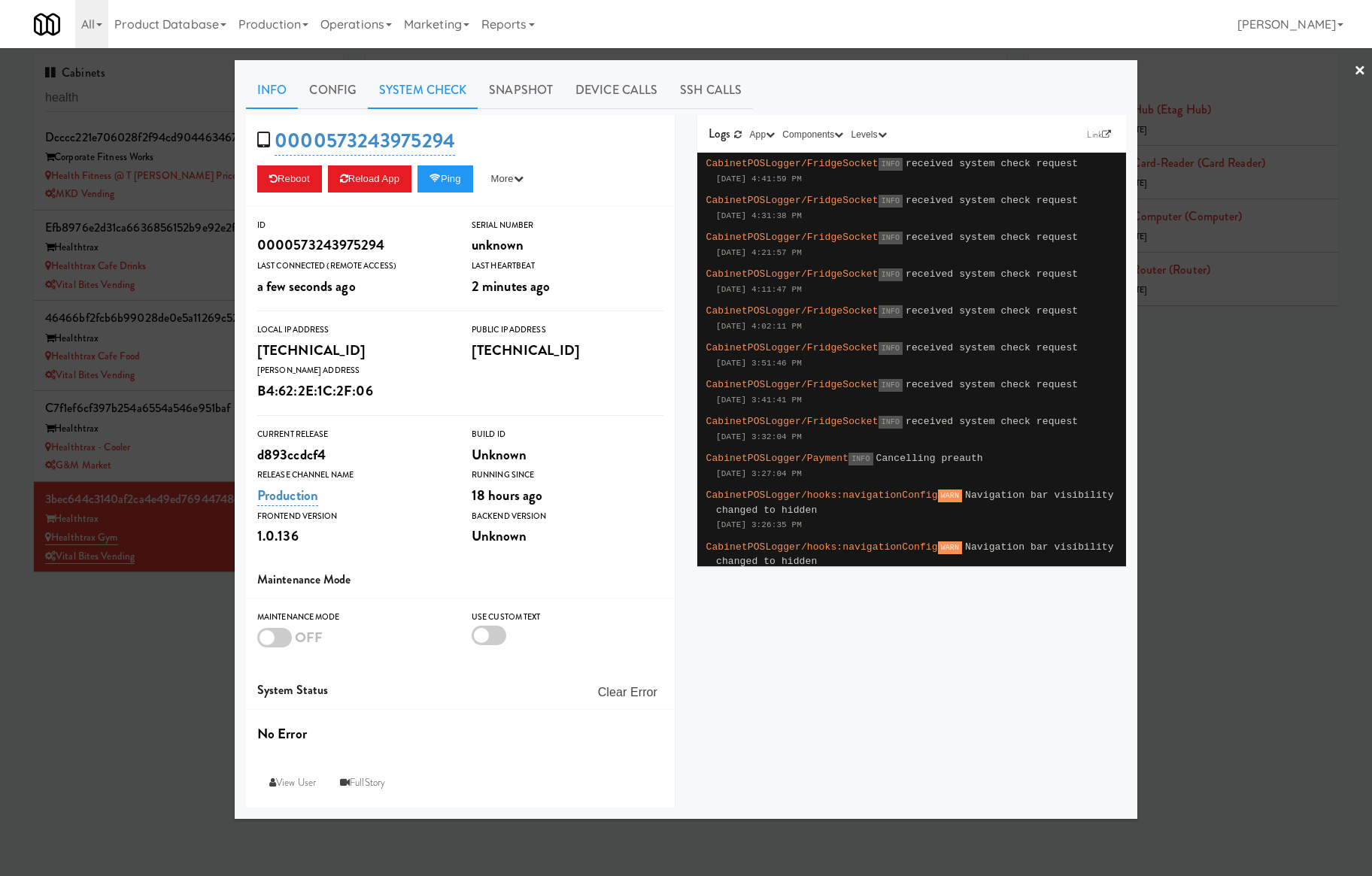
click at [404, 100] on link "System Check" at bounding box center [422, 90] width 110 height 38
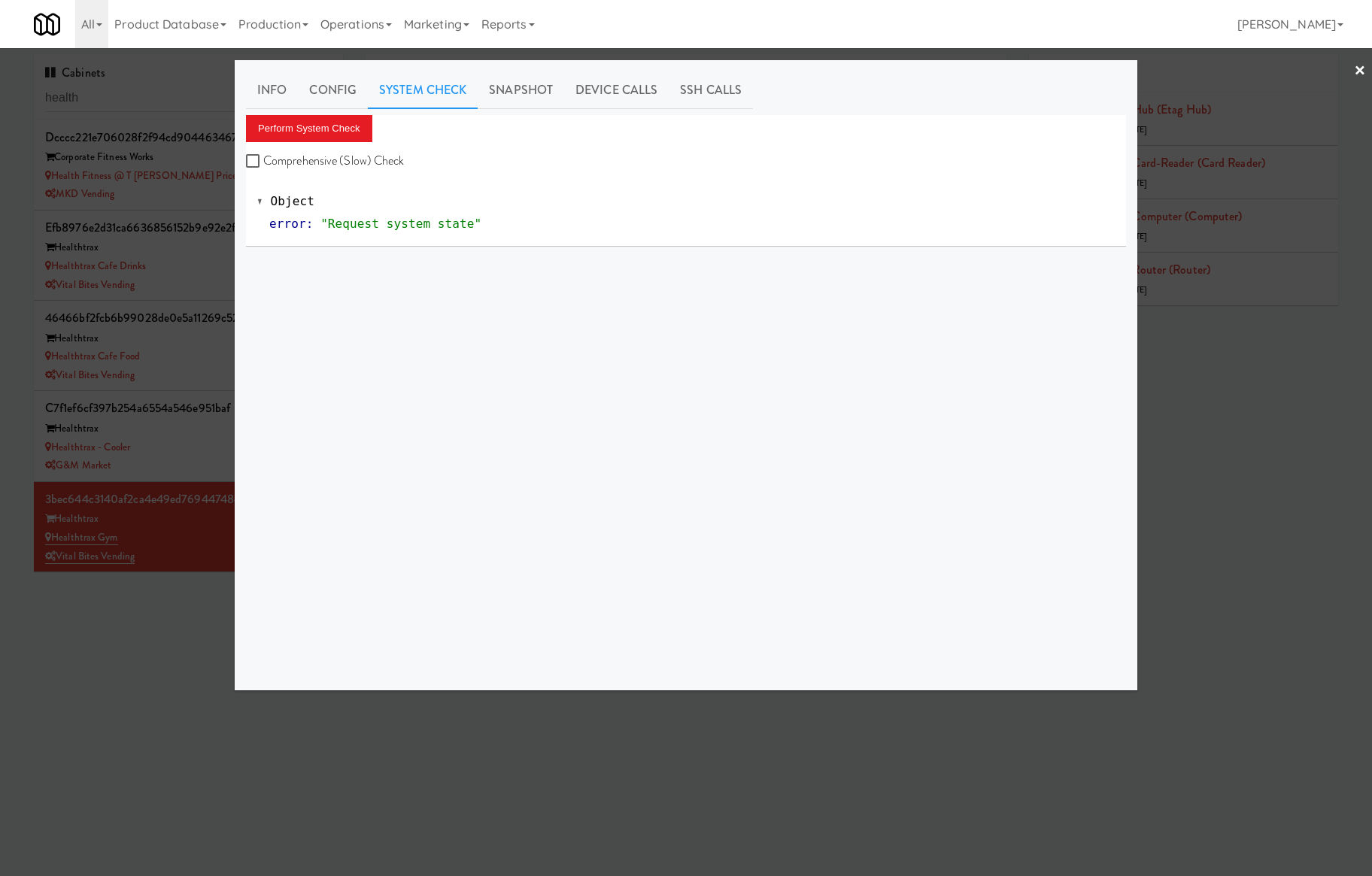
click at [337, 142] on div "Perform System Check Comprehensive (Slow) Check" at bounding box center [686, 143] width 880 height 57
click at [337, 118] on button "Perform System Check" at bounding box center [309, 128] width 126 height 27
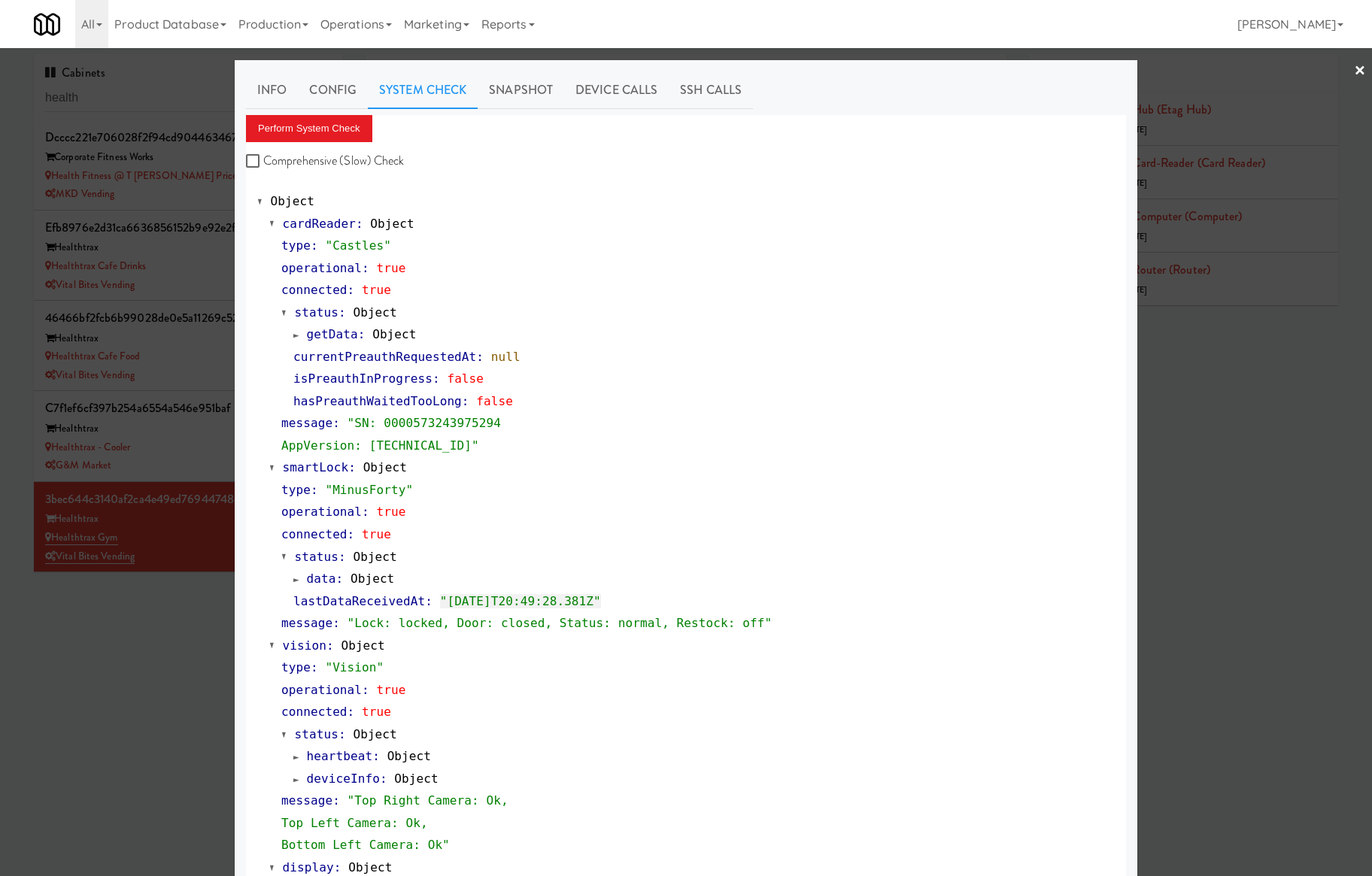
click at [204, 365] on div at bounding box center [686, 438] width 1372 height 876
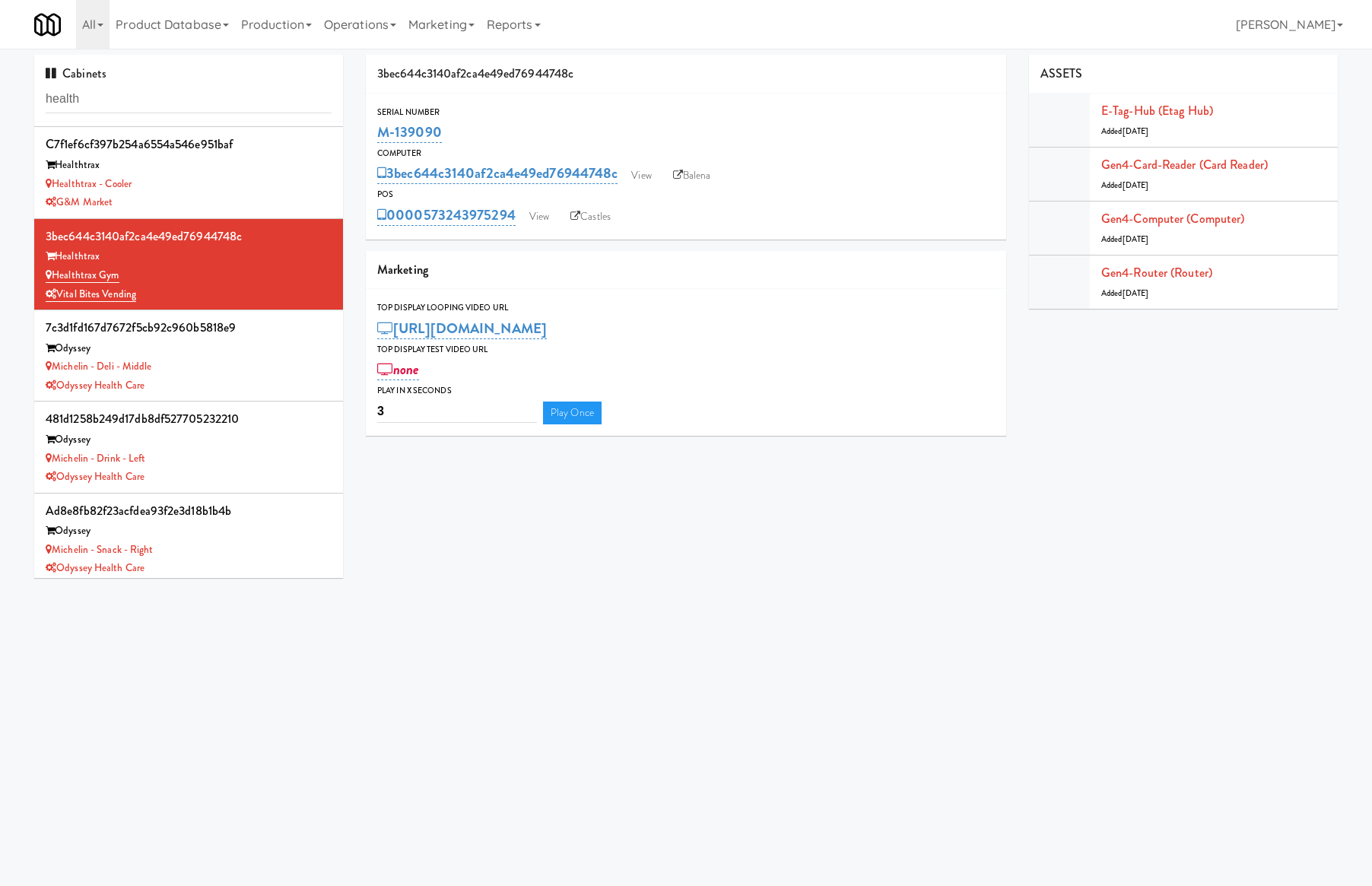
scroll to position [368, 0]
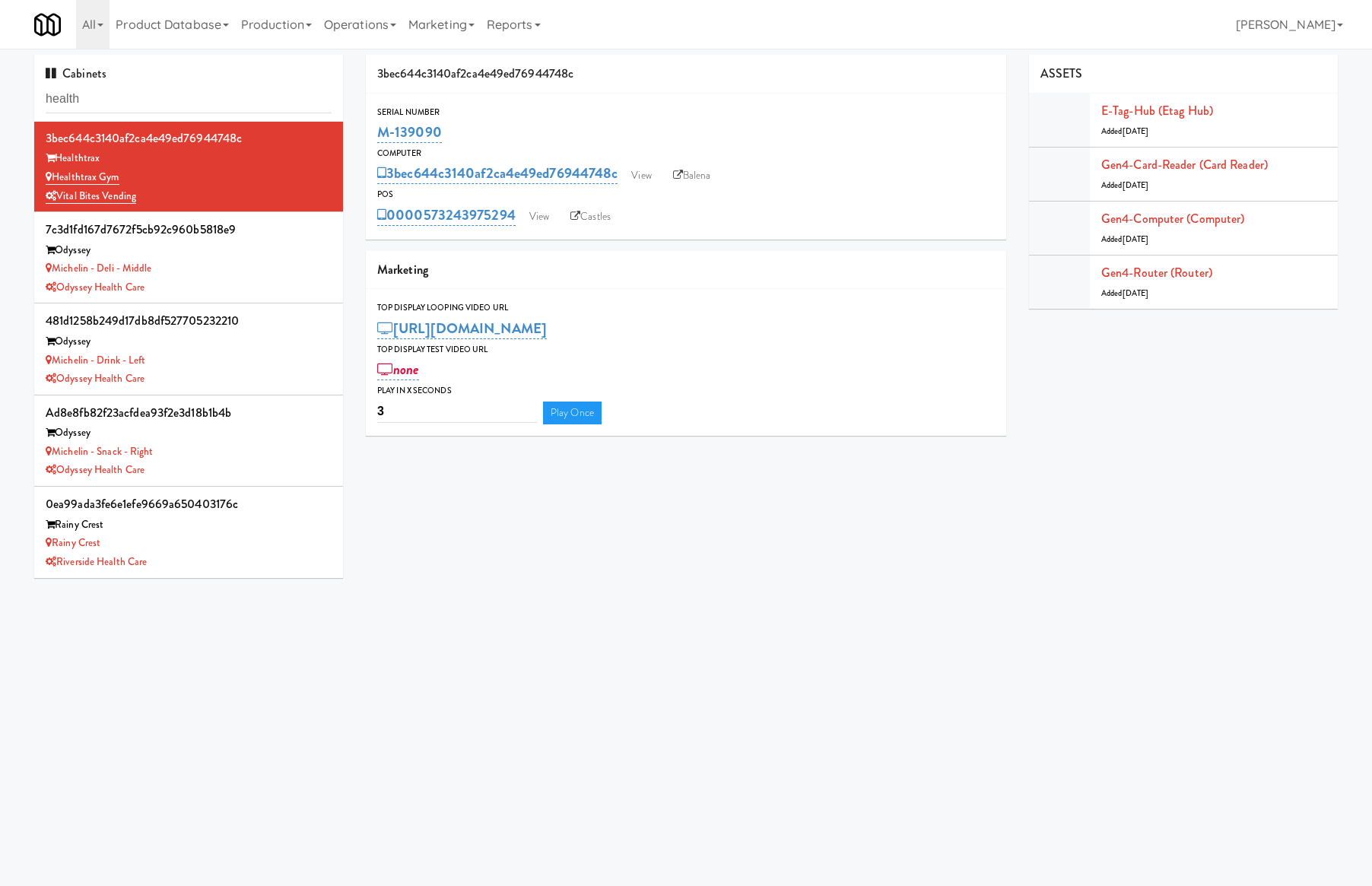
click at [306, 640] on body "Okay Okay Select date: previous 2025-Aug next Su Mo Tu We Th Fr Sa 27 28 29 30 …" at bounding box center [686, 492] width 1372 height 886
click at [251, 357] on div "Michelin - Drink - Left" at bounding box center [189, 361] width 286 height 19
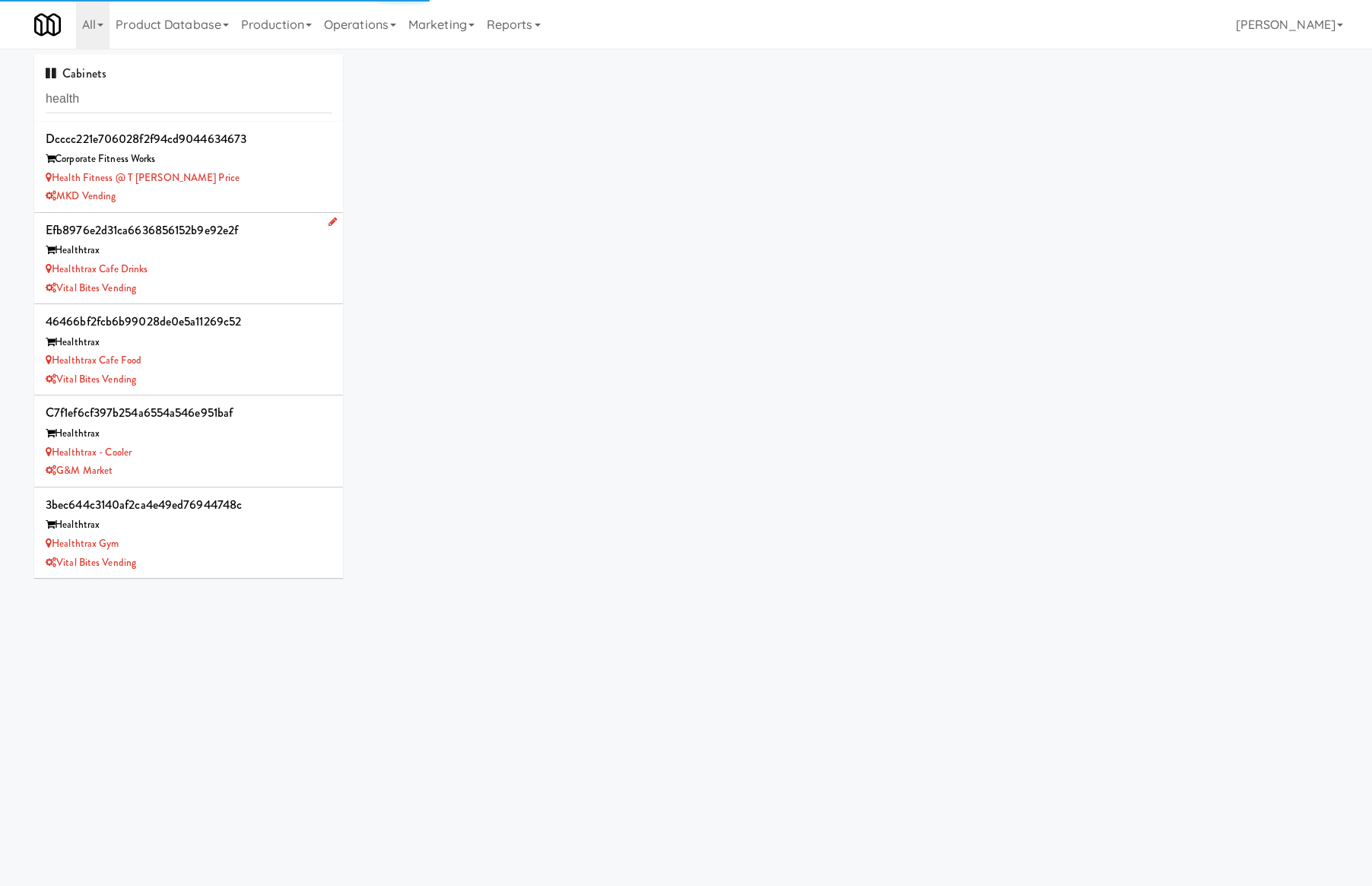
click at [268, 257] on div "Healthtrax" at bounding box center [189, 251] width 286 height 19
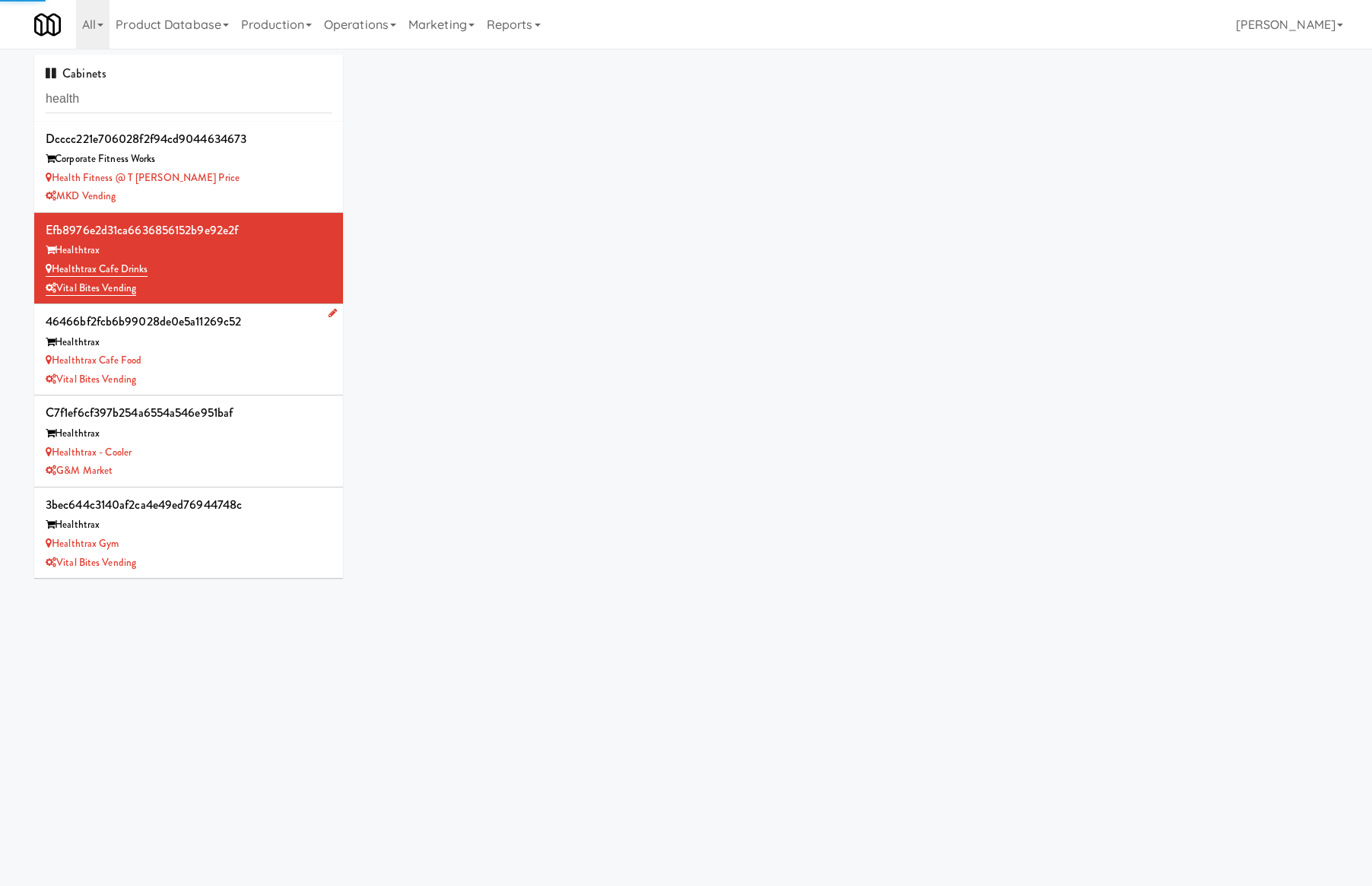
click at [256, 352] on div "Healthtrax Cafe Food" at bounding box center [189, 361] width 286 height 19
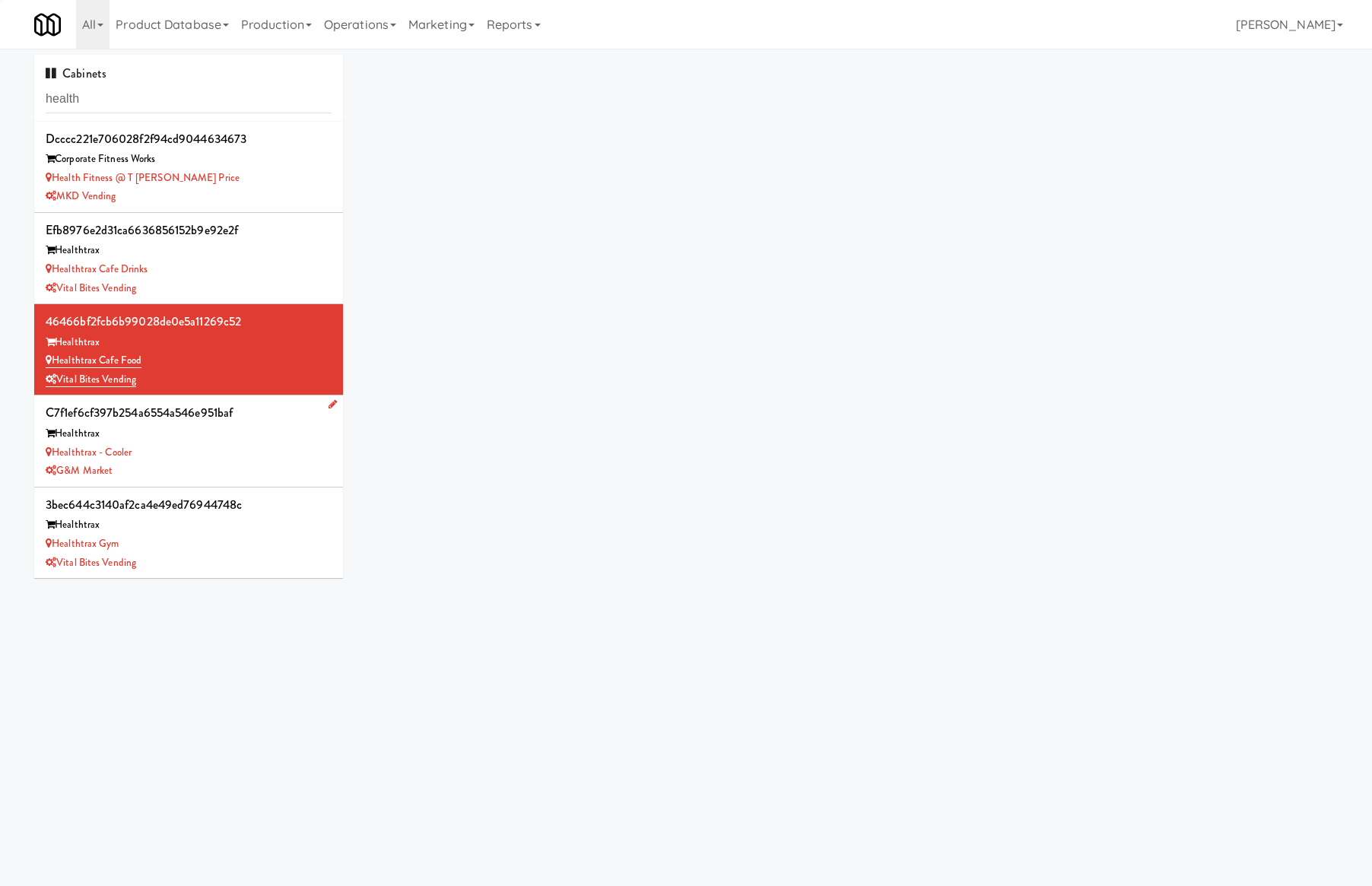
click at [275, 442] on div "Healthtrax" at bounding box center [189, 433] width 286 height 19
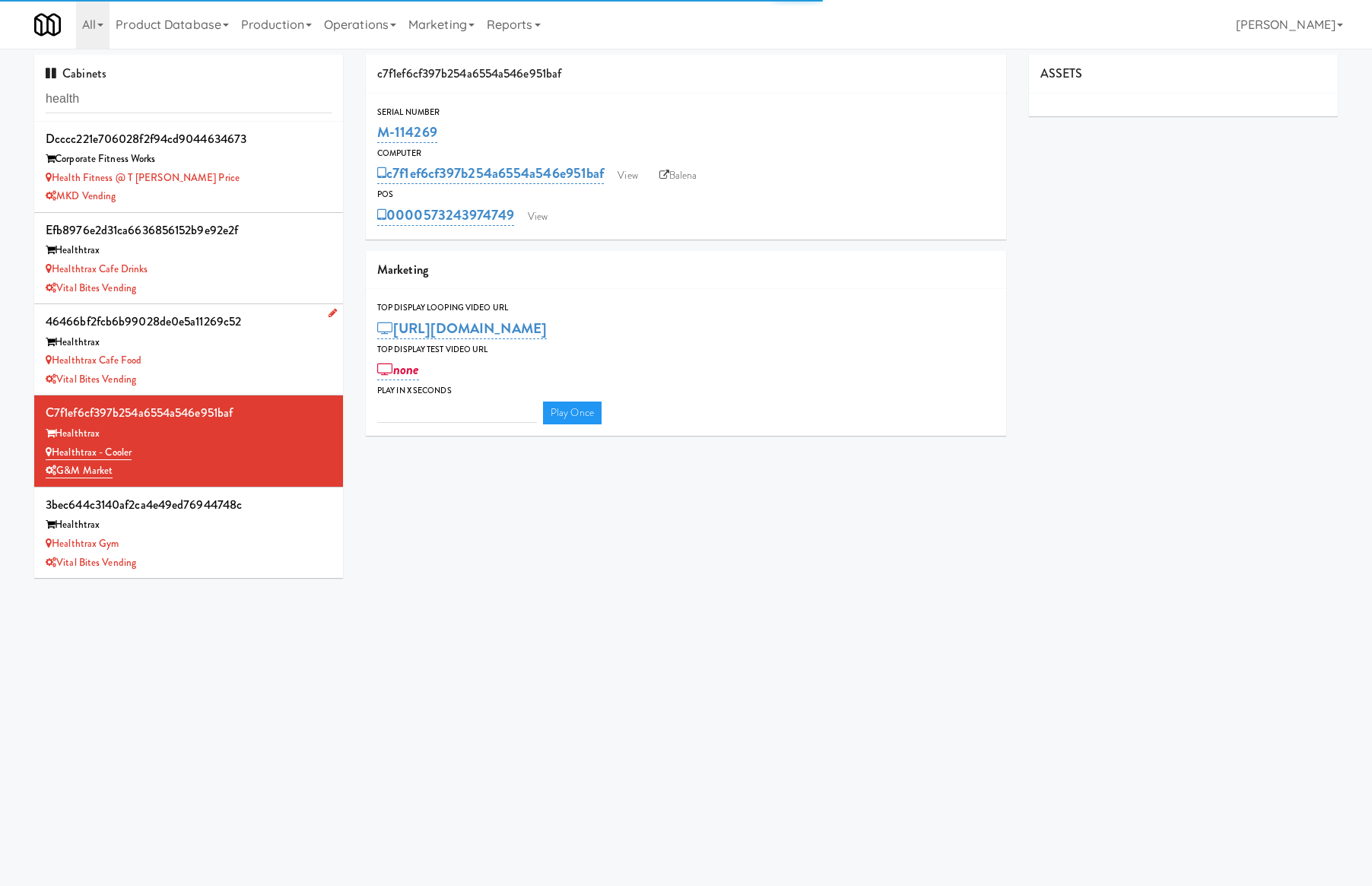
type input "3"
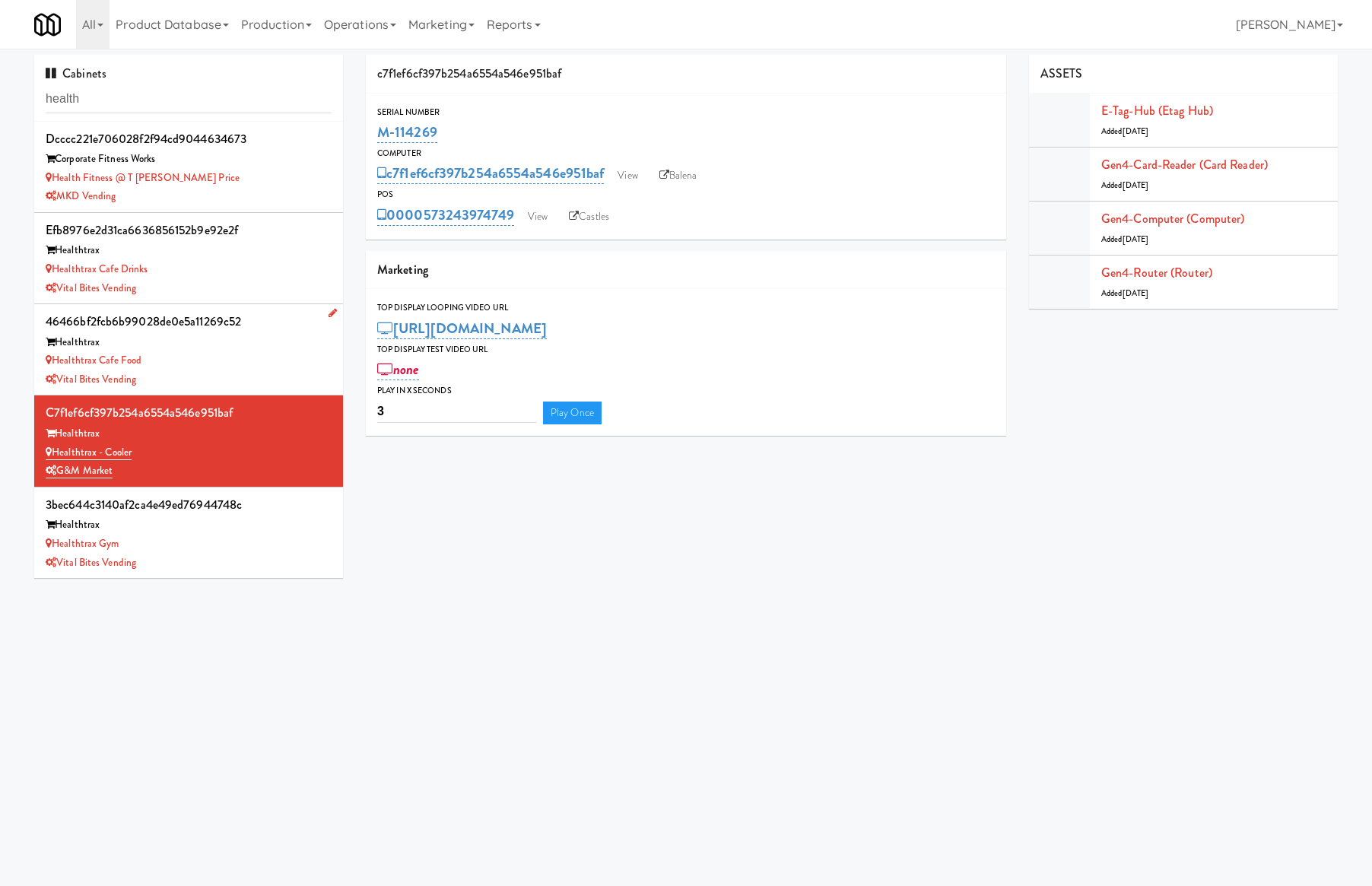
click at [243, 337] on div "Healthtrax" at bounding box center [189, 343] width 286 height 19
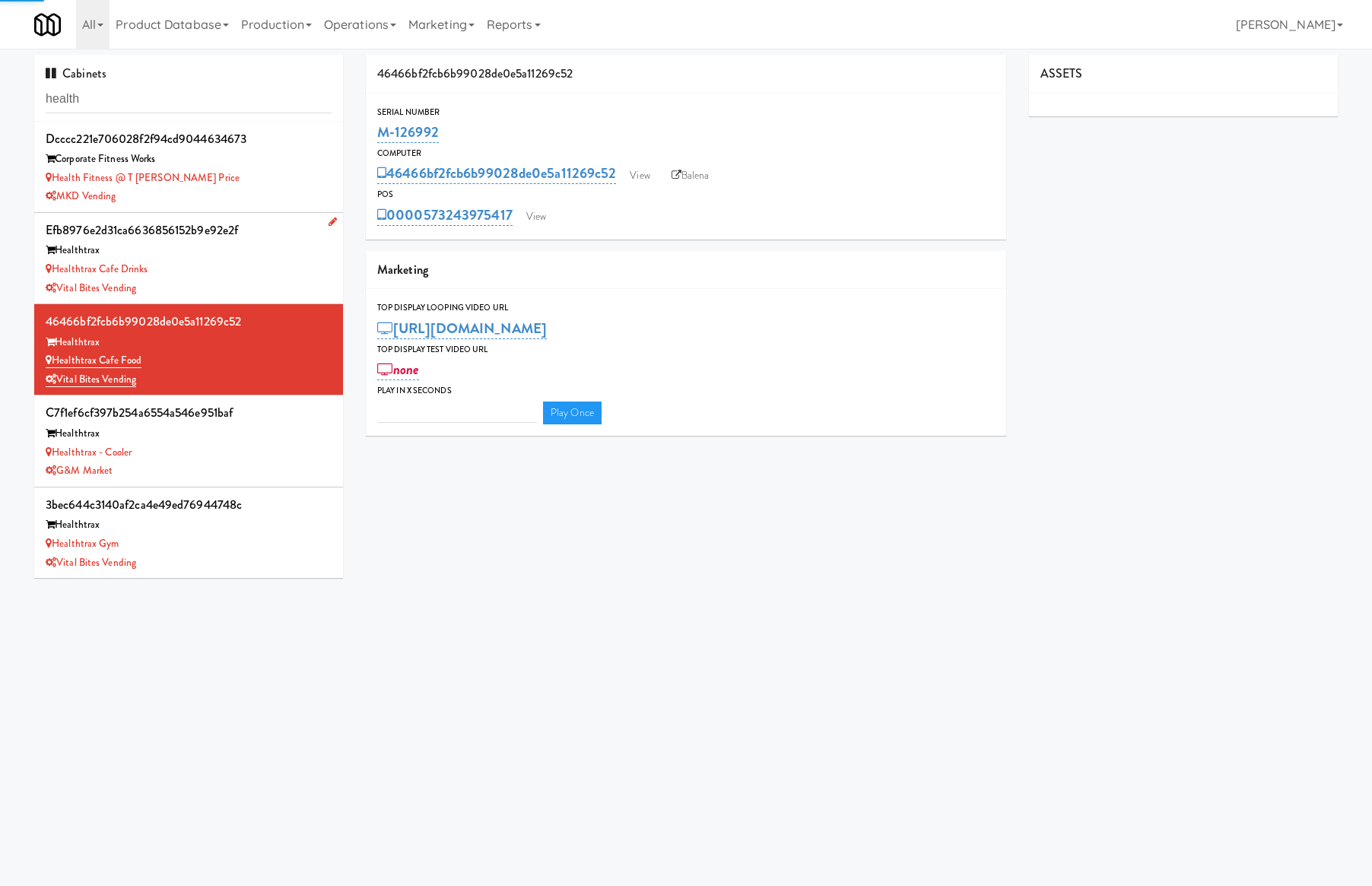
type input "3"
click at [244, 271] on div "Healthtrax Cafe Drinks" at bounding box center [189, 270] width 286 height 19
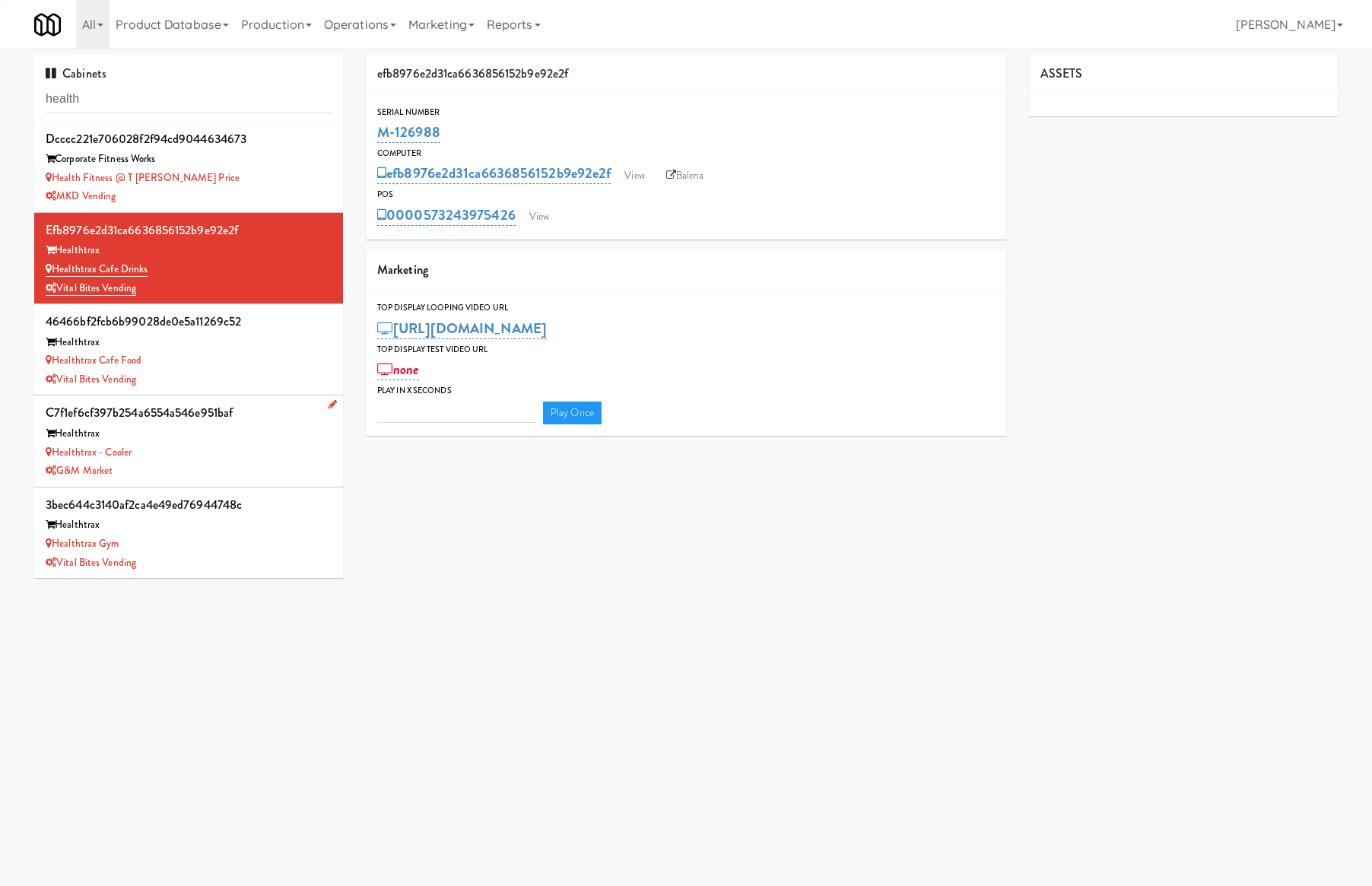
type input "3"
click at [238, 539] on div "Healthtrax Gym" at bounding box center [189, 544] width 286 height 19
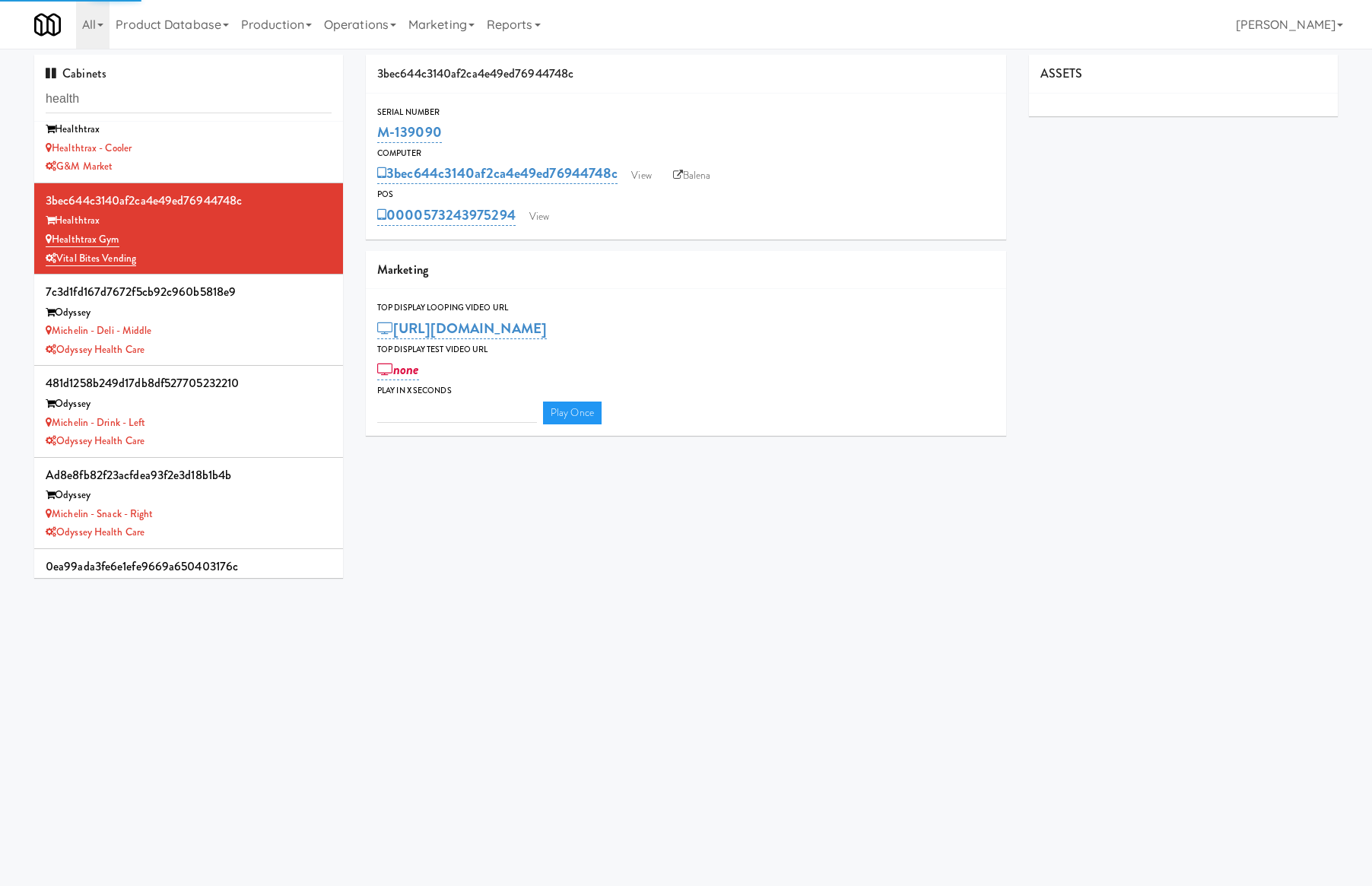
type input "3"
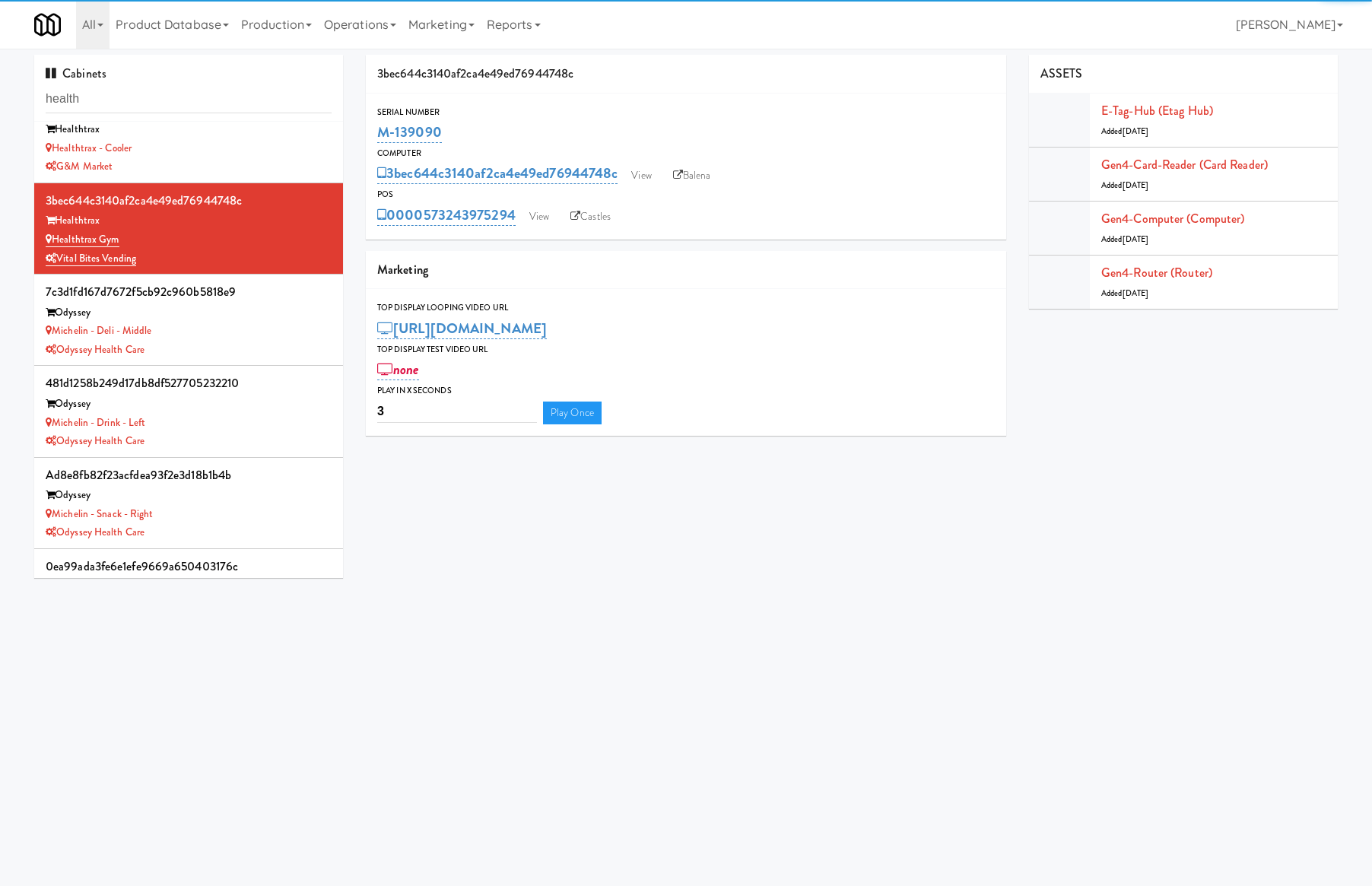
click at [429, 591] on body "Okay Okay Select date: previous 2025-Aug next Su Mo Tu We Th Fr Sa 27 28 29 30 …" at bounding box center [686, 492] width 1372 height 886
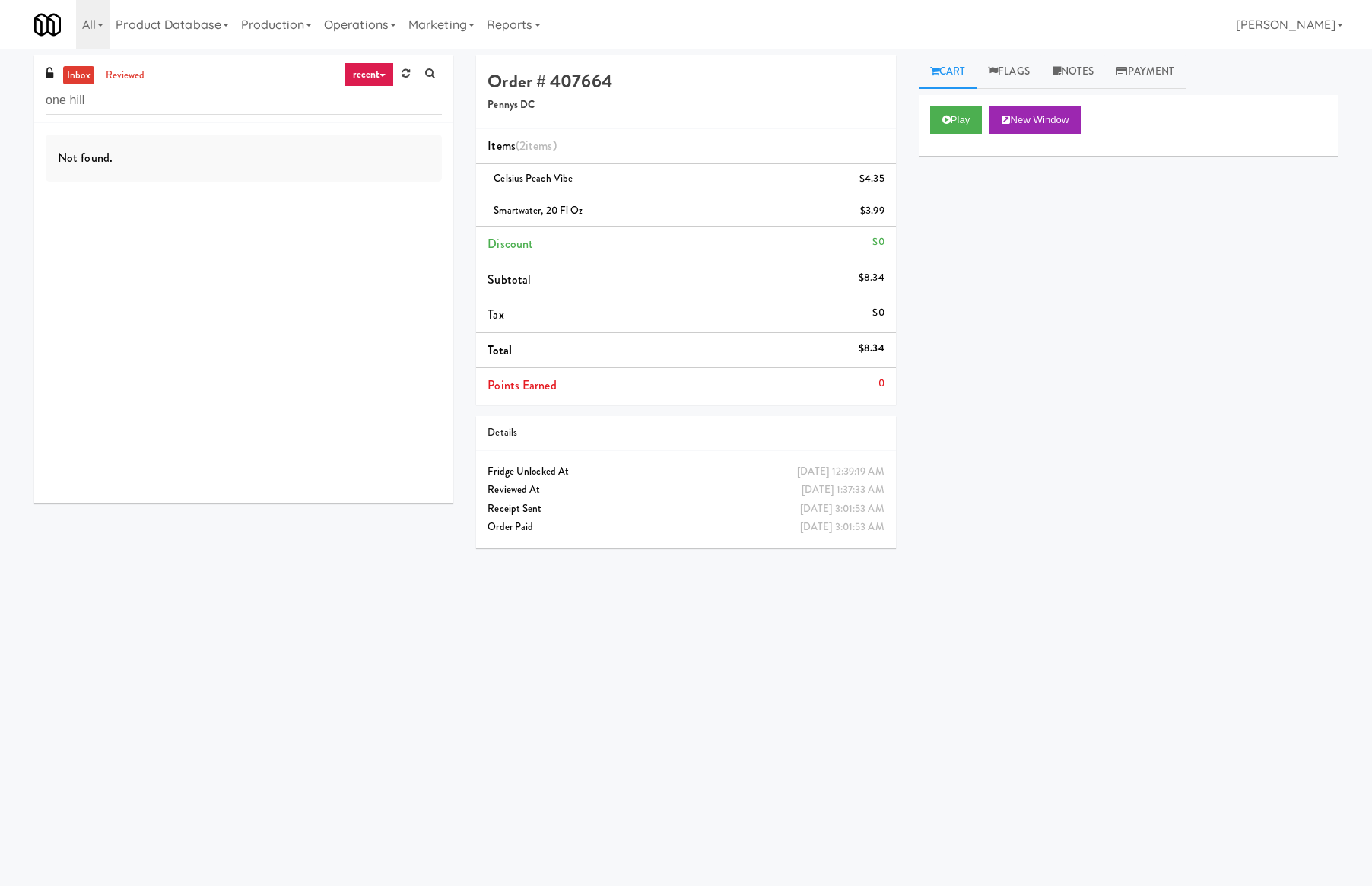
click at [119, 101] on input "one hill" at bounding box center [244, 101] width 396 height 29
click at [120, 101] on input "one hill" at bounding box center [244, 101] width 396 height 29
type input "Route #5"
click at [120, 79] on link "reviewed" at bounding box center [125, 75] width 47 height 19
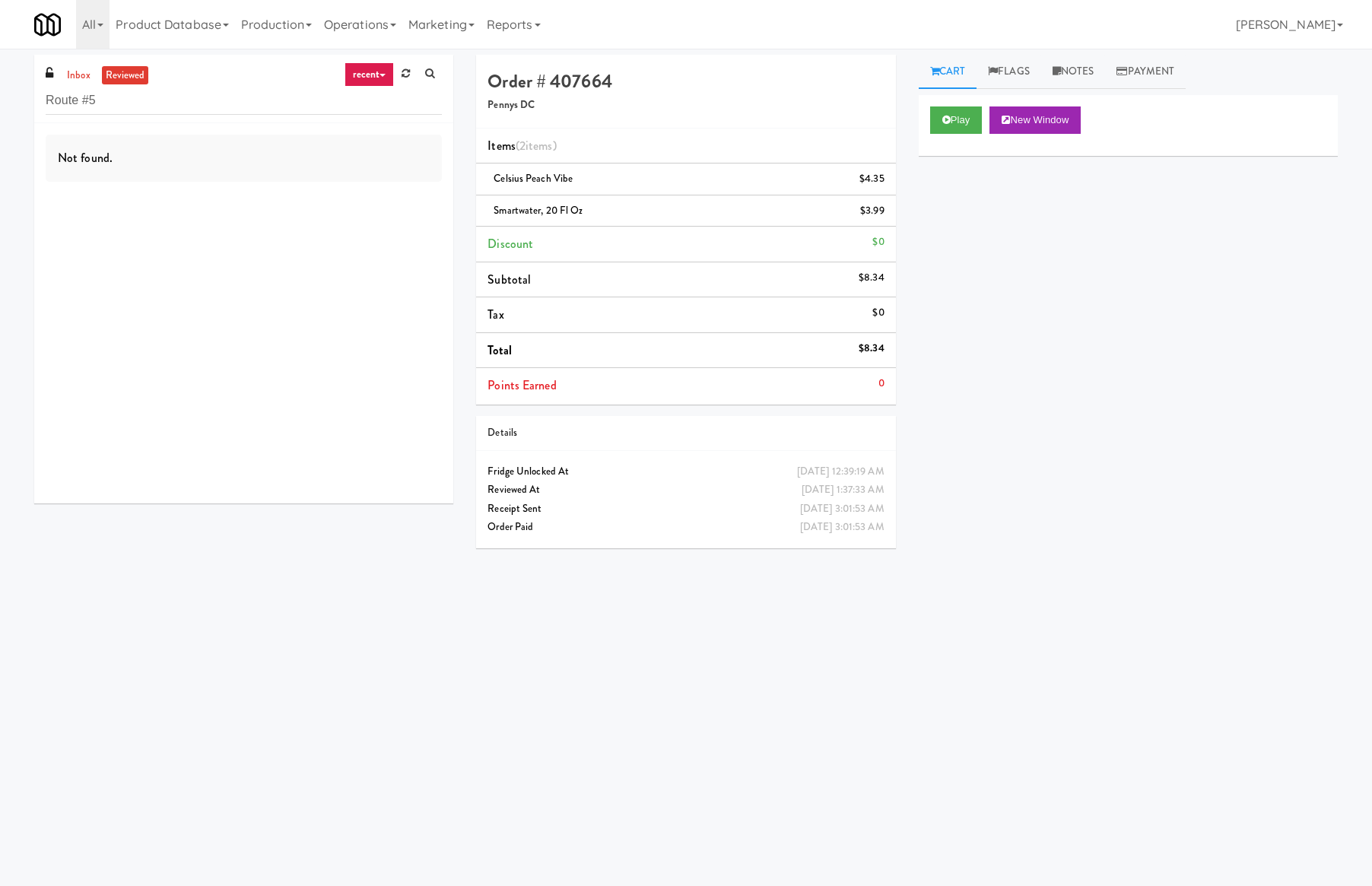
click at [120, 80] on link "reviewed" at bounding box center [125, 75] width 47 height 19
click at [385, 73] on link "recent" at bounding box center [370, 74] width 50 height 25
click at [388, 101] on link "all" at bounding box center [381, 104] width 122 height 28
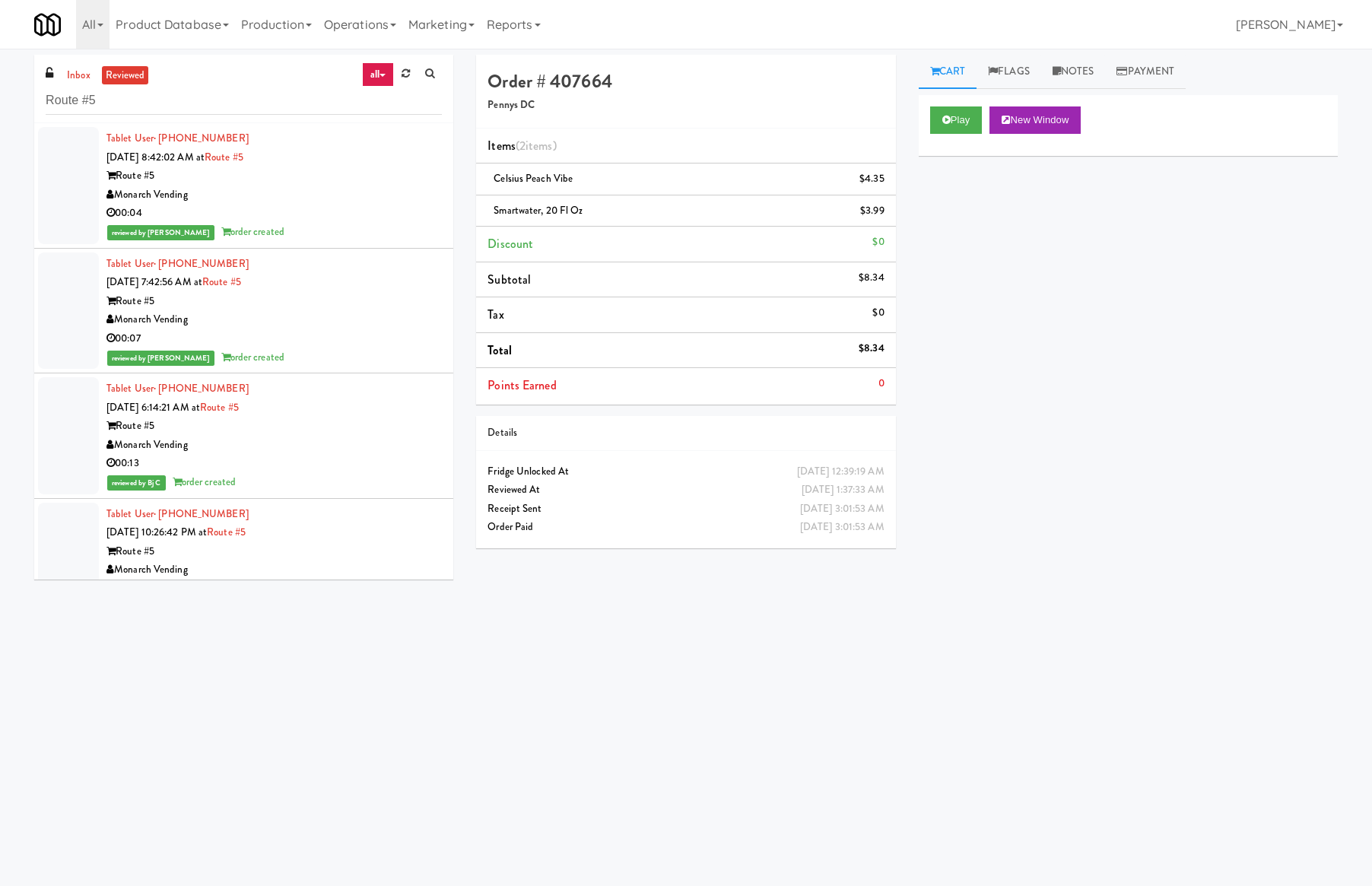
click at [303, 214] on div "00:04" at bounding box center [274, 213] width 335 height 19
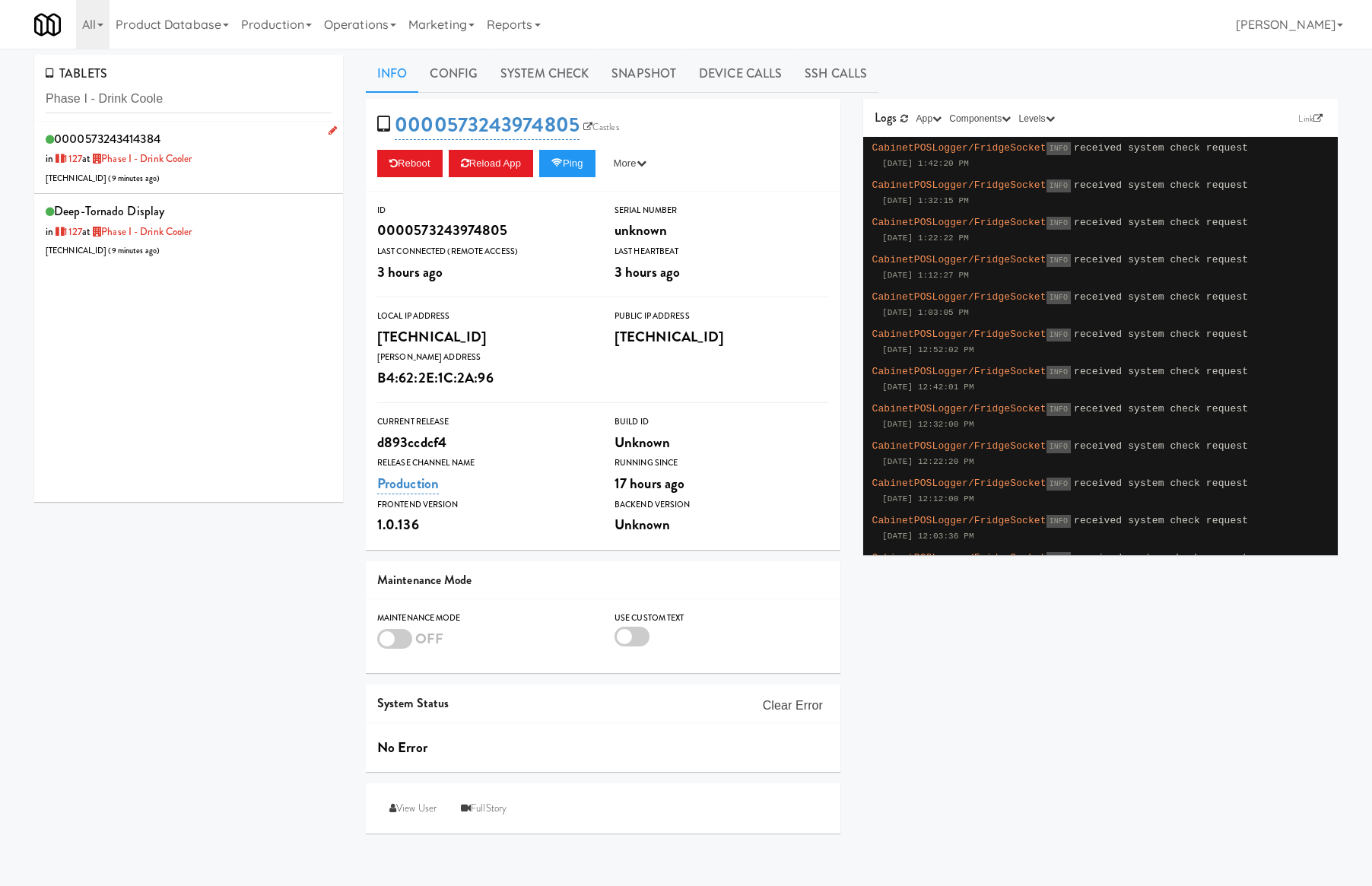
type input "Phase I - Drink Coole"
click at [258, 171] on div "0000573243414384 in [DATE] at Phase I - Drink Cooler [TECHNICAL_ID] ( 9 minutes…" at bounding box center [189, 157] width 286 height 60
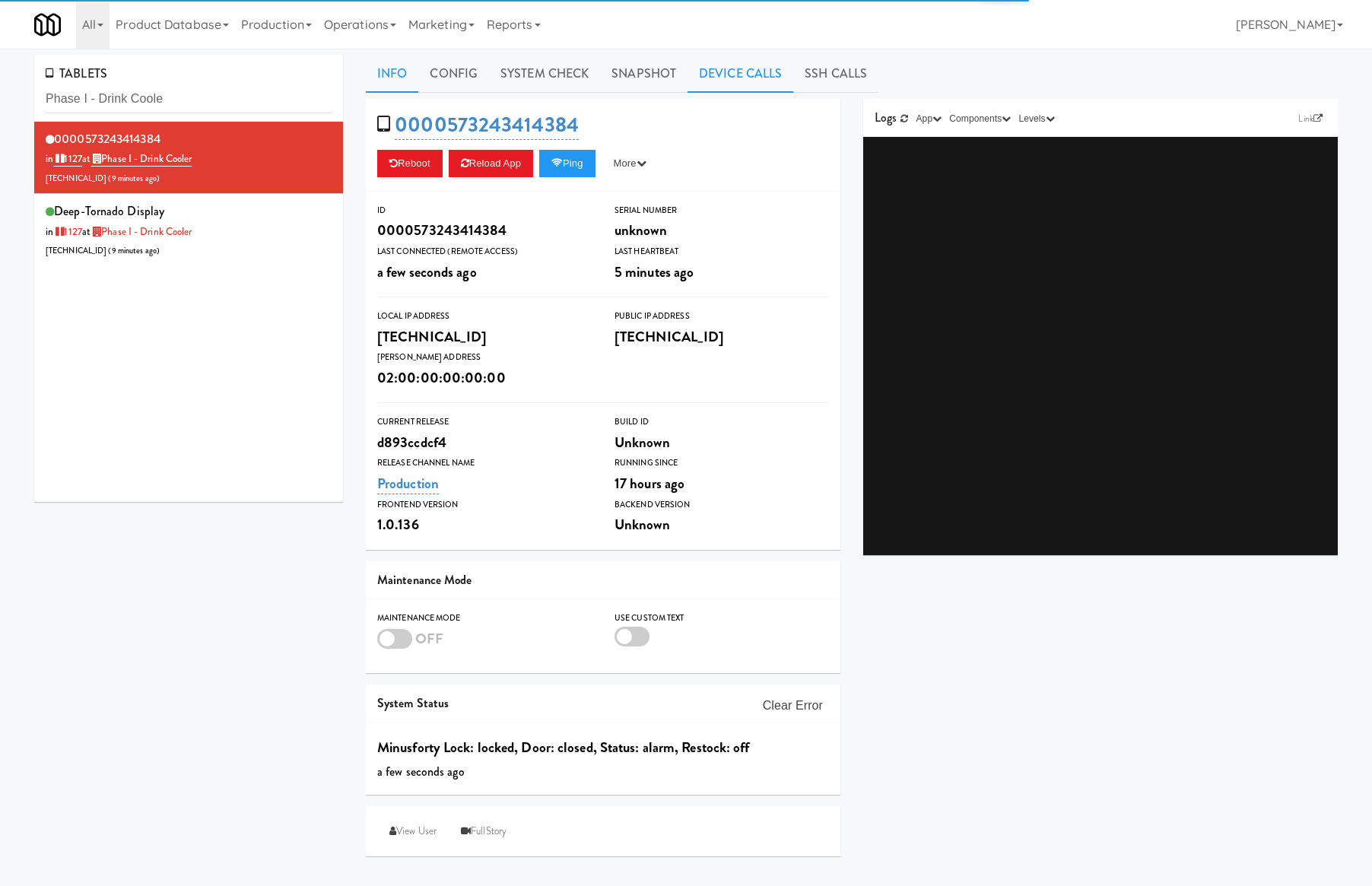
click at [750, 80] on link "Device Calls" at bounding box center [740, 73] width 106 height 38
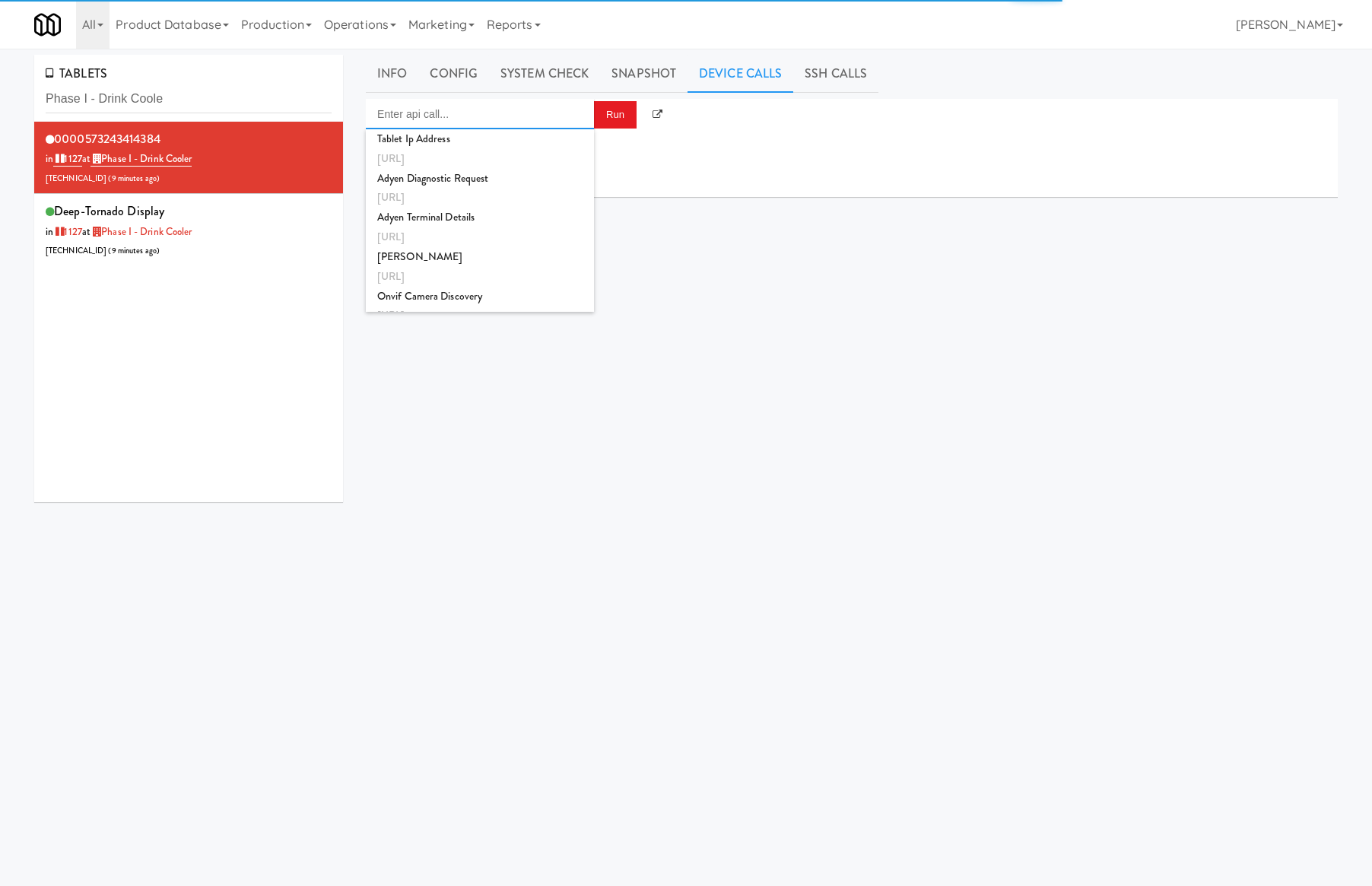
click at [521, 119] on input "Enter api call..." at bounding box center [479, 114] width 228 height 30
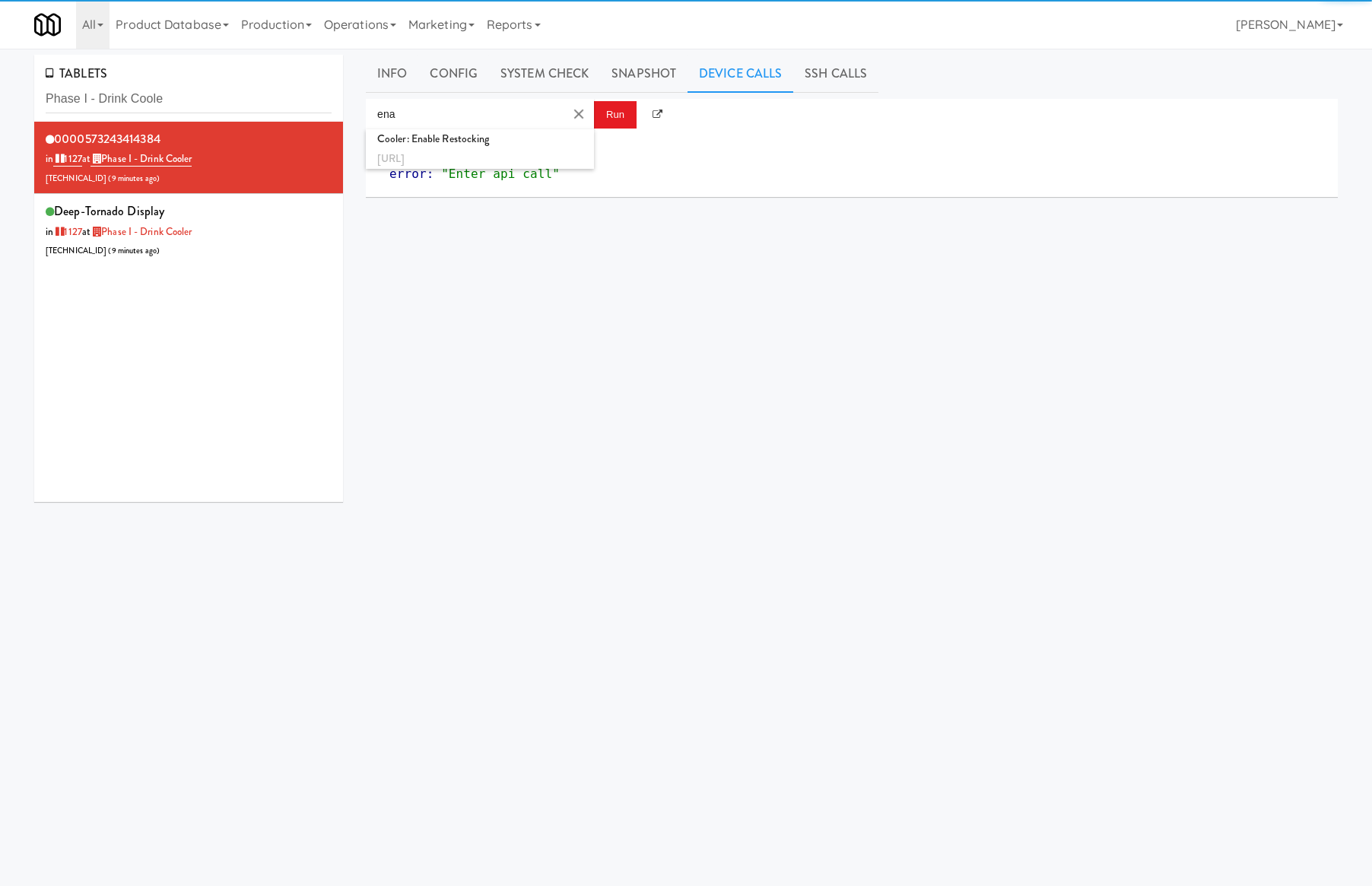
drag, startPoint x: 509, startPoint y: 148, endPoint x: 525, endPoint y: 144, distance: 16.5
click at [510, 149] on div "http://localhost:3000/cooler/restocking-mode/enable" at bounding box center [480, 158] width 206 height 20
type input "Cooler: Enable Restocking"
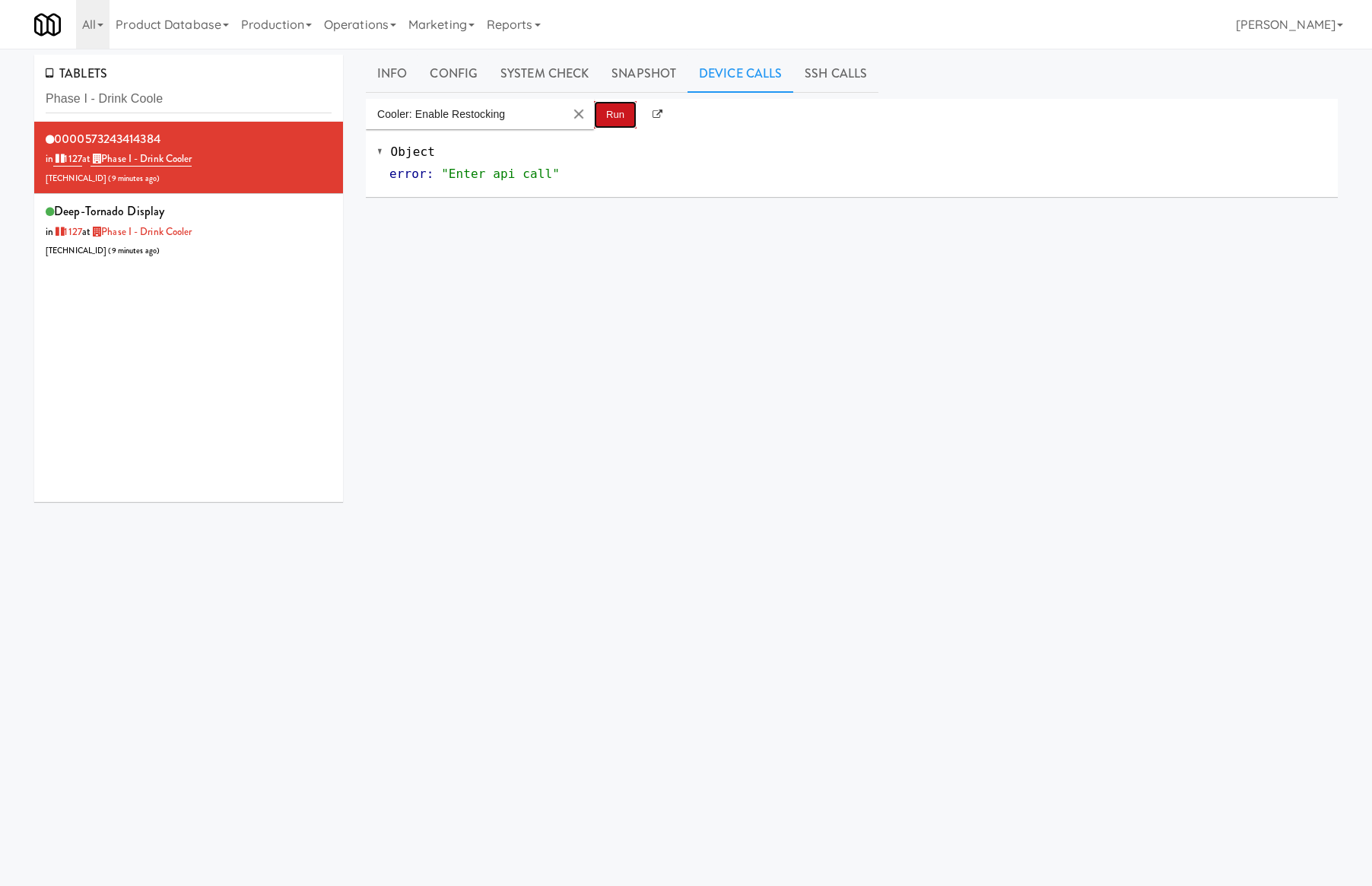
drag, startPoint x: 603, startPoint y: 116, endPoint x: 609, endPoint y: 110, distance: 8.5
click at [604, 116] on button "Run" at bounding box center [615, 114] width 43 height 28
click at [534, 77] on link "System Check" at bounding box center [544, 73] width 111 height 38
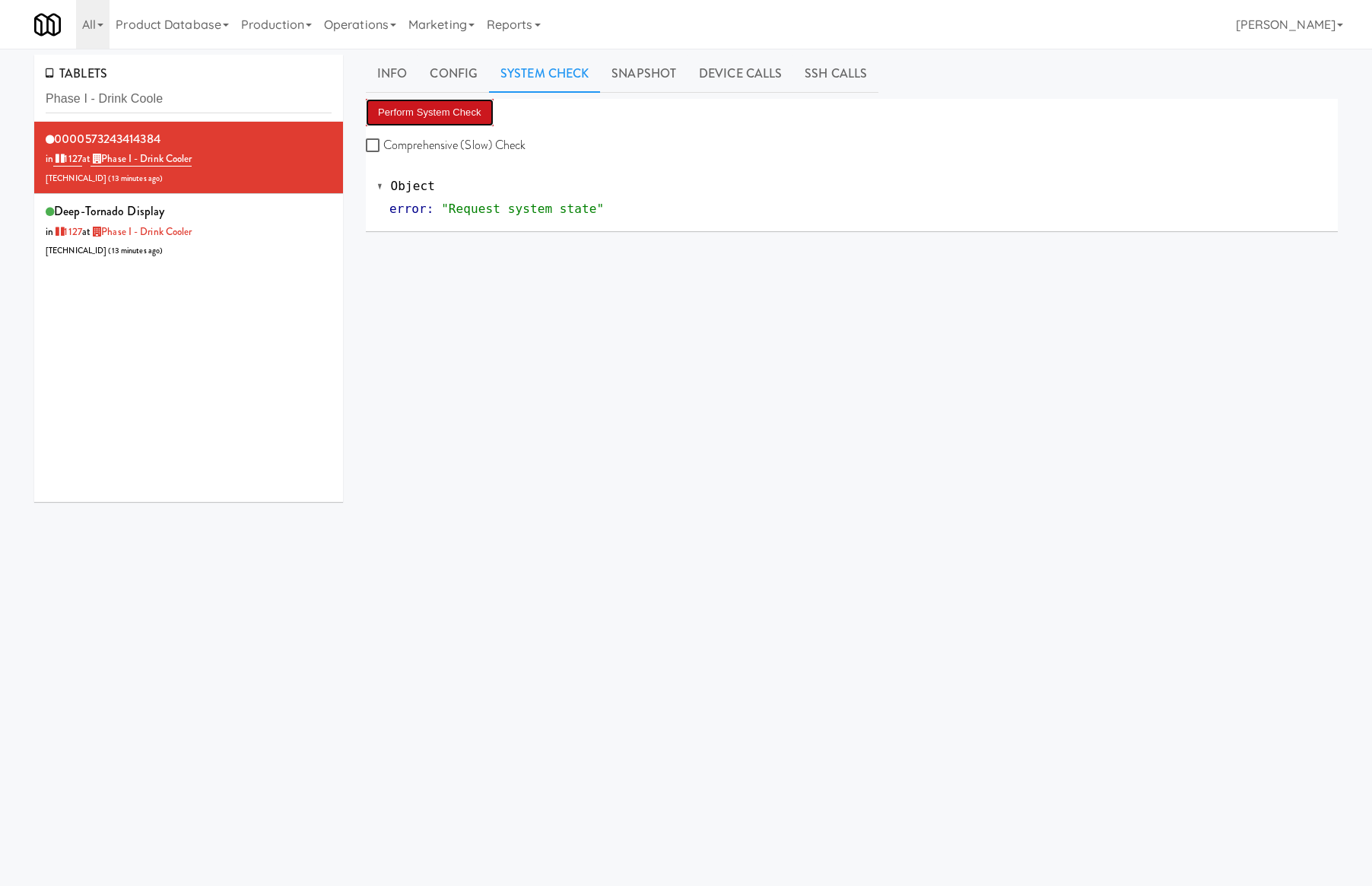
click at [448, 111] on button "Perform System Check" at bounding box center [430, 112] width 128 height 28
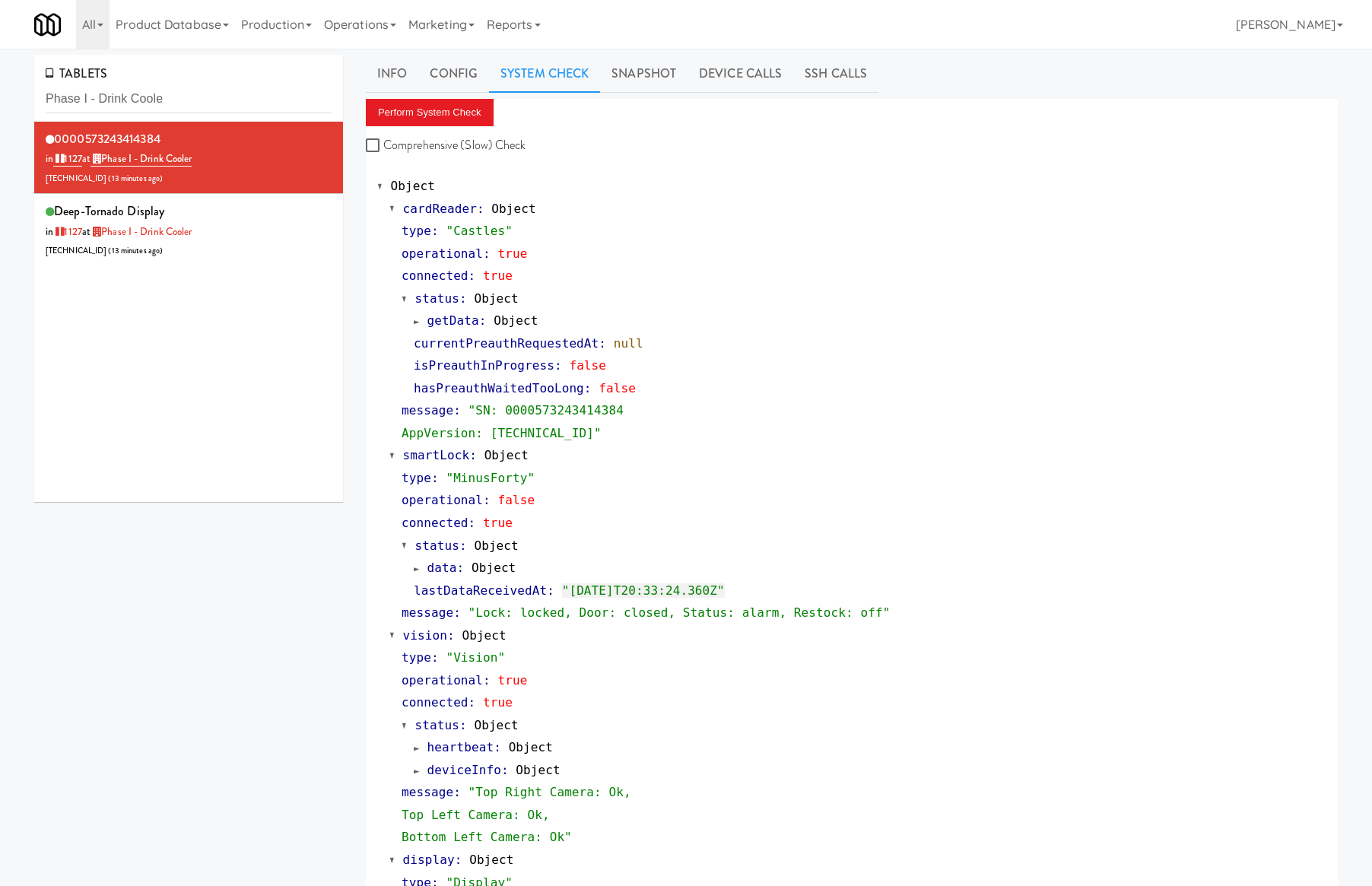
click at [256, 278] on div "0000573243414384 in 1127 at Phase I - Drink Cooler 206.0.69.42 ( 13 minutes ago…" at bounding box center [189, 312] width 309 height 380
click at [111, 100] on input "Phase I - Drink Coole" at bounding box center [189, 99] width 286 height 29
click at [111, 100] on input "Phase I - Drink Coole" at bounding box center [189, 99] width 286 height 29
paste input "Optima - Right - Ambient"
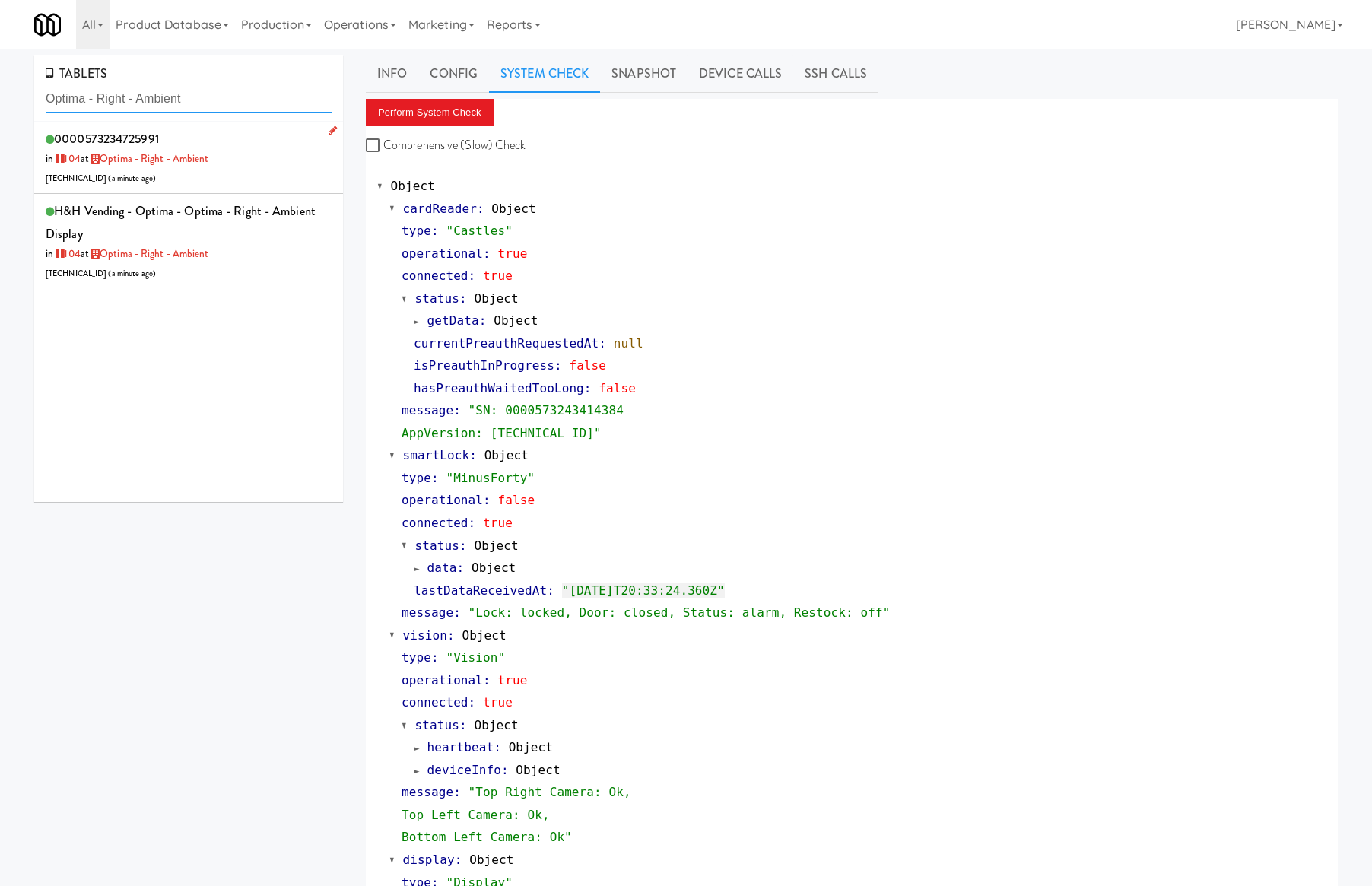
type input "Optima - Right - Ambient"
click at [247, 156] on div "0000573234725991 in 104 at Optima - Right - Ambient 96.72.68.66 ( a minute ago )" at bounding box center [189, 157] width 286 height 60
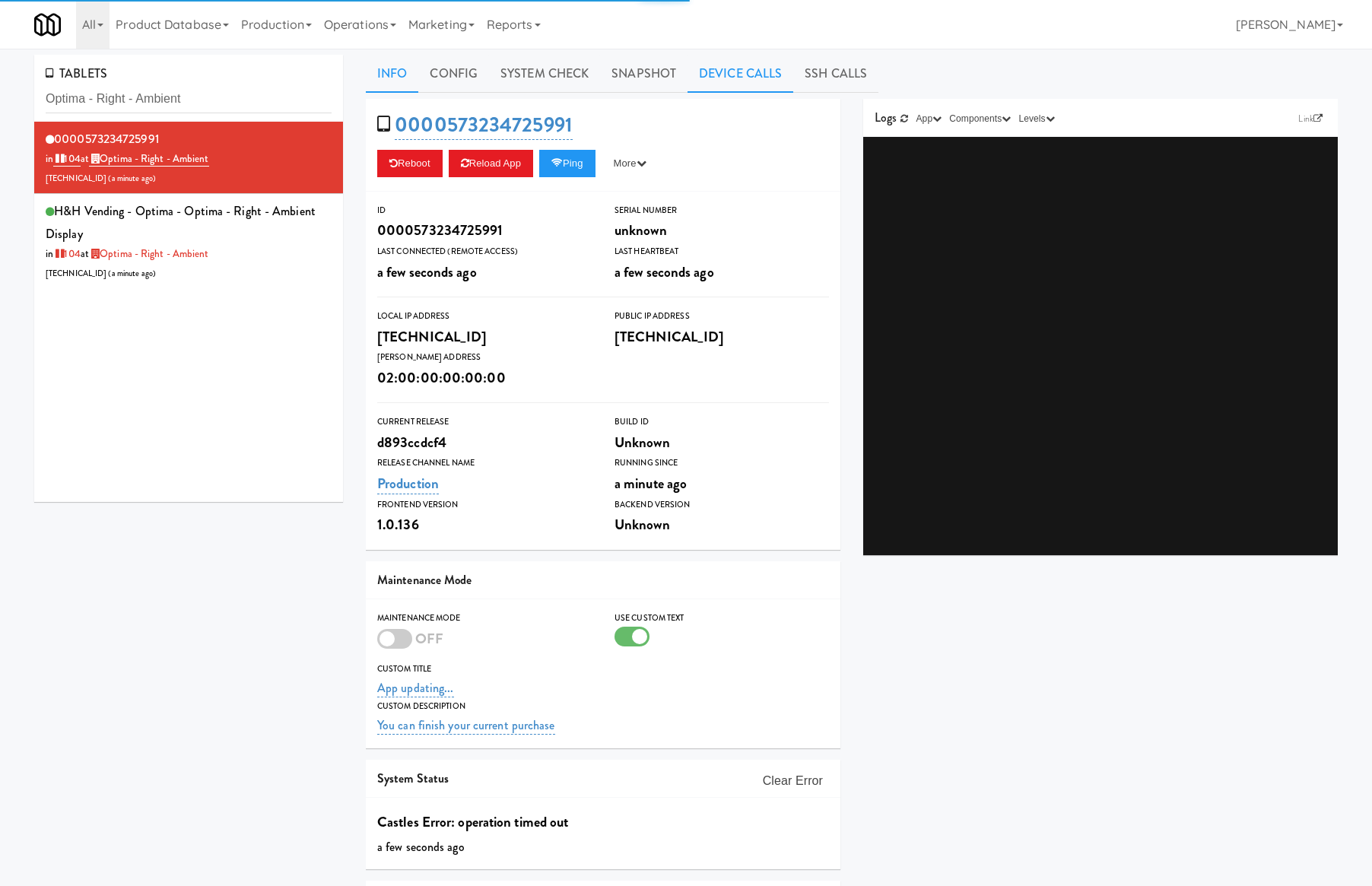
click at [767, 84] on link "Device Calls" at bounding box center [740, 73] width 106 height 38
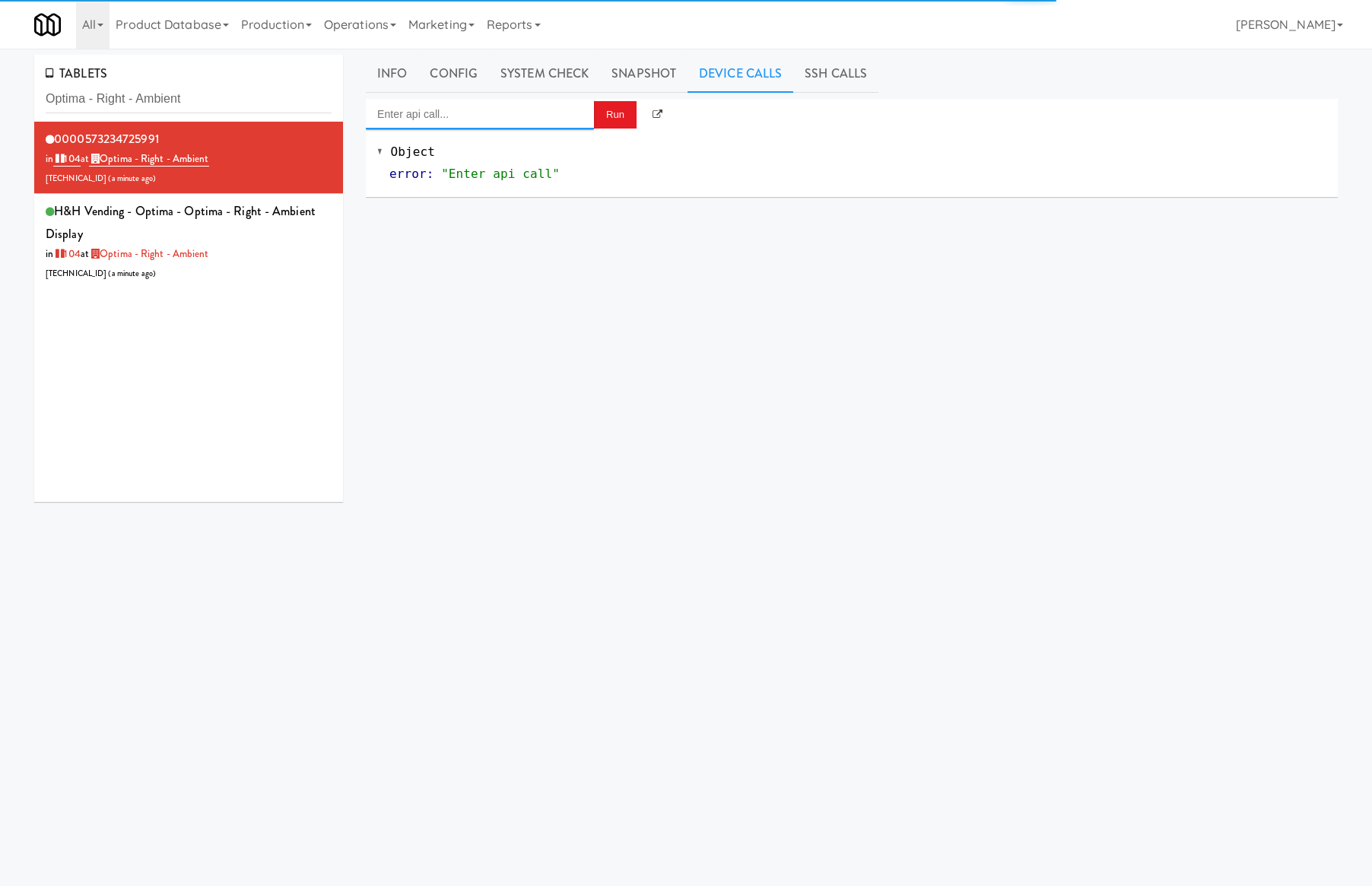
click at [460, 115] on input "Enter api call..." at bounding box center [479, 114] width 228 height 30
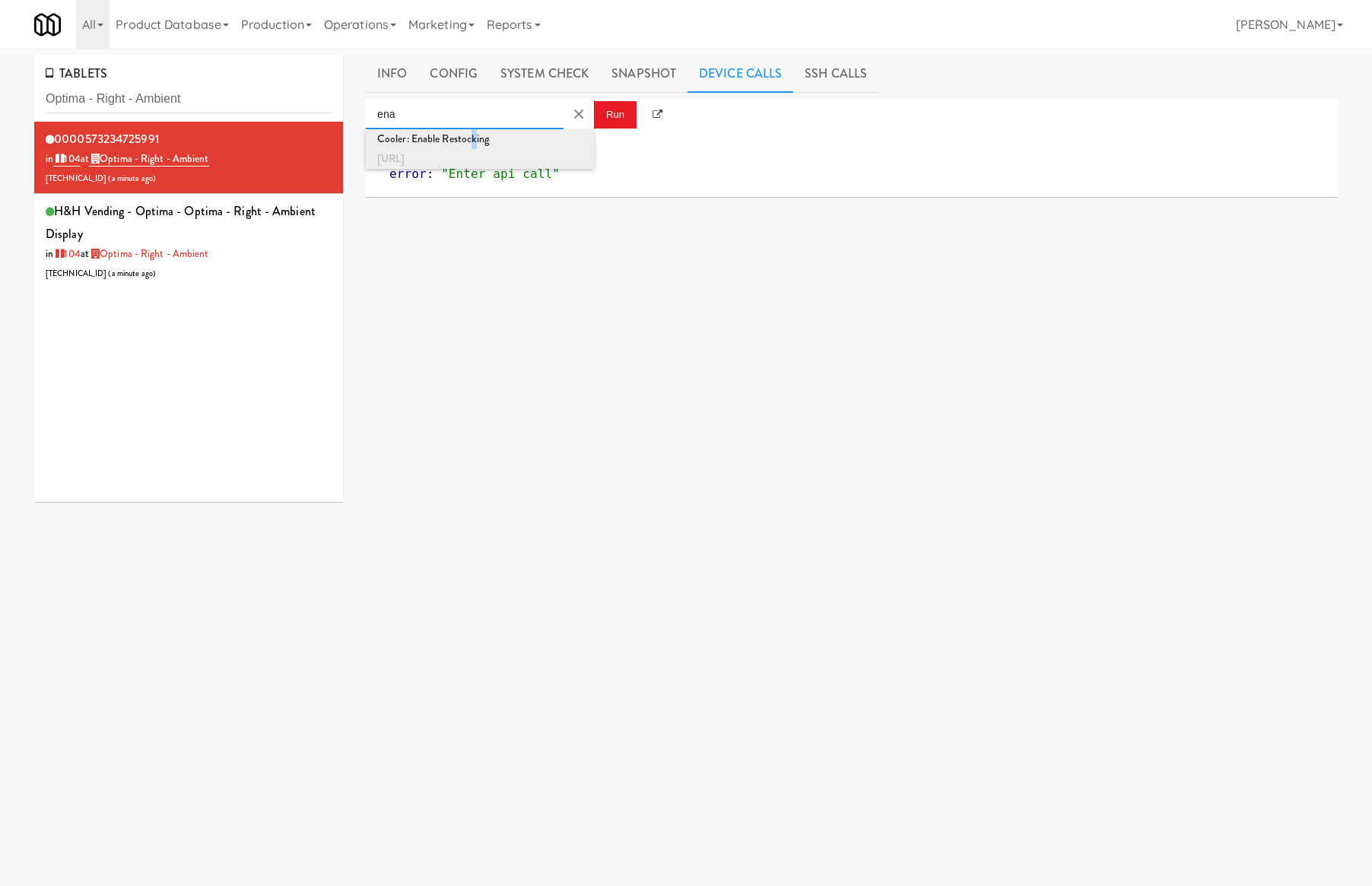
click at [475, 141] on div "Cooler: Enable Restocking" at bounding box center [480, 139] width 206 height 20
type input "Cooler: Enable Restocking"
click at [606, 122] on button "Run" at bounding box center [615, 114] width 43 height 28
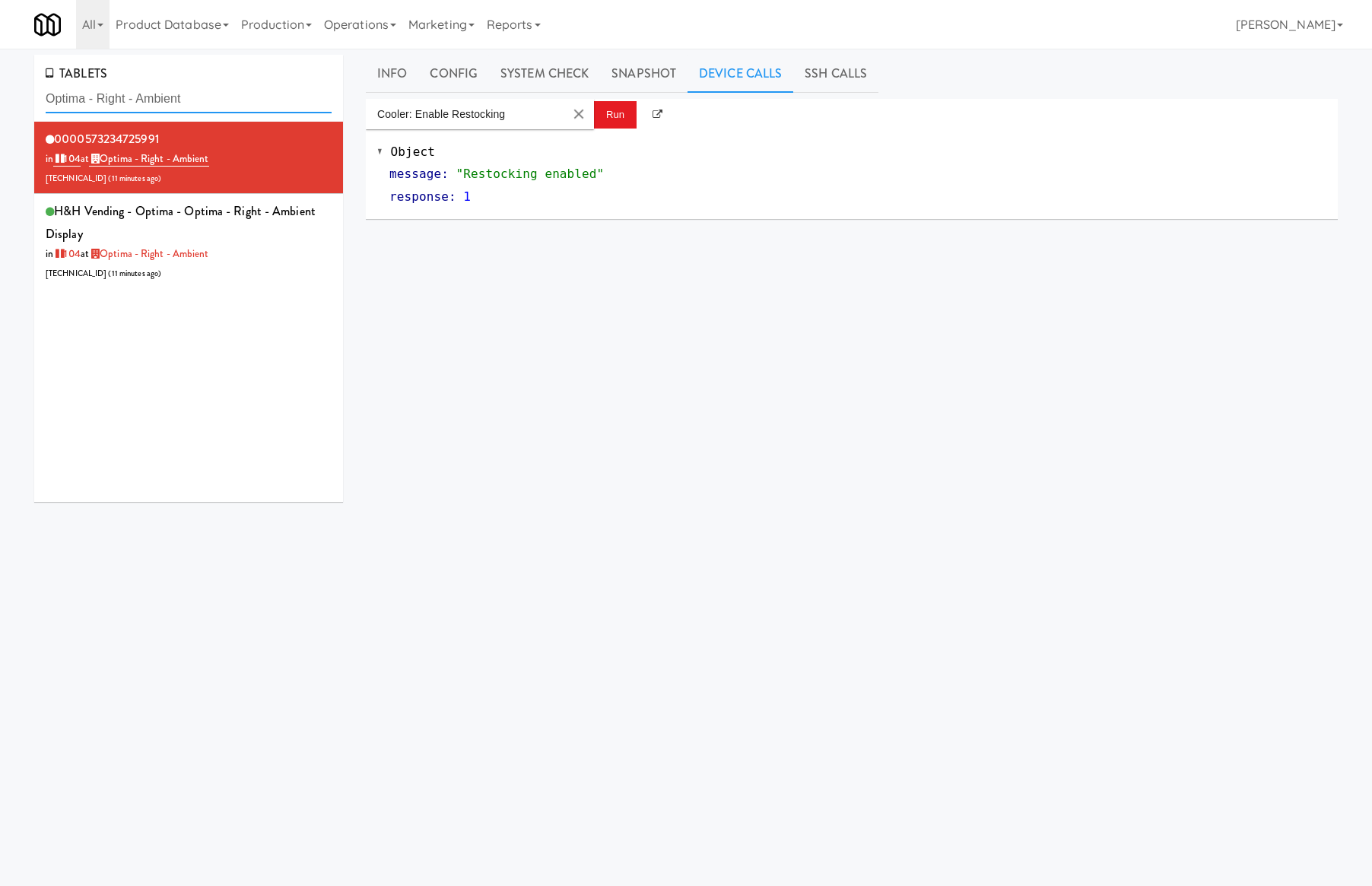
click at [216, 104] on input "Optima - Right - Ambient" at bounding box center [189, 99] width 286 height 29
paste input "Healthtrax Cafe Drinks"
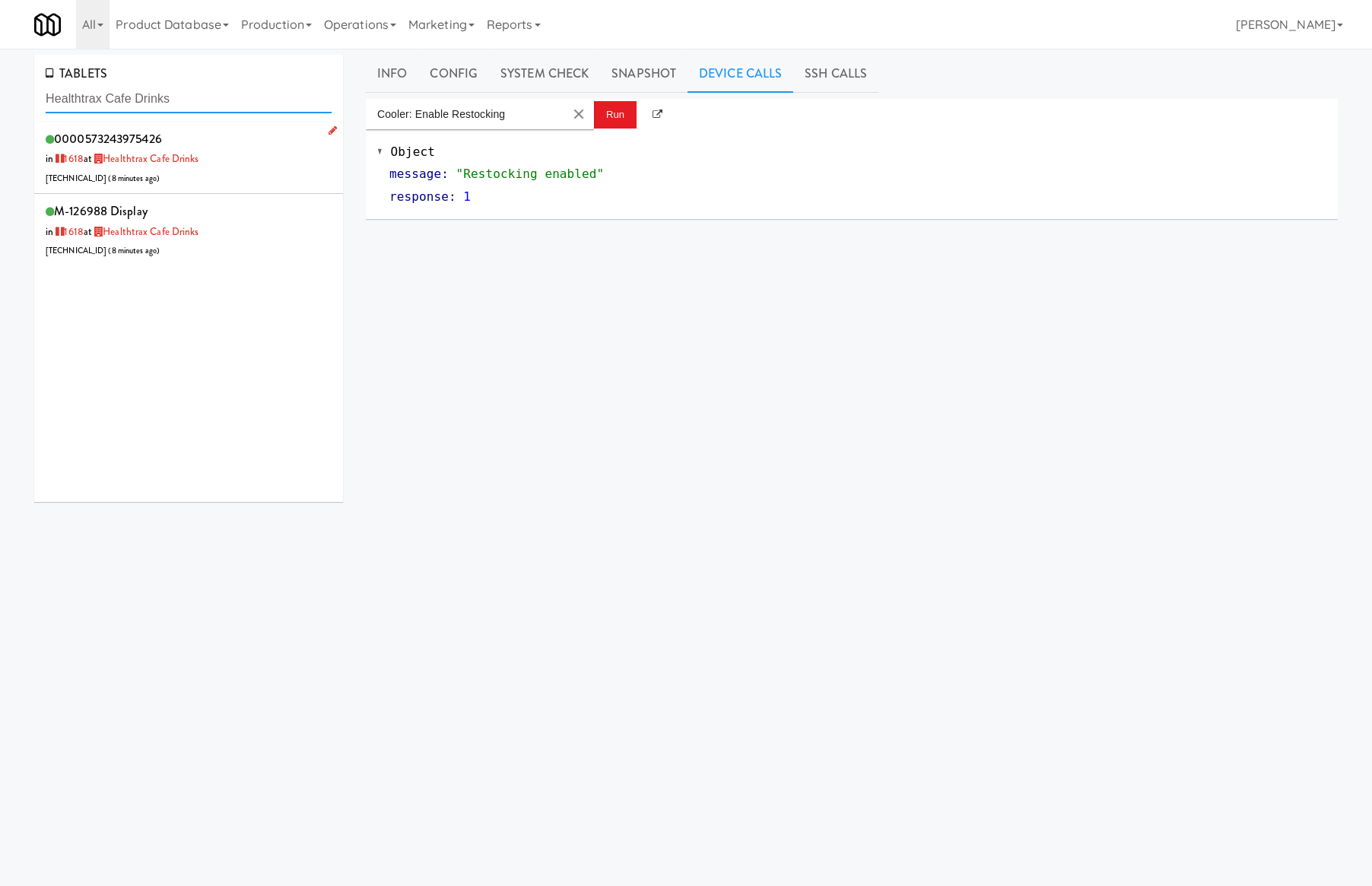
type input "Healthtrax Cafe Drinks"
click at [237, 175] on div "0000573243975426 in 1618 at Healthtrax Cafe Drinks 50.188.197.153 ( 8 minutes a…" at bounding box center [189, 157] width 286 height 60
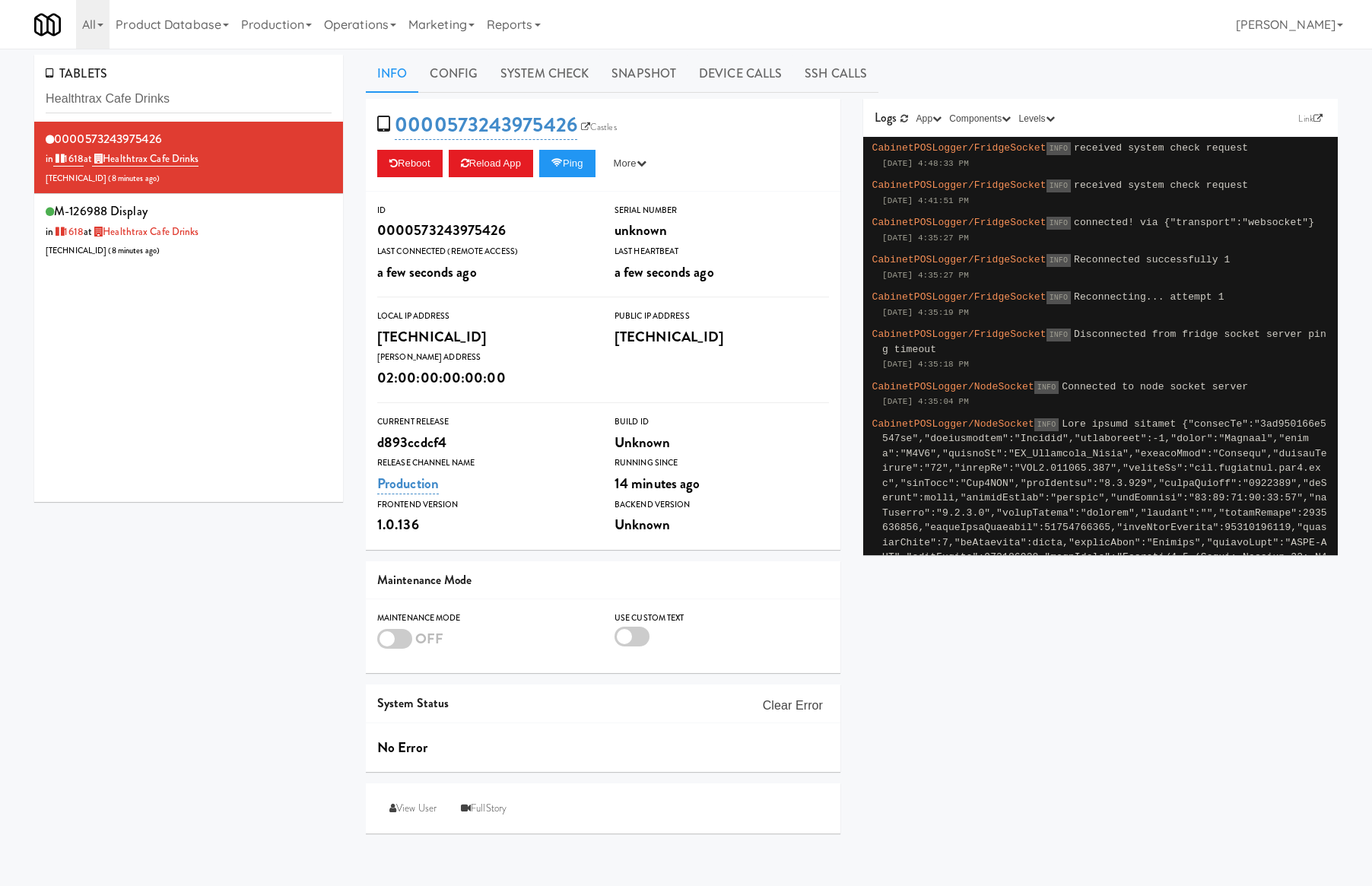
click at [205, 416] on div "0000573243975426 in 1618 at Healthtrax Cafe Drinks 50.188.197.153 ( 8 minutes a…" at bounding box center [189, 312] width 309 height 380
click at [740, 76] on link "Device Calls" at bounding box center [740, 73] width 106 height 38
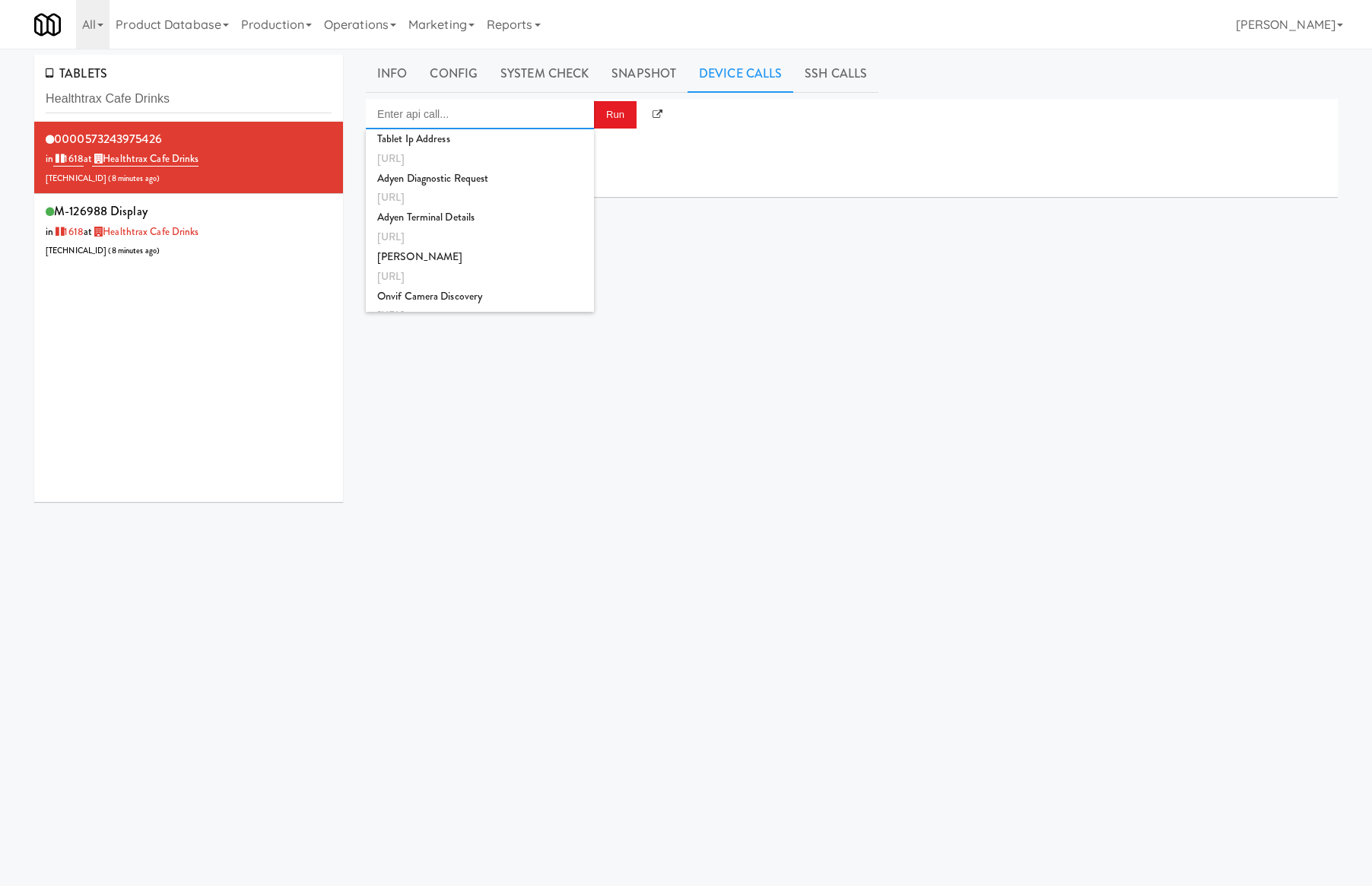
click at [563, 111] on input "Enter api call..." at bounding box center [479, 114] width 228 height 30
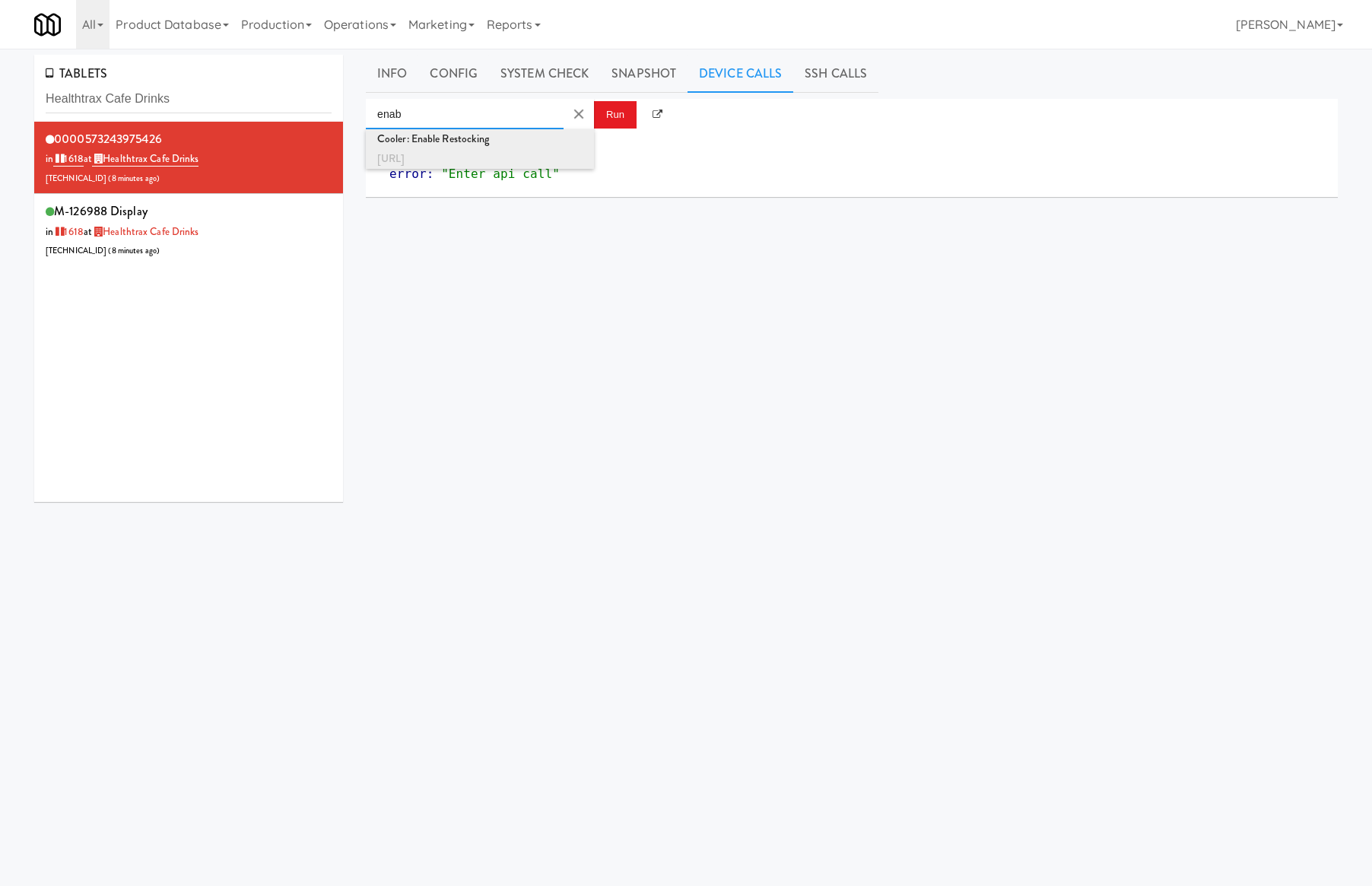
click at [566, 135] on div "Cooler: Enable Restocking" at bounding box center [480, 139] width 206 height 20
type input "Cooler: Enable Restocking"
click at [624, 115] on button "Run" at bounding box center [615, 114] width 43 height 28
drag, startPoint x: 352, startPoint y: 324, endPoint x: 379, endPoint y: 187, distance: 139.6
click at [352, 324] on div "TABLETS Healthtrax Cafe Drinks 0000573243975426 in 1618 at Healthtrax Cafe Drin…" at bounding box center [189, 283] width 332 height 458
